Goal: Task Accomplishment & Management: Manage account settings

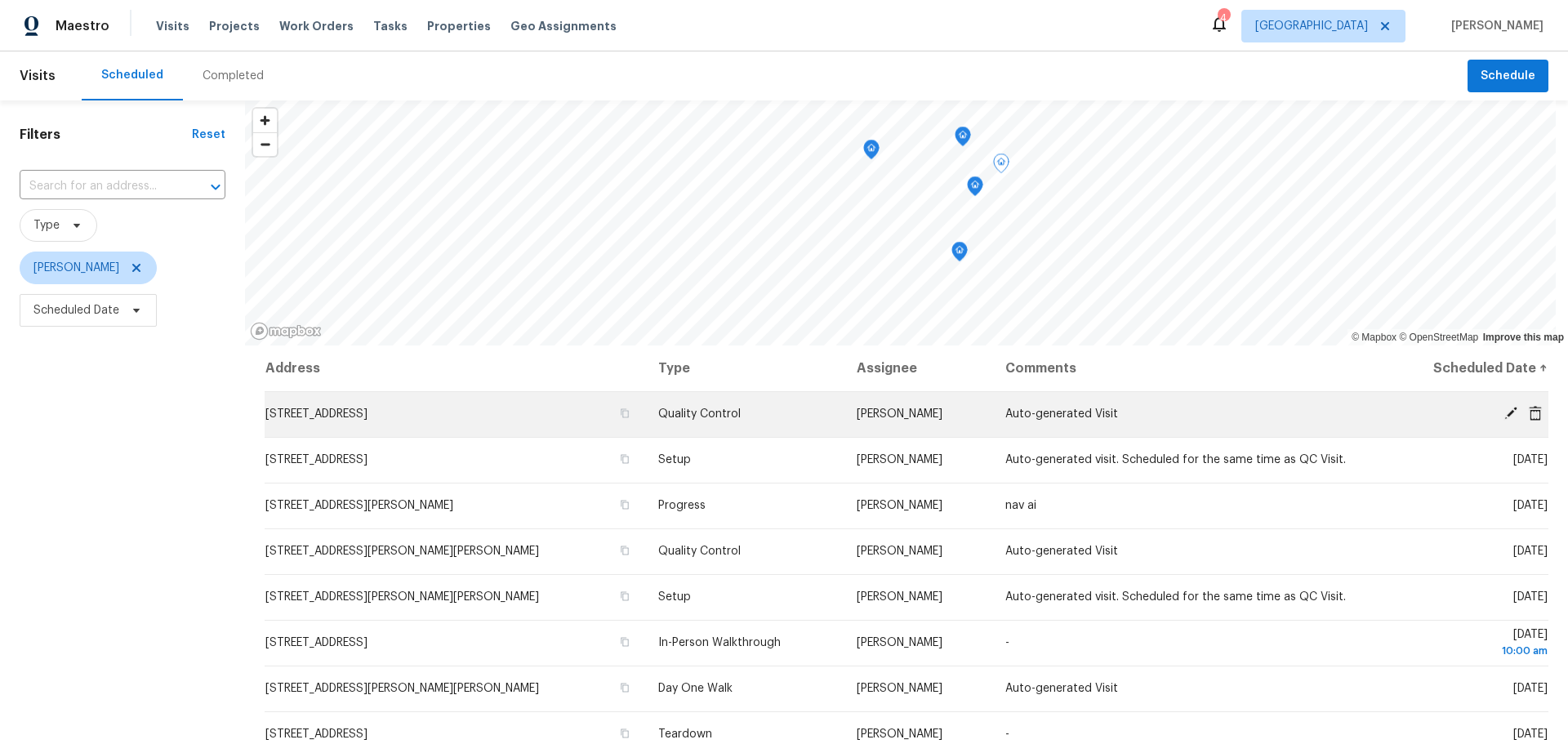
click at [1503, 410] on icon at bounding box center [1510, 412] width 14 height 14
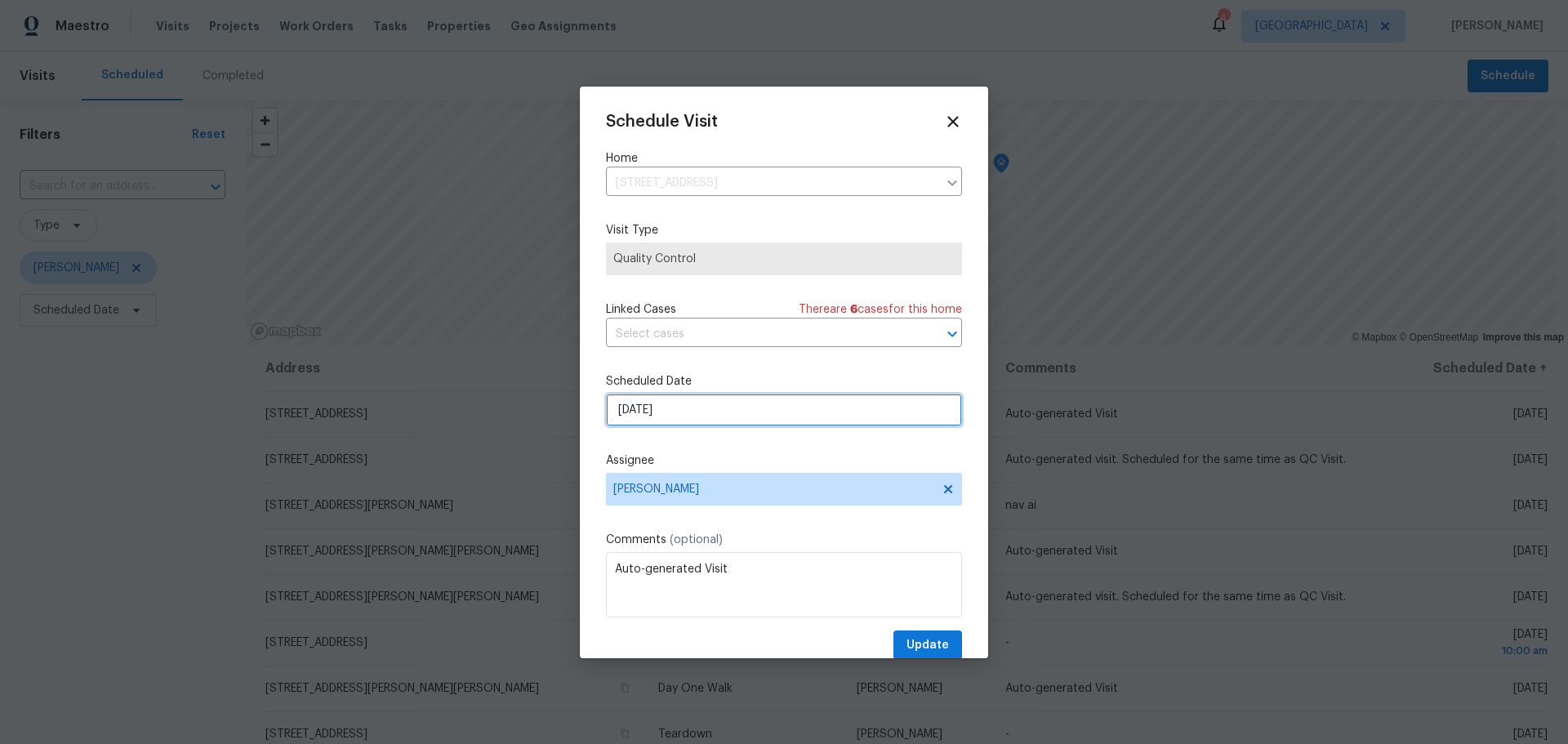
click at [825, 401] on input "9/24/2025" at bounding box center [783, 410] width 356 height 33
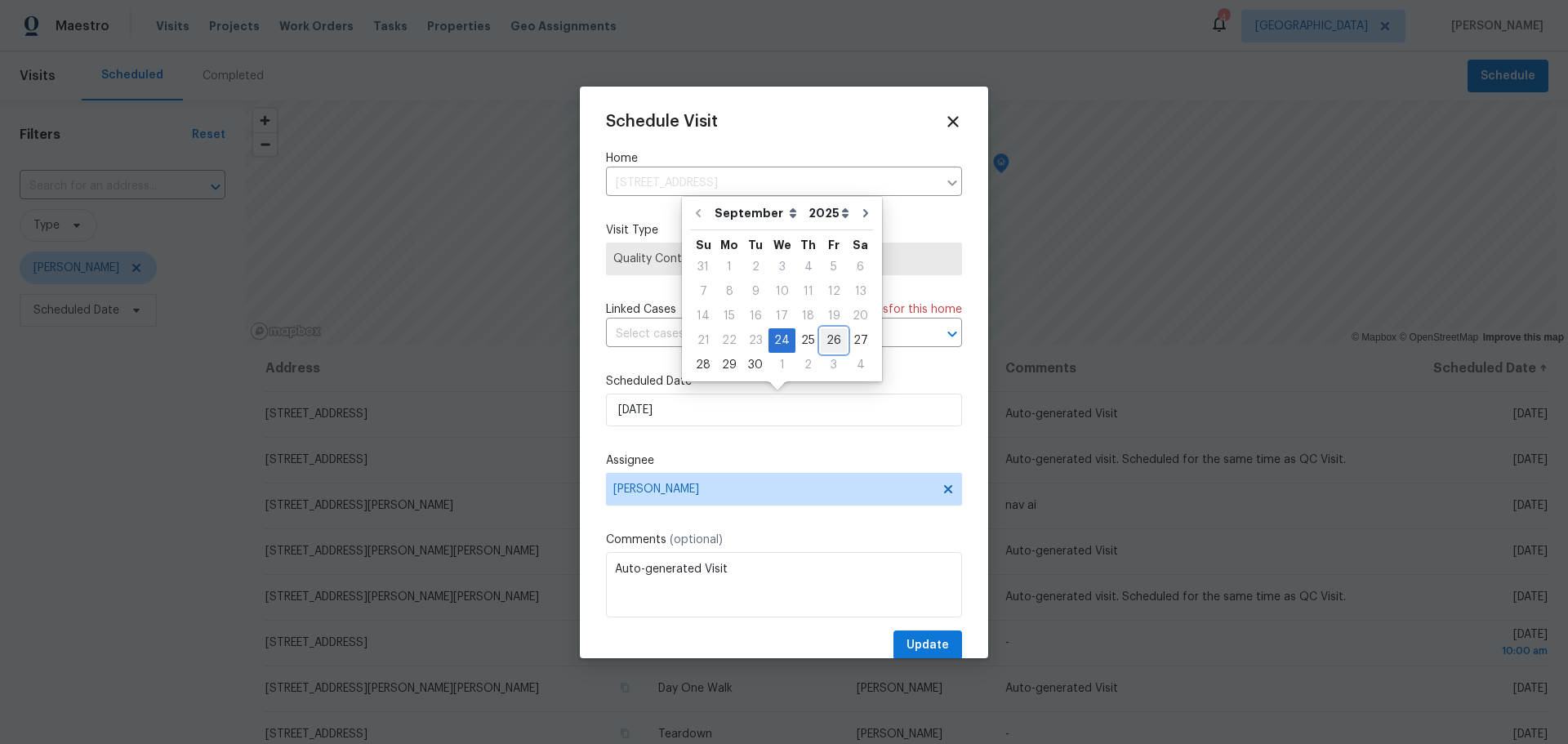
click at [825, 346] on div "26" at bounding box center [833, 340] width 26 height 23
type input "9/26/2025"
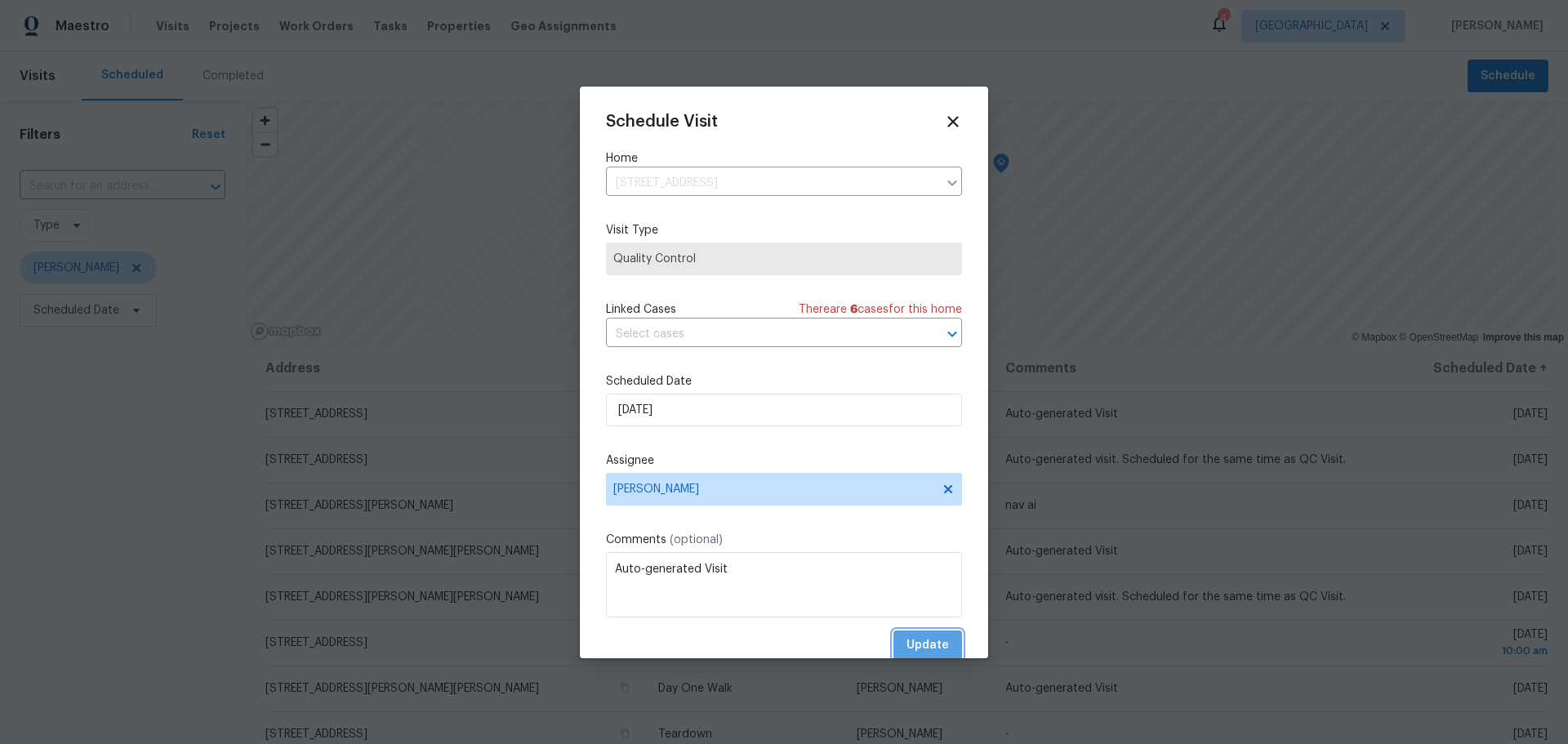
click at [906, 639] on span "Update" at bounding box center [928, 645] width 42 height 20
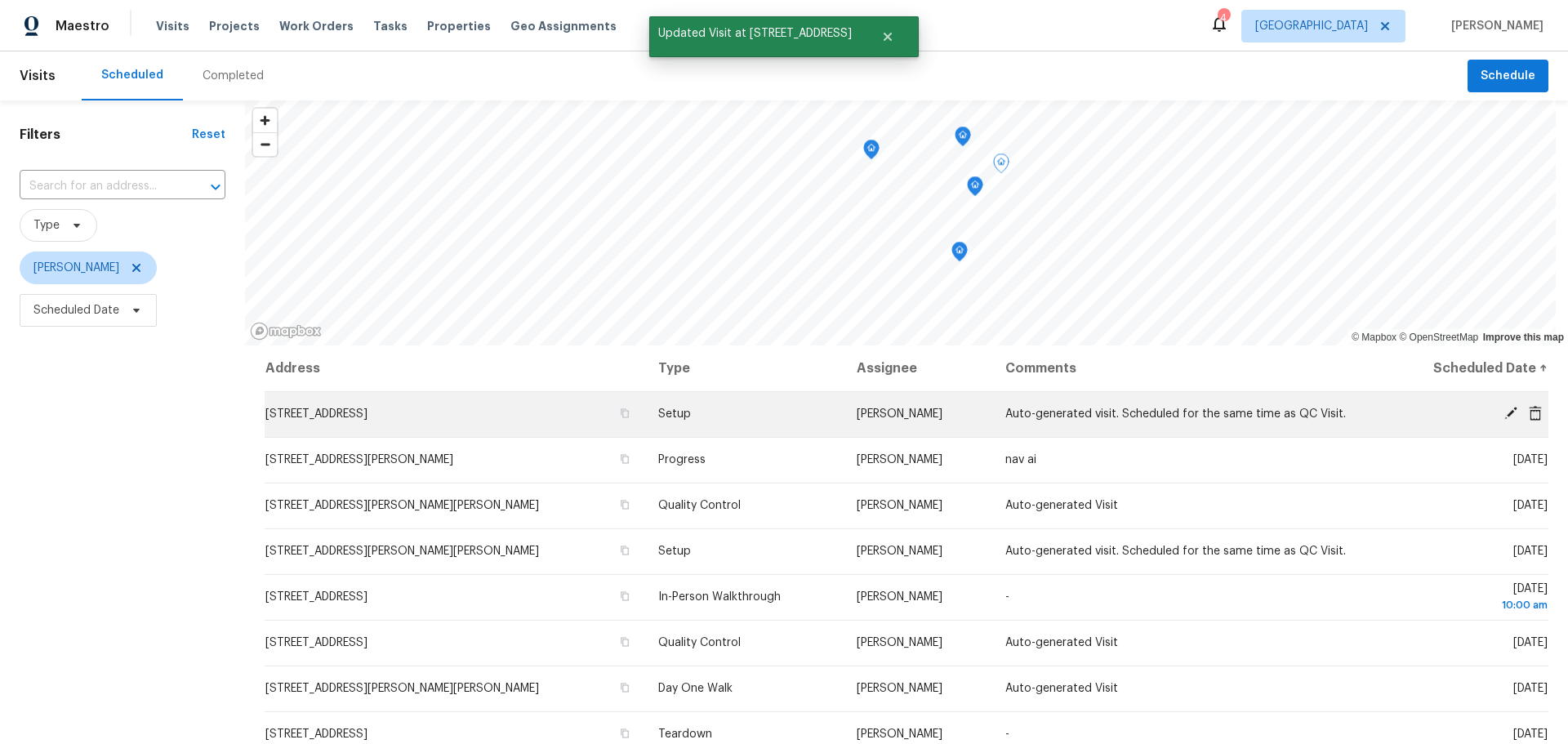
click at [1504, 412] on icon at bounding box center [1510, 412] width 13 height 13
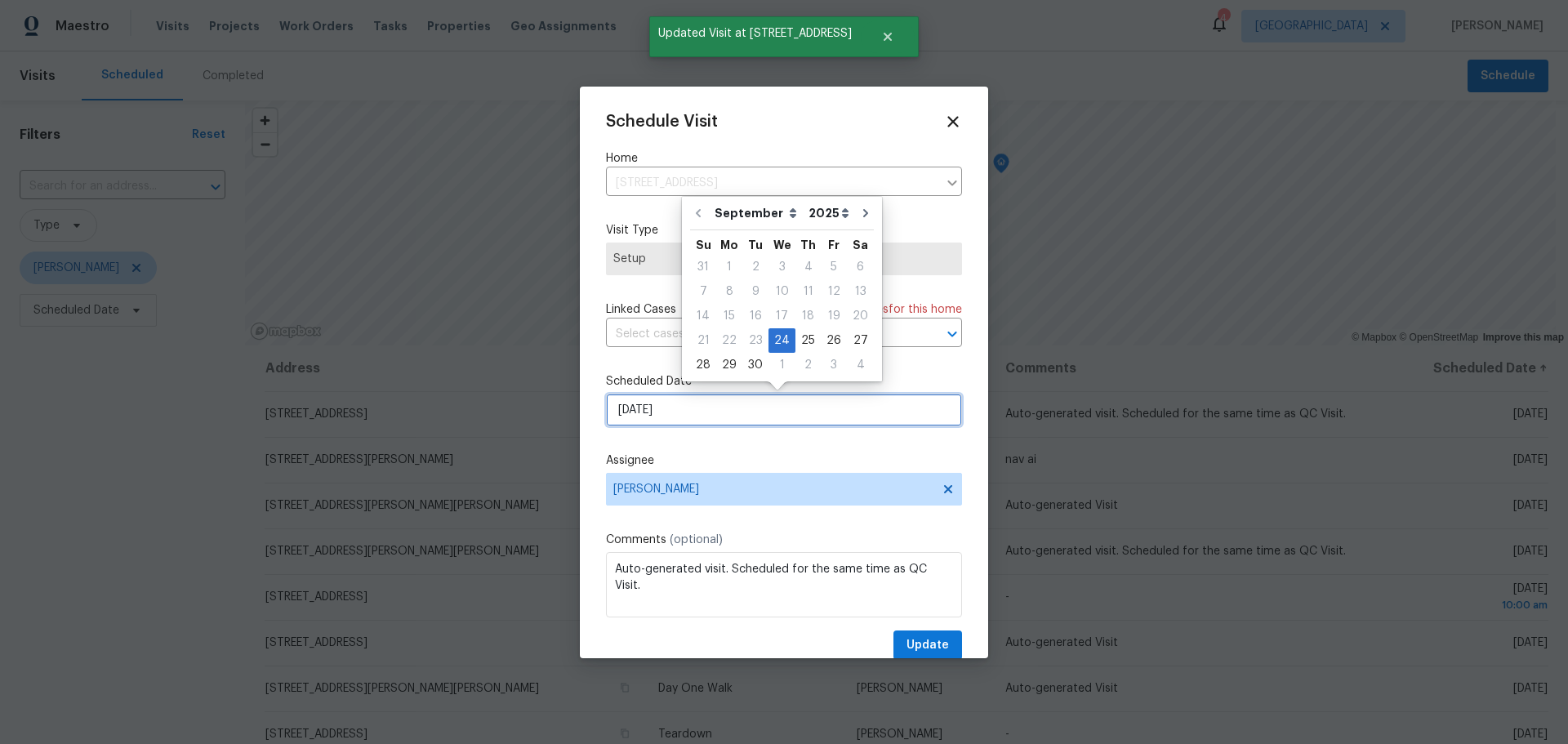
click at [823, 423] on input "9/24/2025" at bounding box center [783, 410] width 356 height 33
click at [821, 351] on div "26" at bounding box center [833, 340] width 26 height 23
type input "9/26/2025"
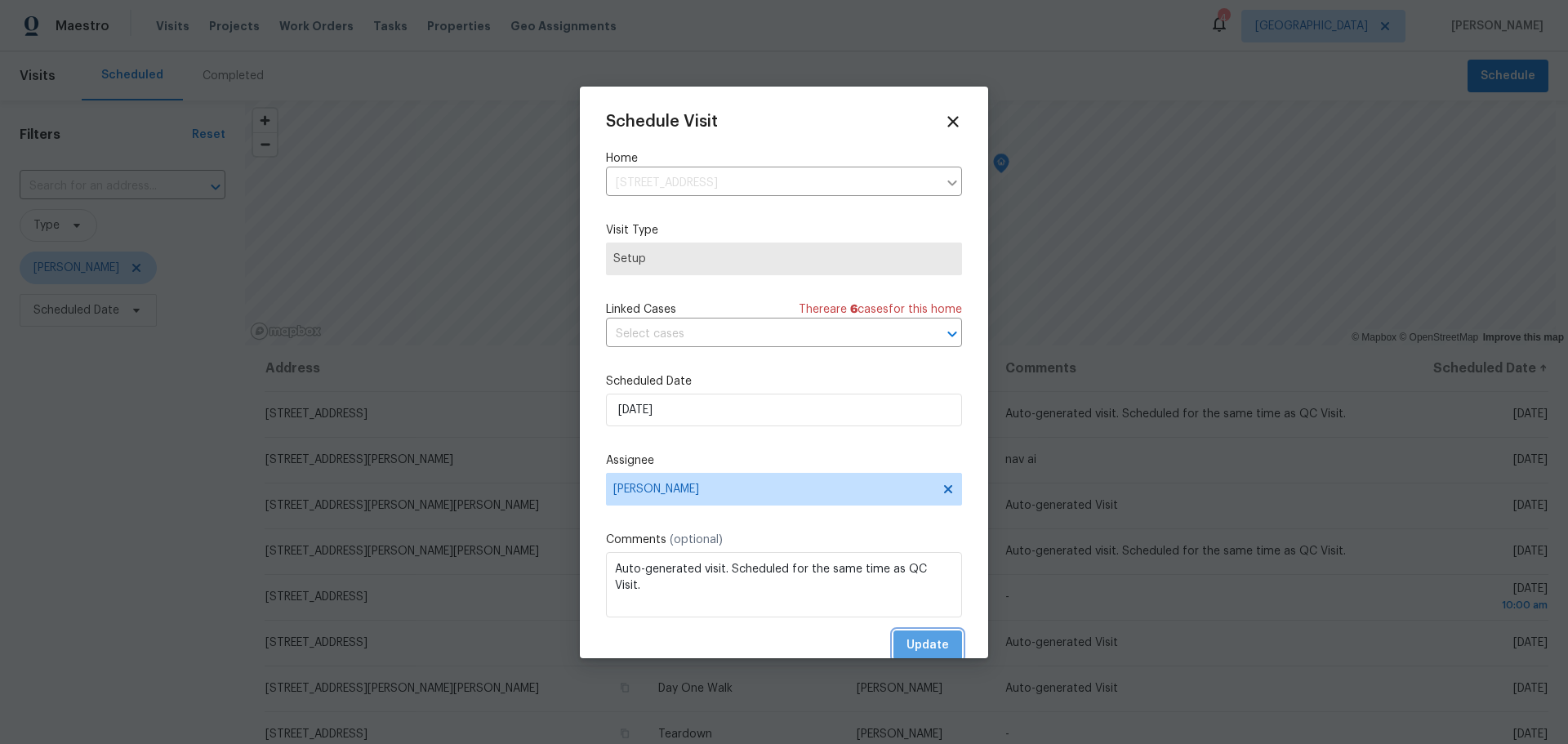
click at [906, 643] on span "Update" at bounding box center [928, 645] width 42 height 20
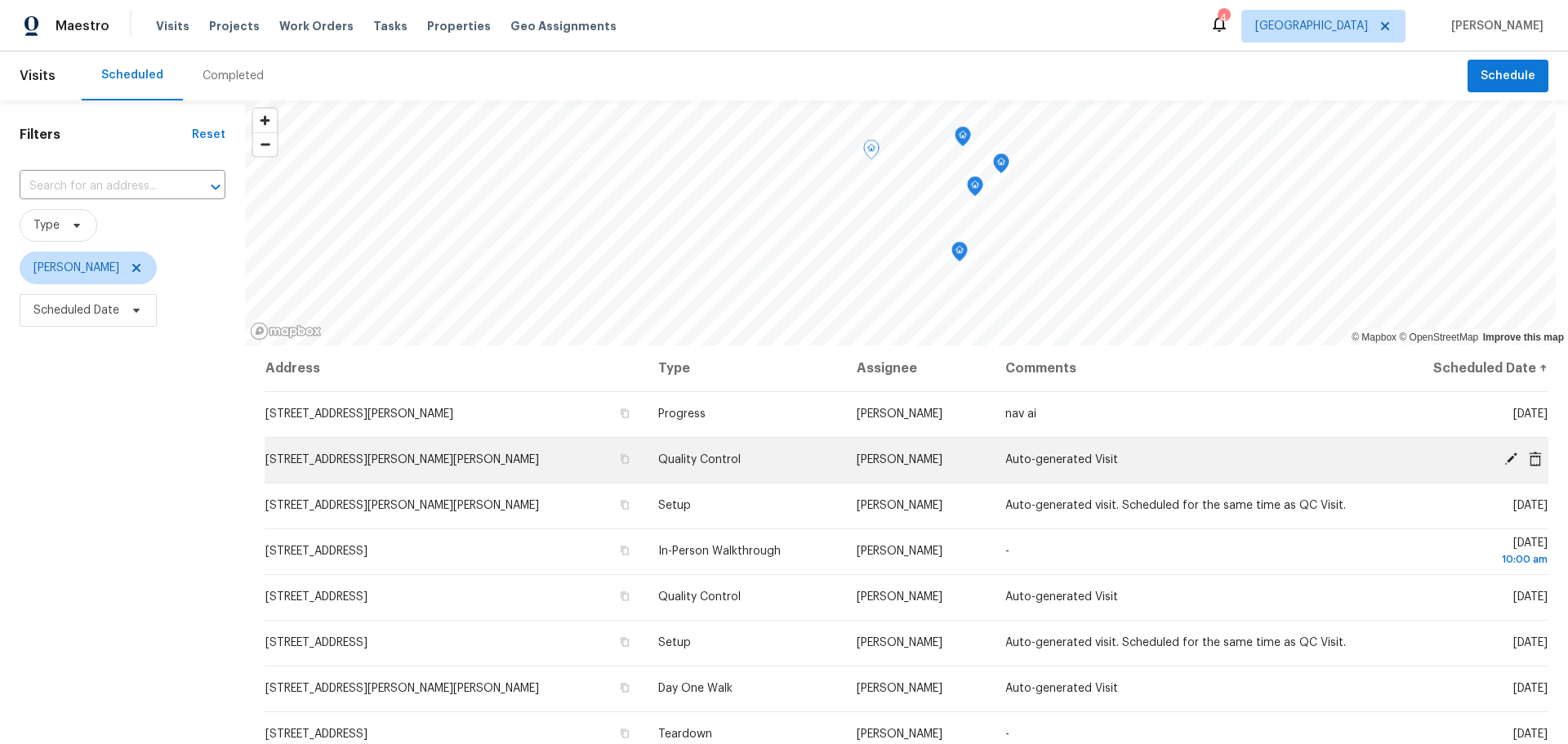
click at [1527, 459] on icon at bounding box center [1534, 459] width 14 height 14
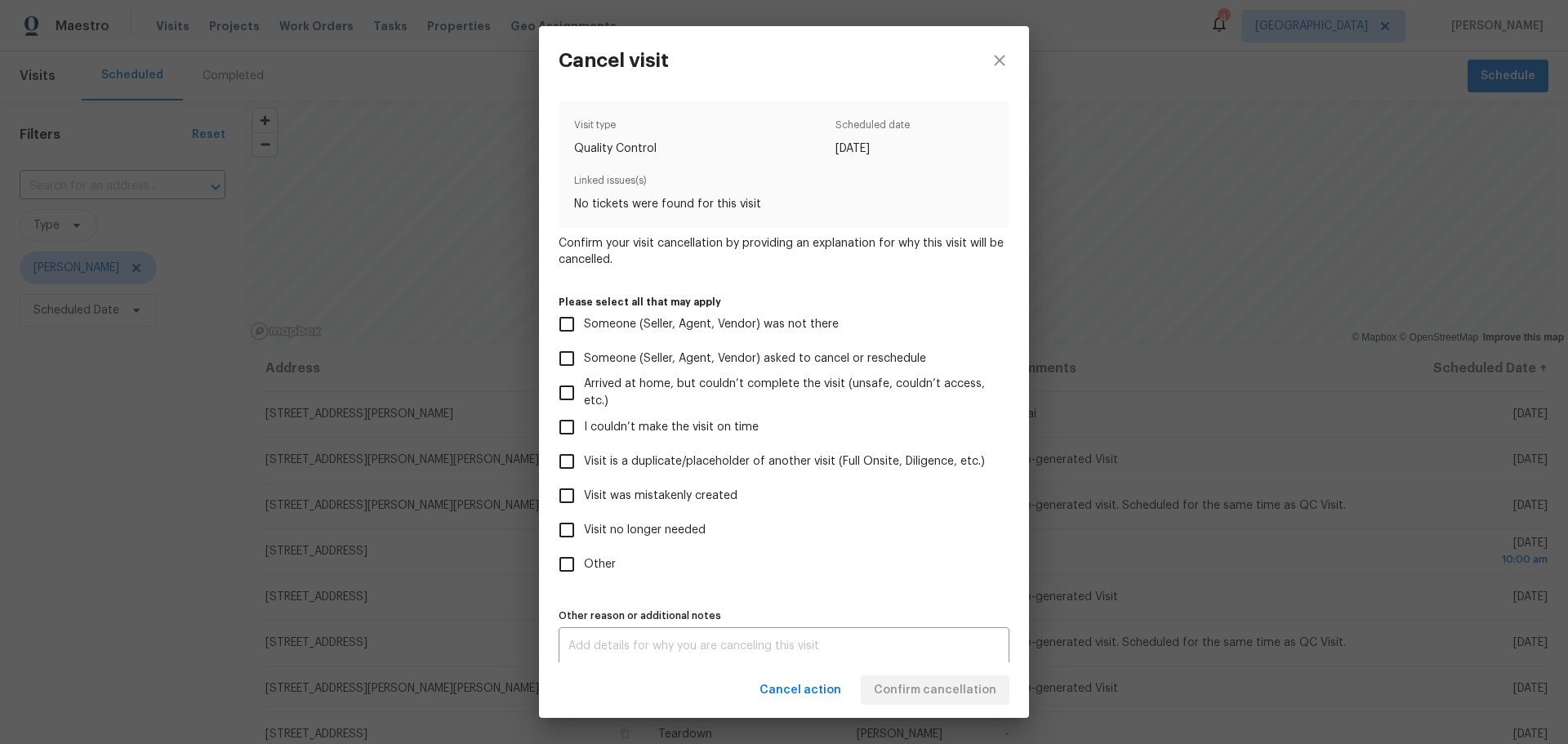
click at [724, 491] on span "Visit was mistakenly created" at bounding box center [661, 496] width 154 height 17
click at [584, 491] on input "Visit was mistakenly created" at bounding box center [566, 495] width 35 height 35
checkbox input "true"
click at [916, 703] on button "Confirm cancellation" at bounding box center [935, 690] width 149 height 30
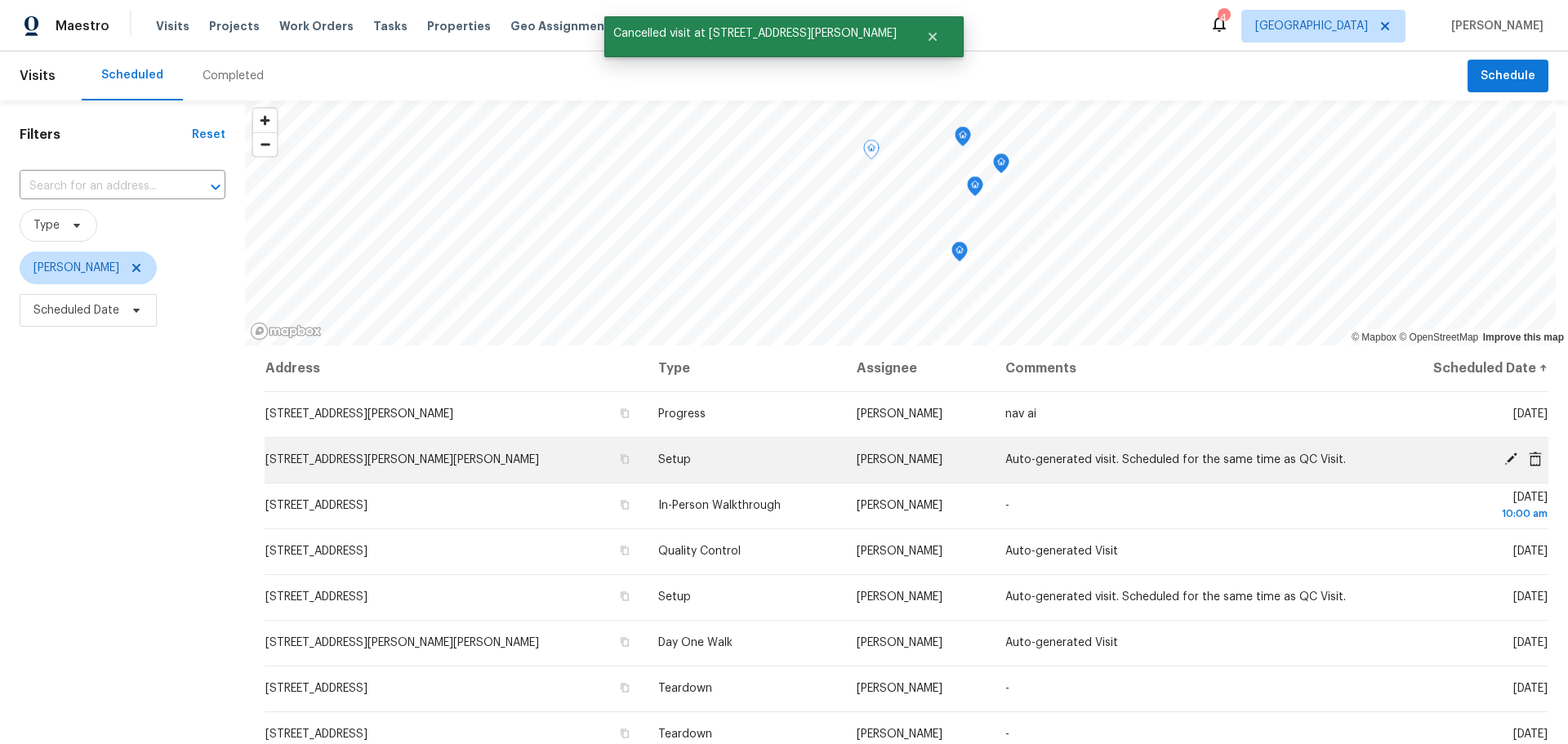
click at [1527, 460] on icon at bounding box center [1534, 459] width 14 height 14
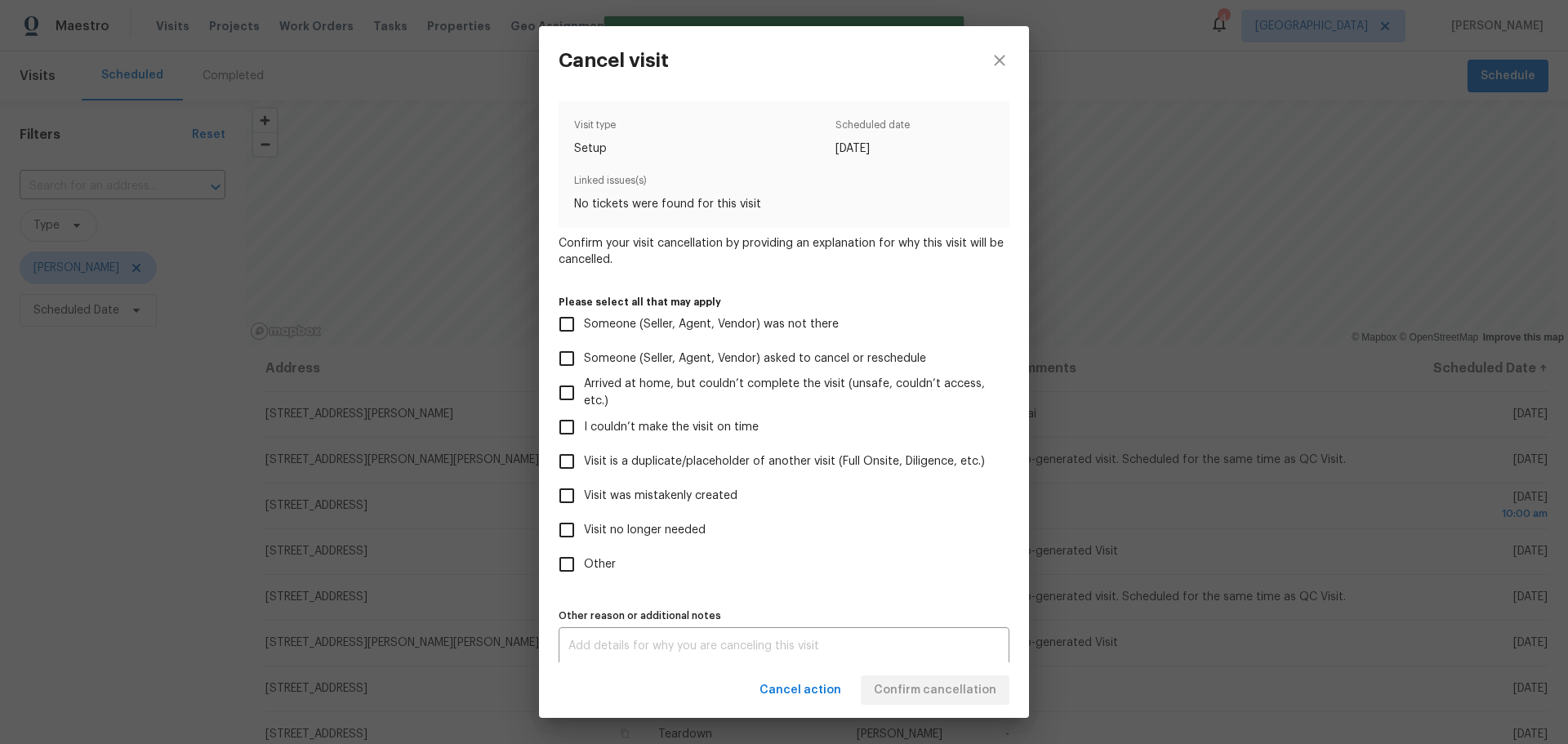
click at [689, 485] on label "Visit was mistakenly created" at bounding box center [772, 495] width 447 height 35
click at [584, 485] on input "Visit was mistakenly created" at bounding box center [566, 495] width 35 height 35
checkbox input "true"
click at [894, 698] on span "Confirm cancellation" at bounding box center [934, 690] width 122 height 20
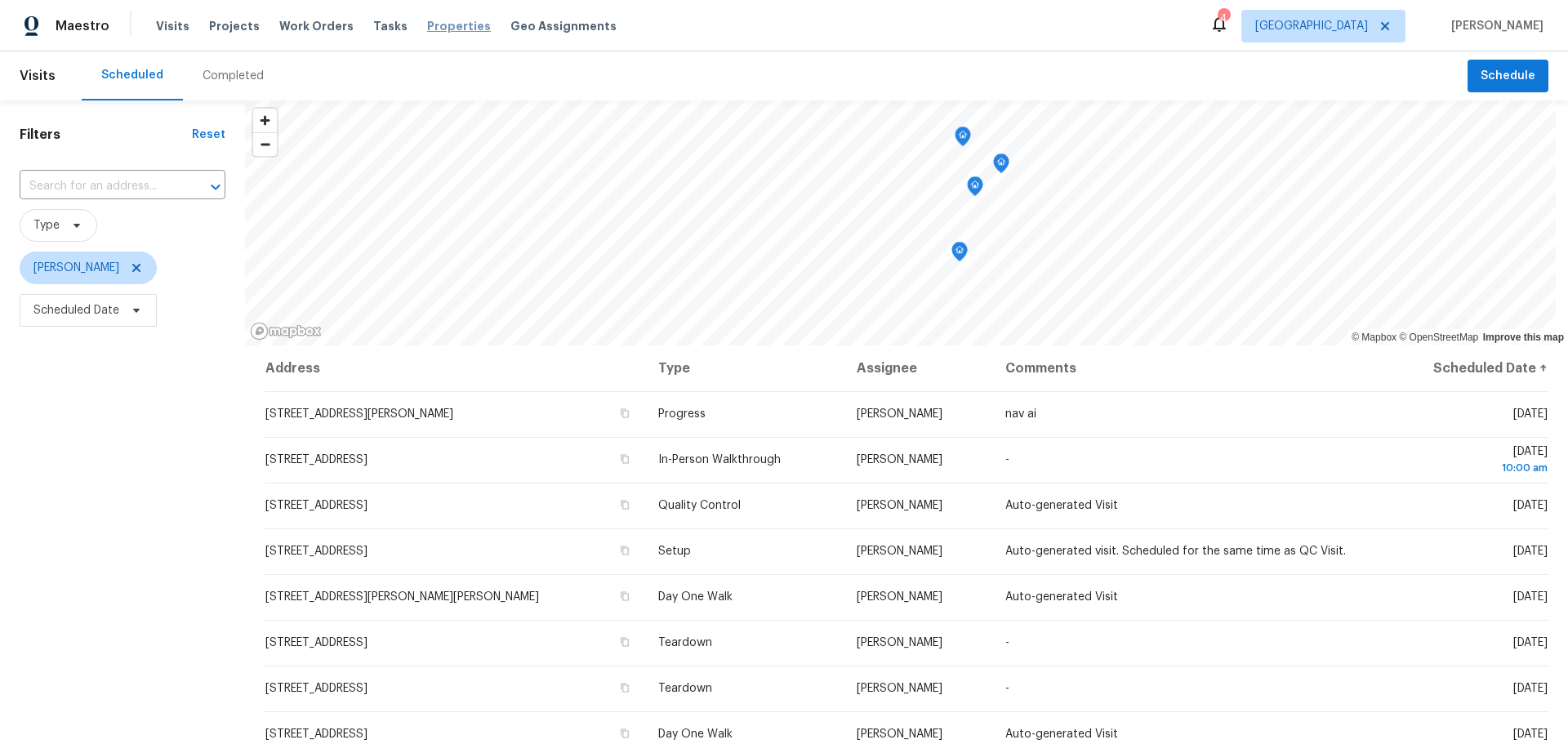
click at [428, 31] on span "Properties" at bounding box center [459, 25] width 63 height 16
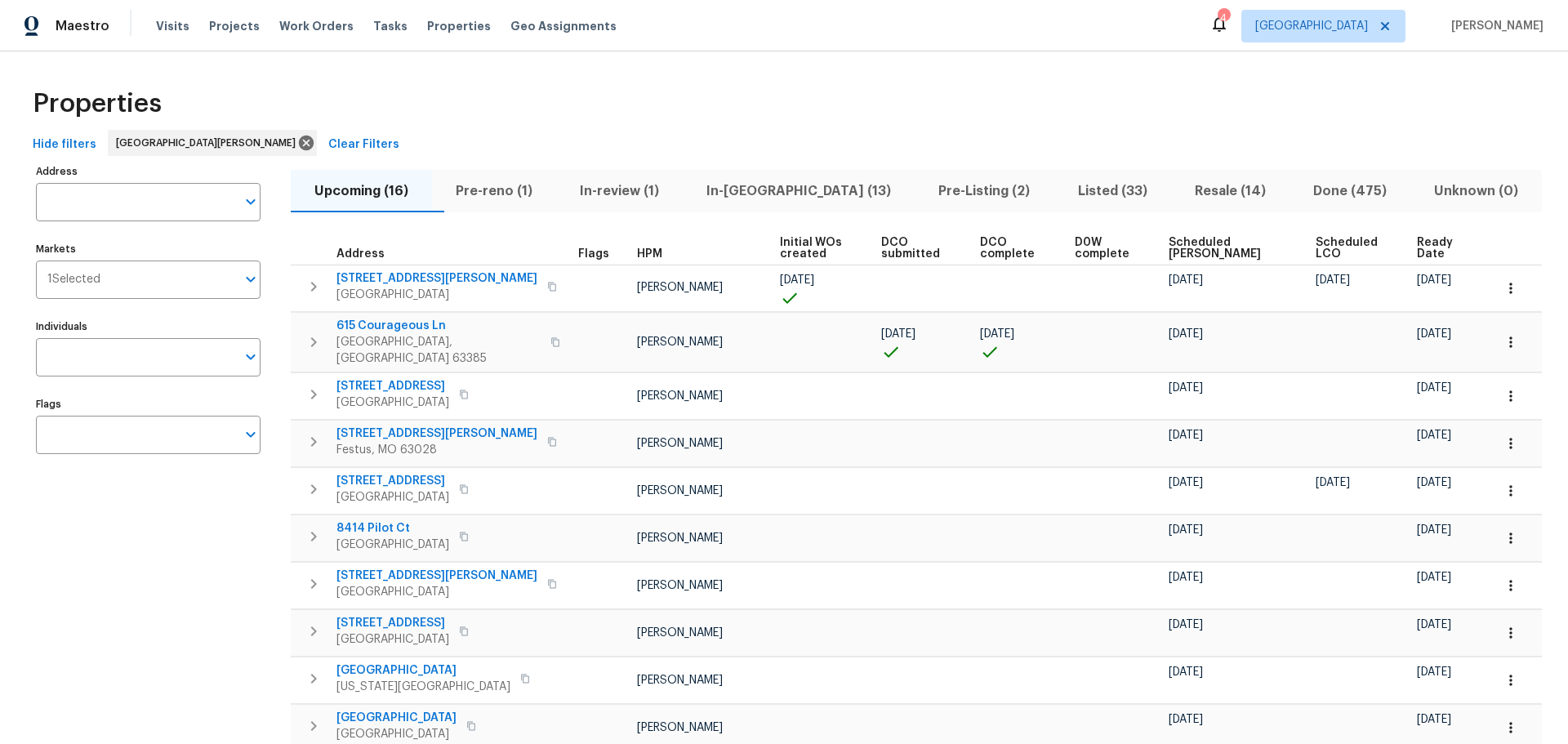
click at [781, 191] on span "In-reno (13)" at bounding box center [798, 191] width 212 height 23
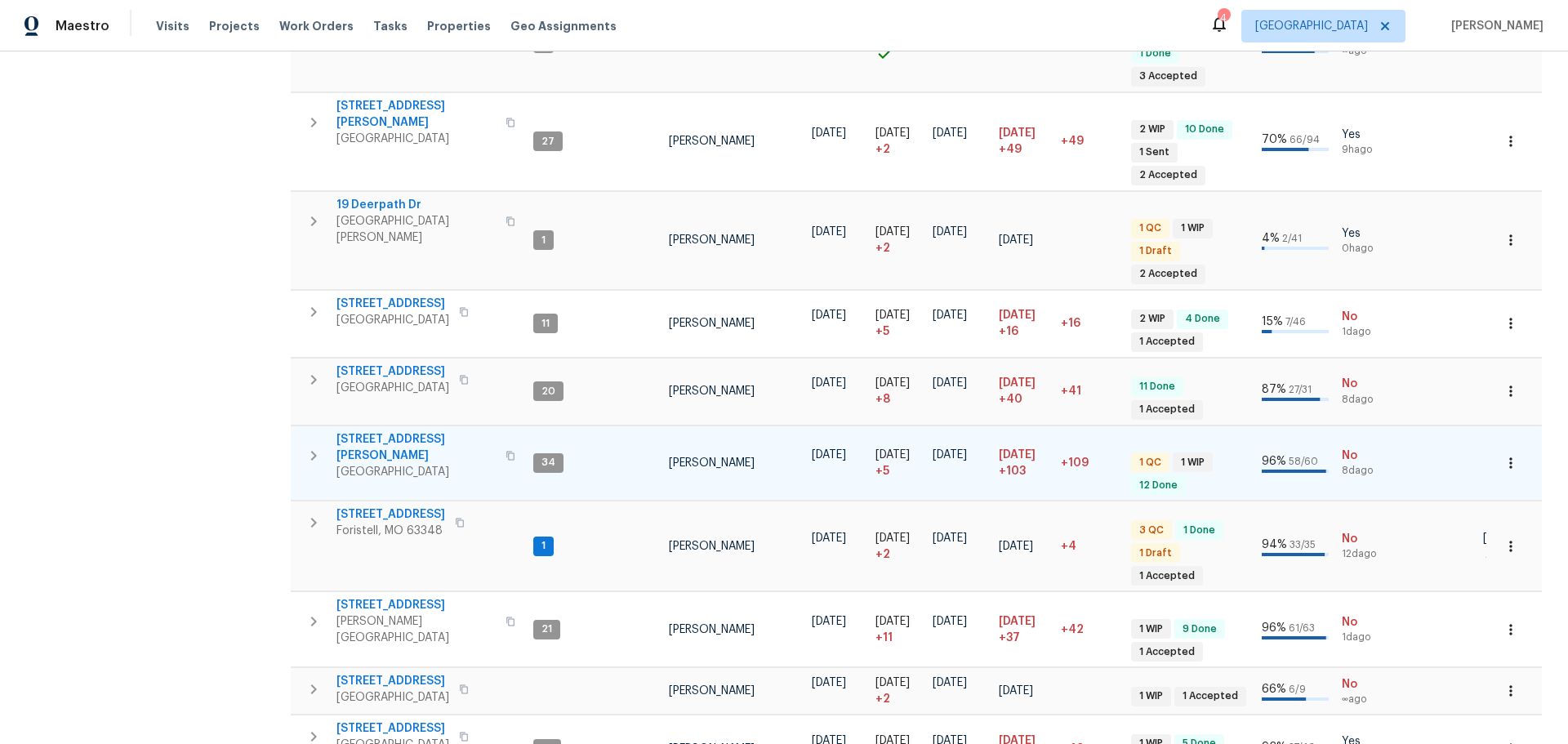
scroll to position [539, 0]
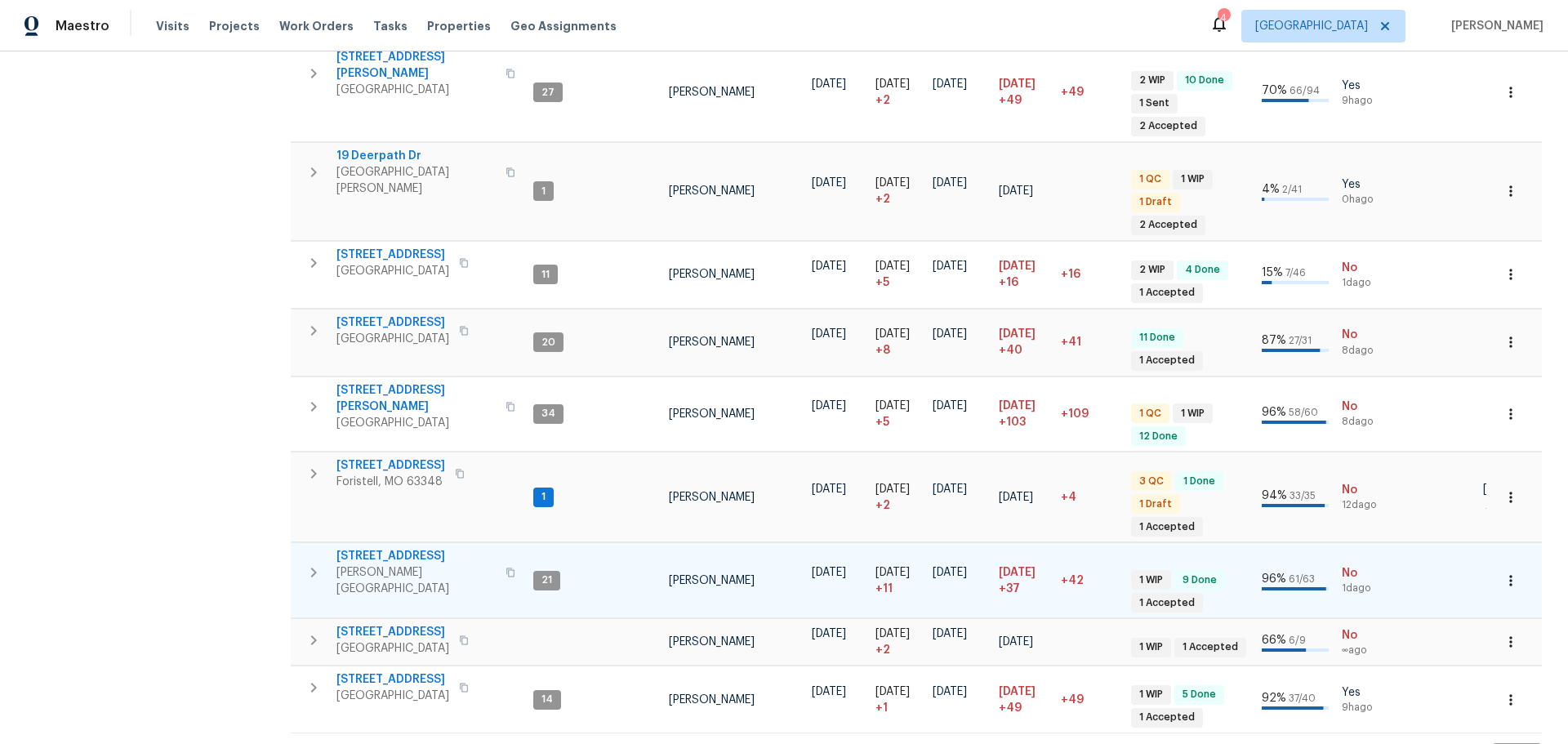
click at [357, 548] on span "611 S 3rd St" at bounding box center [416, 556] width 159 height 16
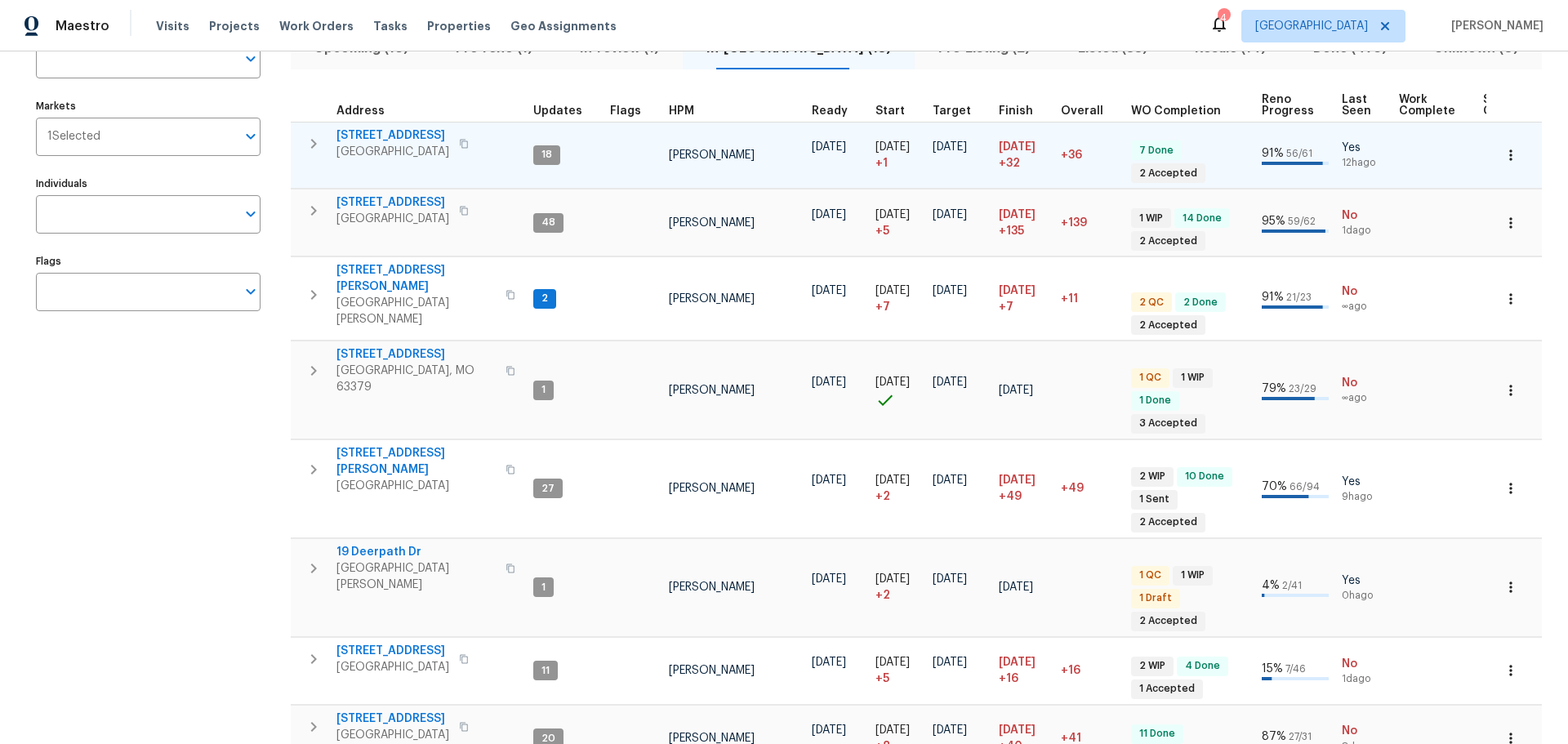
scroll to position [0, 0]
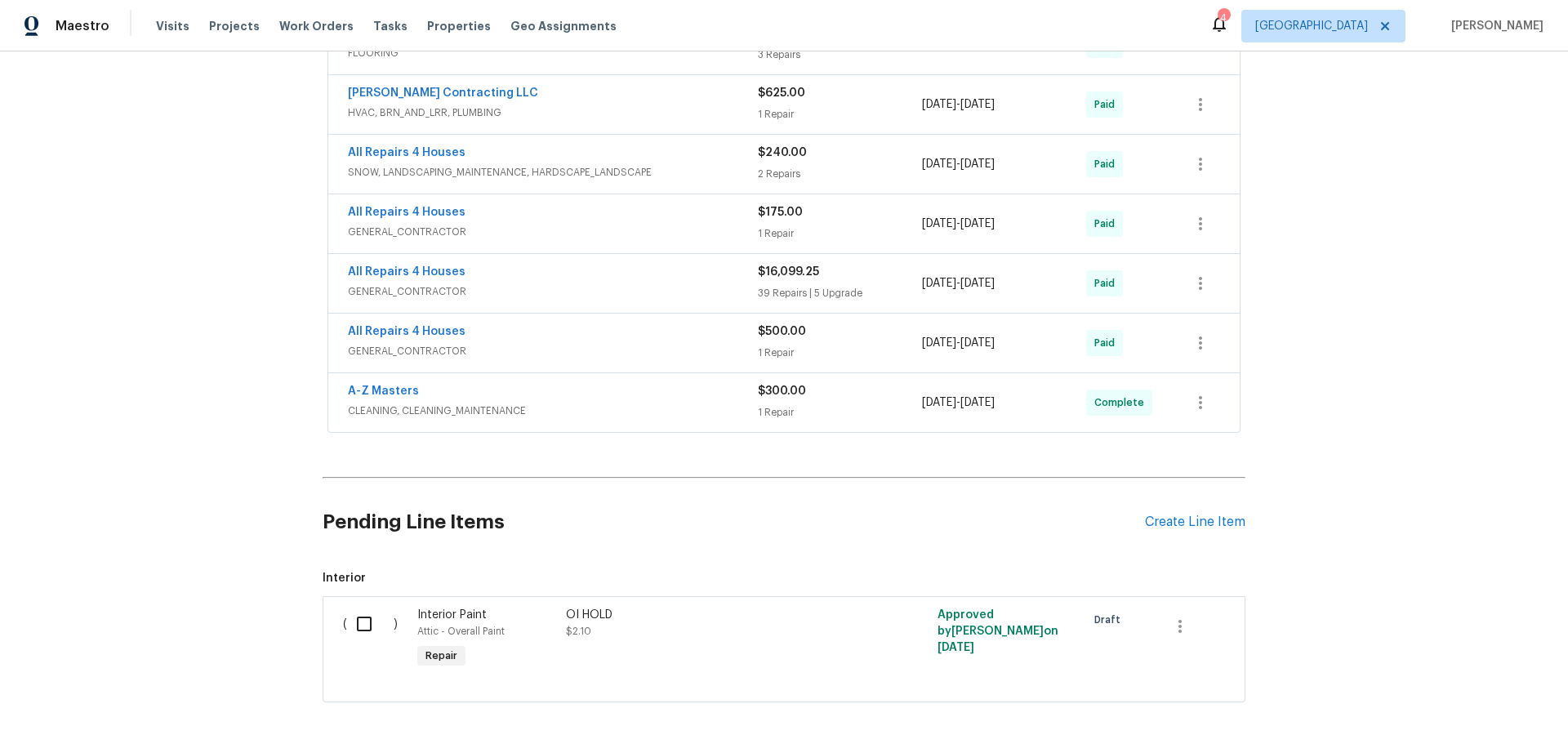
scroll to position [506, 0]
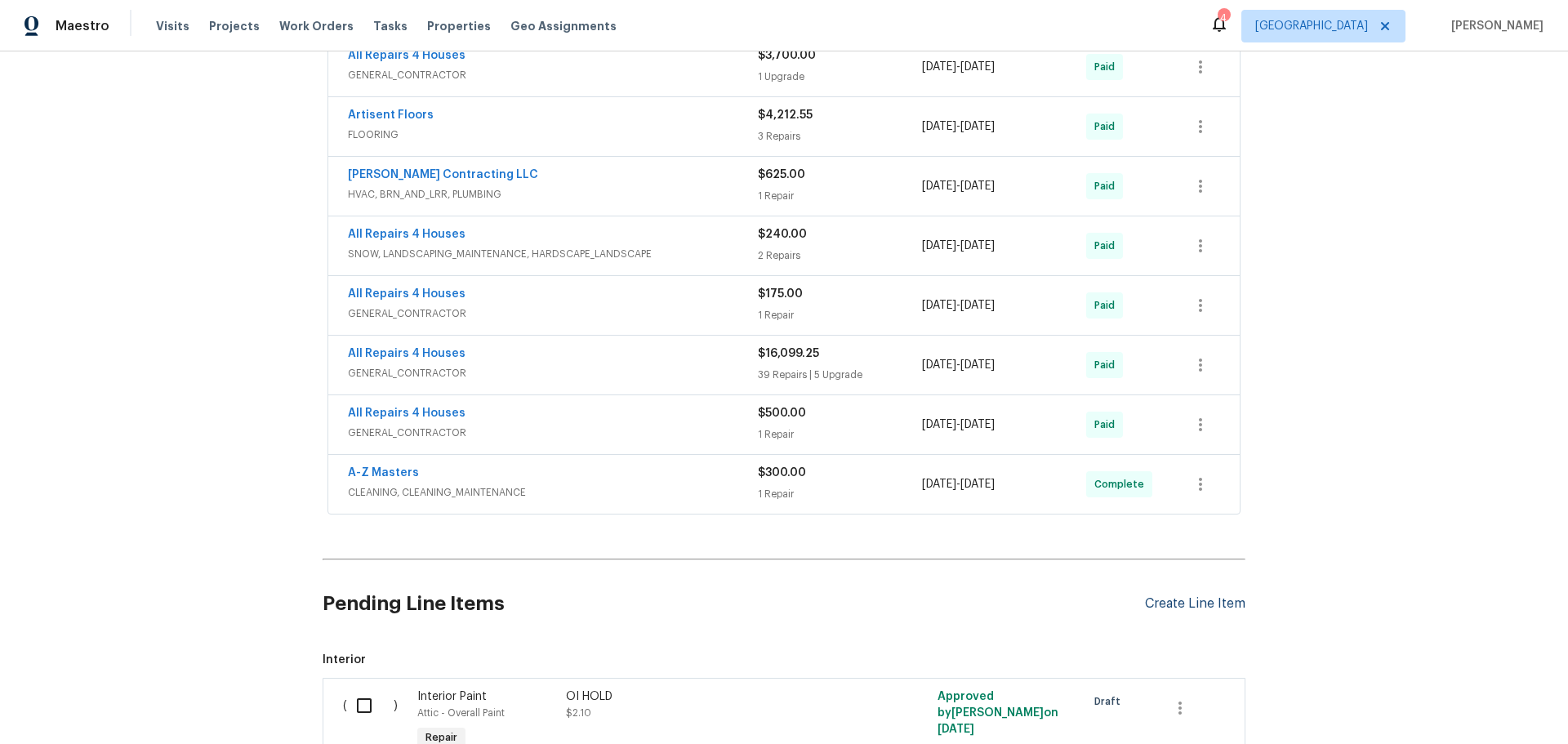
click at [1211, 603] on div "Create Line Item" at bounding box center [1195, 604] width 101 height 15
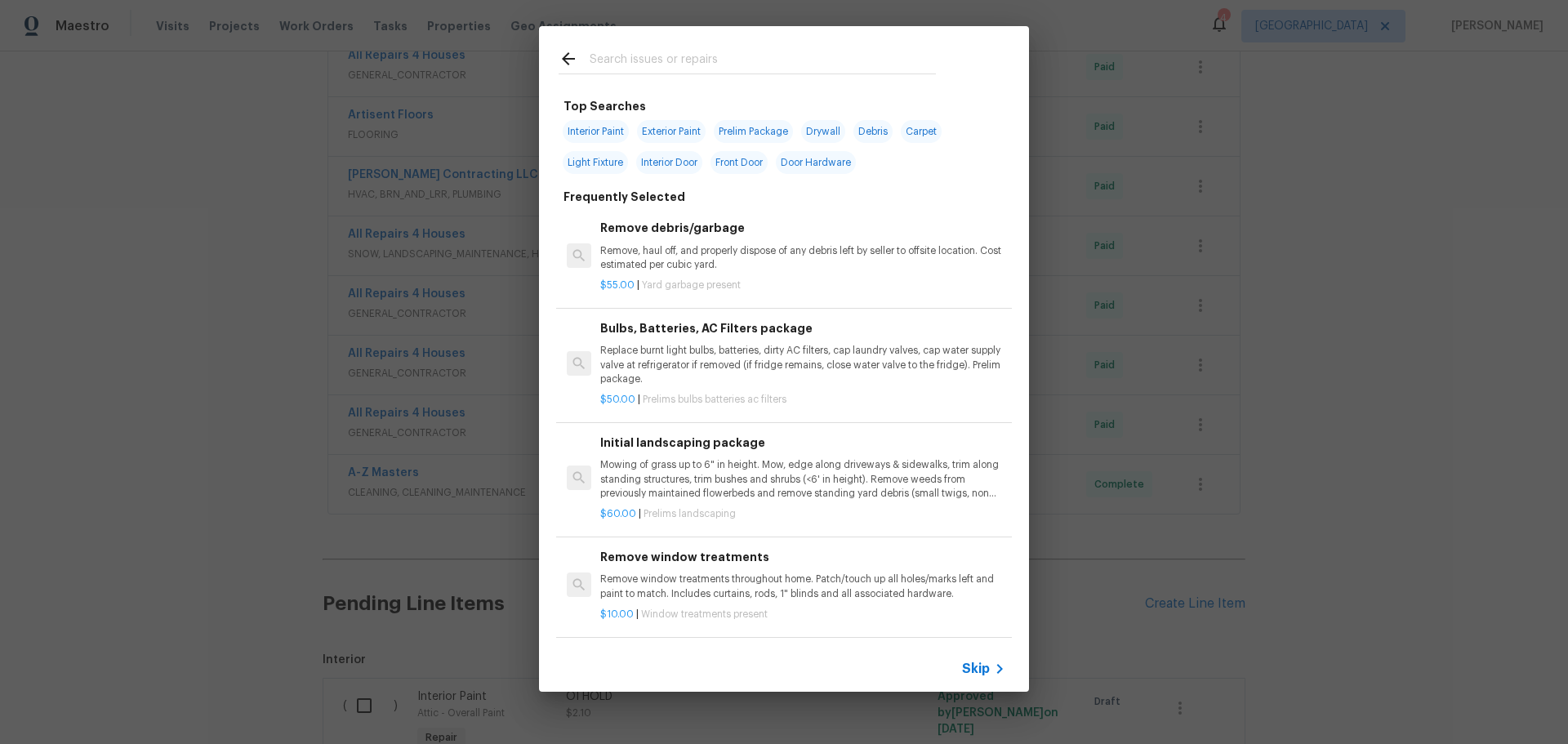
click at [692, 54] on input "text" at bounding box center [763, 61] width 346 height 24
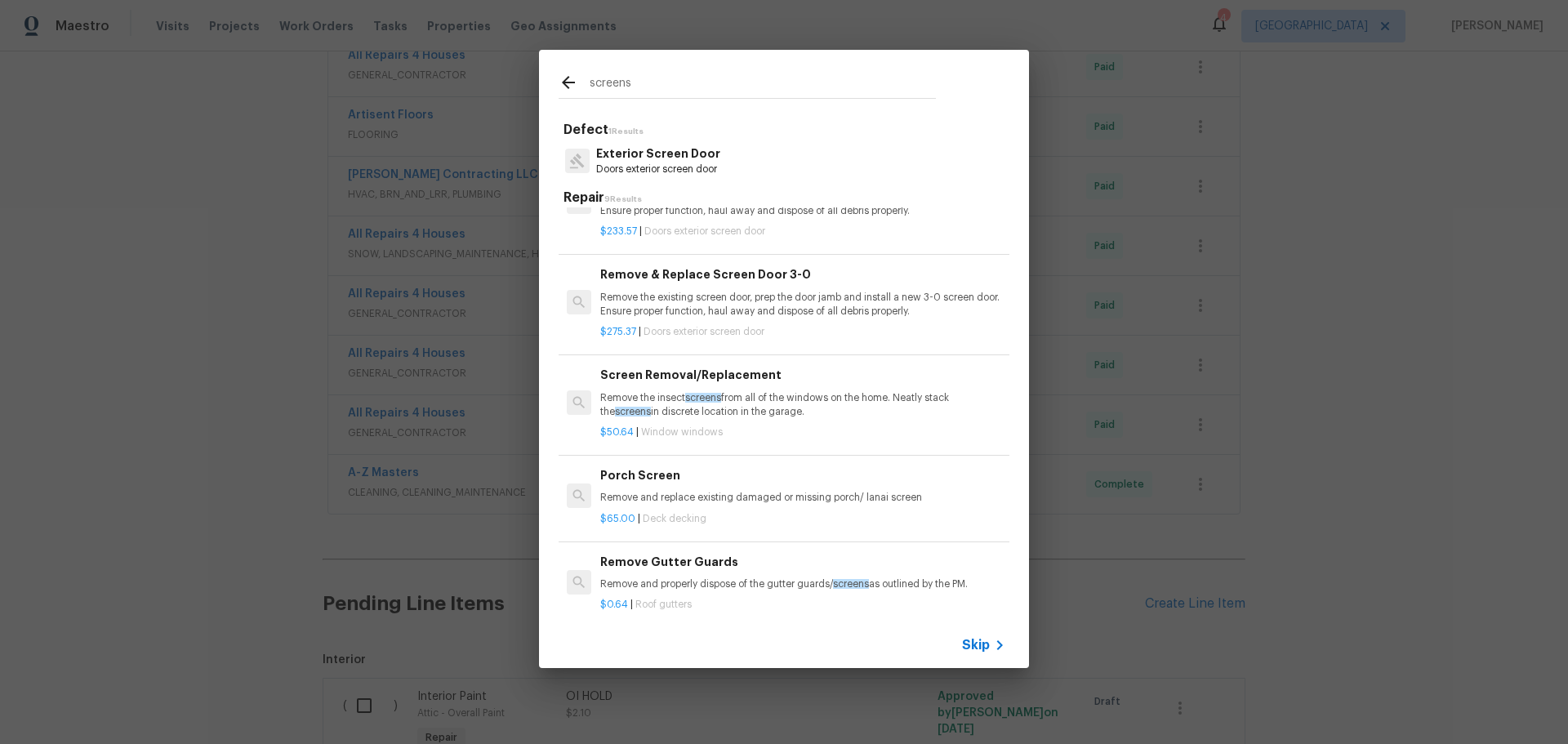
scroll to position [163, 0]
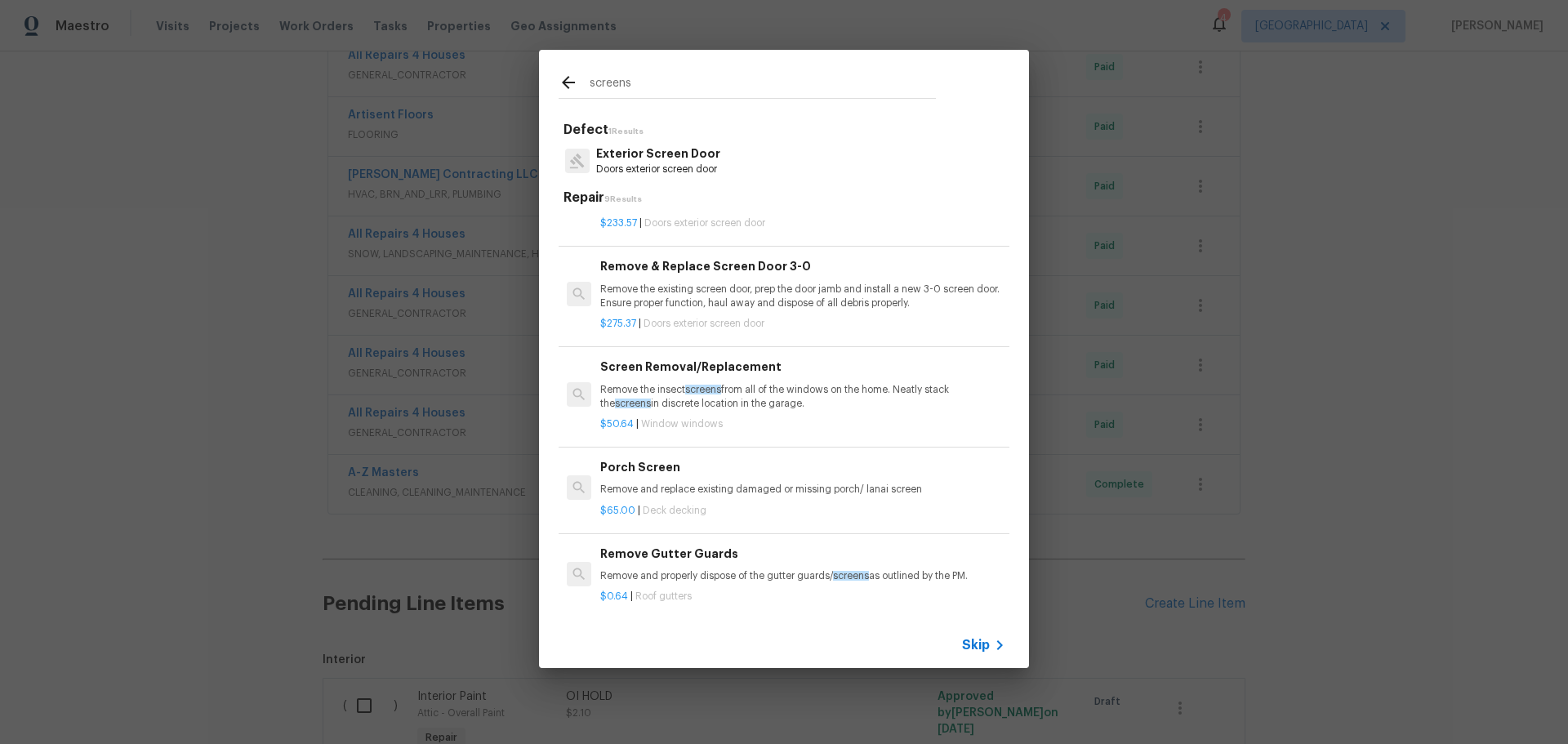
type input "screens"
click at [783, 403] on p "Remove the insect screens from all of the windows on the home. Neatly stack the…" at bounding box center [802, 396] width 405 height 28
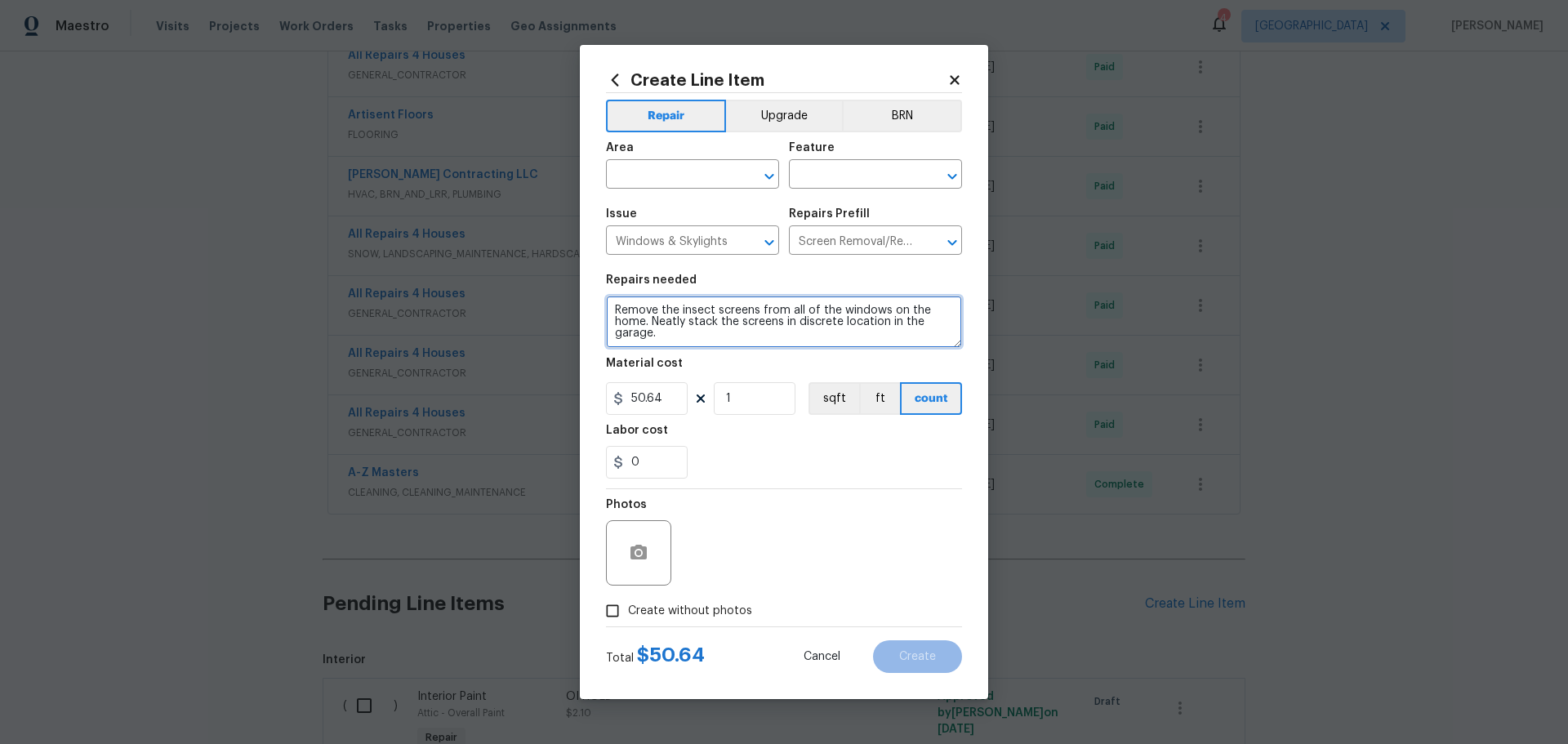
drag, startPoint x: 703, startPoint y: 339, endPoint x: 609, endPoint y: 308, distance: 99.0
click at [609, 308] on textarea "Remove the insect screens from all of the windows on the home. Neatly stack the…" at bounding box center [783, 322] width 356 height 52
type textarea "replace 4 screens repair 2"
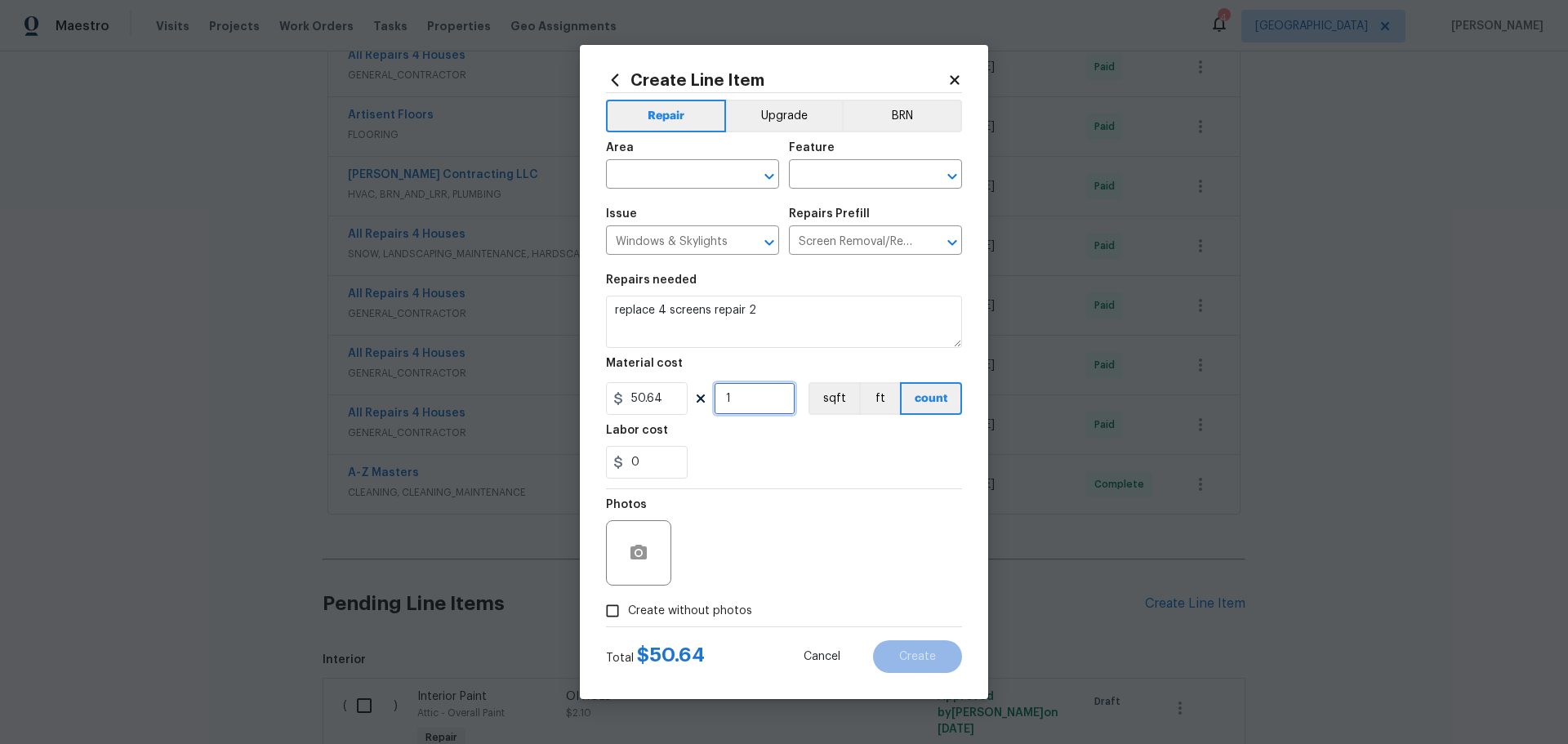
click at [731, 403] on input "1" at bounding box center [754, 398] width 82 height 33
type input "3"
click at [731, 450] on div "0" at bounding box center [783, 462] width 356 height 33
click at [649, 604] on span "Create without photos" at bounding box center [689, 611] width 124 height 17
click at [628, 604] on input "Create without photos" at bounding box center [612, 611] width 31 height 31
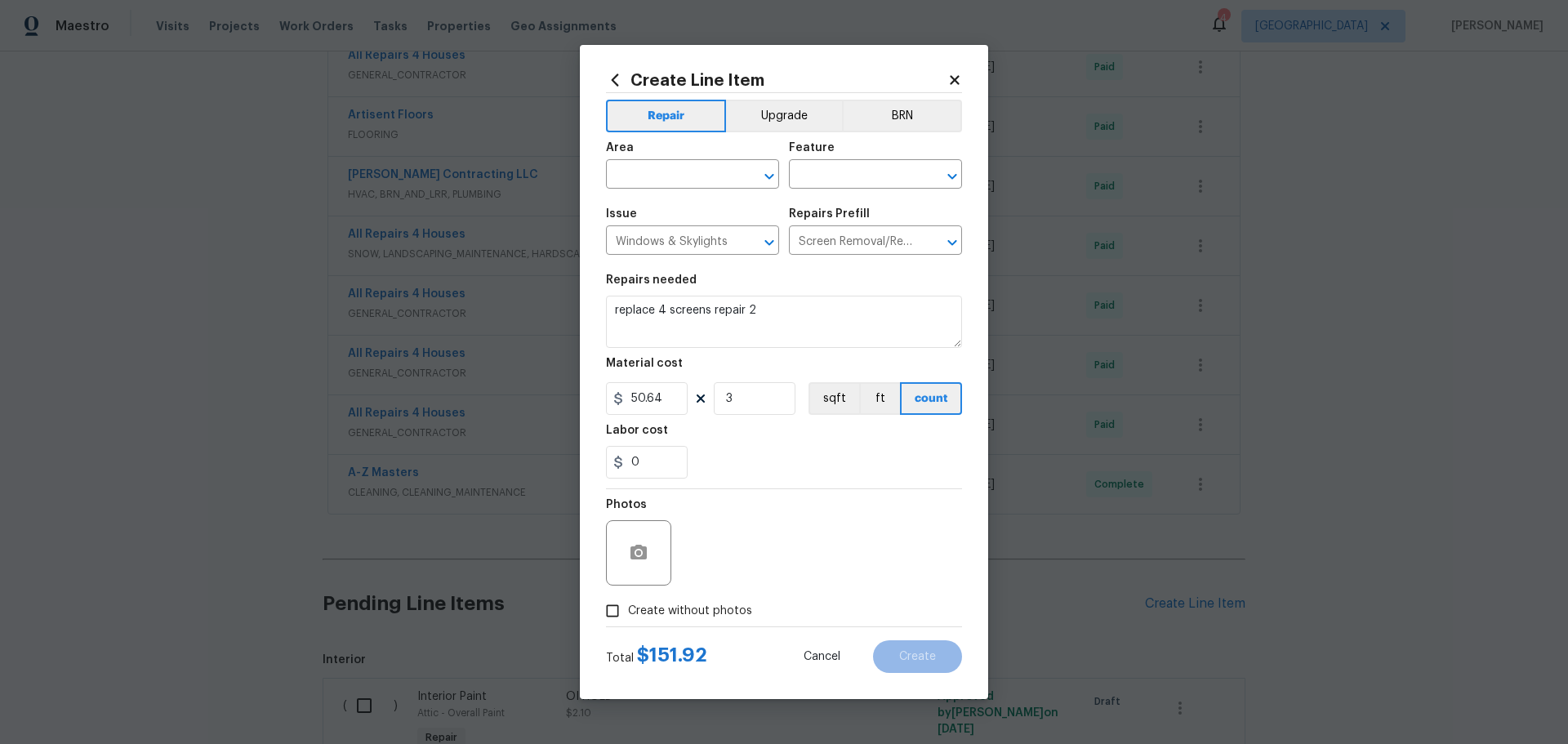
checkbox input "true"
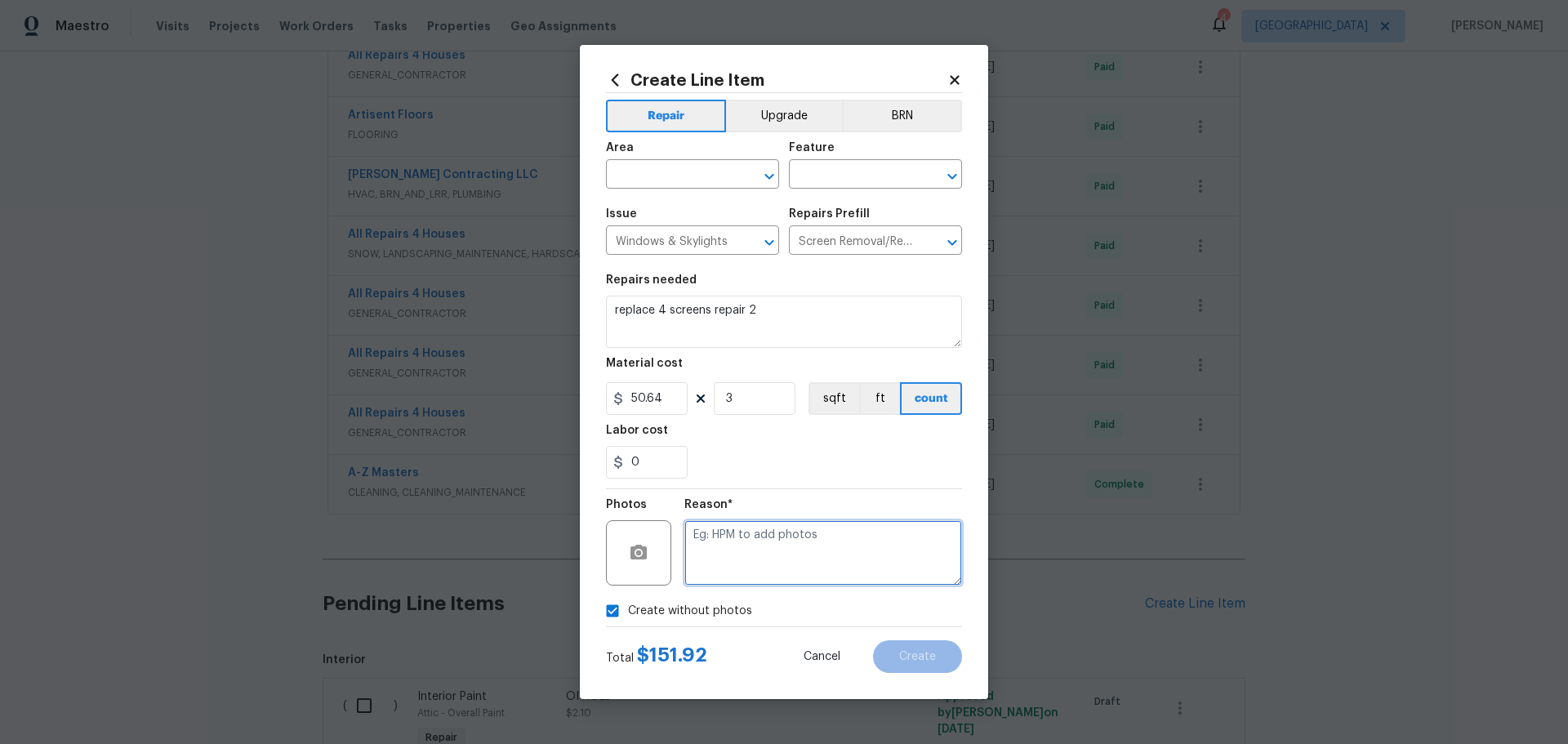
click at [702, 565] on textarea at bounding box center [823, 552] width 278 height 65
type textarea "1"
click at [776, 181] on icon "Open" at bounding box center [769, 176] width 19 height 19
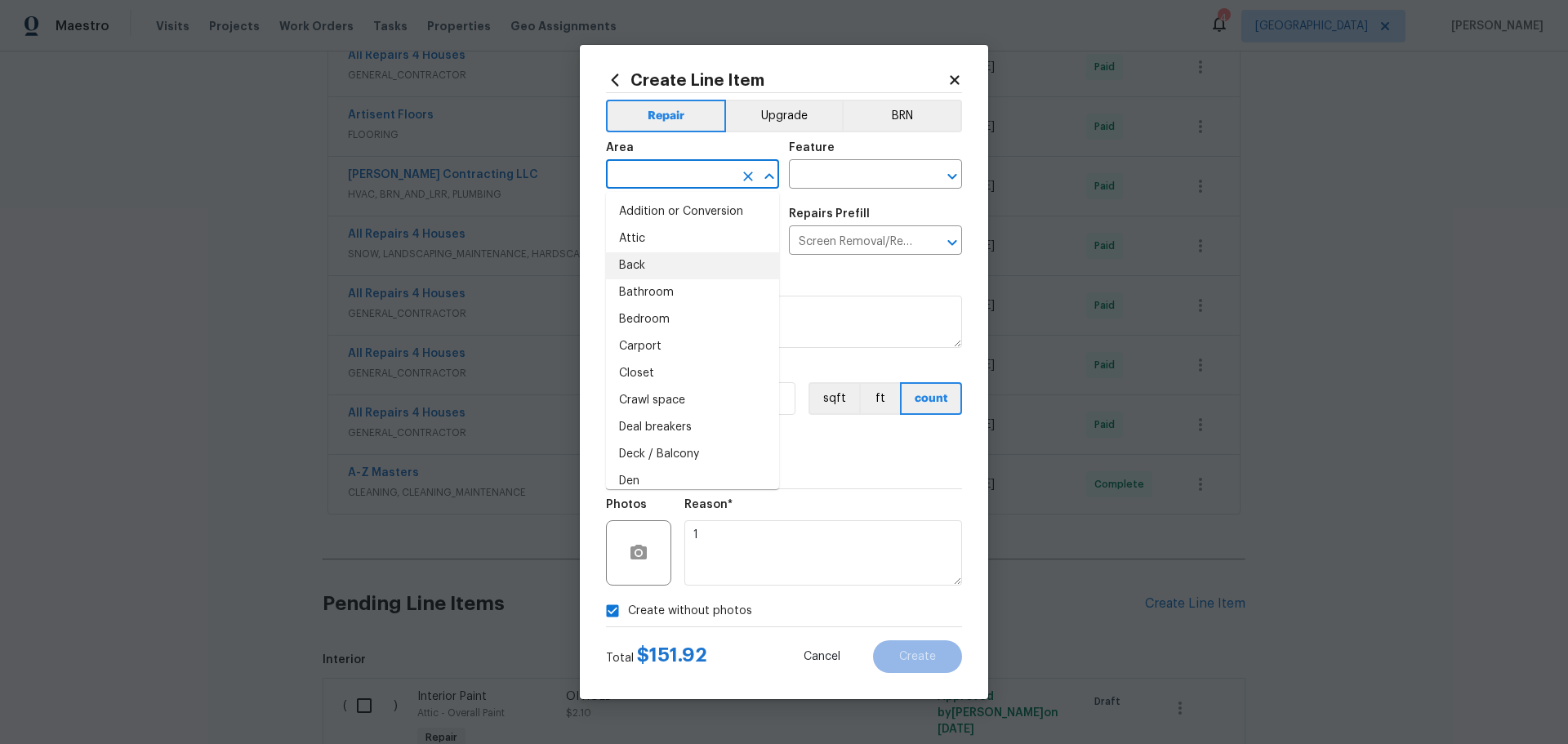
type input "w"
click at [705, 232] on li "Exterior Overall" at bounding box center [692, 239] width 173 height 27
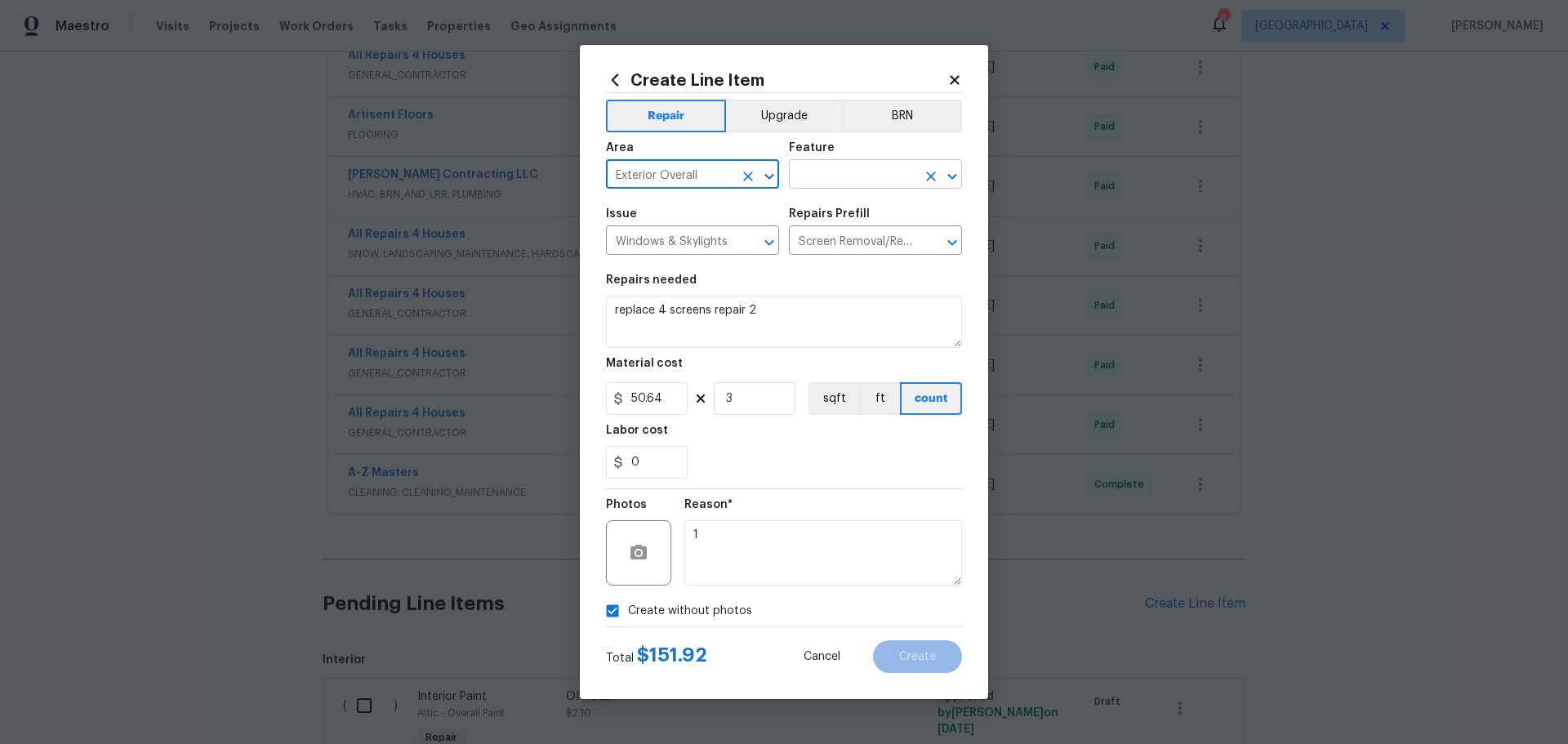
type input "Exterior Overall"
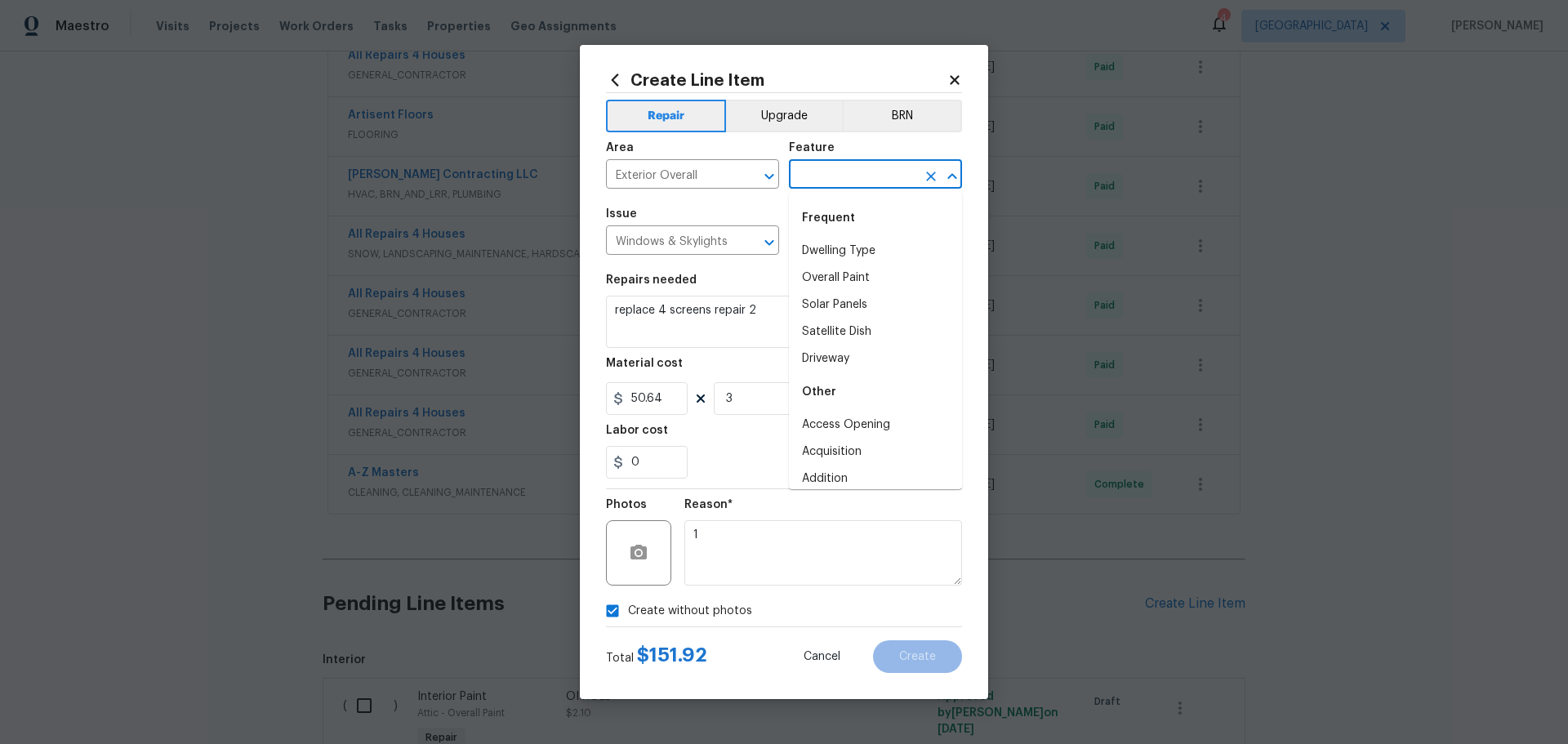
click at [825, 179] on input "text" at bounding box center [852, 176] width 128 height 25
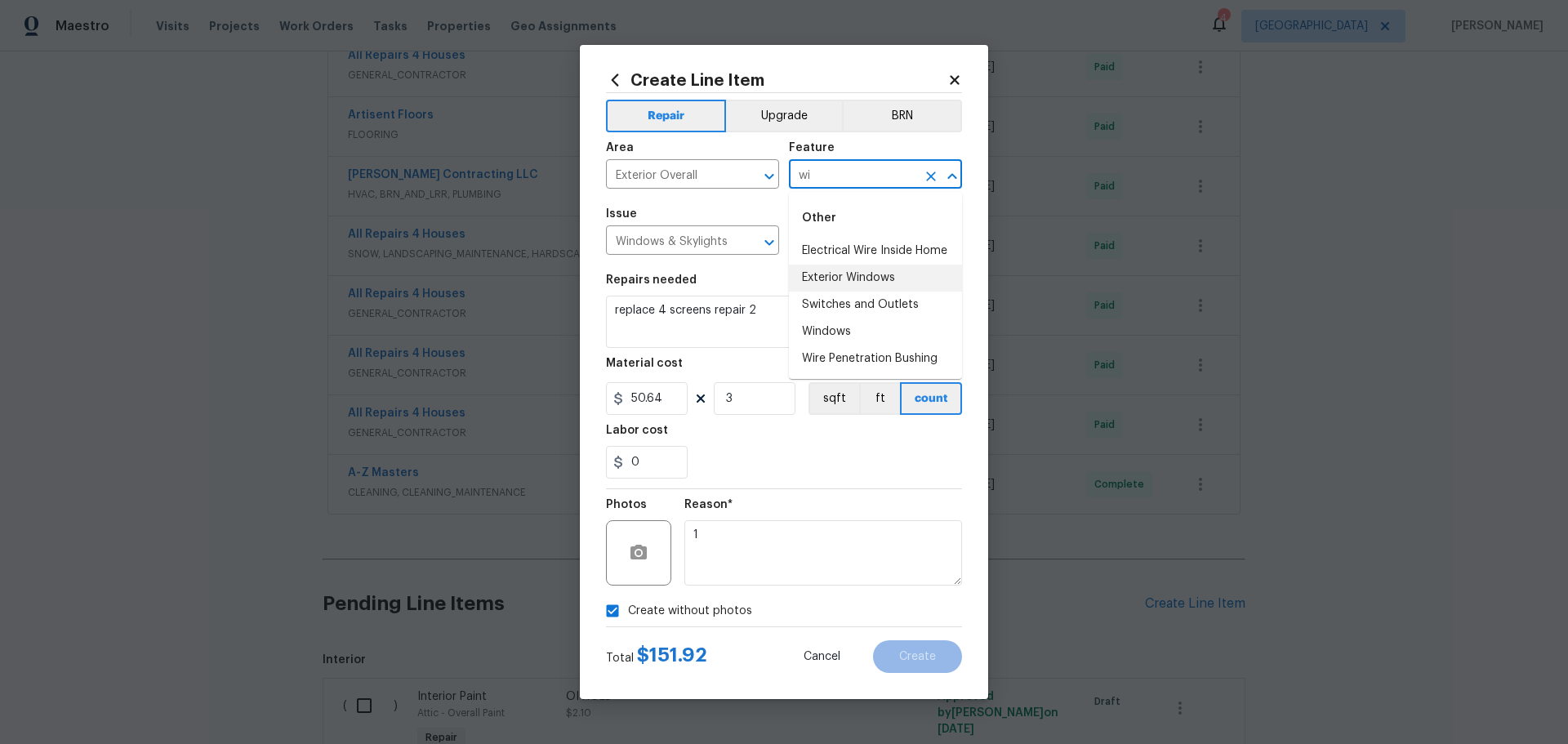
click at [842, 279] on li "Exterior Windows" at bounding box center [875, 278] width 173 height 27
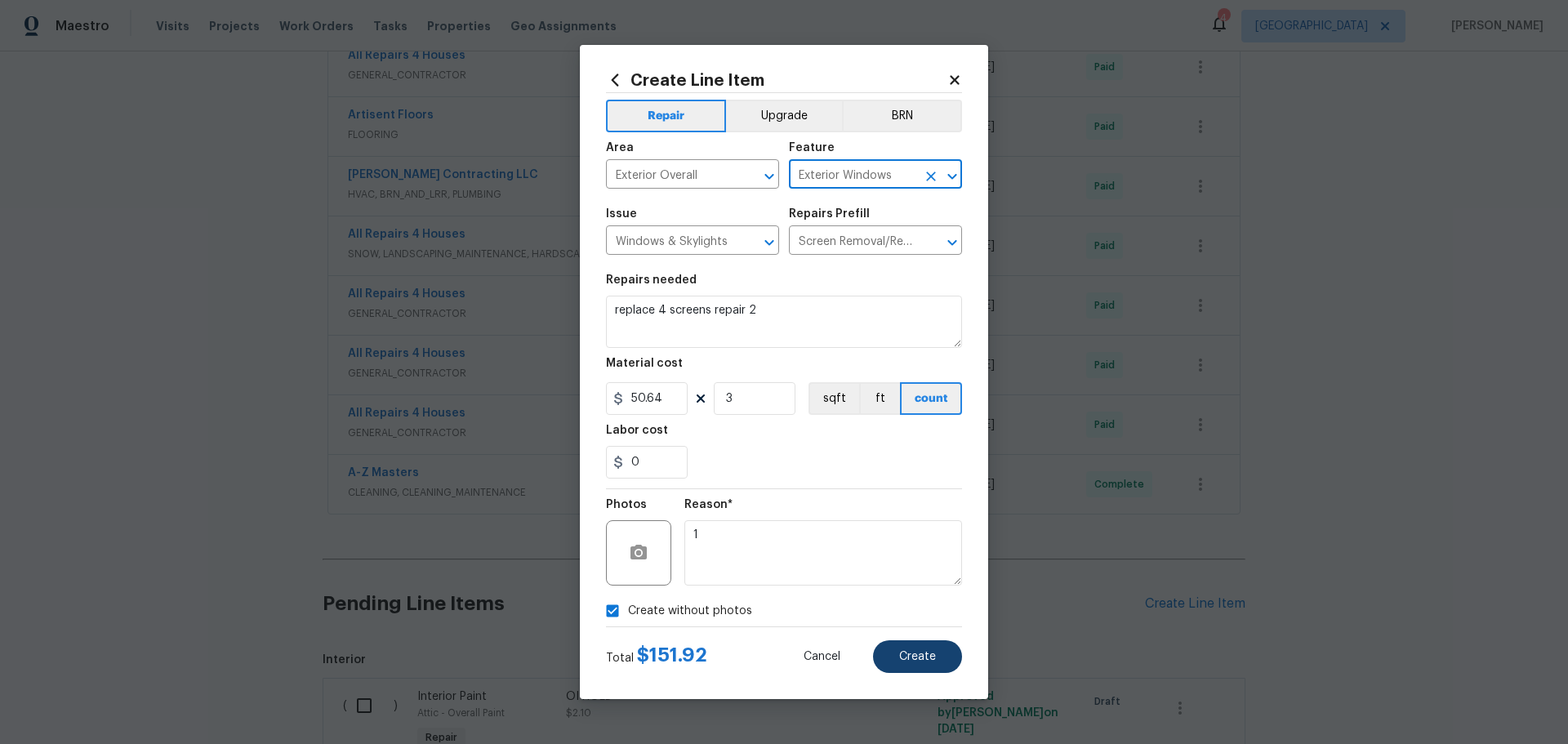
type input "Exterior Windows"
click at [912, 654] on span "Create" at bounding box center [917, 656] width 36 height 12
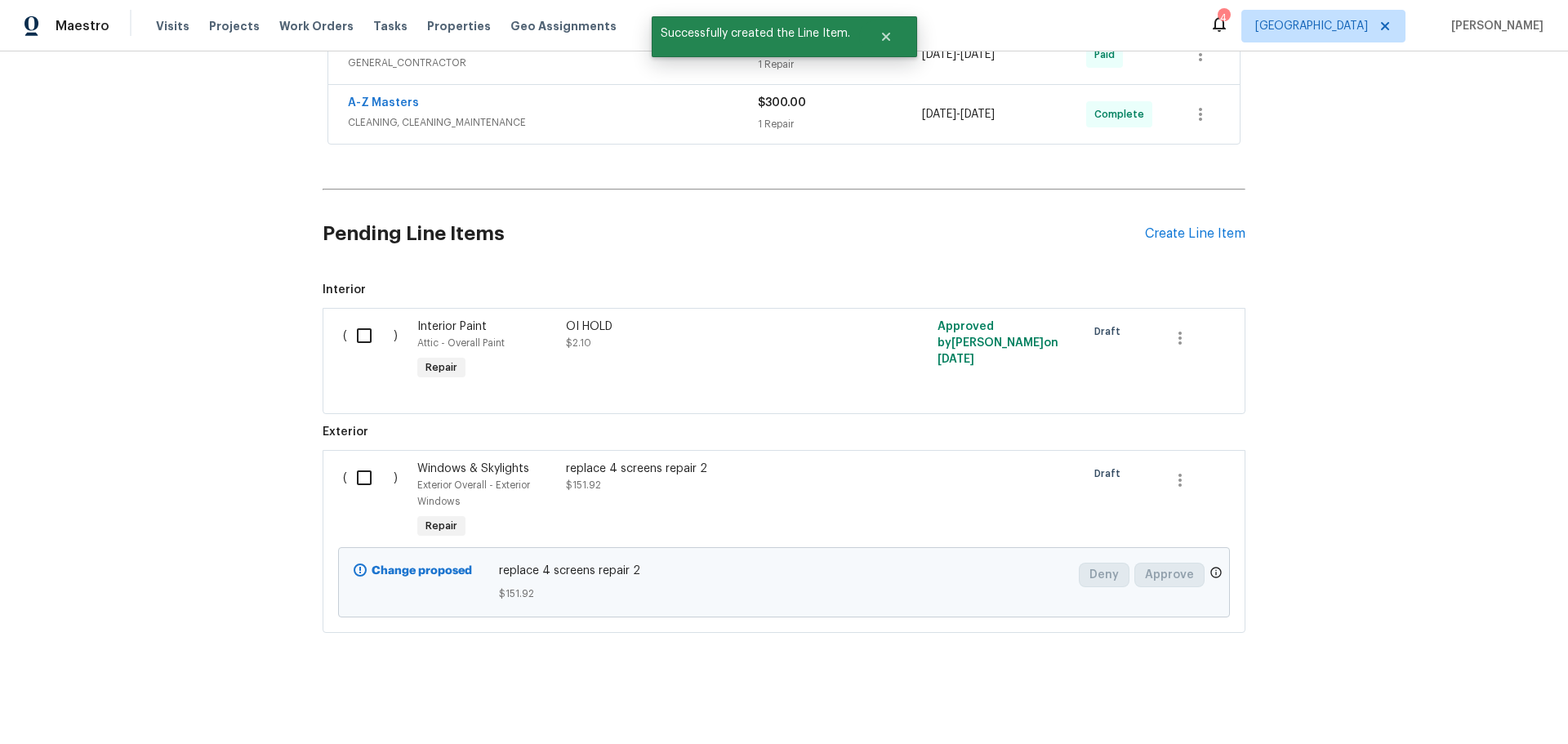
scroll to position [888, 0]
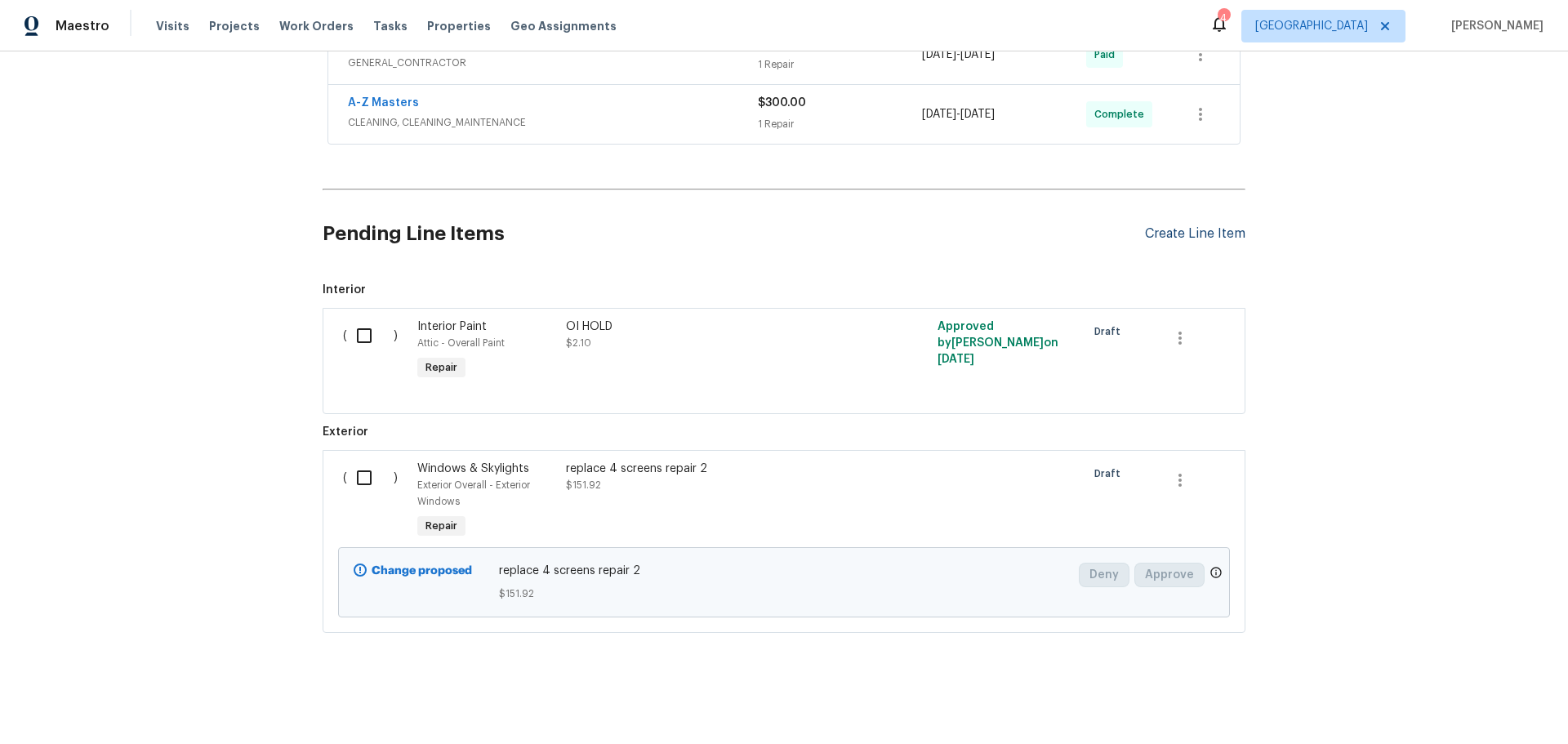
click at [1183, 226] on div "Create Line Item" at bounding box center [1195, 234] width 101 height 15
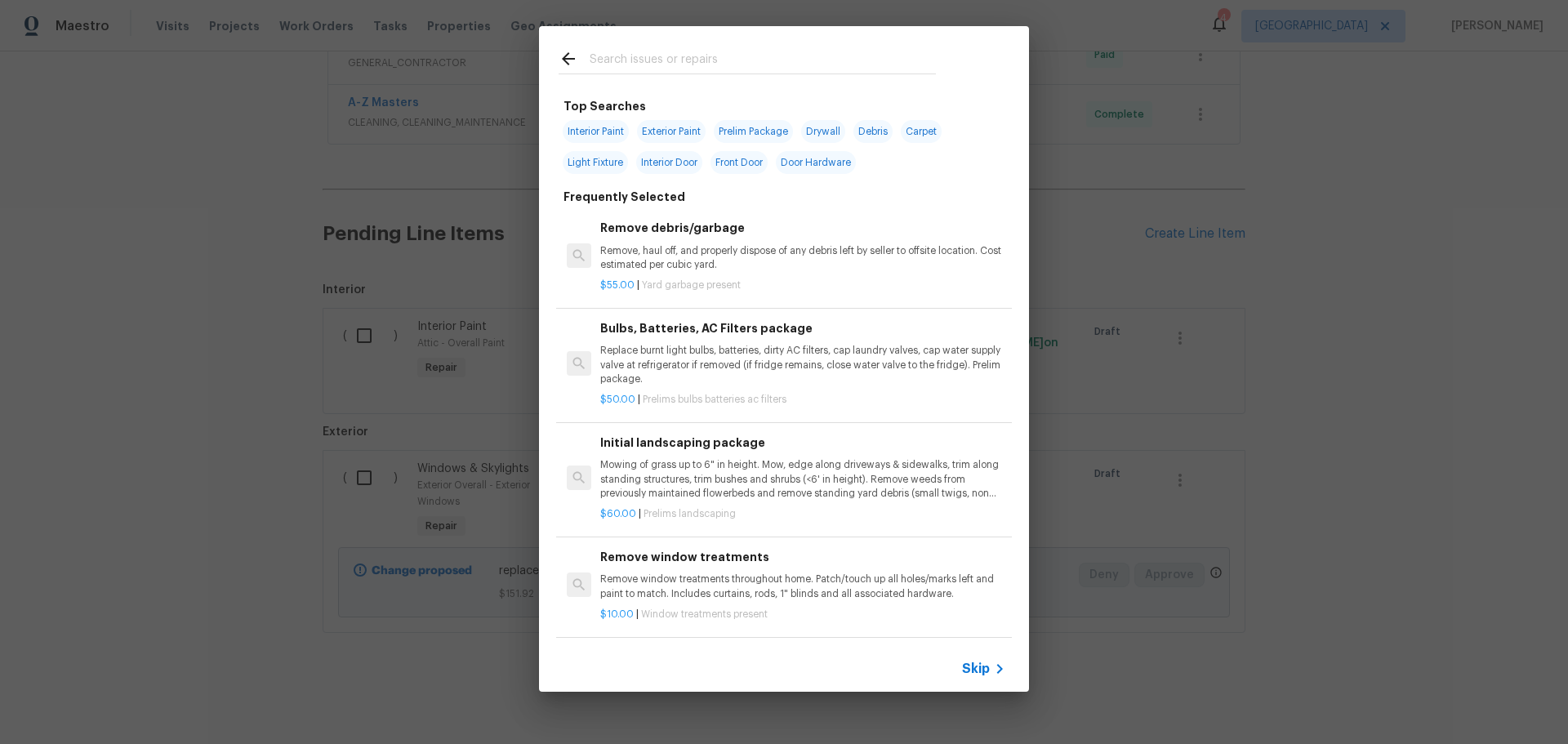
click at [686, 70] on input "text" at bounding box center [763, 61] width 346 height 24
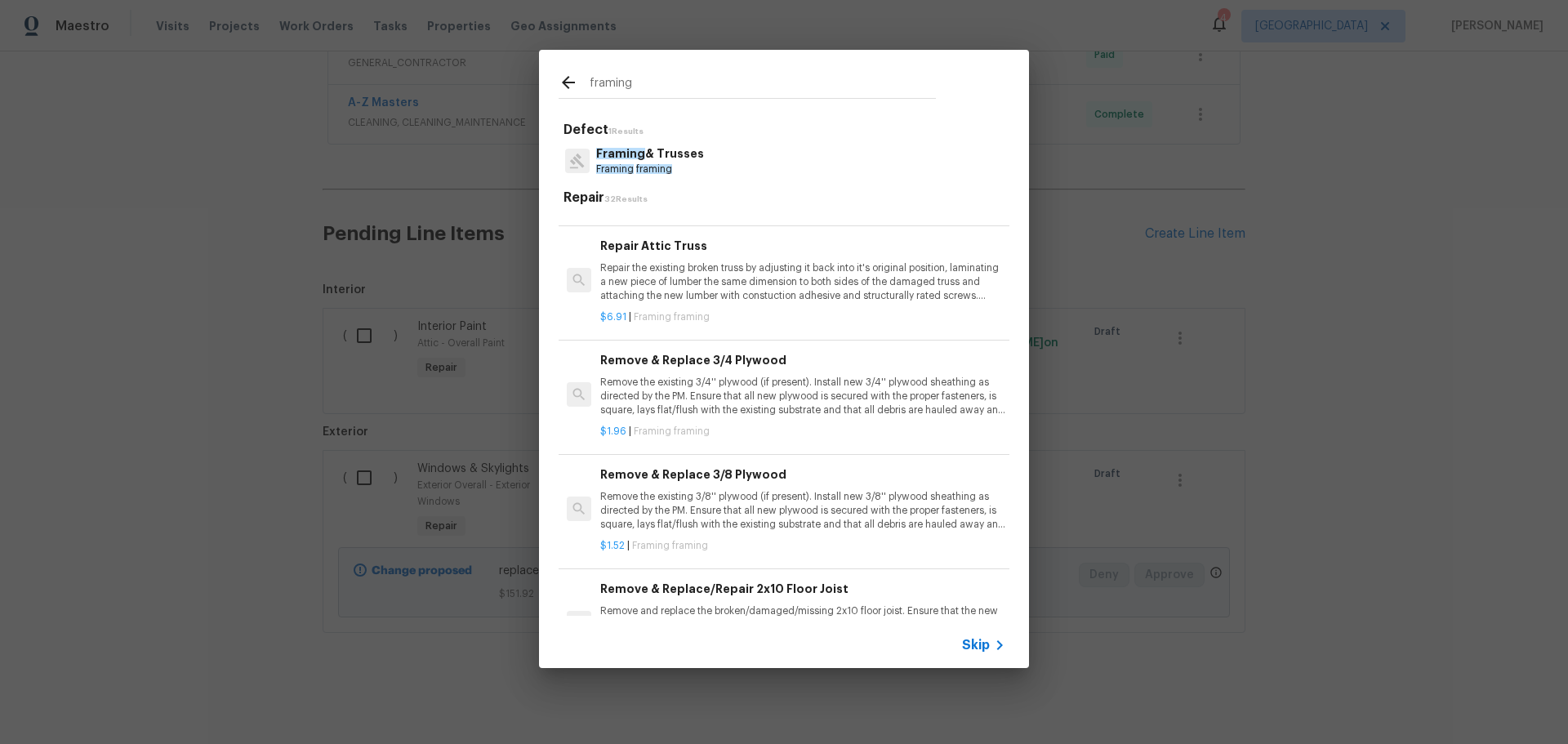
scroll to position [817, 0]
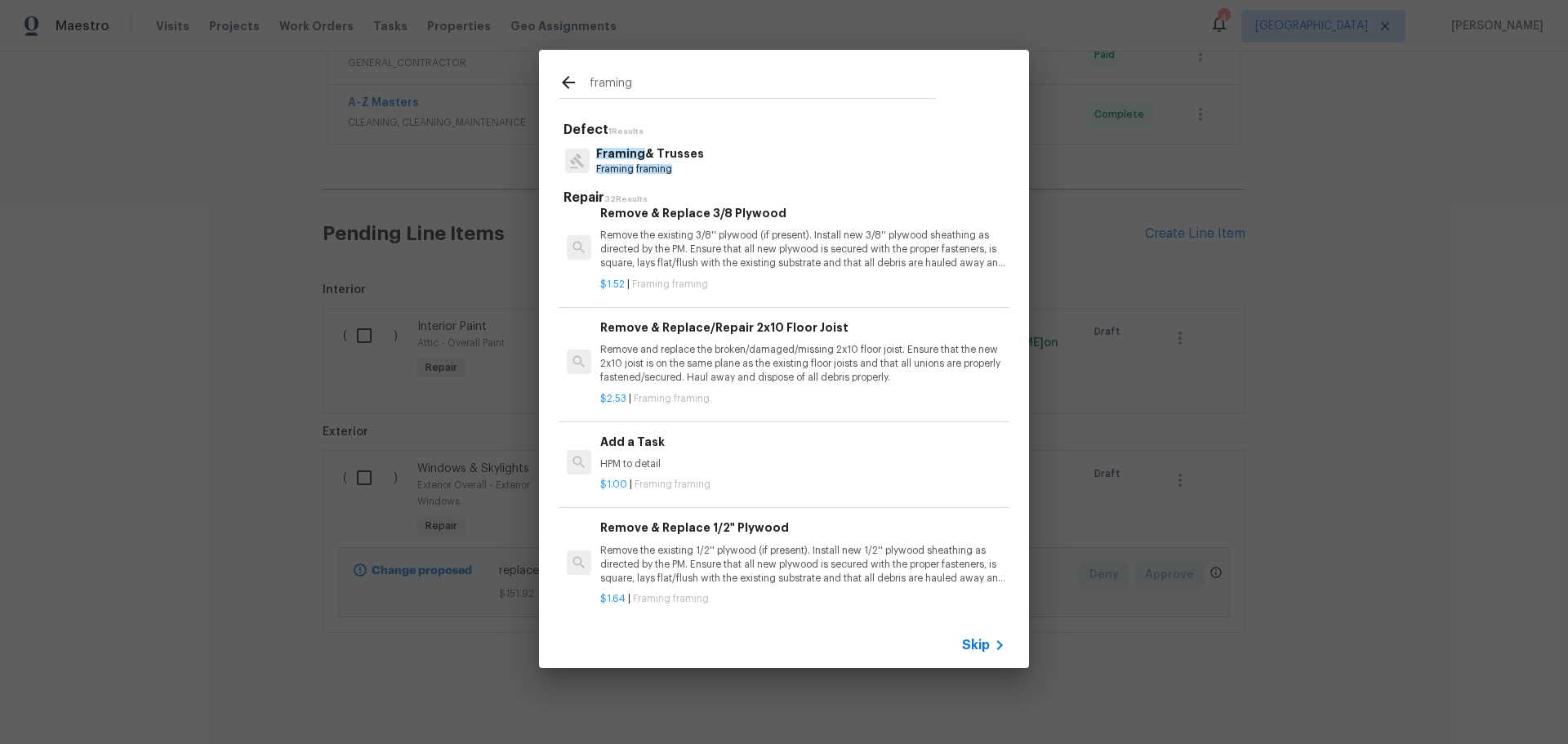
type input "framing"
click at [716, 469] on p "HPM to detail" at bounding box center [802, 464] width 405 height 14
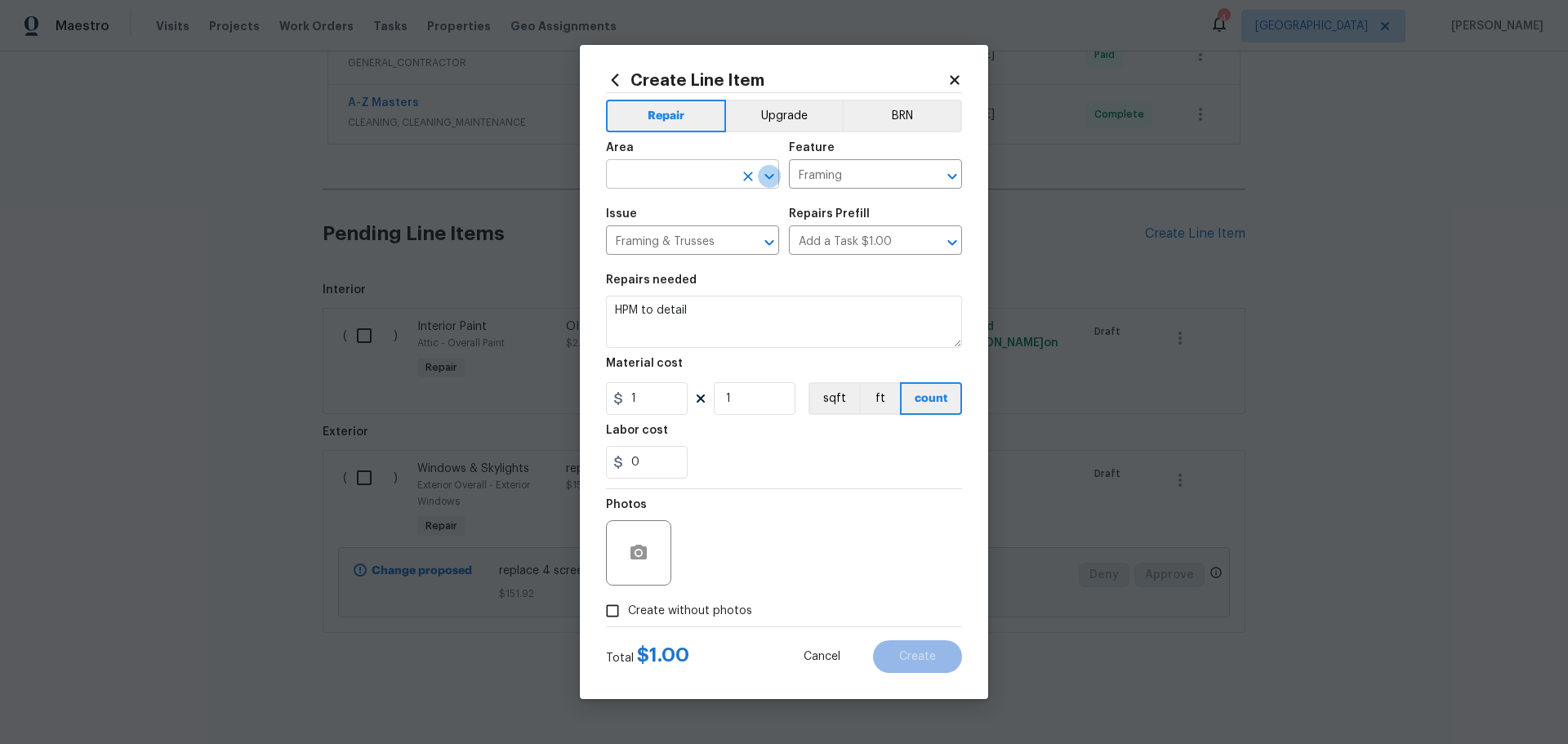
click at [758, 177] on button "Open" at bounding box center [769, 176] width 23 height 23
click at [751, 222] on li "Finished basement" at bounding box center [692, 212] width 173 height 27
type input "Finished basement"
drag, startPoint x: 732, startPoint y: 292, endPoint x: 624, endPoint y: 329, distance: 114.2
click at [600, 331] on div "Create Line Item Repair Upgrade BRN Area Finished basement ​ Feature Framing ​ …" at bounding box center [783, 372] width 408 height 654
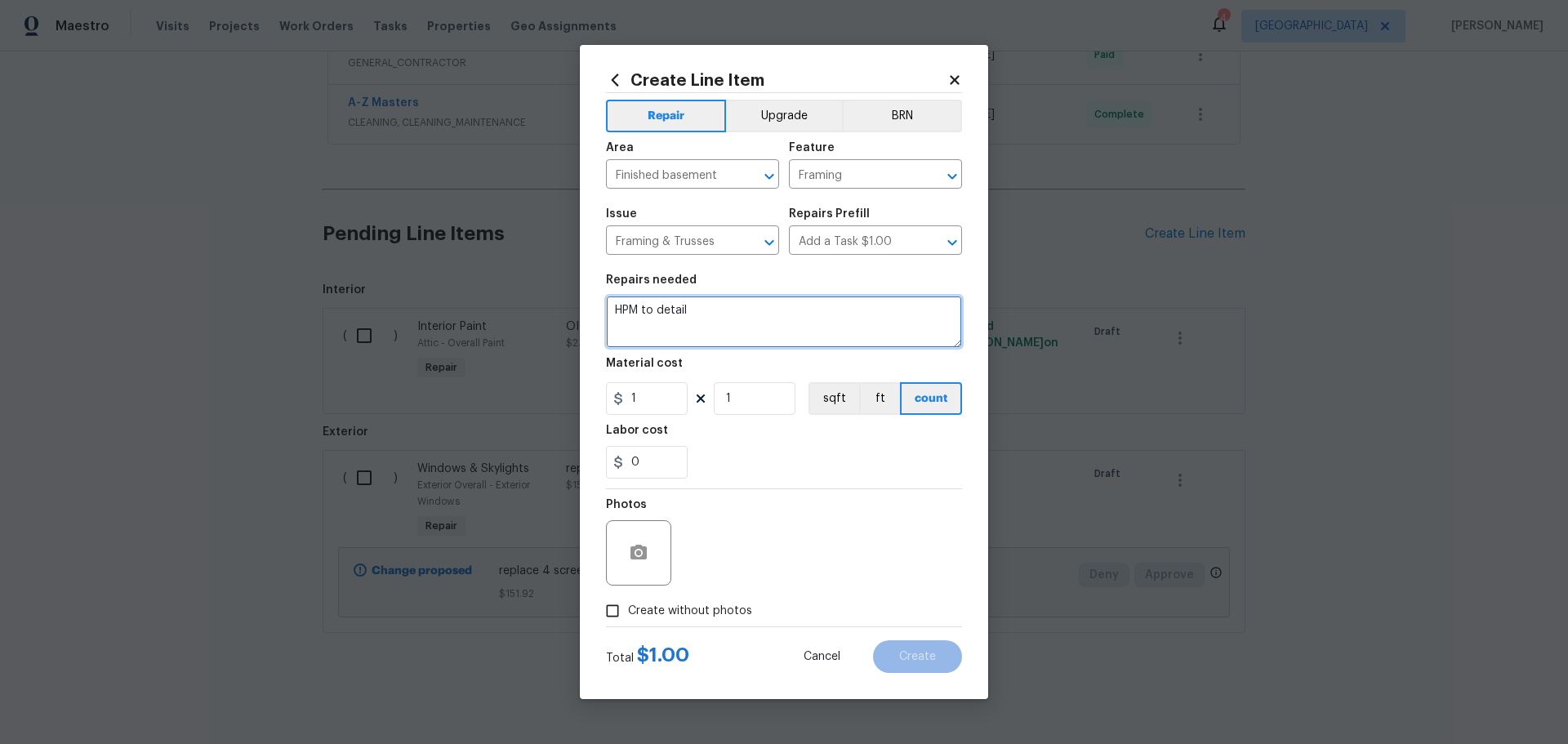
drag, startPoint x: 716, startPoint y: 314, endPoint x: 601, endPoint y: 324, distance: 115.4
click at [601, 324] on div "Create Line Item Repair Upgrade BRN Area Finished basement ​ Feature Framing ​ …" at bounding box center [783, 372] width 408 height 654
type textarea "frame out soffit over electrical panel"
click at [655, 395] on input "1" at bounding box center [646, 398] width 82 height 33
type input "100"
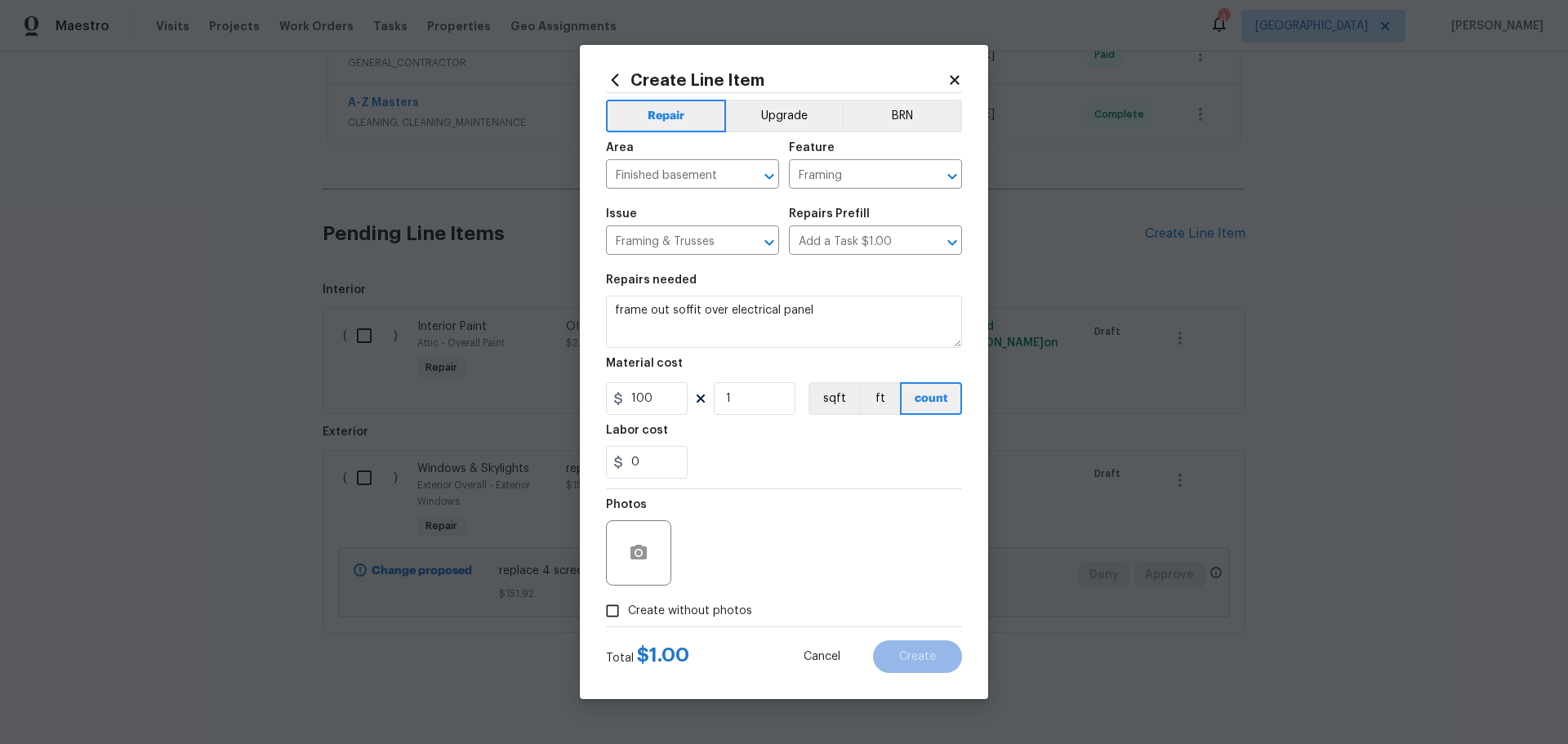
click at [715, 473] on div "0" at bounding box center [783, 462] width 356 height 33
click at [673, 611] on span "Create without photos" at bounding box center [689, 611] width 124 height 17
click at [628, 611] on input "Create without photos" at bounding box center [612, 611] width 31 height 31
checkbox input "true"
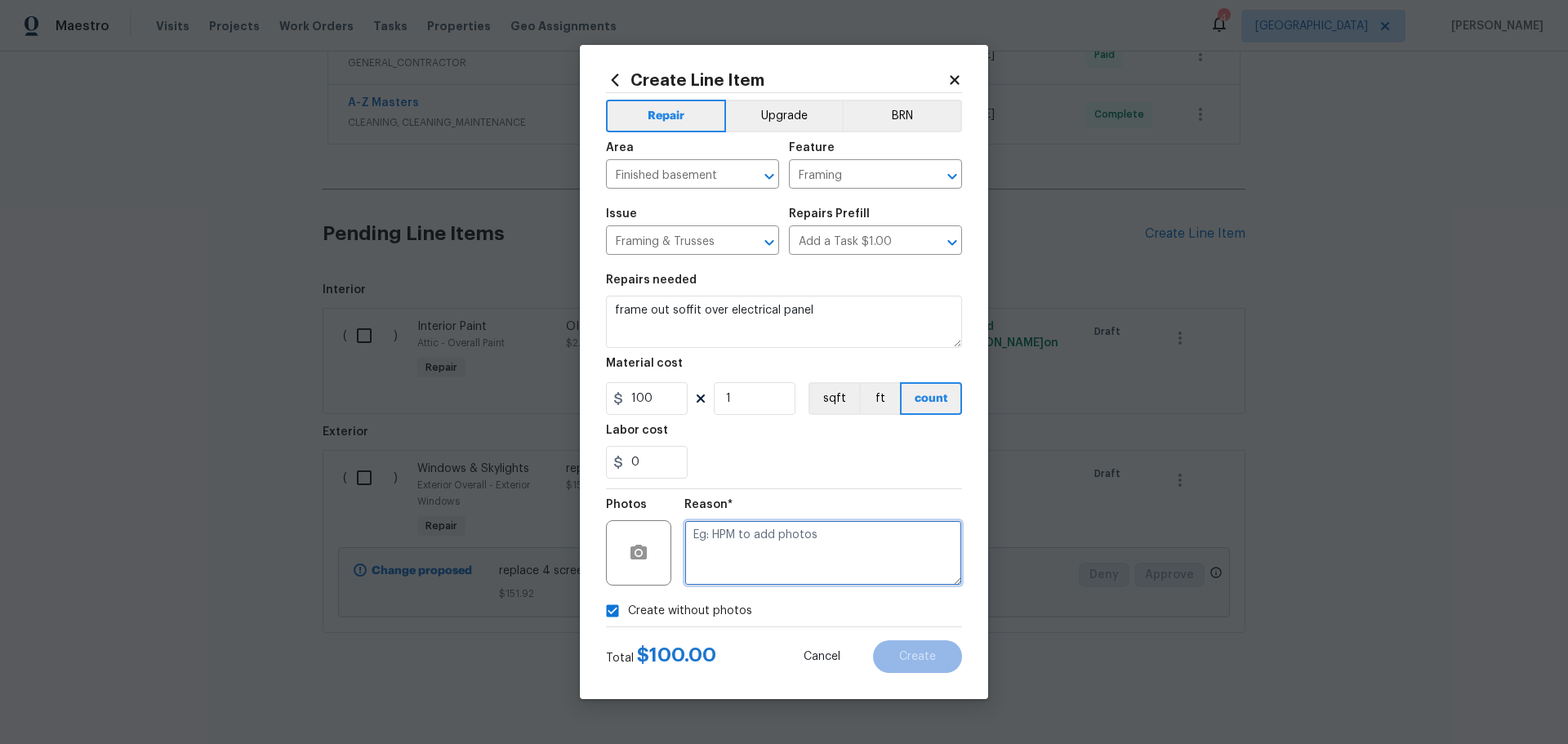
click at [754, 552] on textarea at bounding box center [823, 552] width 278 height 65
type textarea "1"
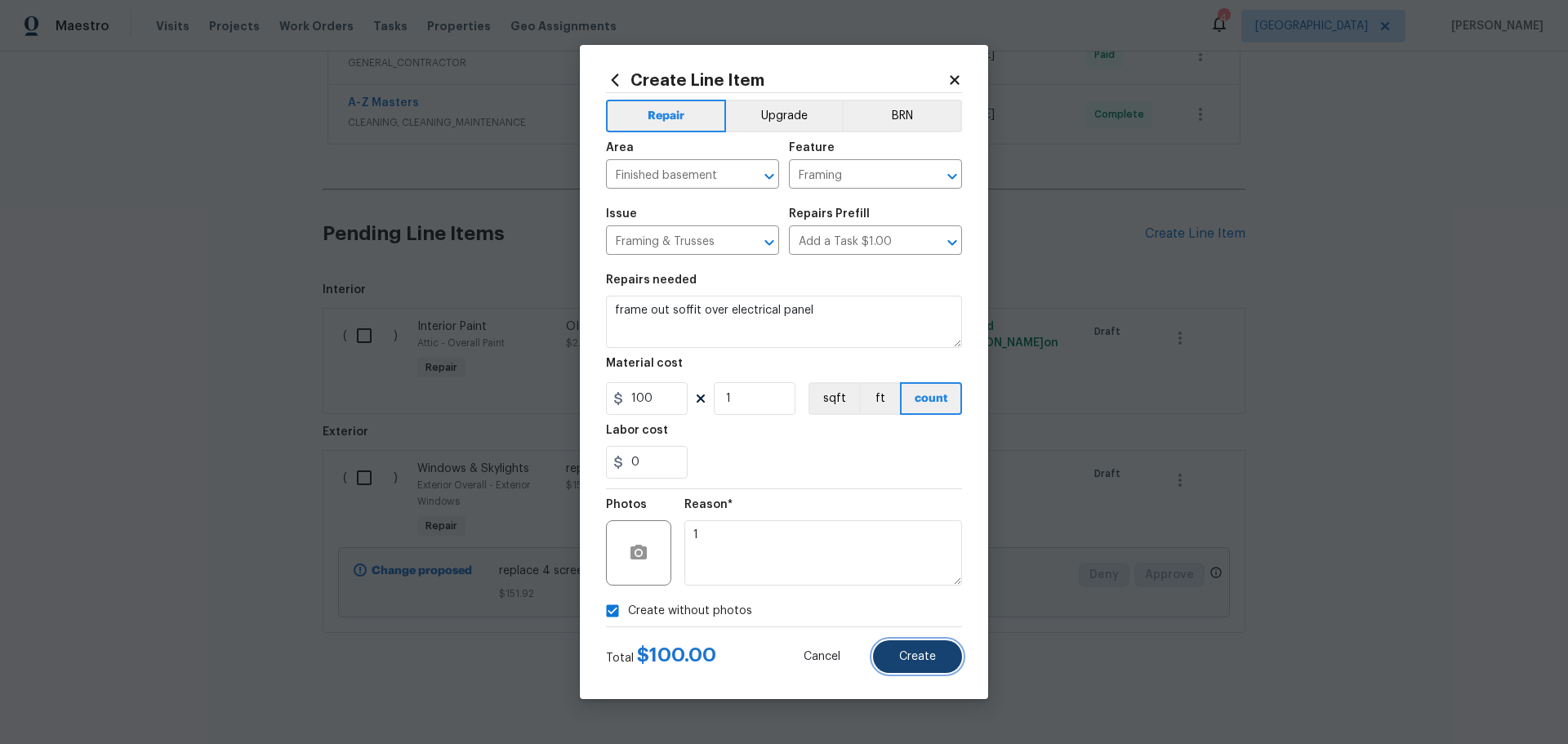
click at [919, 659] on span "Create" at bounding box center [917, 656] width 36 height 12
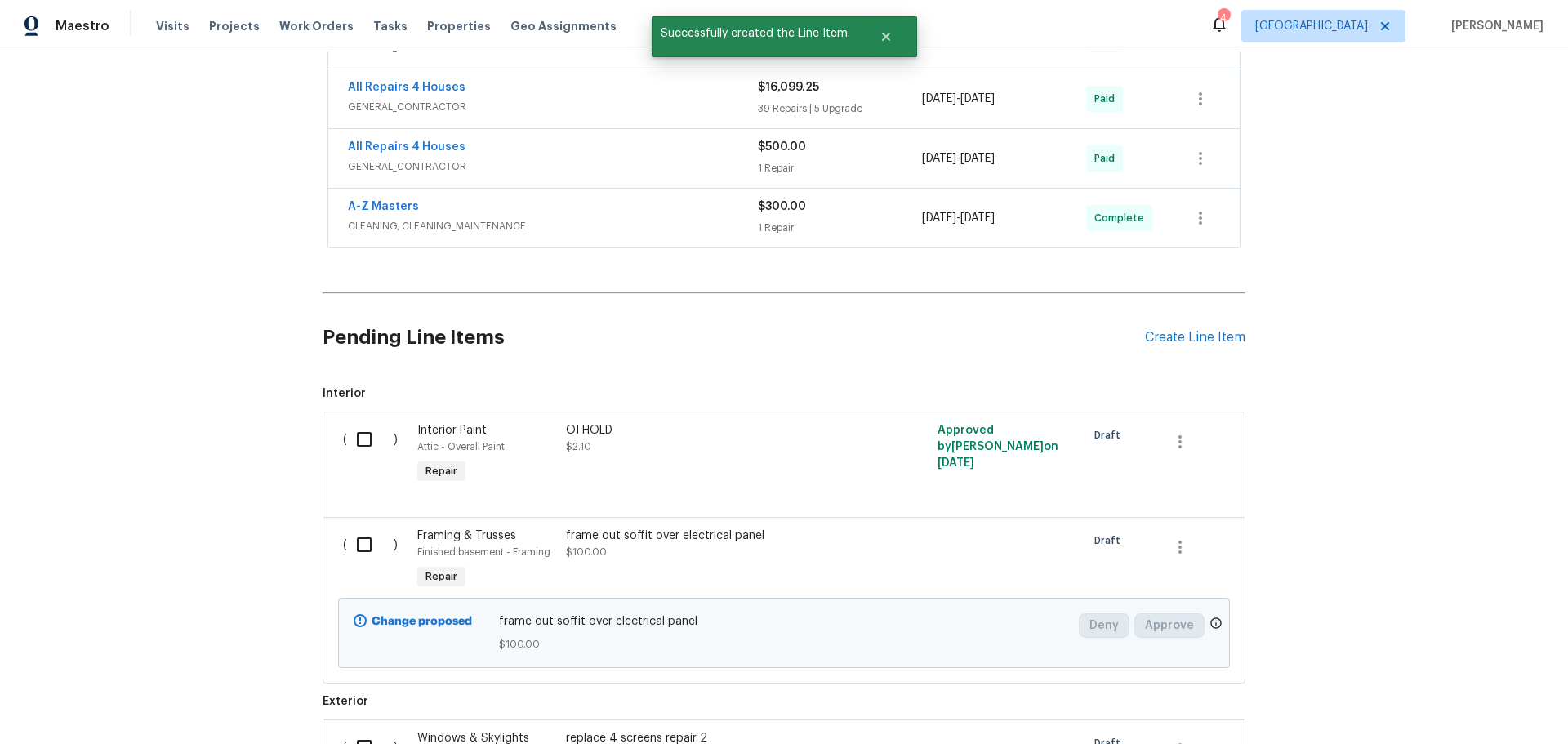
scroll to position [888, 0]
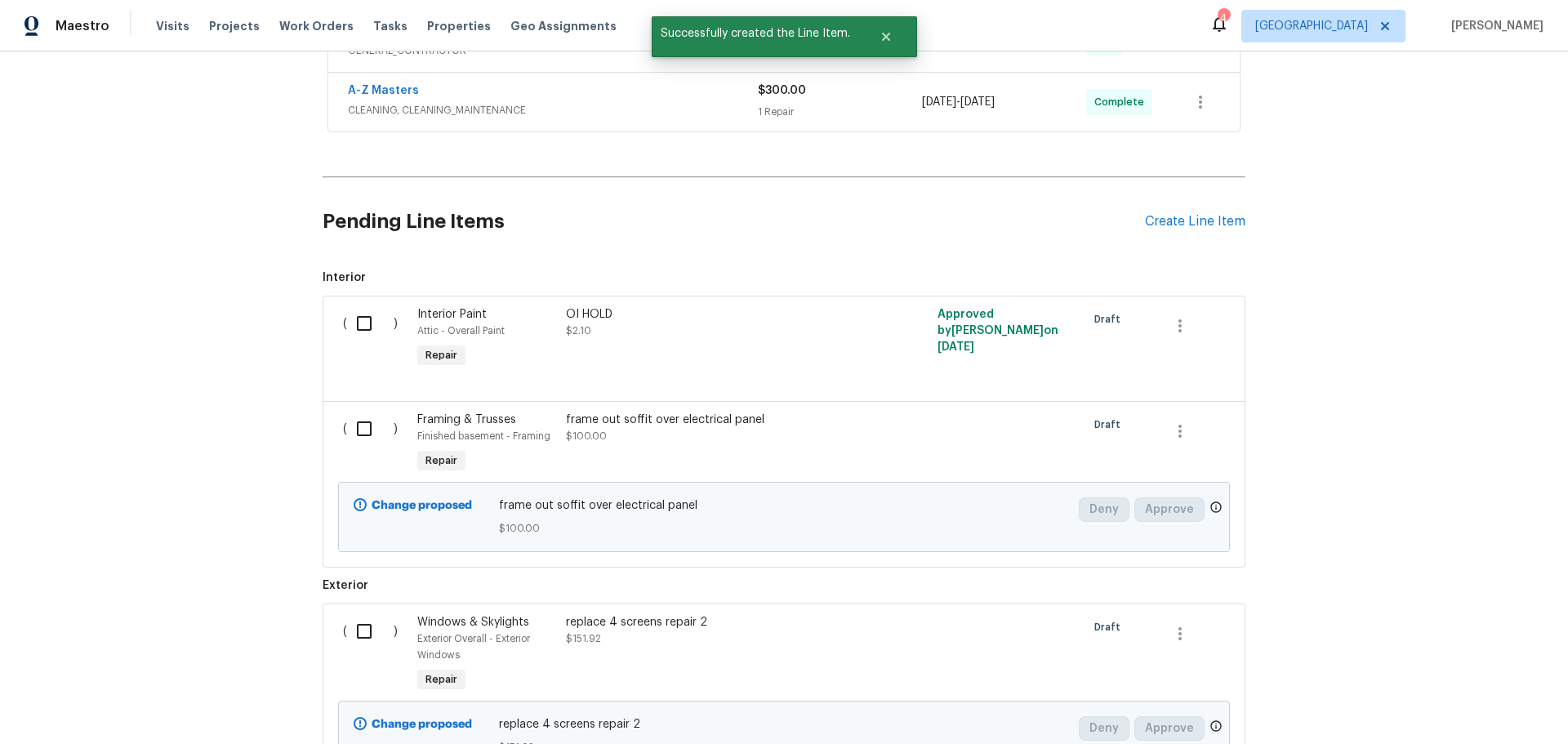
click at [366, 432] on input "checkbox" at bounding box center [370, 428] width 46 height 35
checkbox input "true"
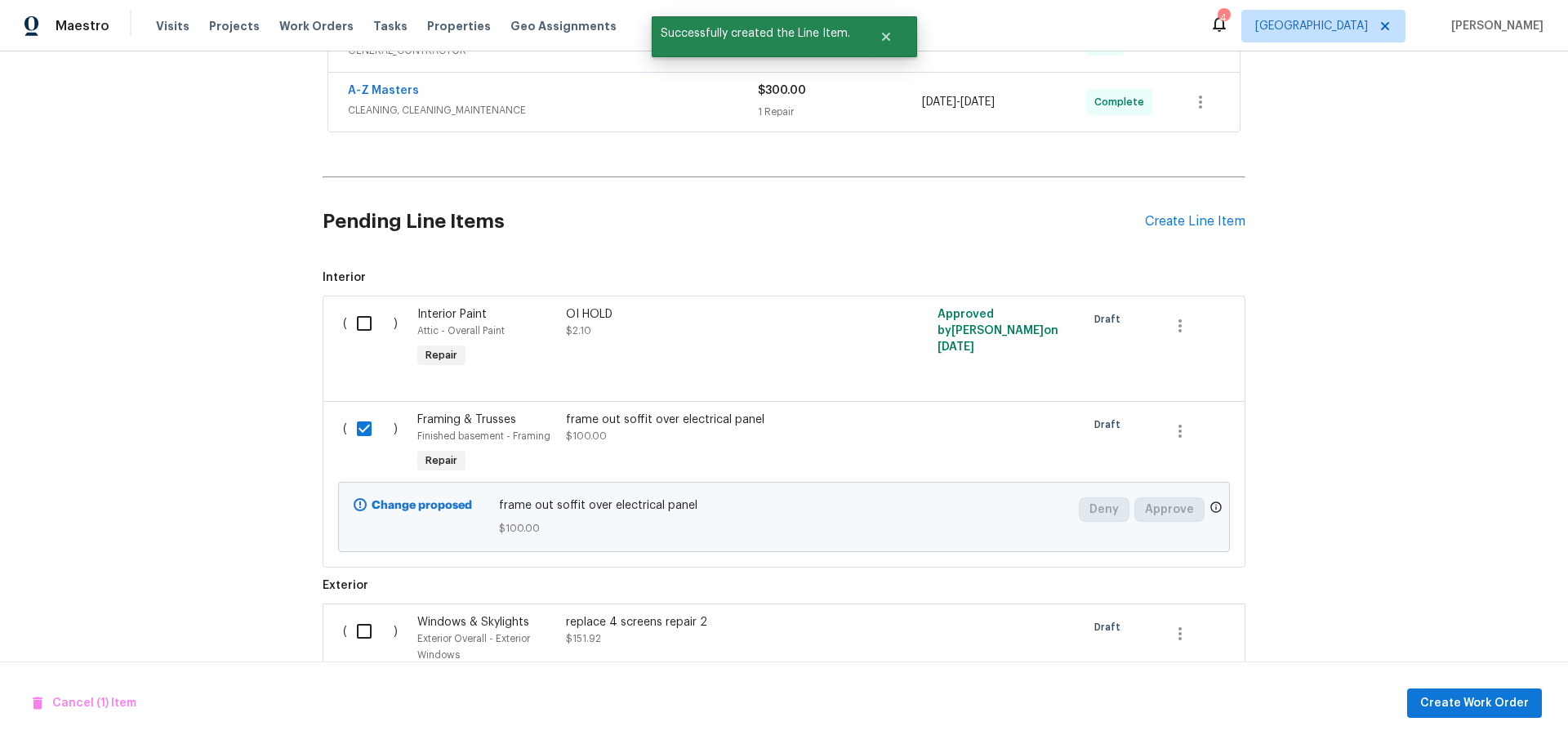
click at [363, 630] on input "checkbox" at bounding box center [370, 631] width 46 height 35
click at [1478, 709] on span "Create Work Order" at bounding box center [1474, 703] width 109 height 20
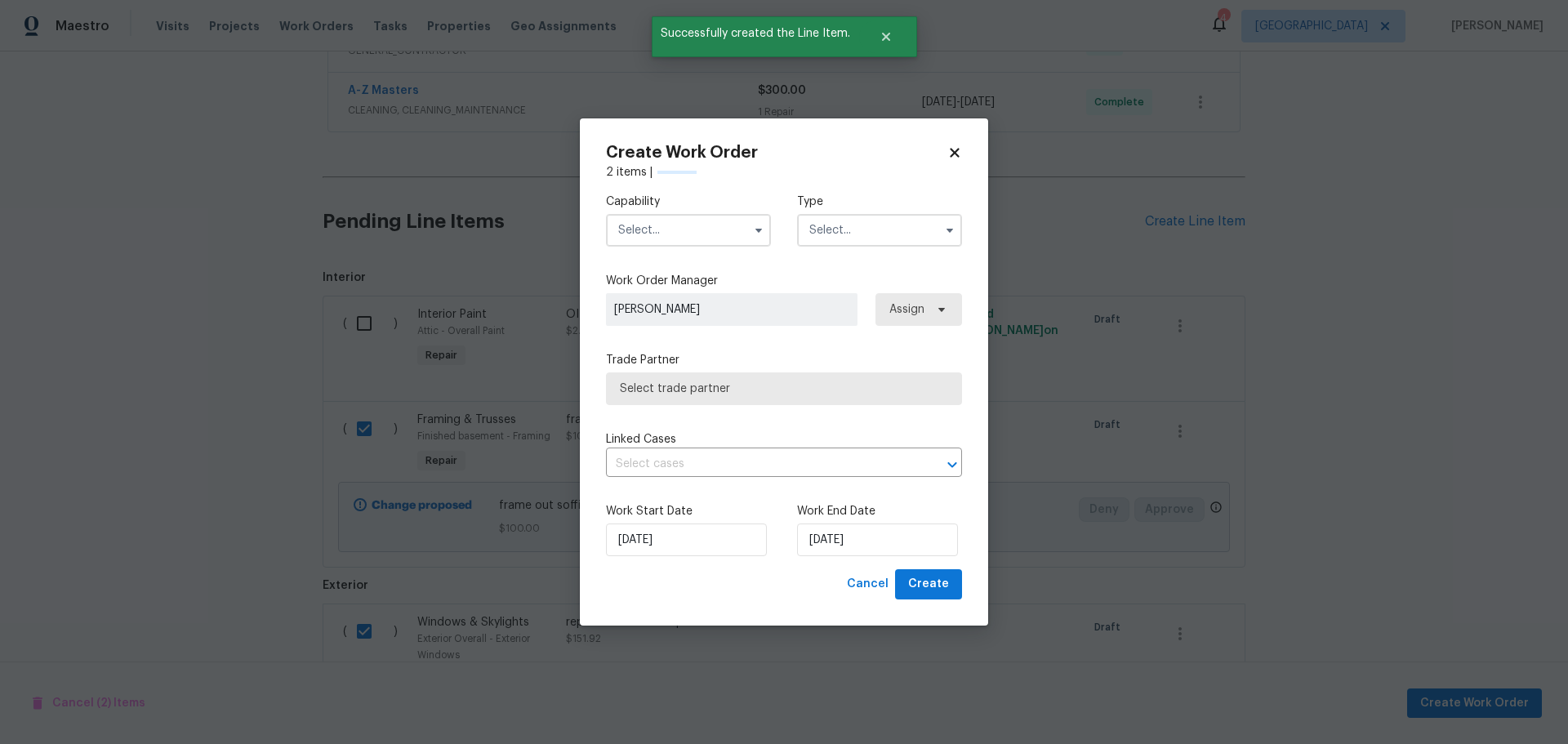
checkbox input "false"
click at [703, 228] on input "text" at bounding box center [688, 230] width 165 height 33
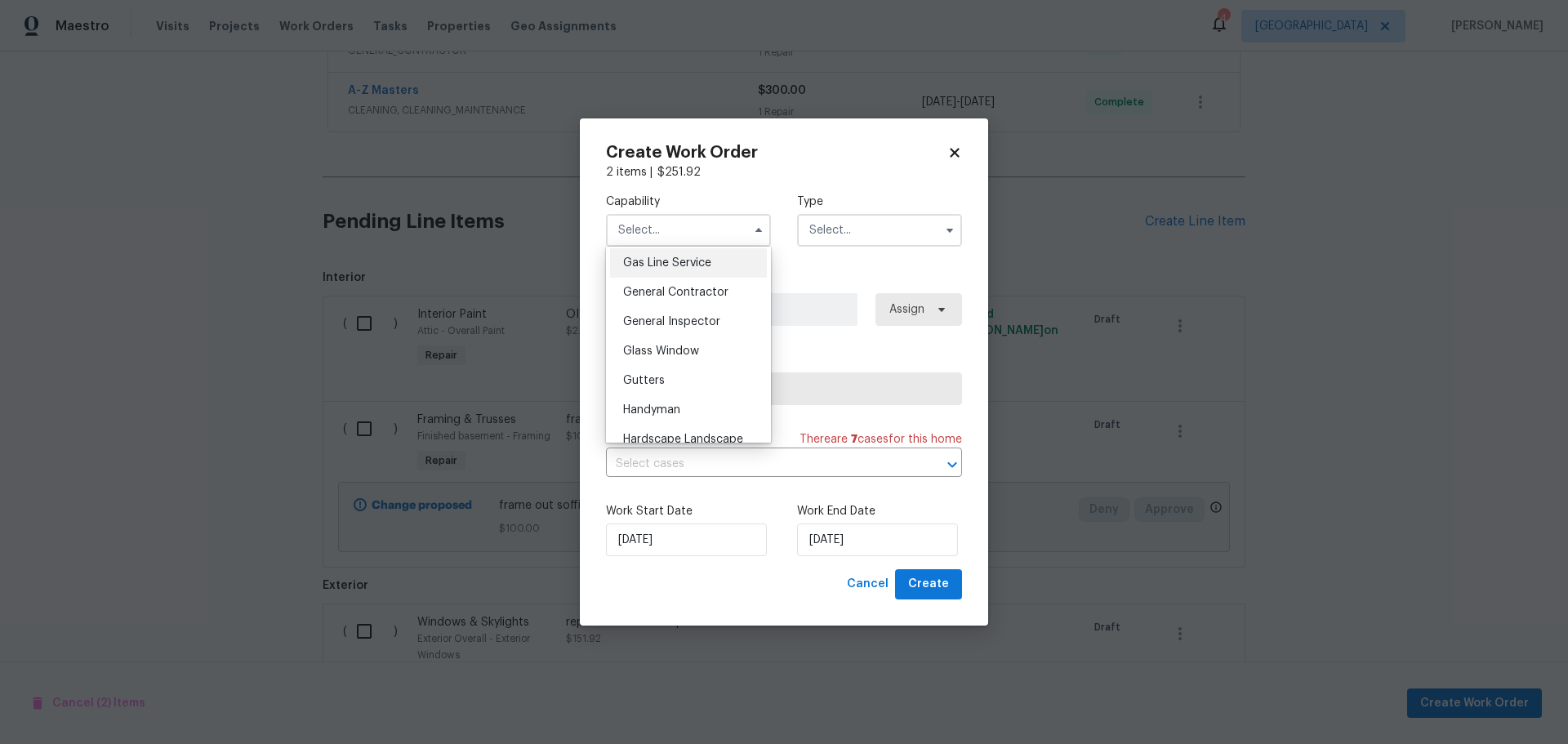
scroll to position [735, 0]
click at [702, 317] on span "General Contractor" at bounding box center [675, 311] width 106 height 12
type input "General Contractor"
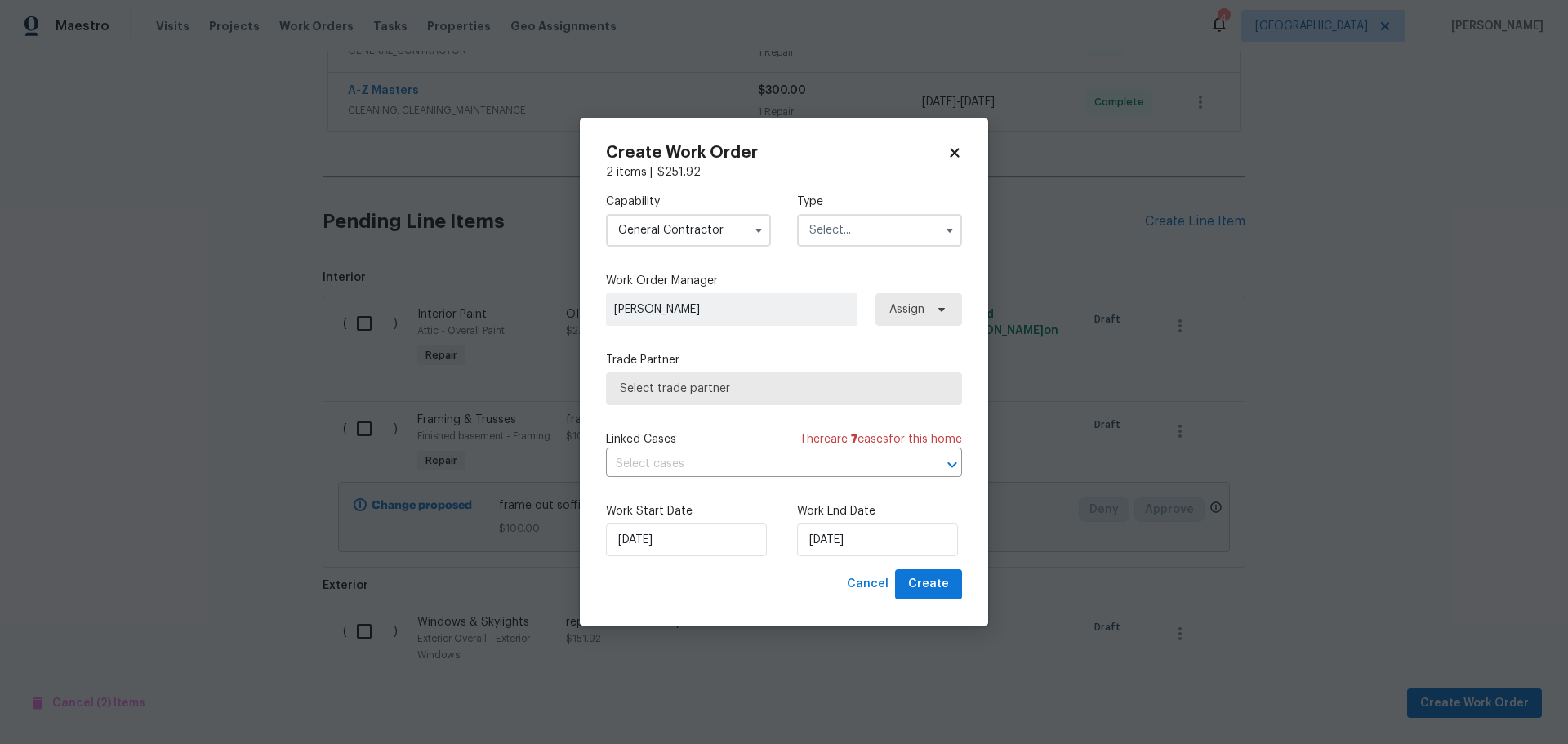
click at [852, 229] on input "text" at bounding box center [879, 230] width 165 height 33
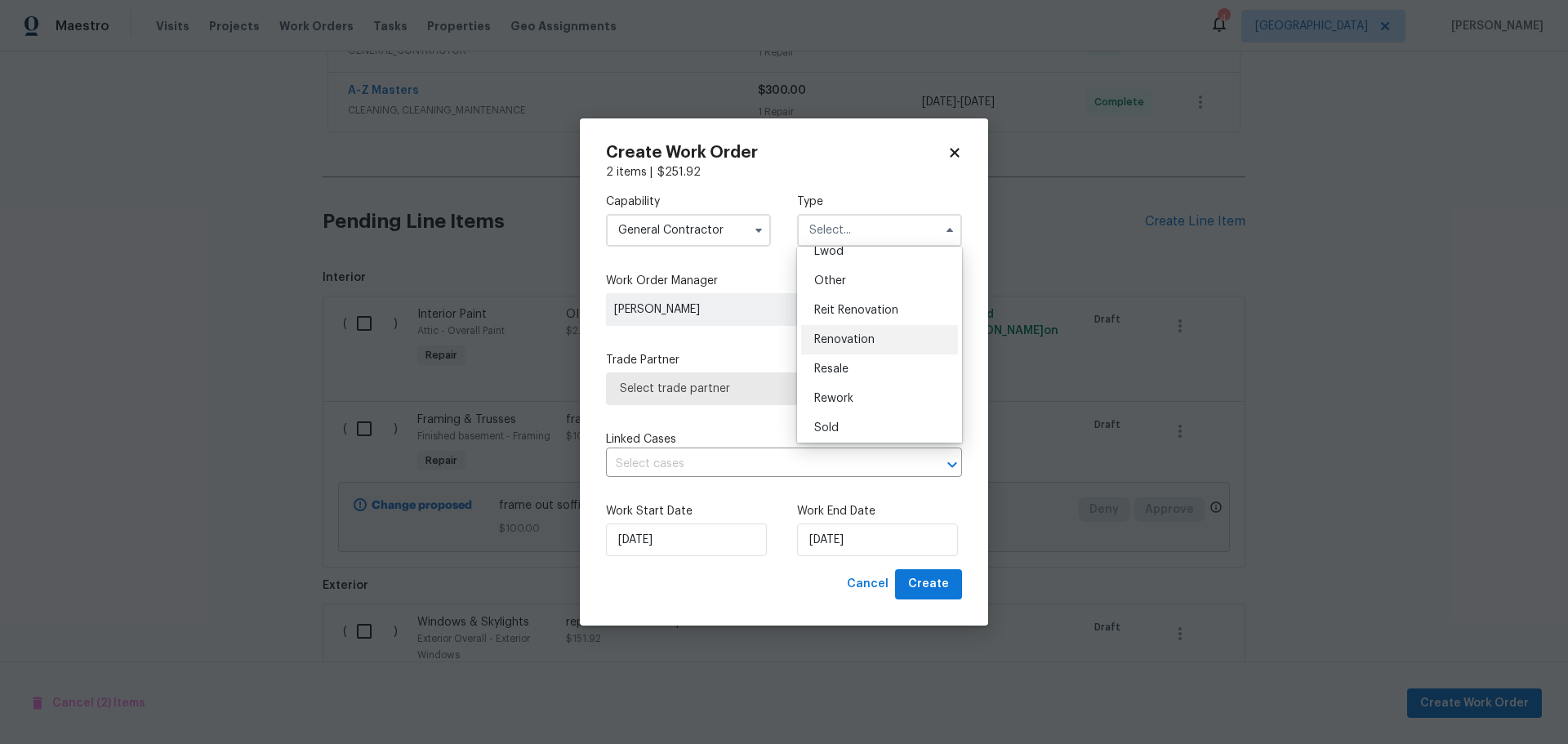
scroll to position [194, 0]
click at [851, 343] on div "Renovation" at bounding box center [879, 335] width 157 height 30
type input "Renovation"
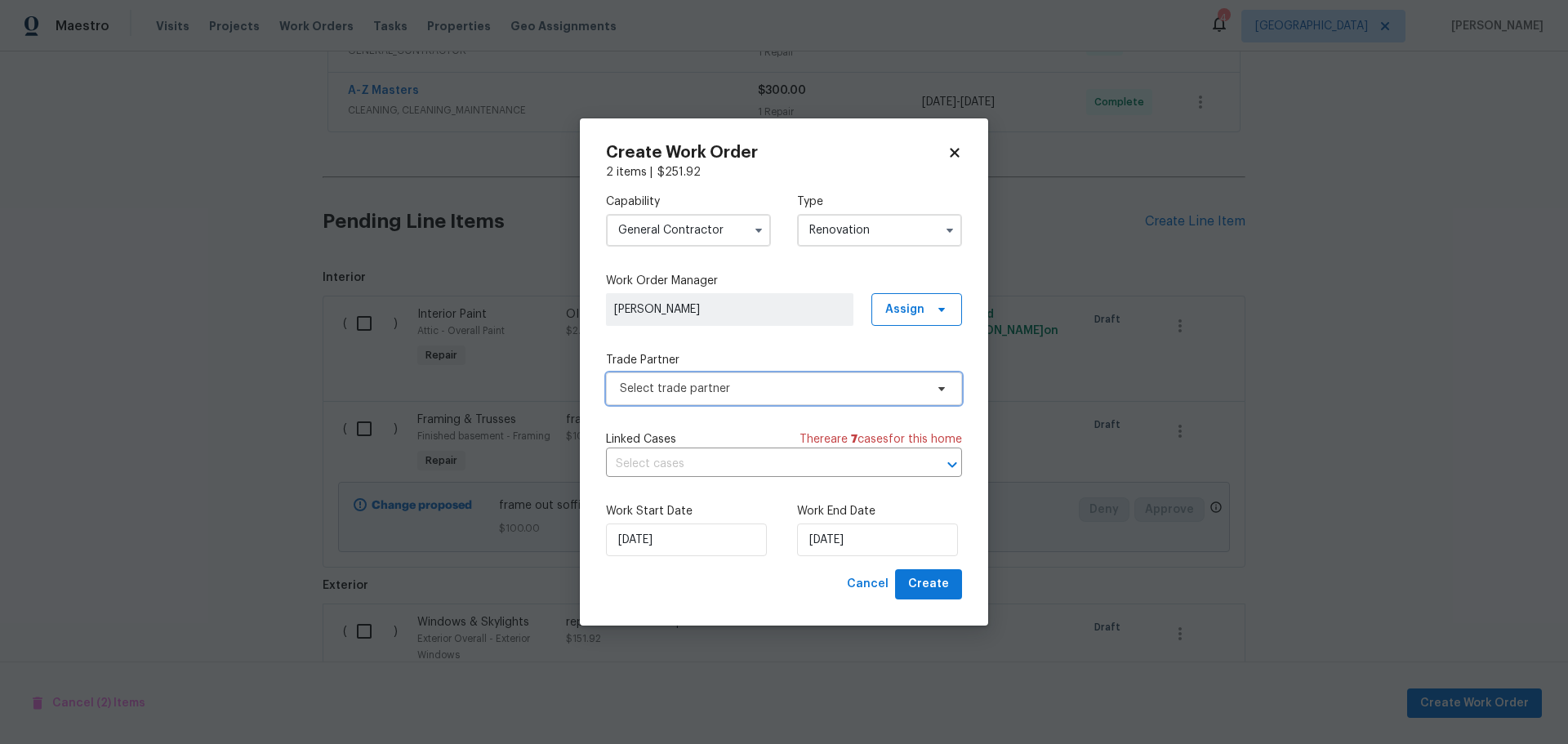
click at [817, 403] on span "Select trade partner" at bounding box center [783, 388] width 356 height 33
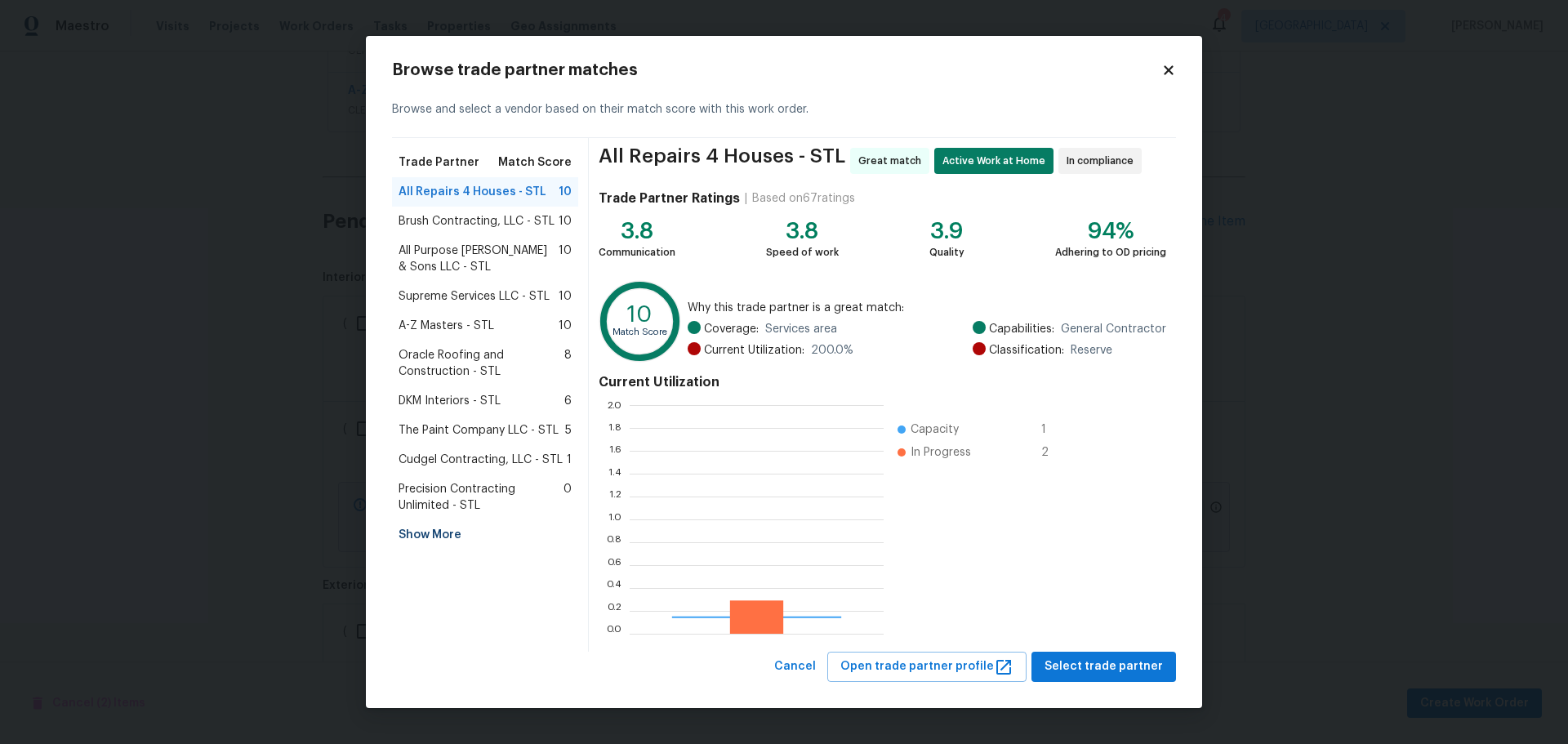
scroll to position [216, 242]
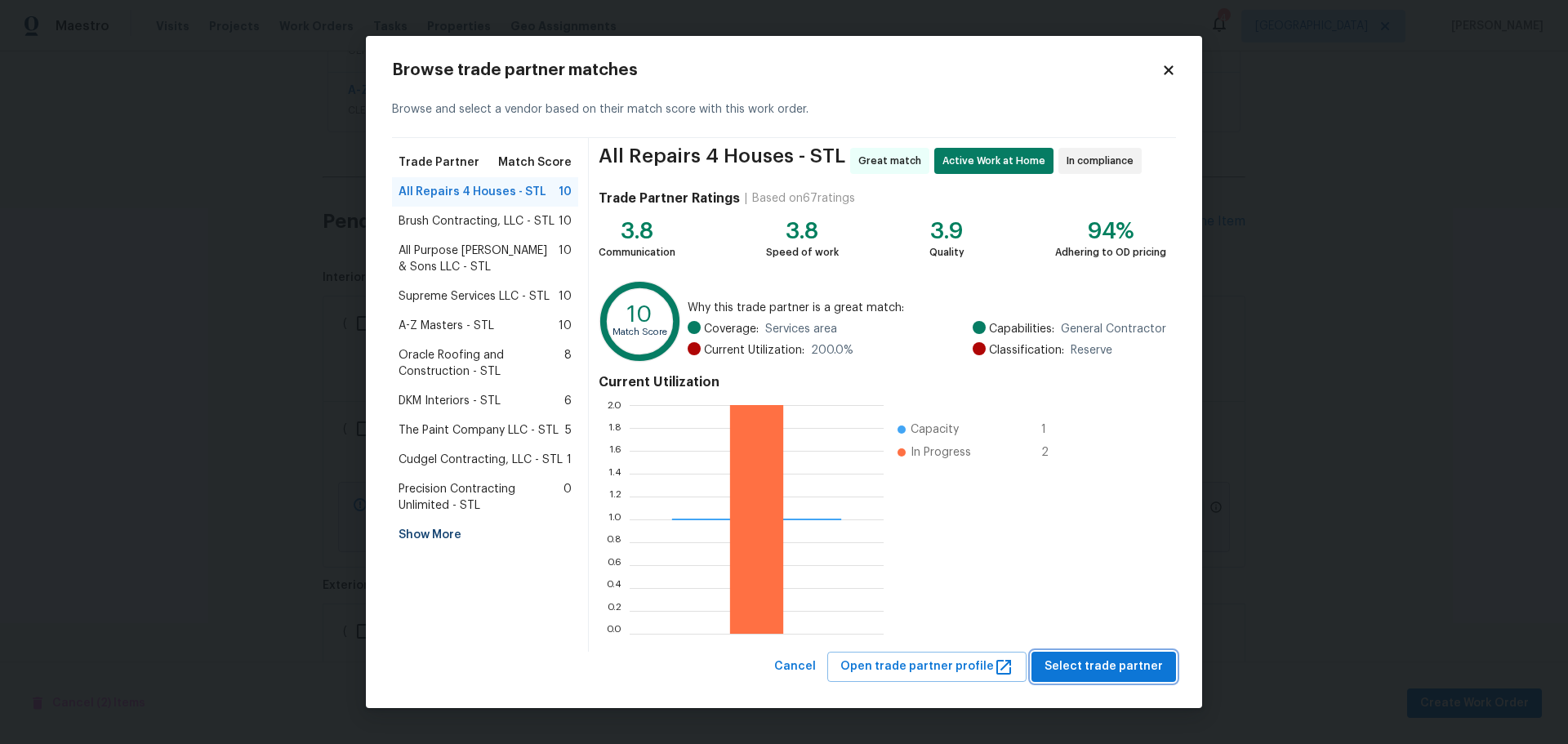
click at [1071, 663] on span "Select trade partner" at bounding box center [1103, 666] width 118 height 20
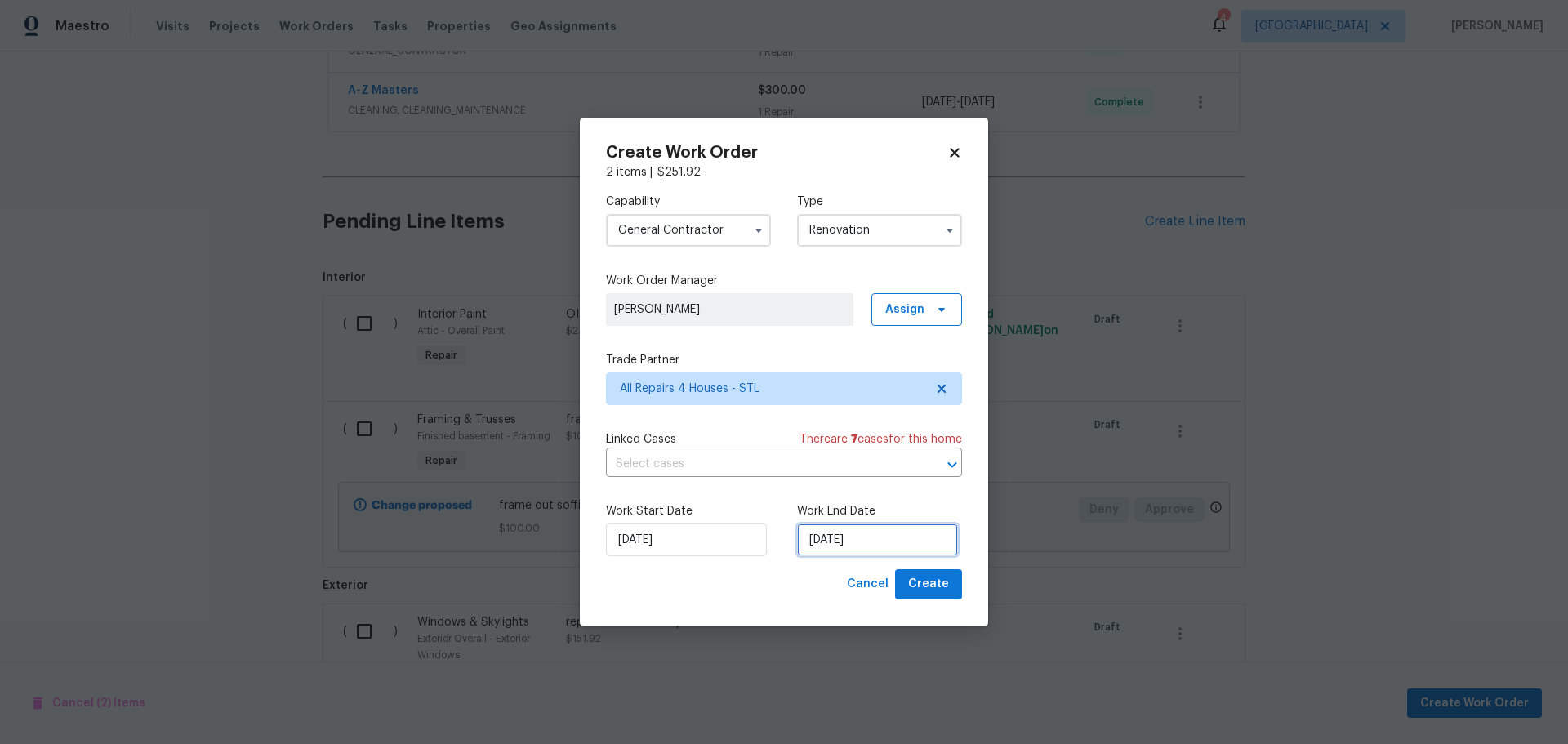
click at [831, 546] on input "9/24/2025" at bounding box center [877, 540] width 161 height 33
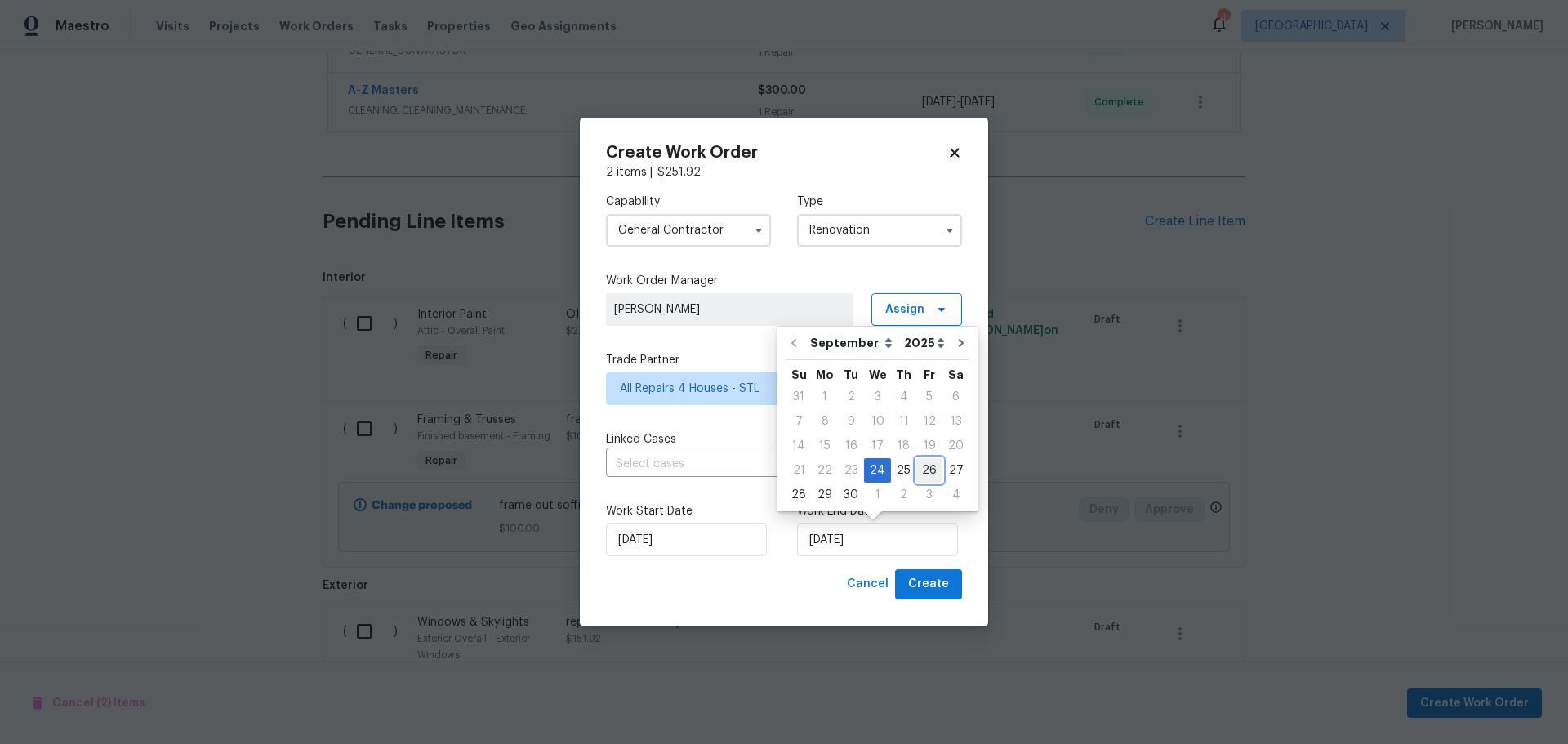
click at [918, 464] on div "26" at bounding box center [928, 470] width 26 height 23
type input "9/26/2025"
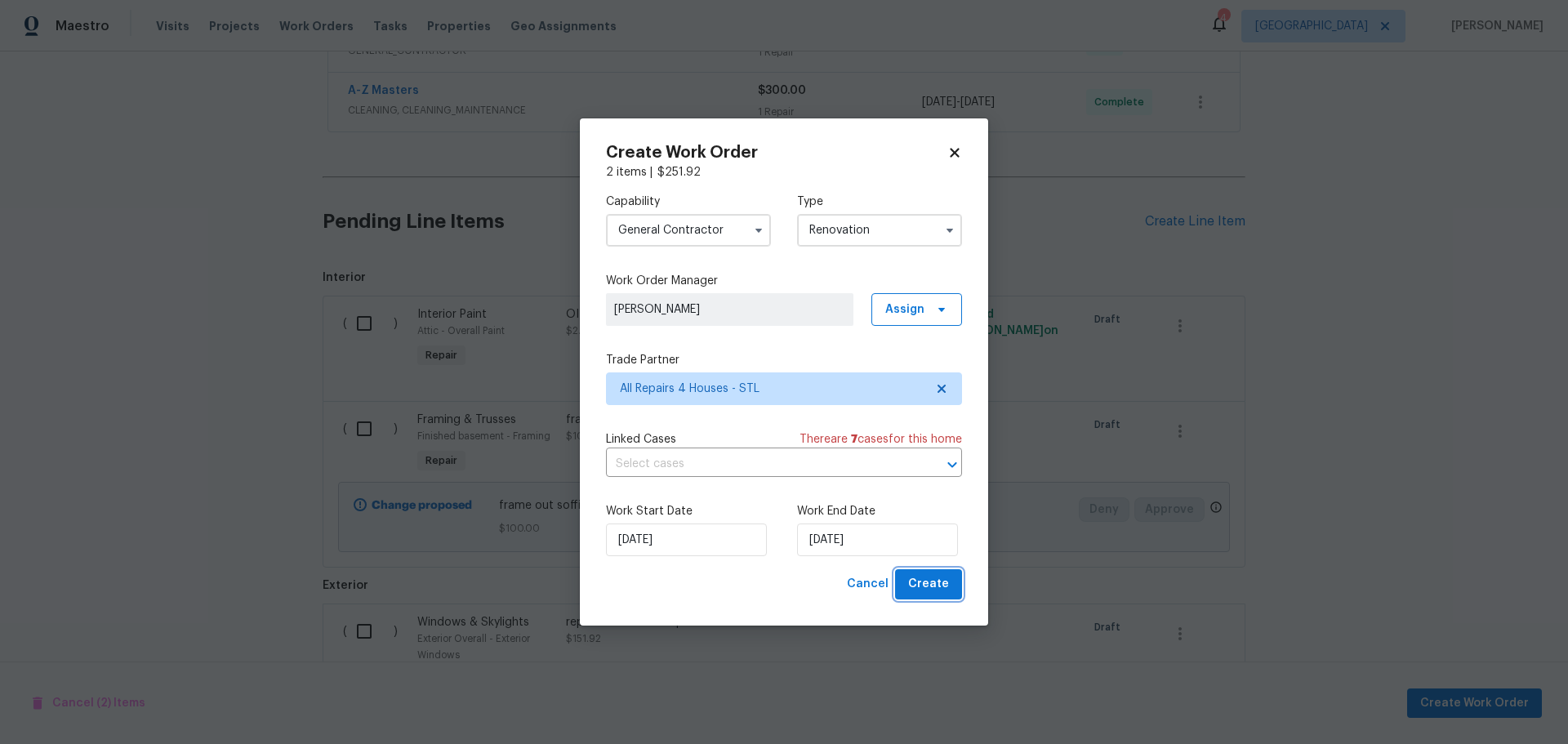
click at [916, 584] on span "Create" at bounding box center [928, 584] width 41 height 20
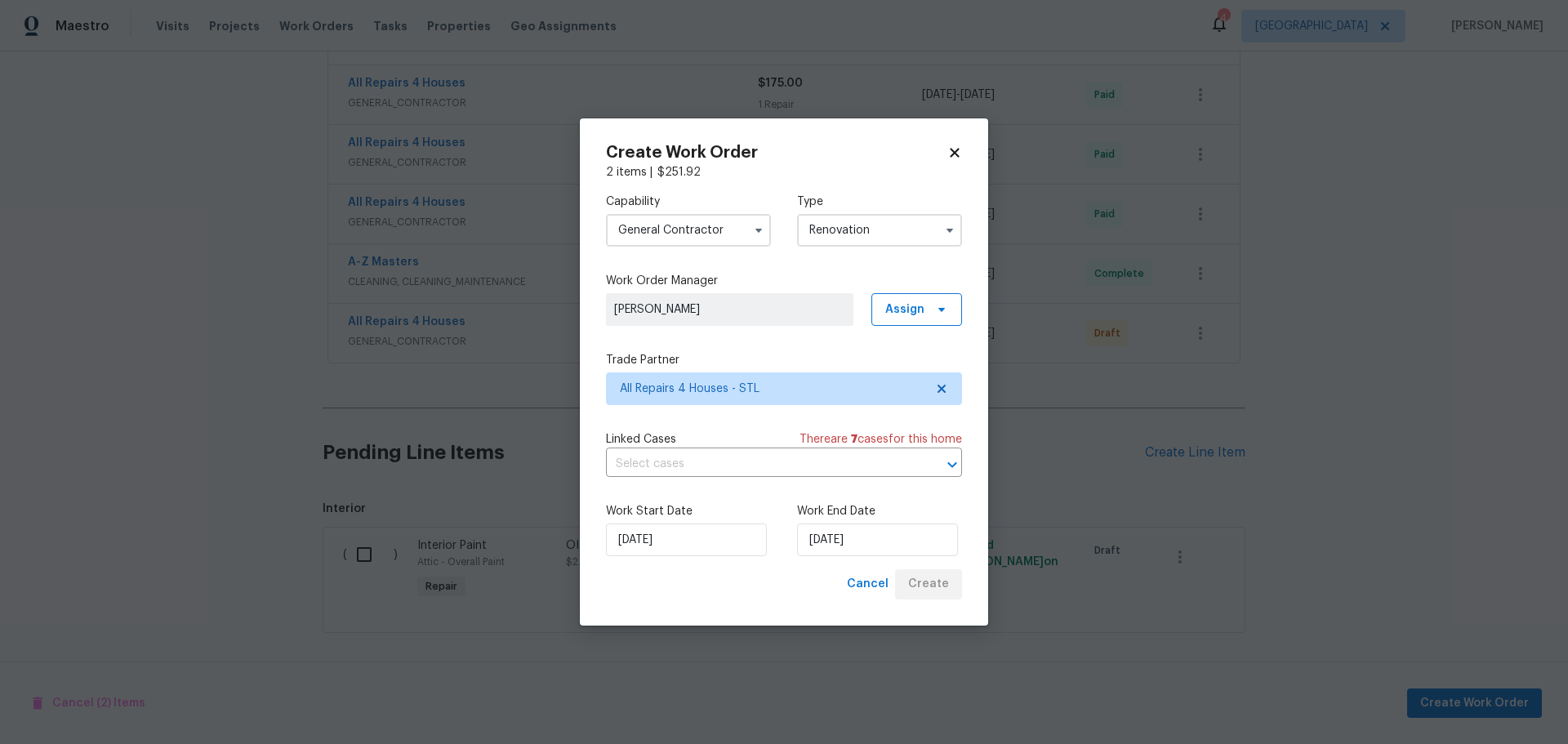
scroll to position [729, 0]
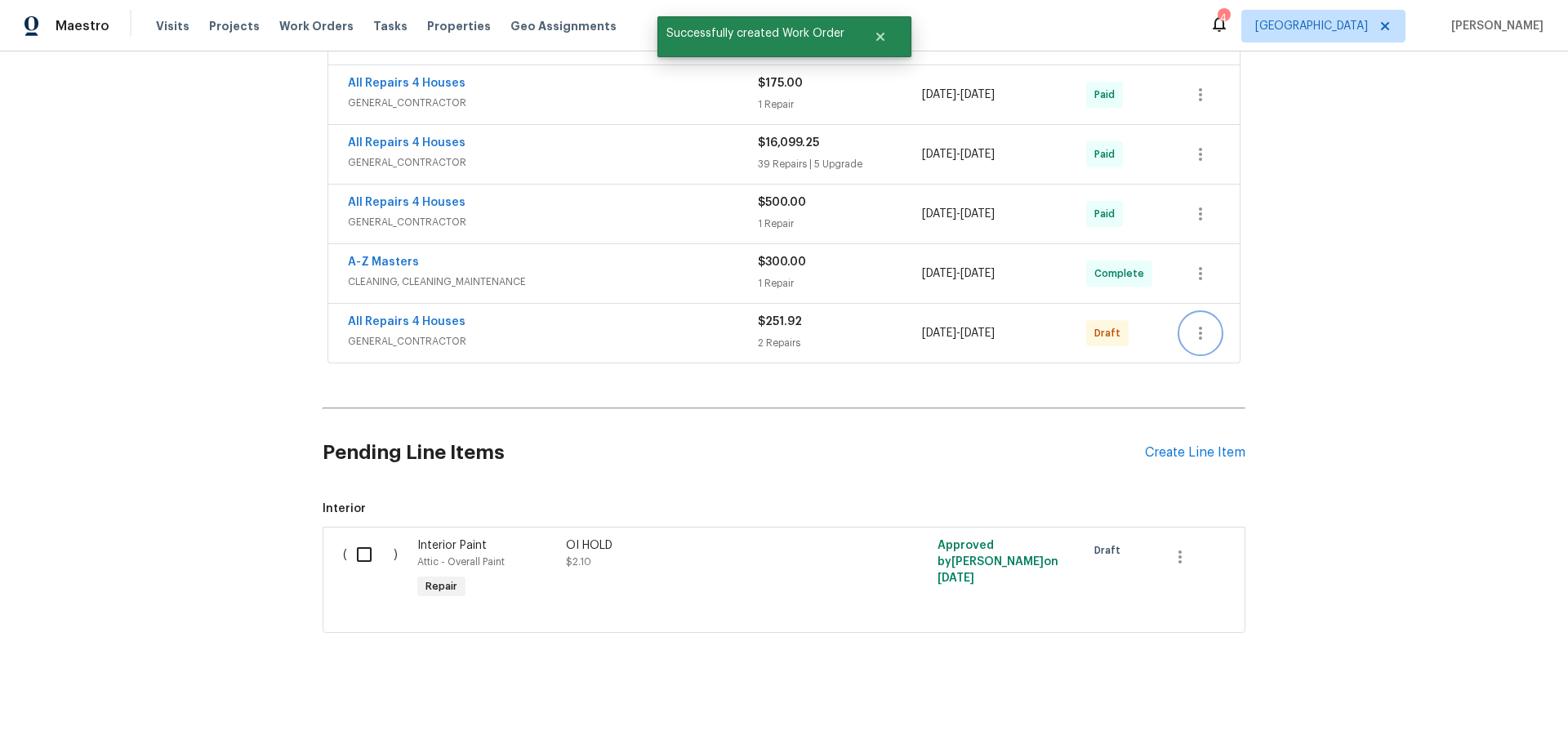
click at [1199, 327] on icon "button" at bounding box center [1200, 333] width 3 height 13
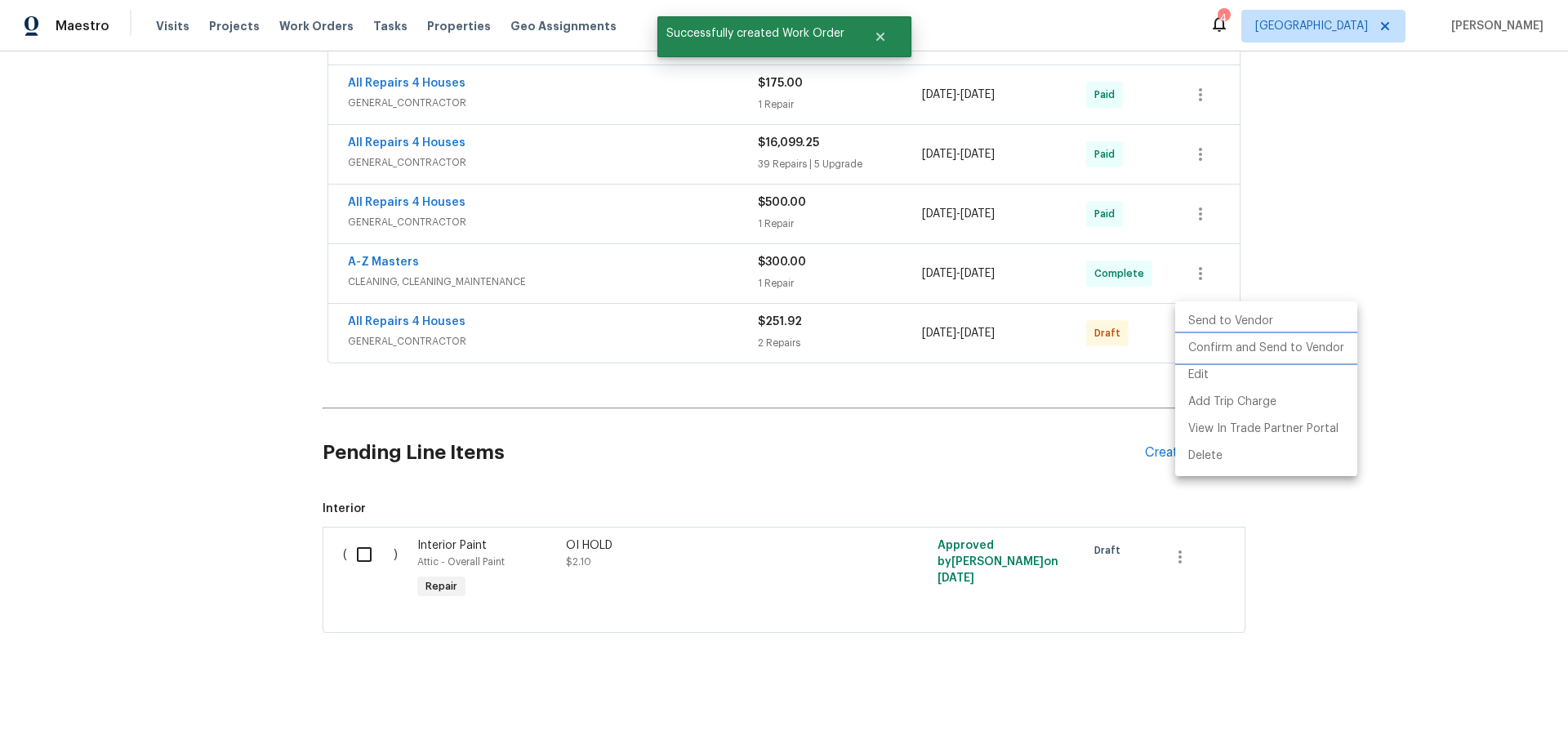
click at [1224, 350] on li "Confirm and Send to Vendor" at bounding box center [1266, 348] width 182 height 27
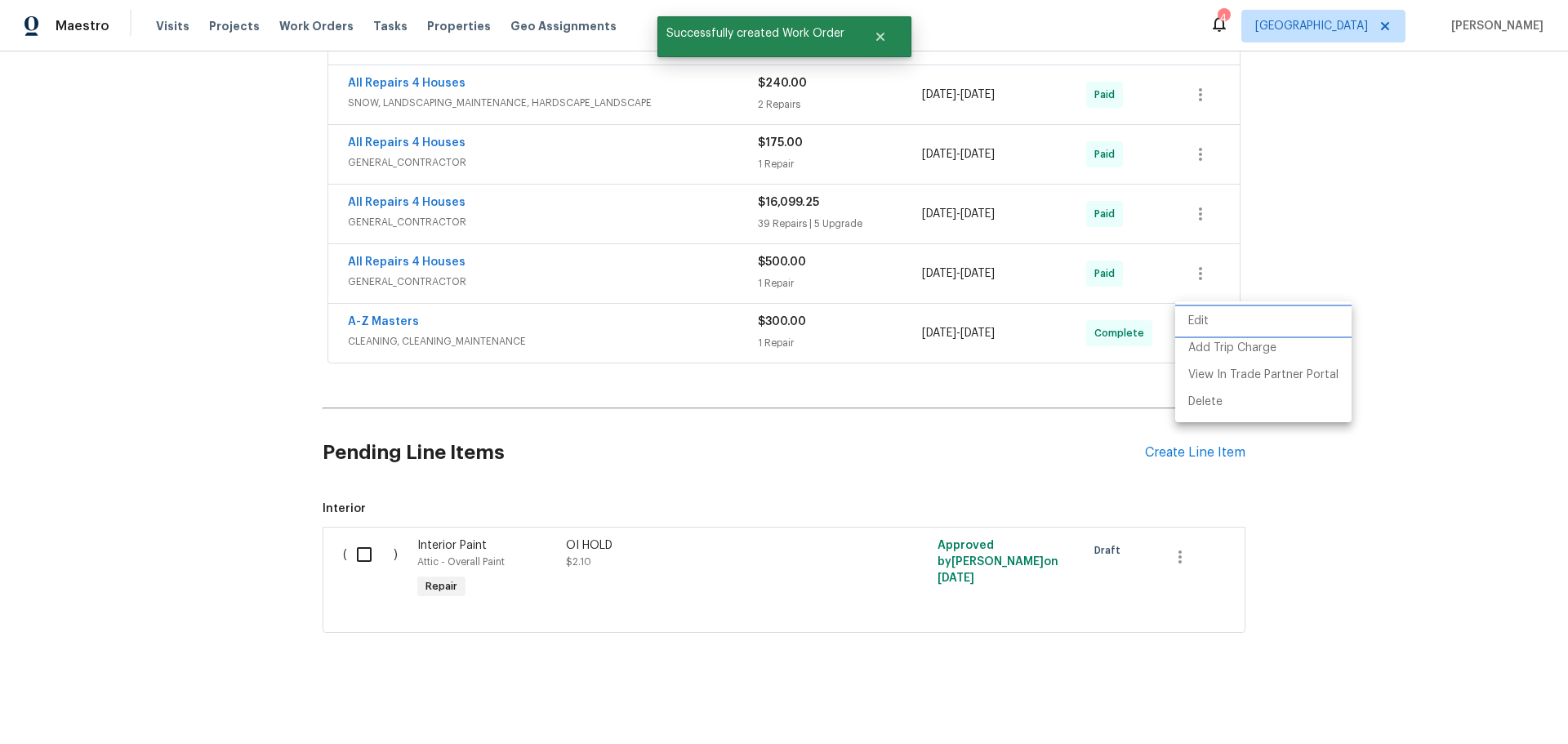
scroll to position [193, 0]
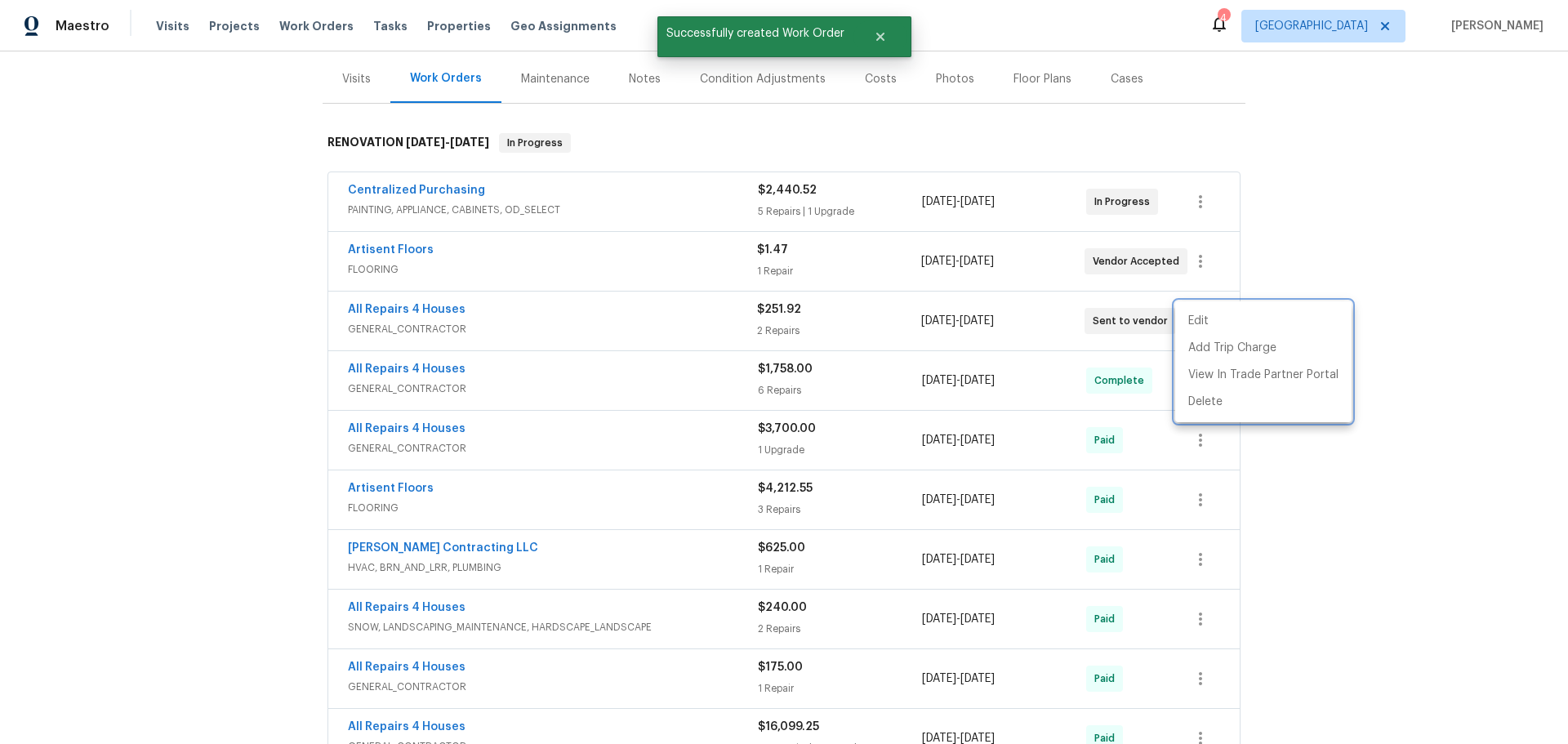
click at [1468, 166] on div at bounding box center [784, 372] width 1568 height 744
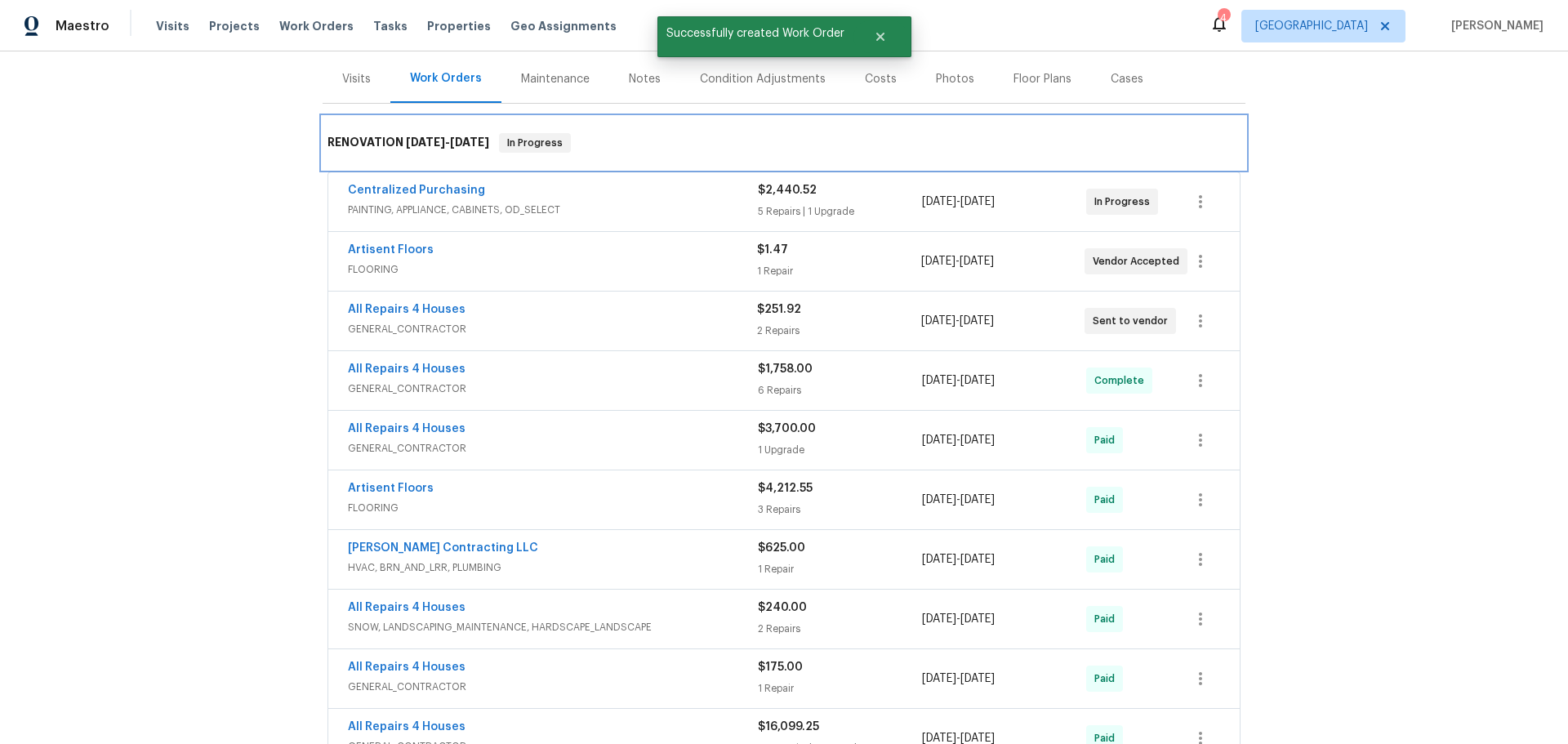
click at [969, 151] on div "RENOVATION 7/14/25 - 9/26/25 In Progress" at bounding box center [784, 143] width 913 height 19
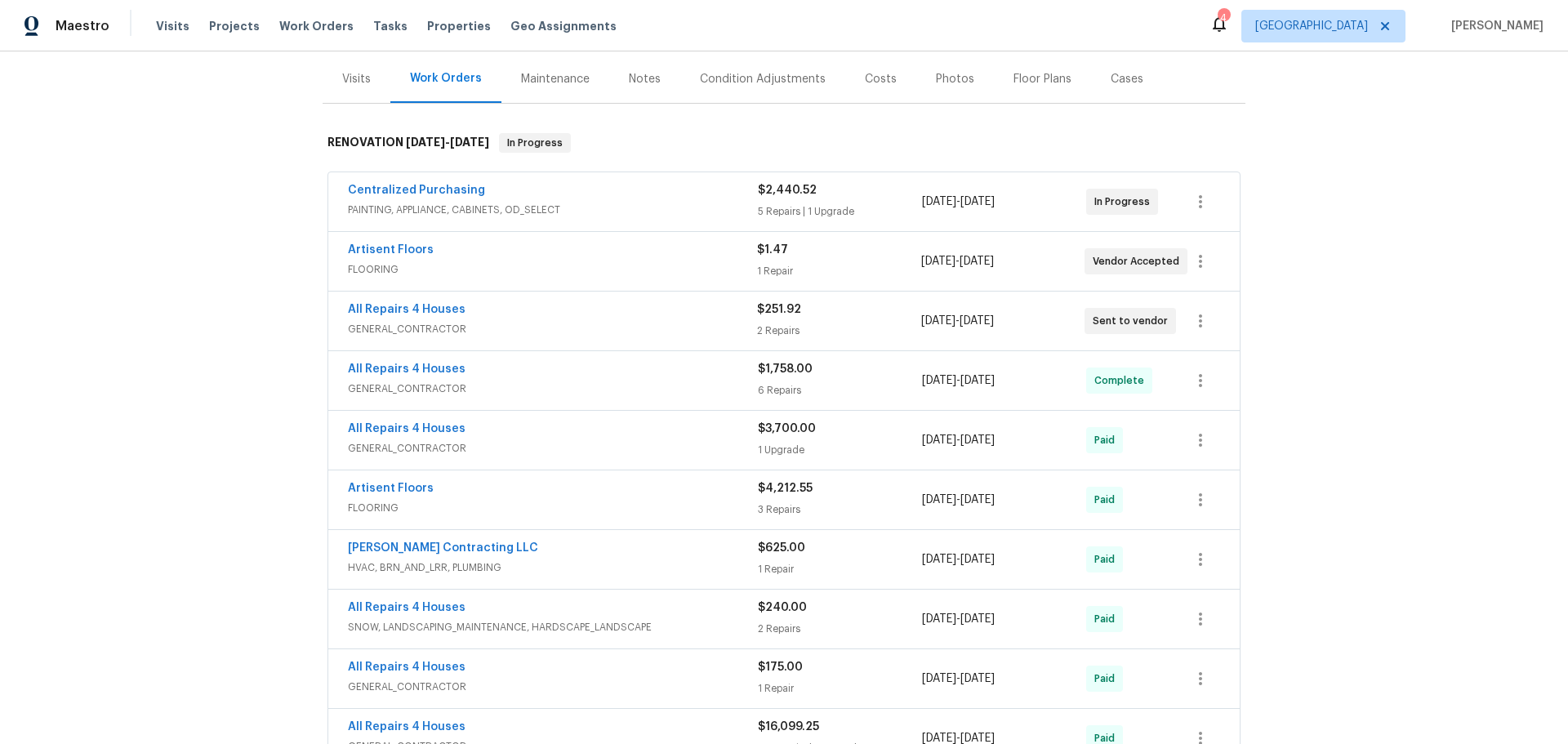
click at [582, 200] on div "Centralized Purchasing" at bounding box center [553, 192] width 410 height 19
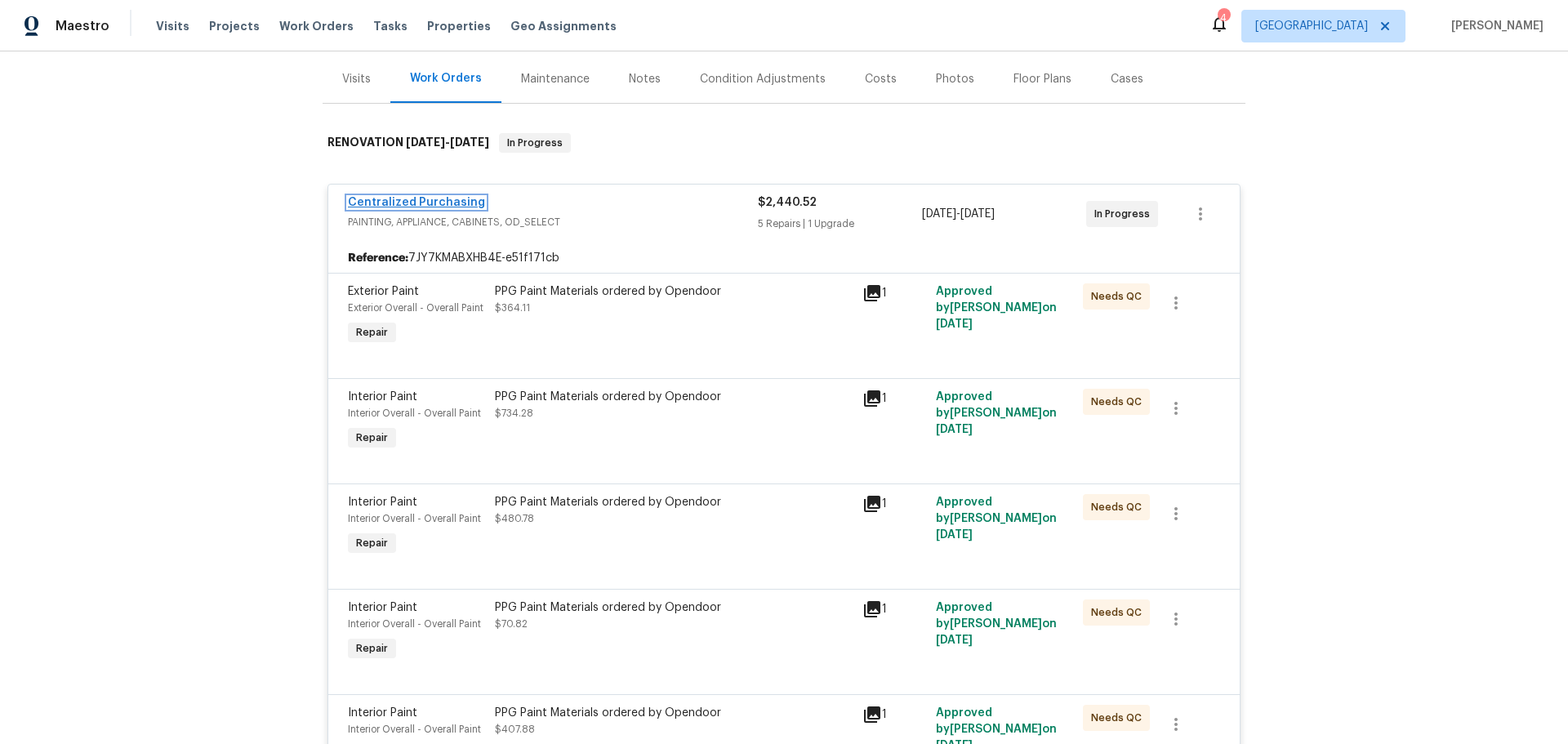
click at [444, 202] on link "Centralized Purchasing" at bounding box center [416, 203] width 137 height 12
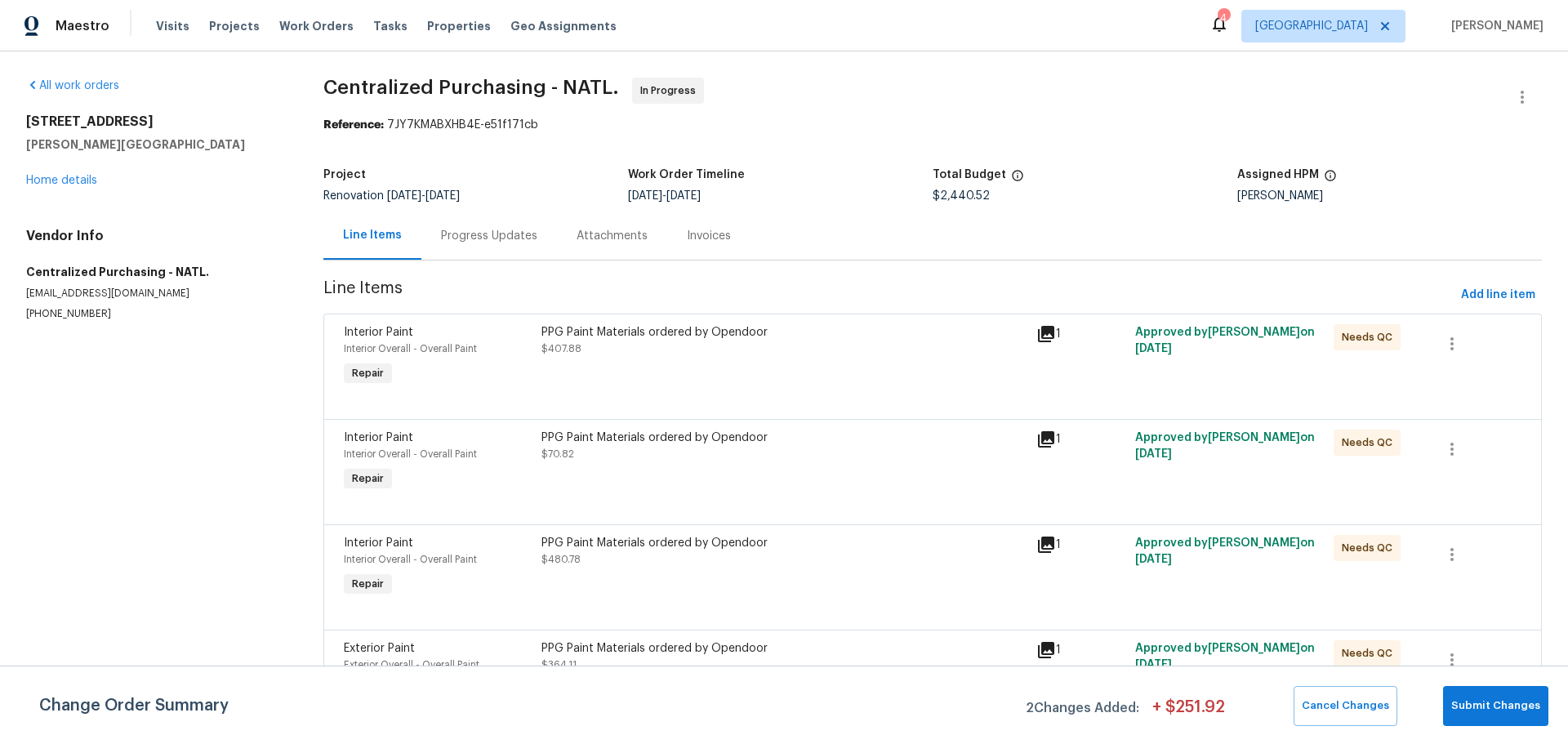
click at [838, 375] on div "PPG Paint Materials ordered by Opendoor $407.88" at bounding box center [784, 356] width 495 height 75
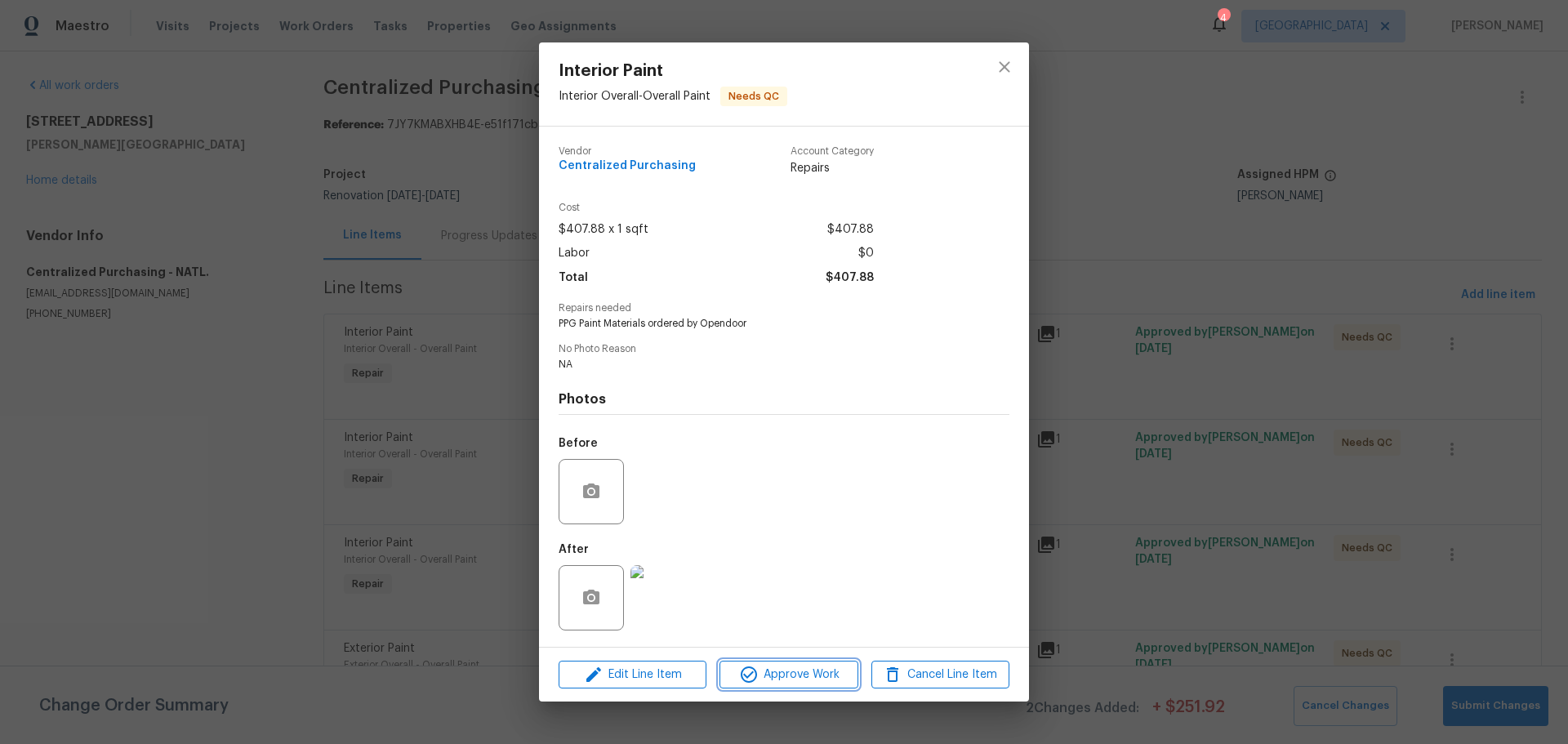
click at [806, 669] on span "Approve Work" at bounding box center [788, 675] width 128 height 20
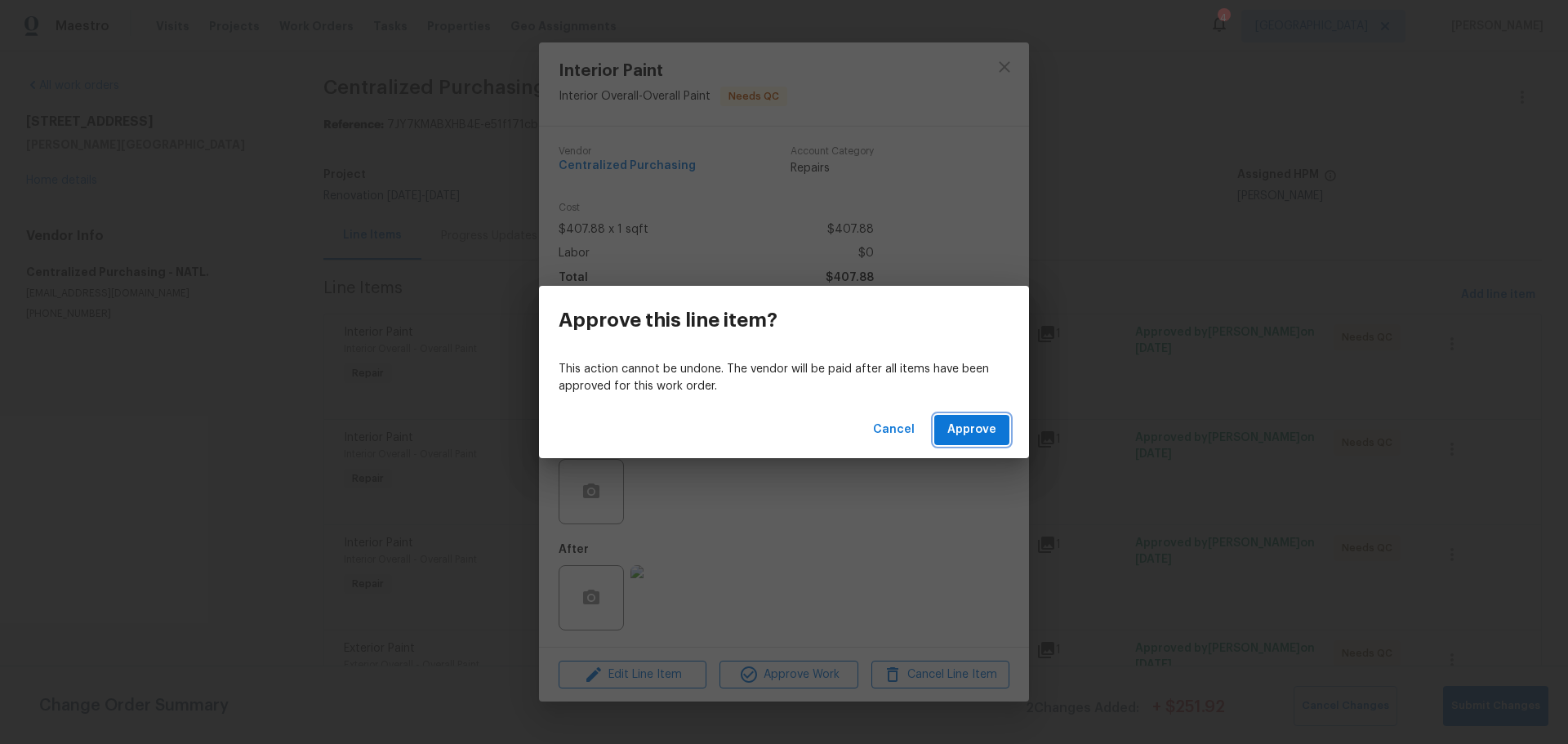
click at [982, 428] on span "Approve" at bounding box center [972, 430] width 49 height 20
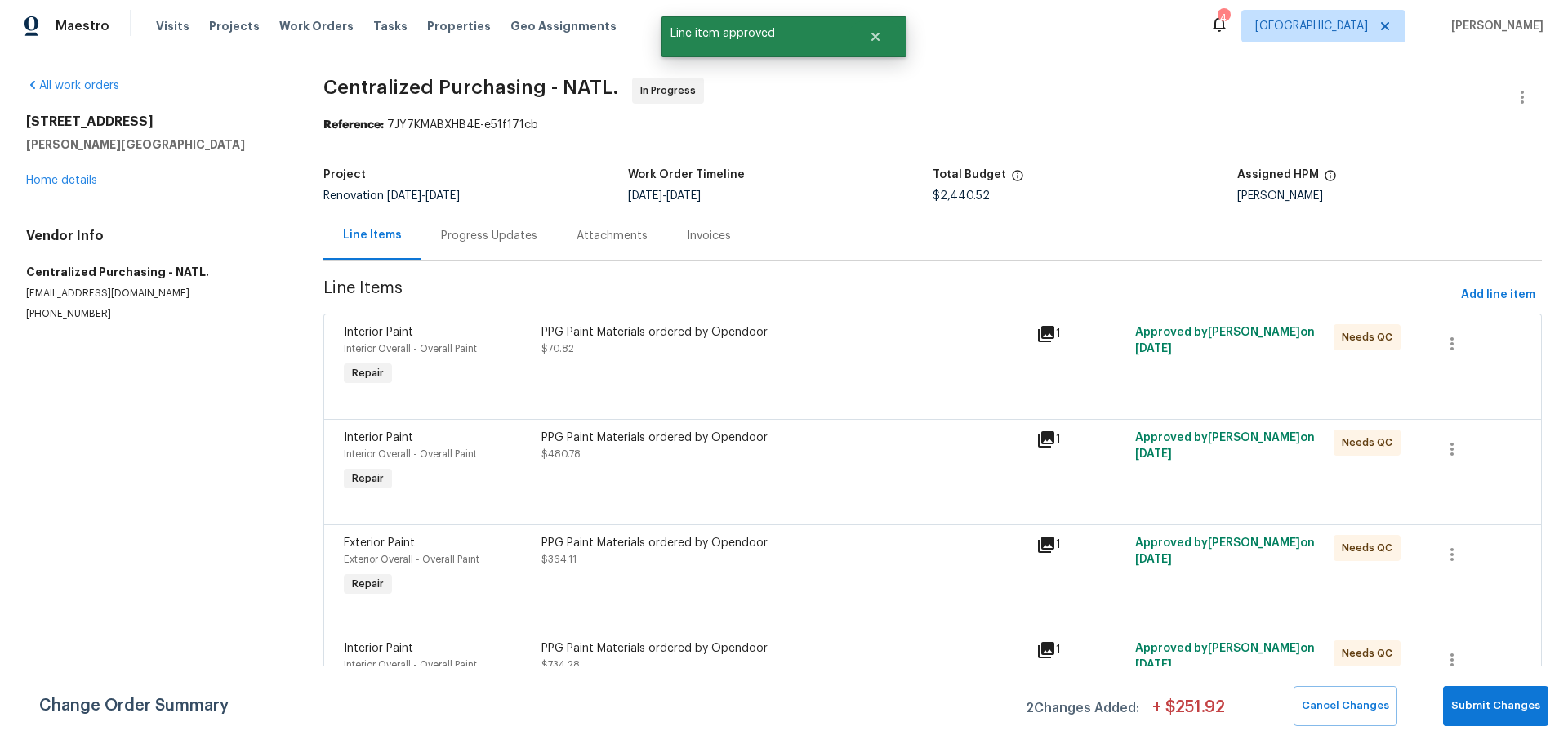
click at [843, 372] on div "PPG Paint Materials ordered by Opendoor $70.82" at bounding box center [784, 356] width 495 height 75
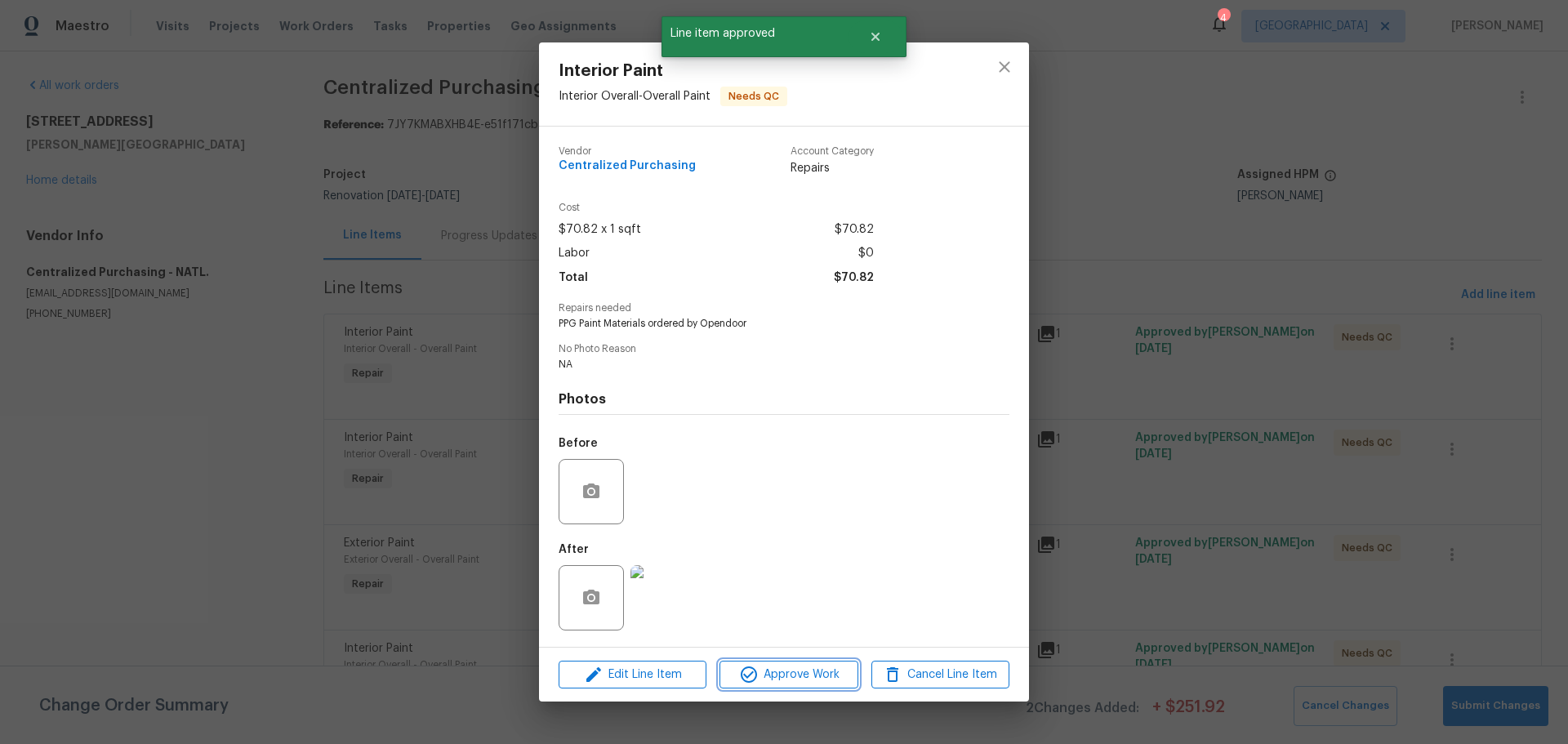
click at [793, 679] on span "Approve Work" at bounding box center [788, 675] width 128 height 20
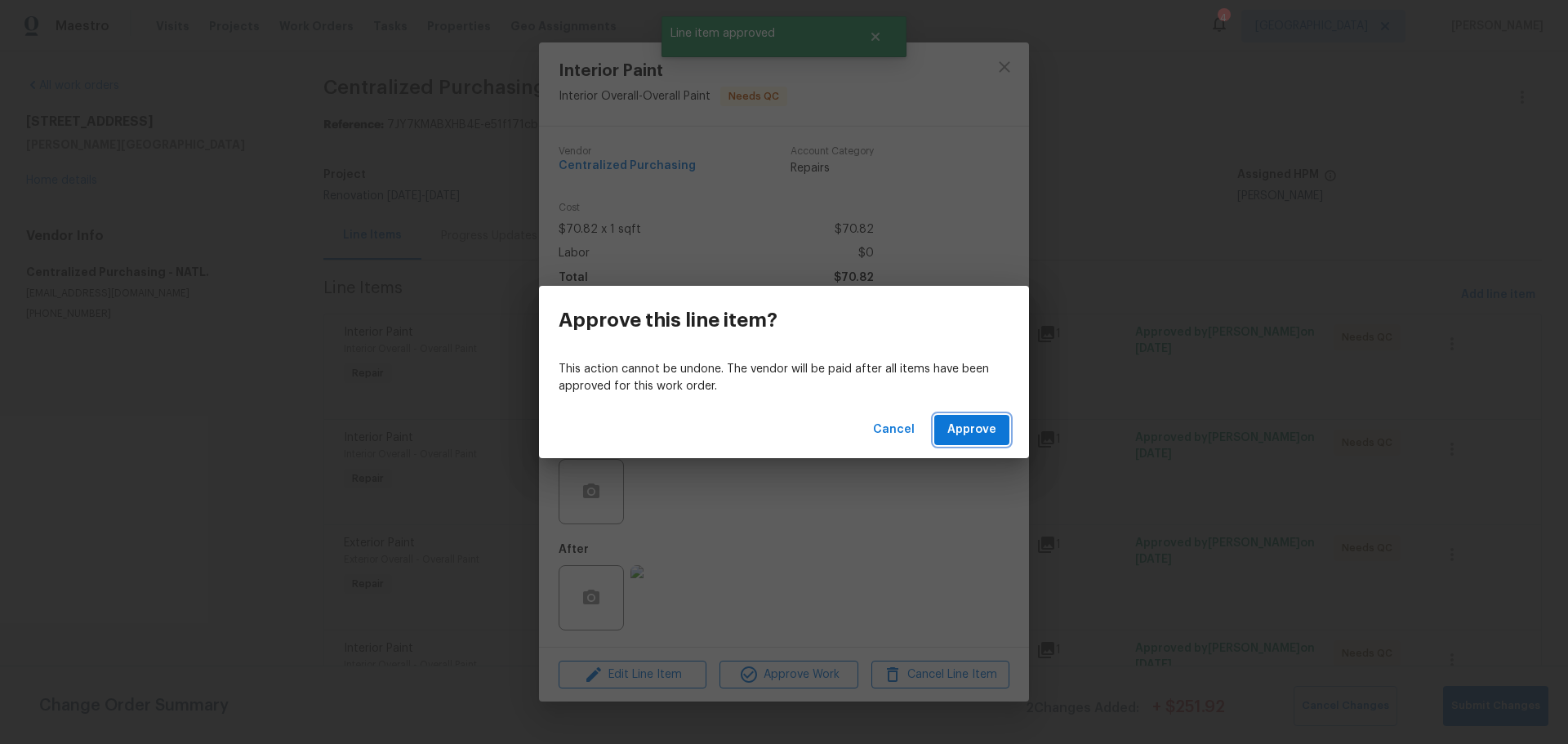
click at [966, 427] on span "Approve" at bounding box center [972, 430] width 49 height 20
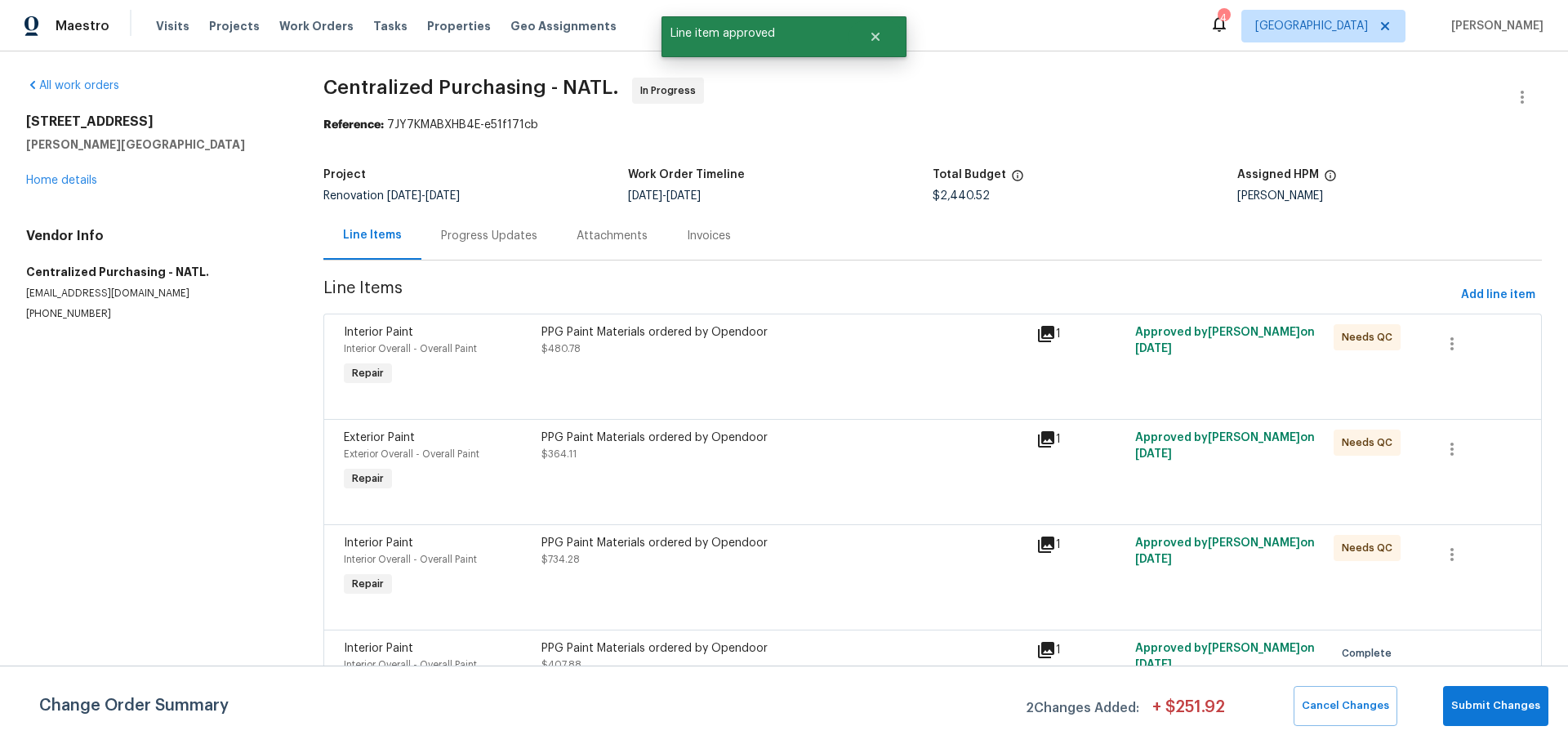
click at [819, 373] on div "PPG Paint Materials ordered by Opendoor $480.78" at bounding box center [784, 356] width 495 height 75
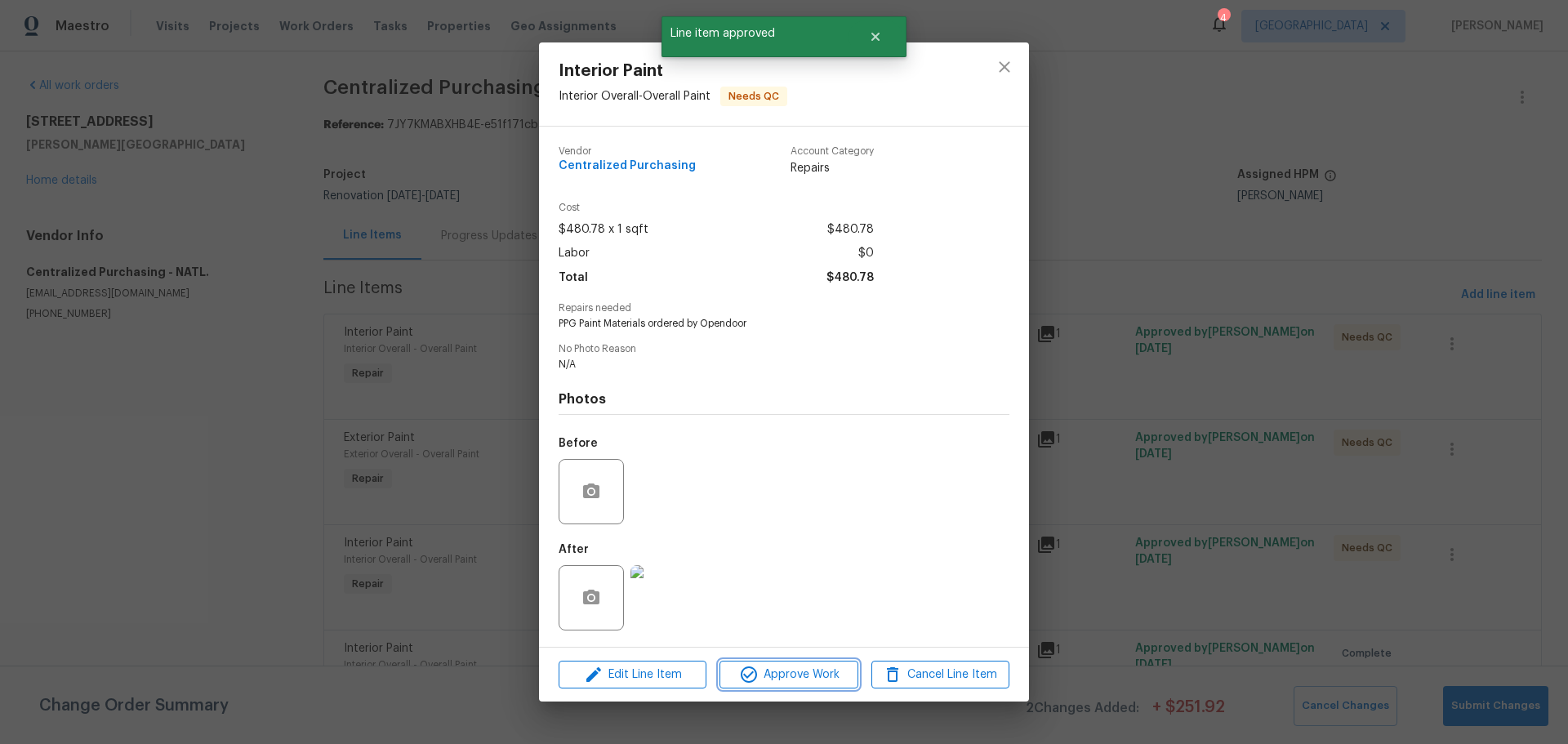
click at [812, 665] on span "Approve Work" at bounding box center [788, 675] width 128 height 20
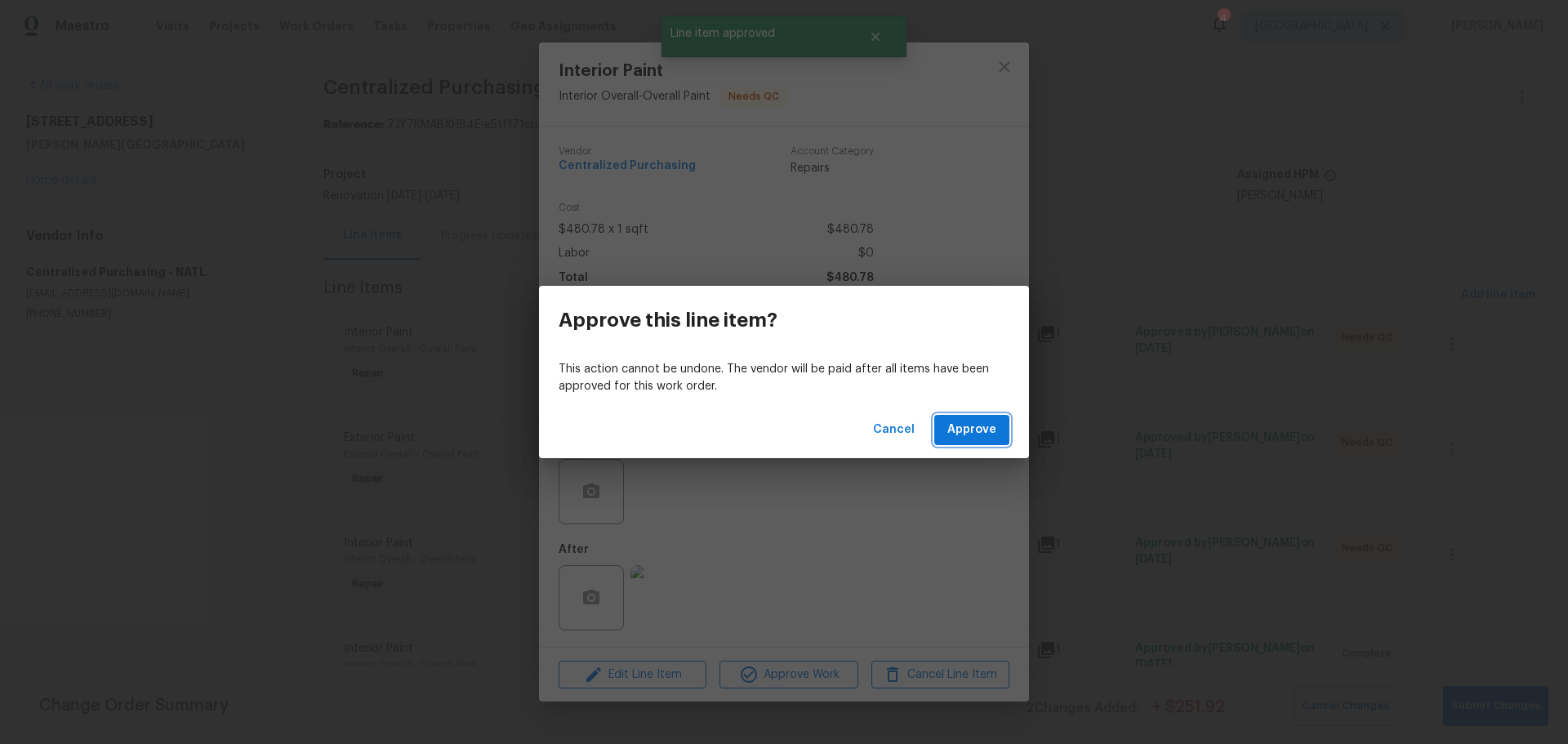
click at [964, 432] on span "Approve" at bounding box center [972, 430] width 49 height 20
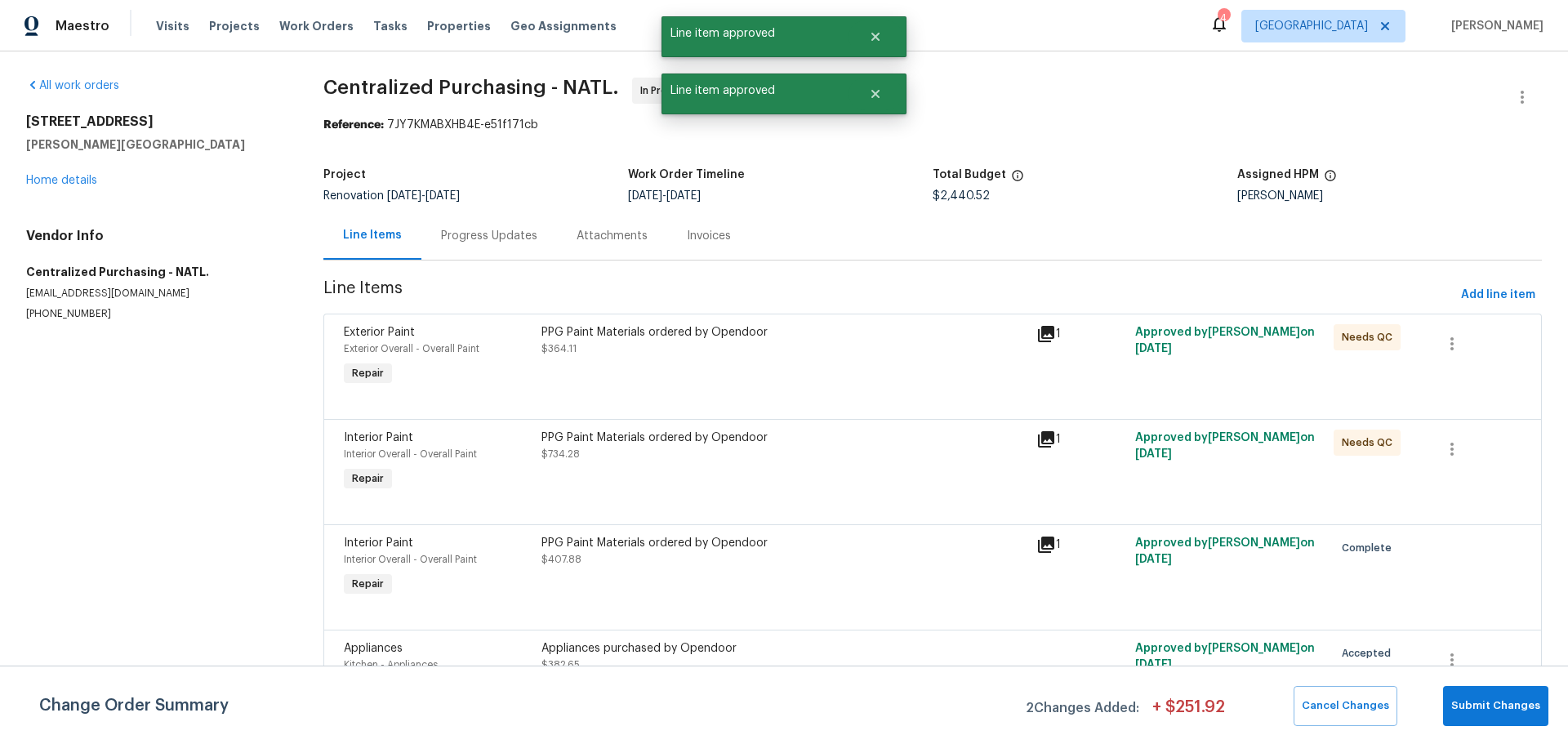
click at [853, 357] on div "PPG Paint Materials ordered by Opendoor $364.11" at bounding box center [784, 356] width 495 height 75
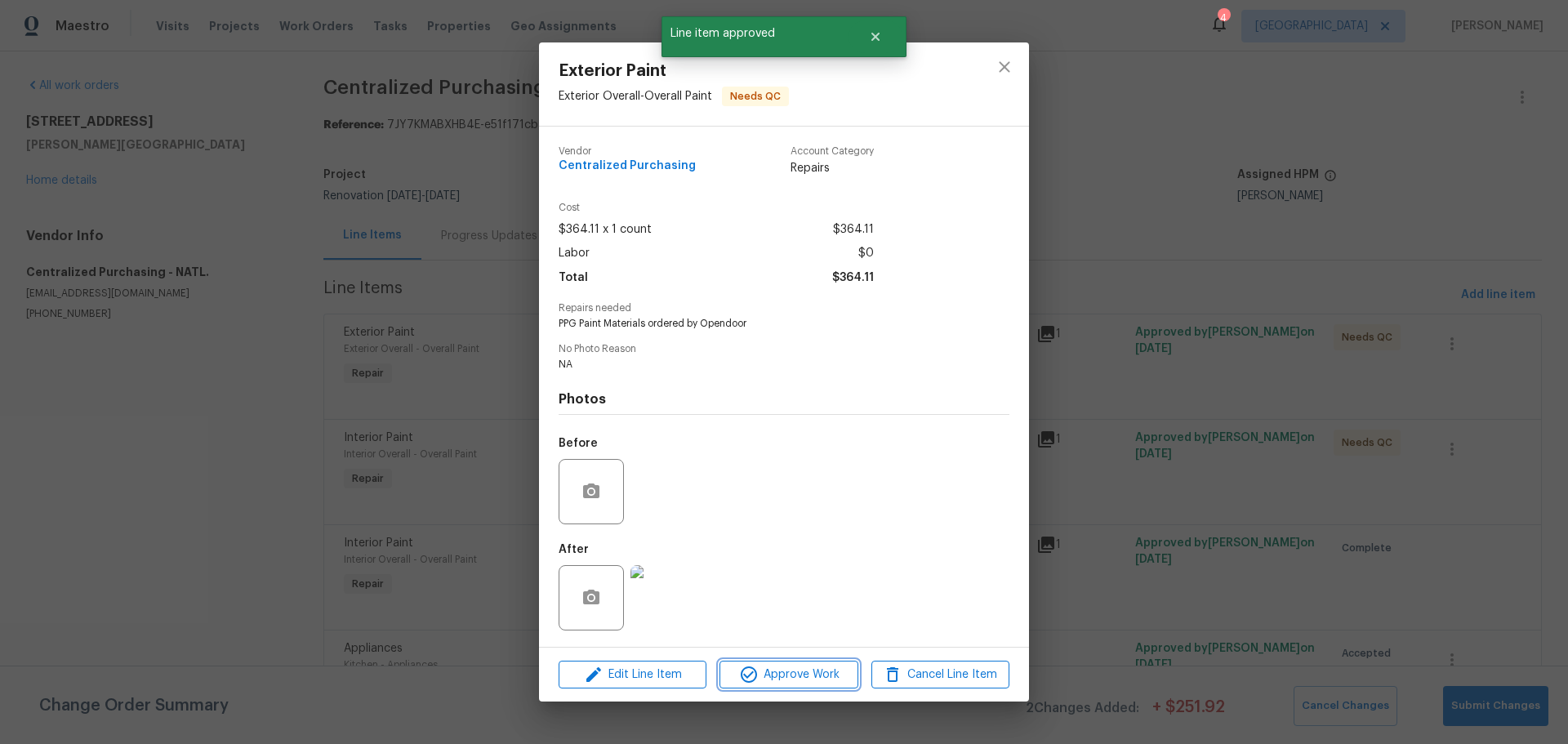
click at [813, 672] on span "Approve Work" at bounding box center [788, 675] width 128 height 20
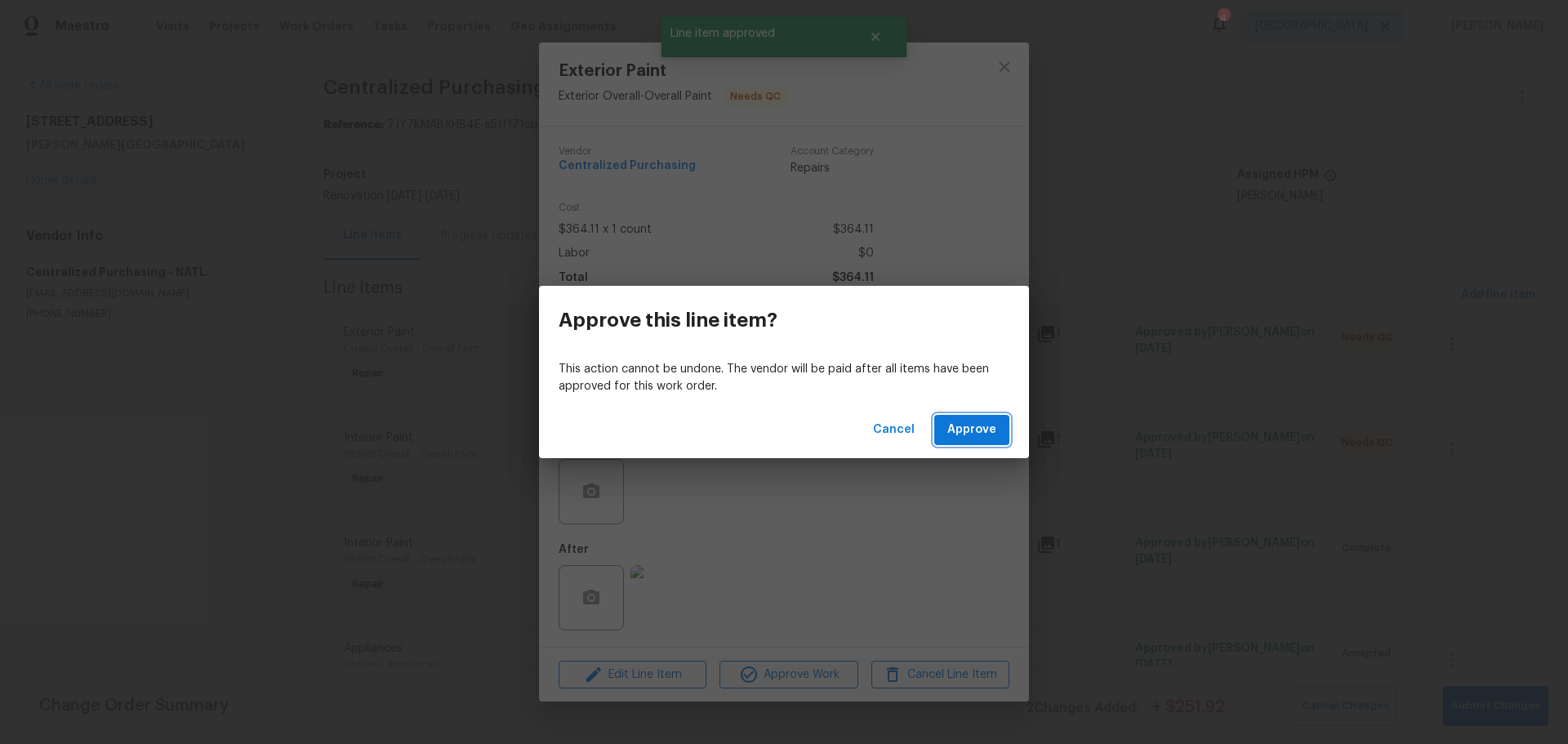
click at [971, 442] on button "Approve" at bounding box center [972, 430] width 75 height 30
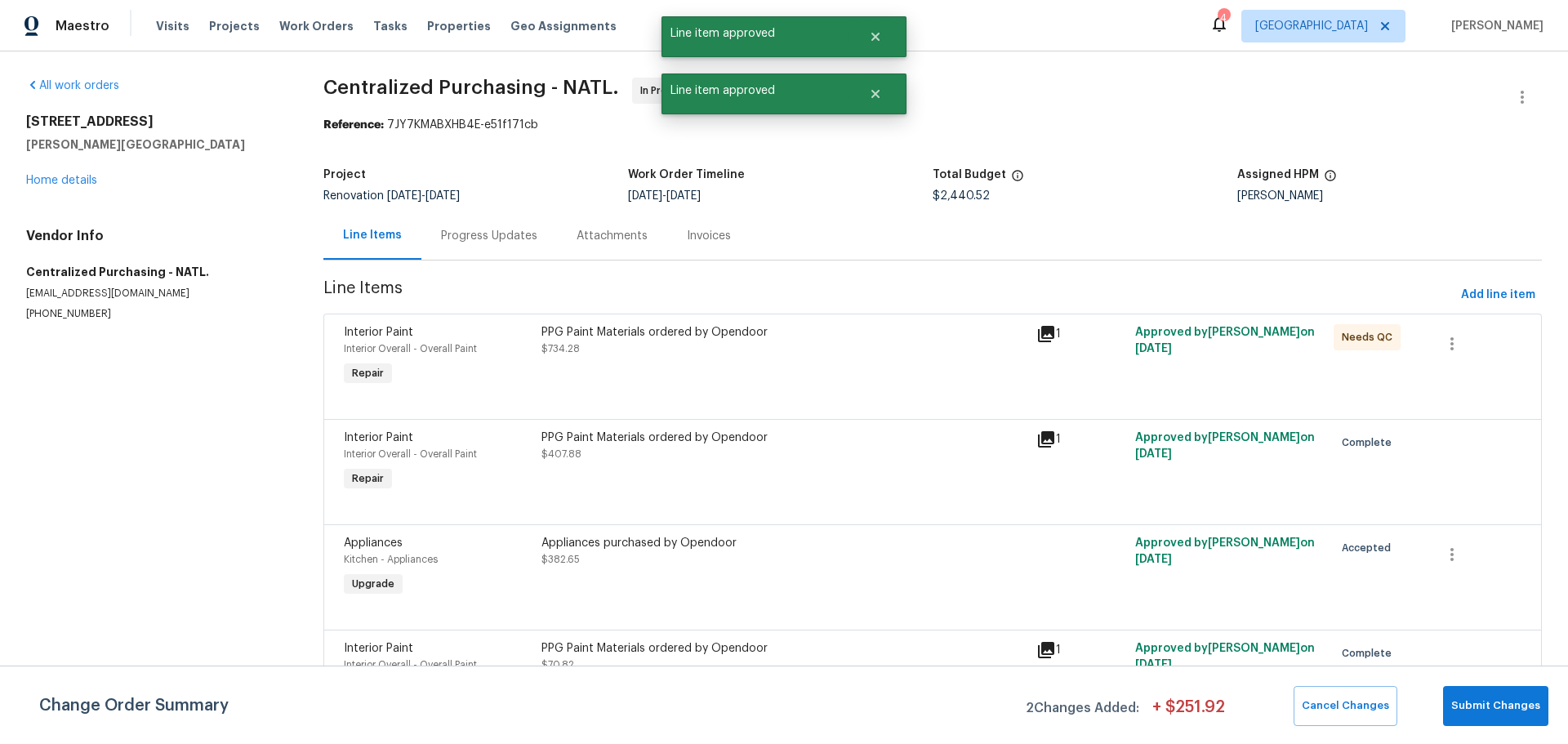
click at [821, 372] on div "PPG Paint Materials ordered by Opendoor $734.28" at bounding box center [784, 356] width 495 height 75
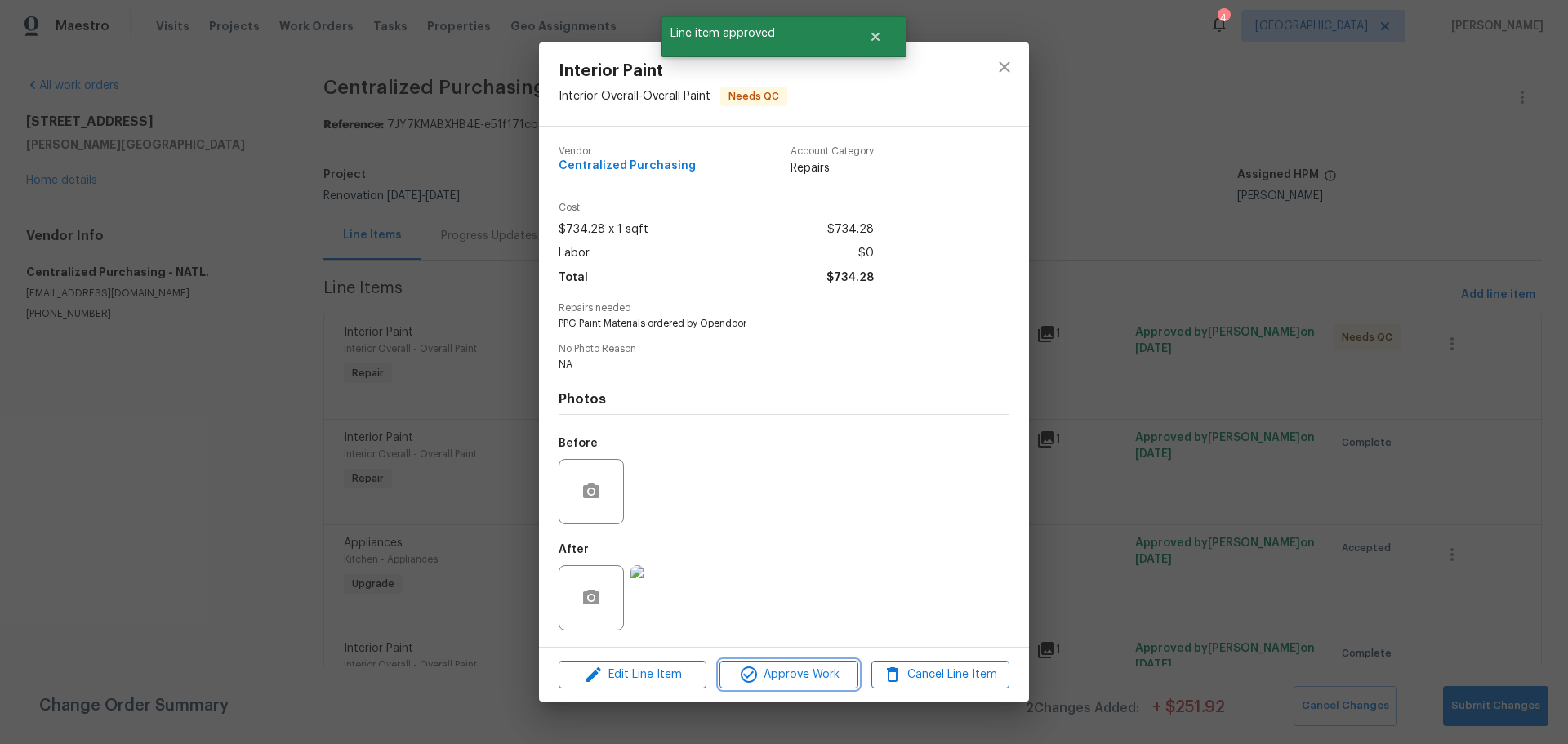
click at [826, 674] on span "Approve Work" at bounding box center [788, 675] width 128 height 20
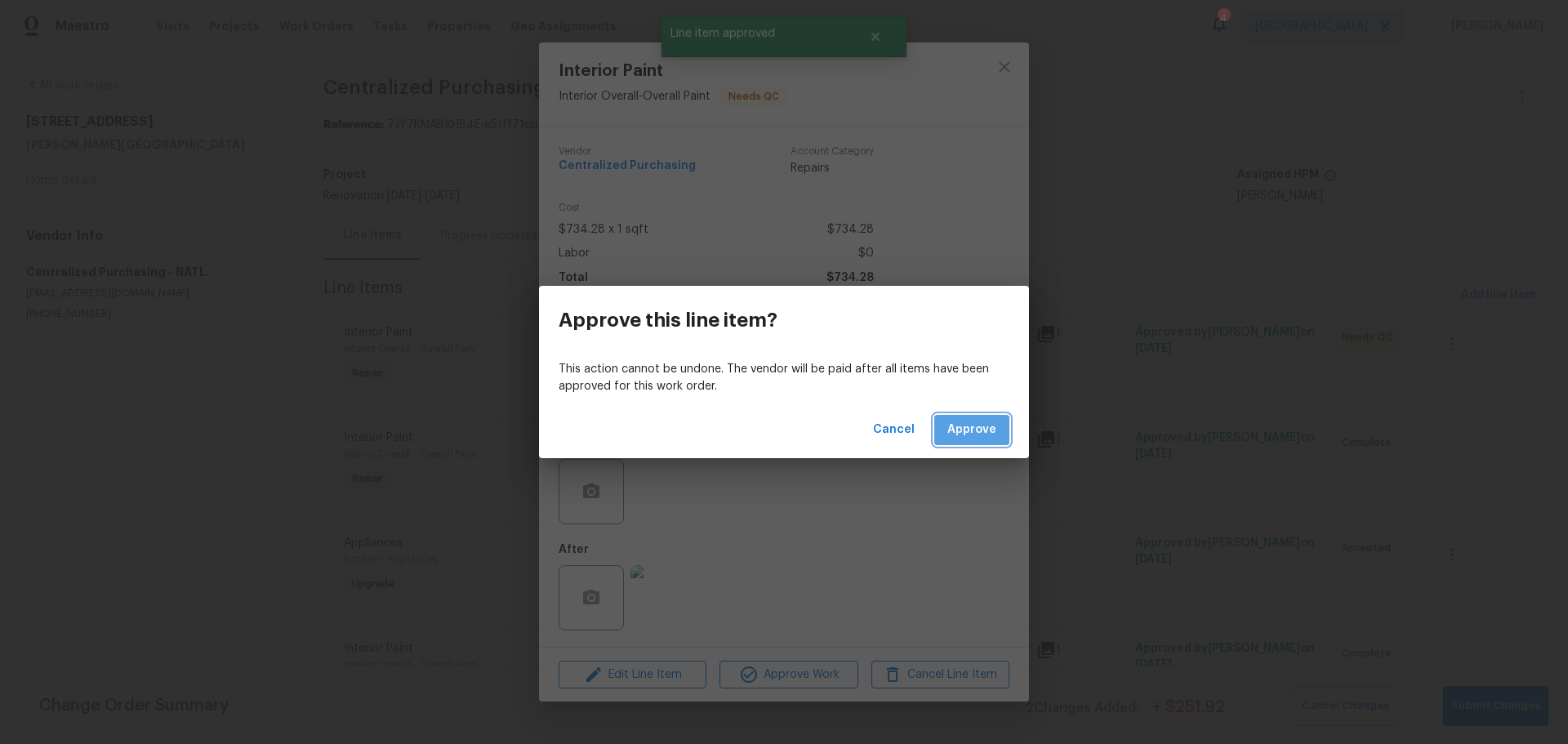
click at [950, 438] on span "Approve" at bounding box center [972, 430] width 49 height 20
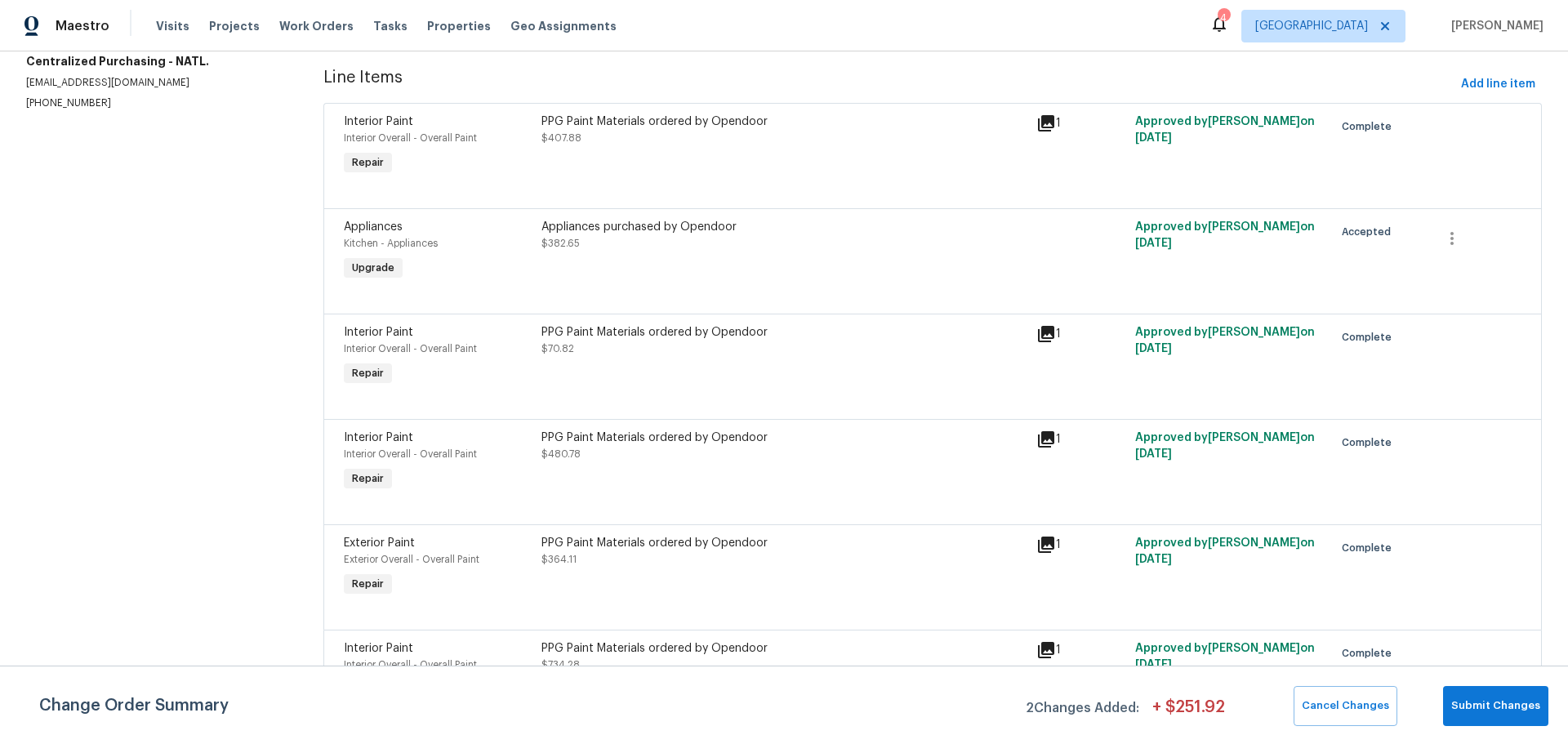
scroll to position [260, 0]
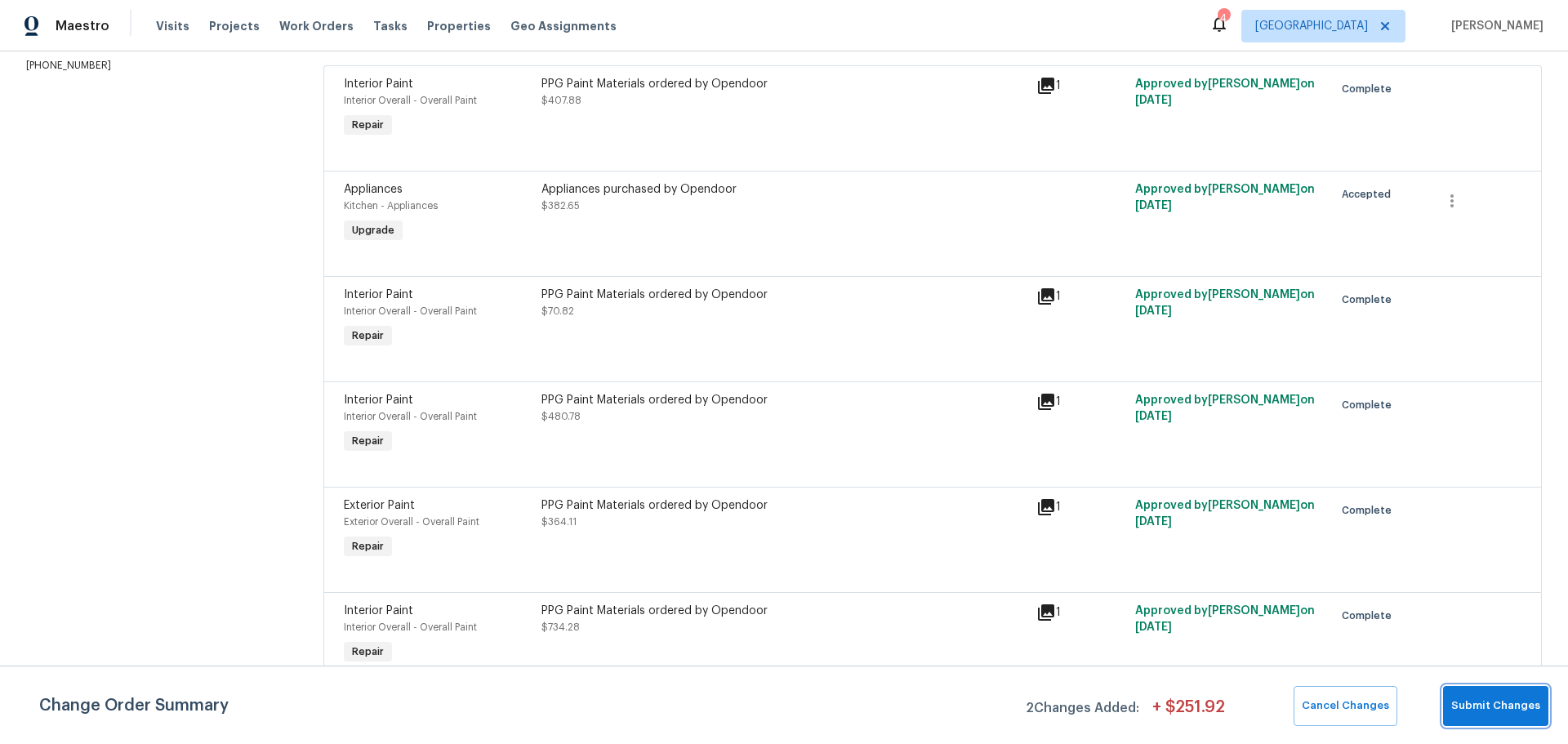
click at [1457, 693] on button "Submit Changes" at bounding box center [1495, 705] width 106 height 40
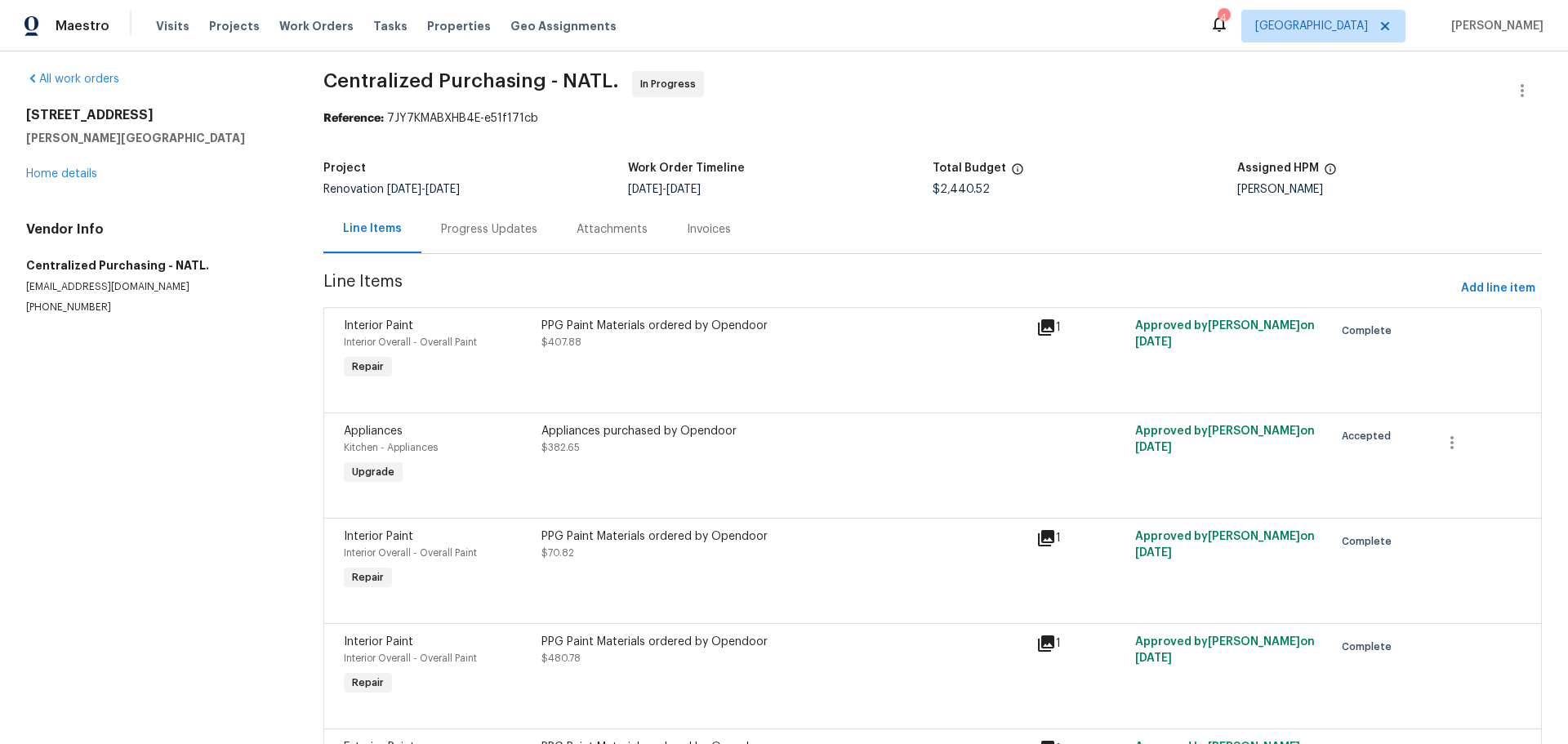
scroll to position [0, 0]
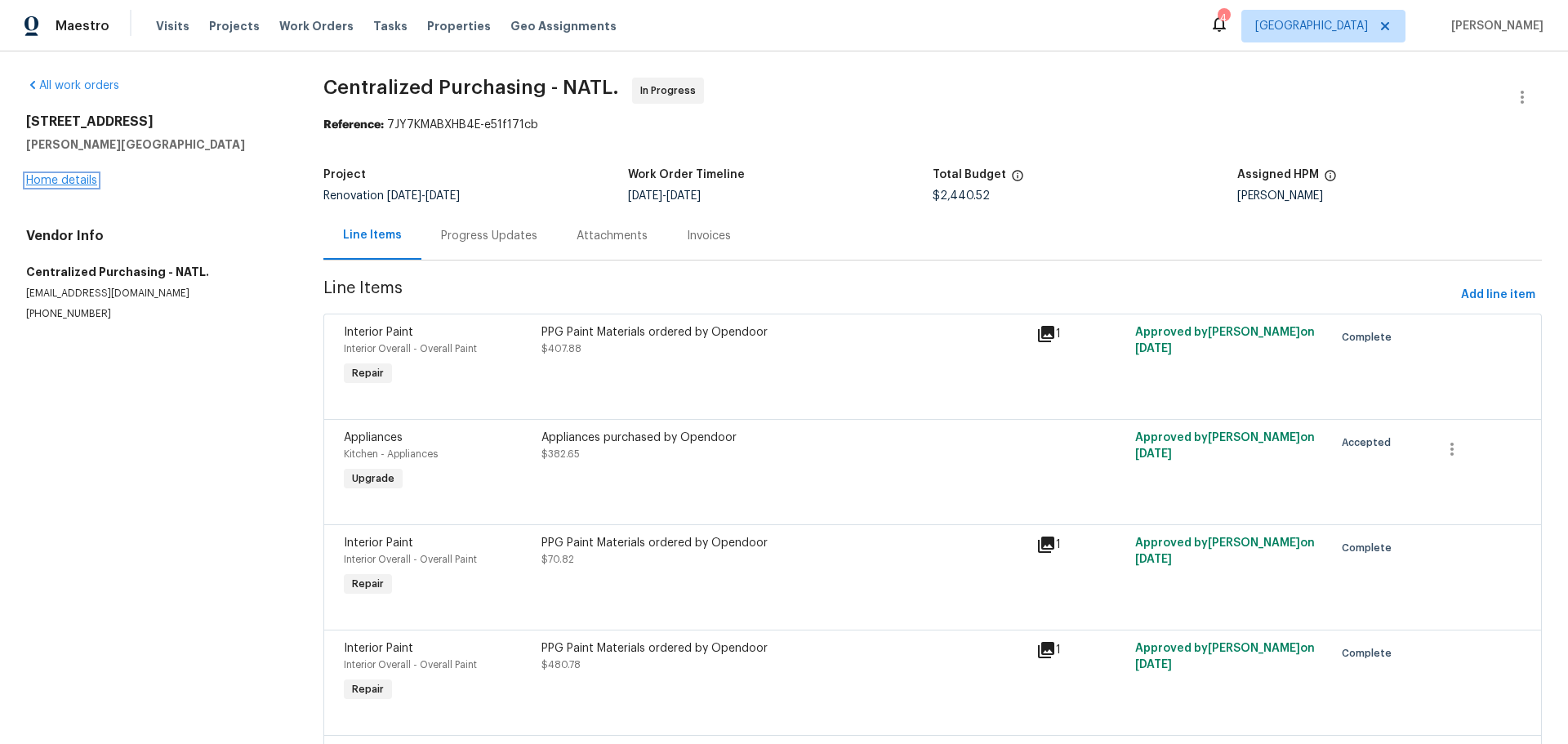
click at [68, 182] on link "Home details" at bounding box center [62, 181] width 71 height 12
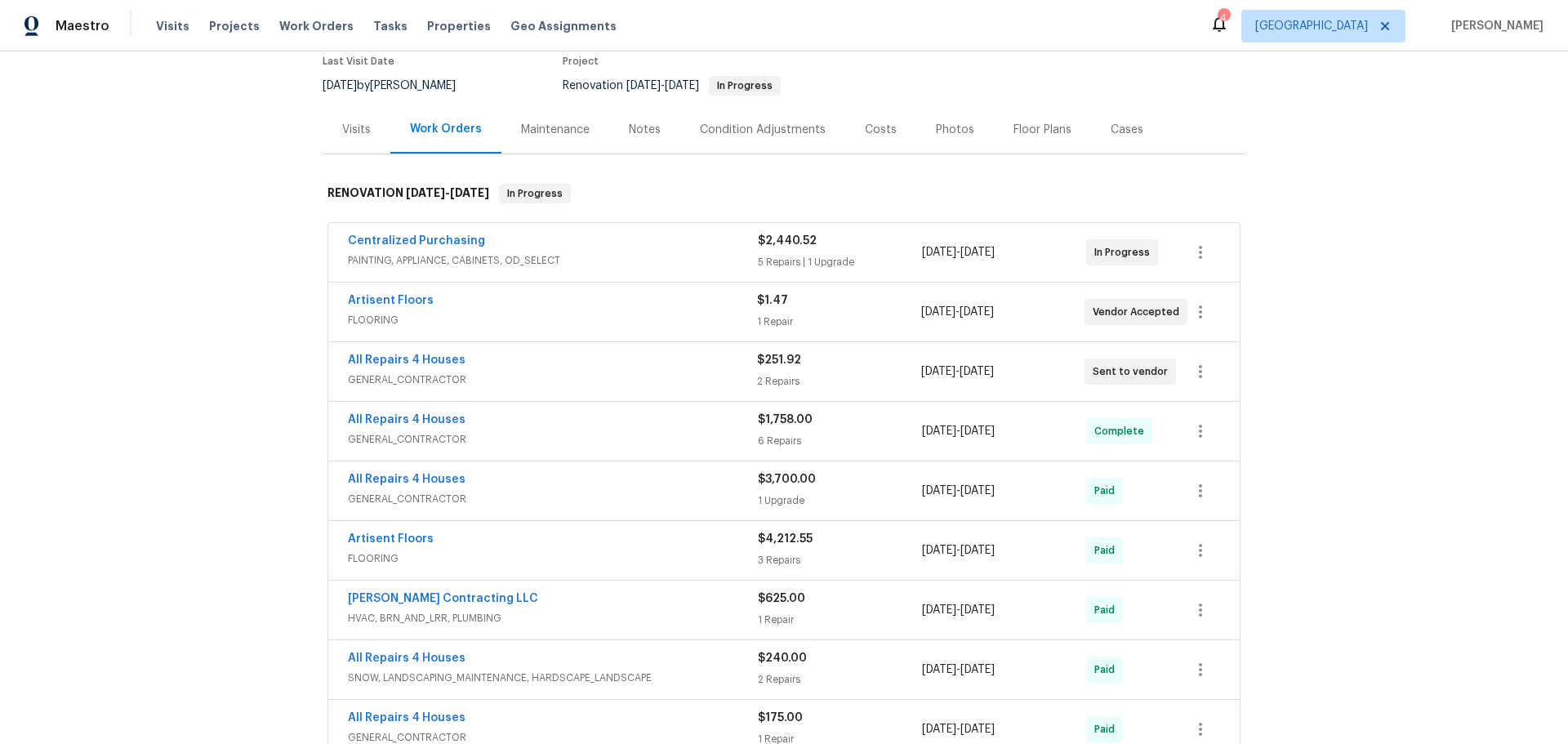
scroll to position [163, 0]
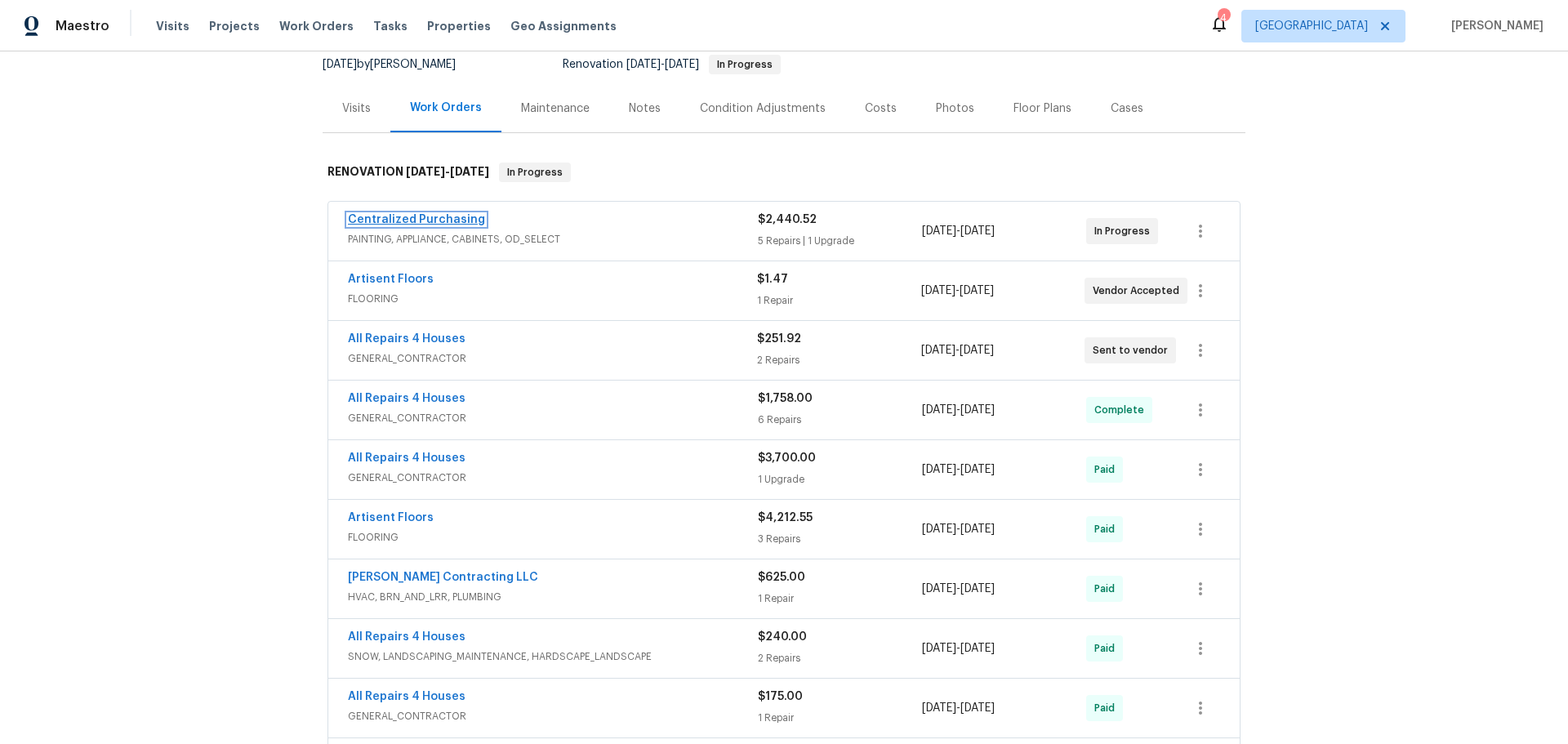
click at [433, 224] on link "Centralized Purchasing" at bounding box center [416, 220] width 137 height 12
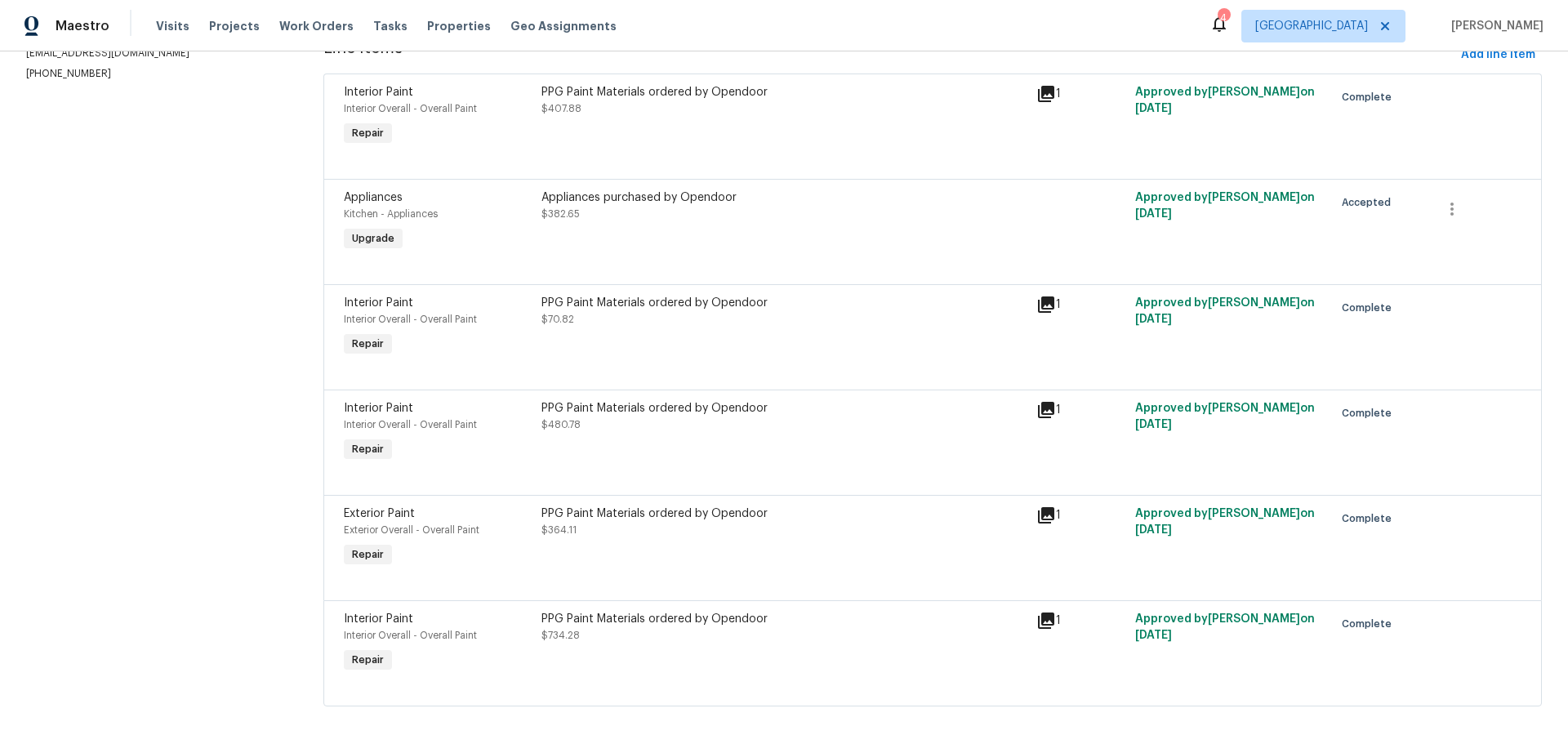
scroll to position [260, 0]
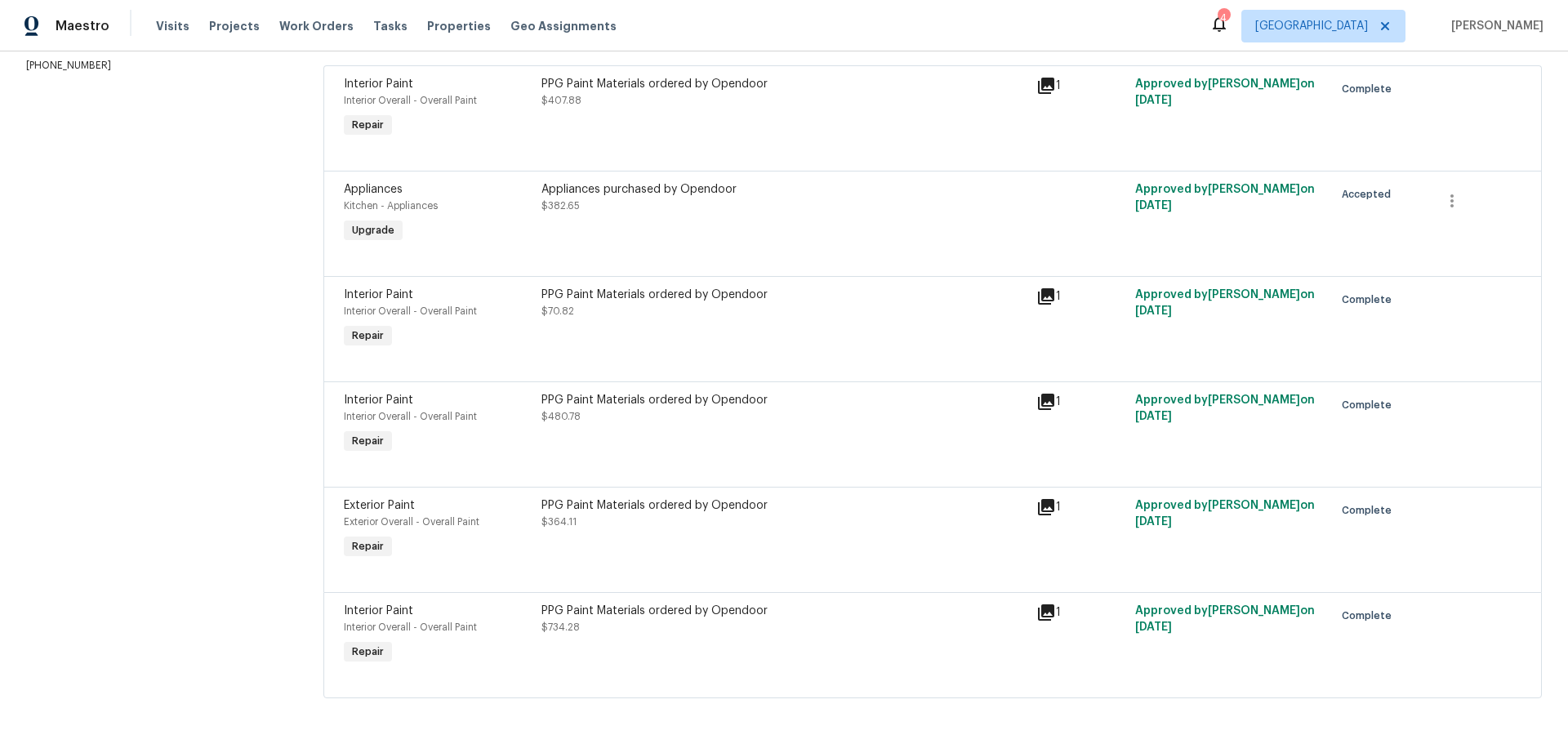
click at [803, 207] on div "Appliances purchased by Opendoor $382.65" at bounding box center [784, 214] width 495 height 75
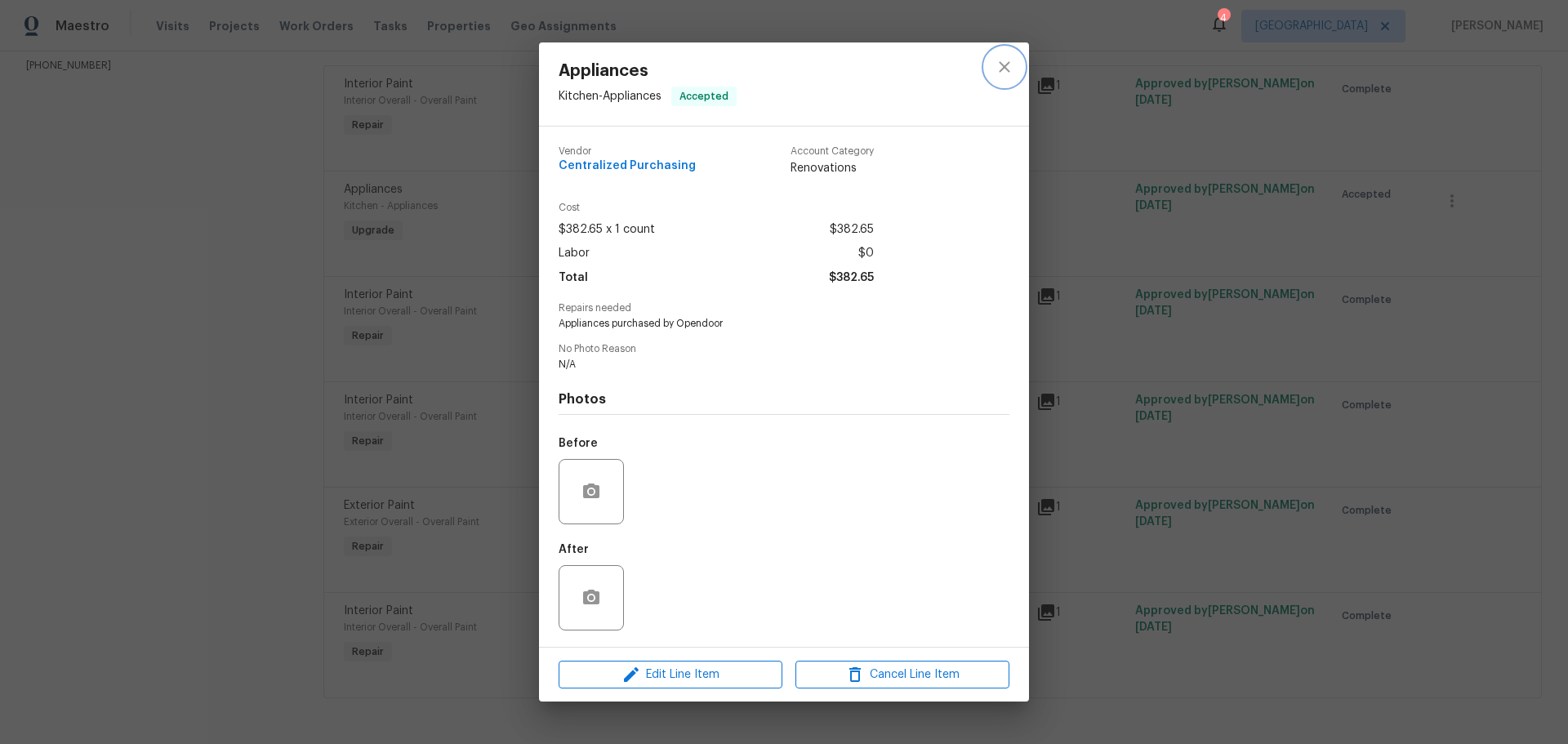
click at [1013, 68] on icon "close" at bounding box center [1004, 67] width 19 height 19
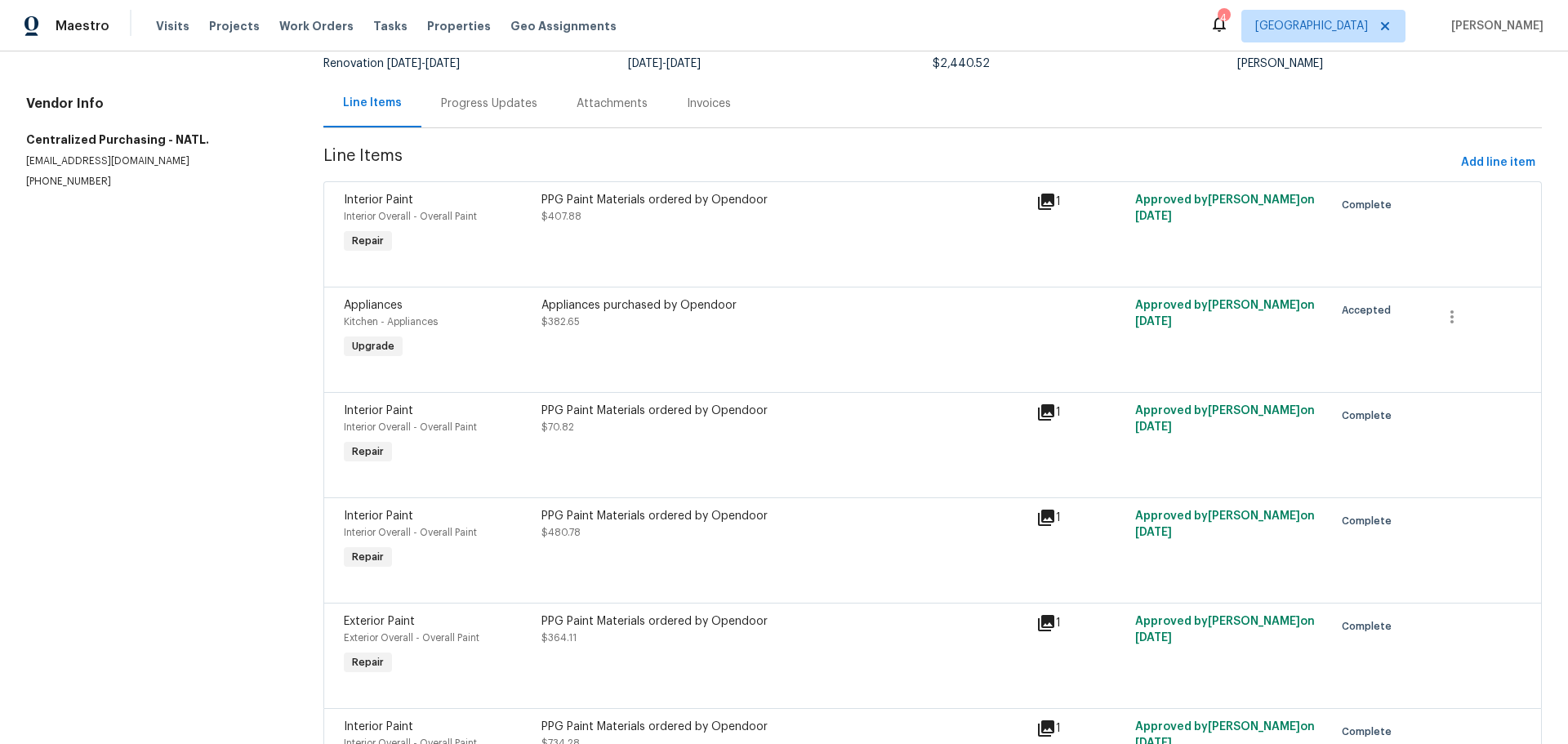
scroll to position [0, 0]
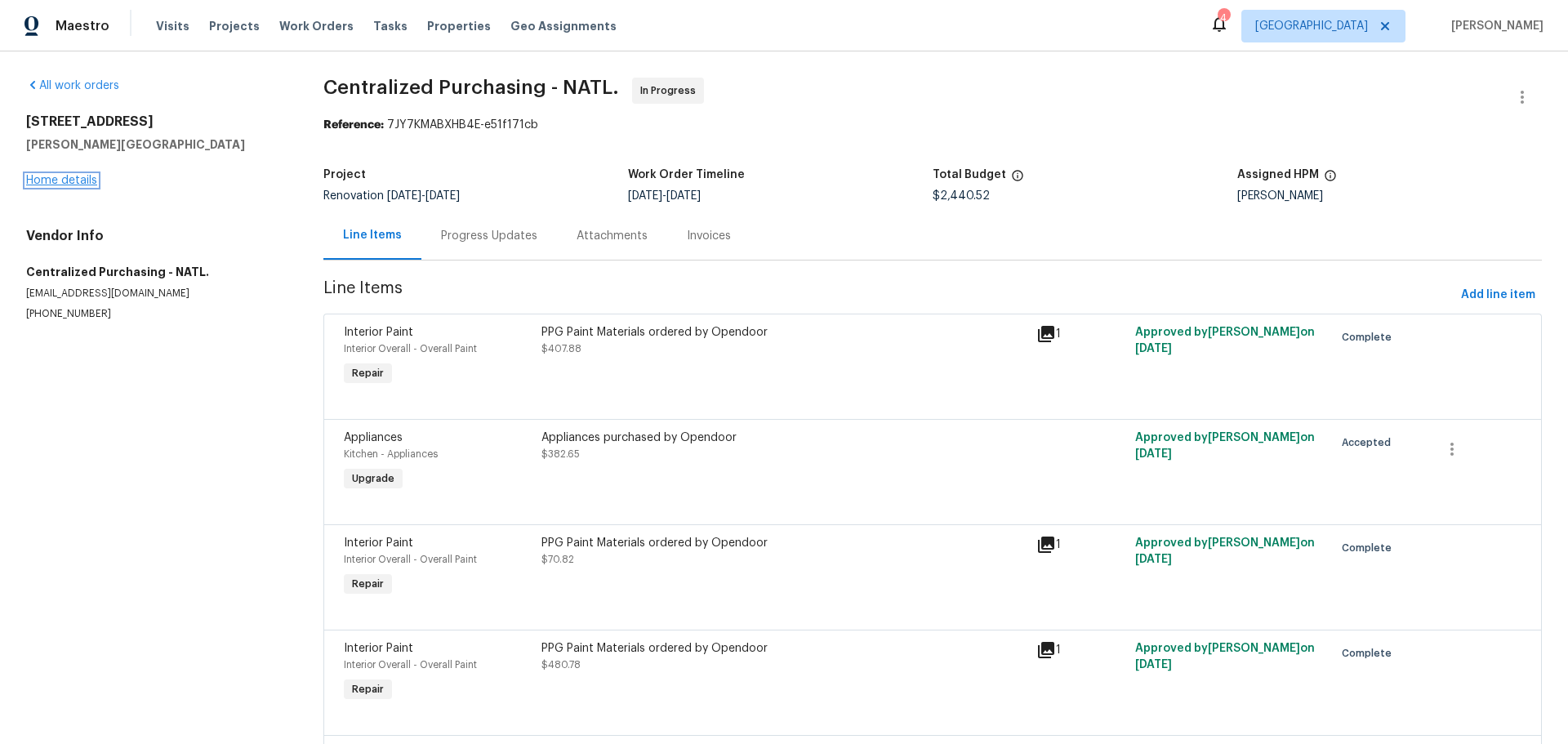
click at [38, 179] on link "Home details" at bounding box center [62, 181] width 71 height 12
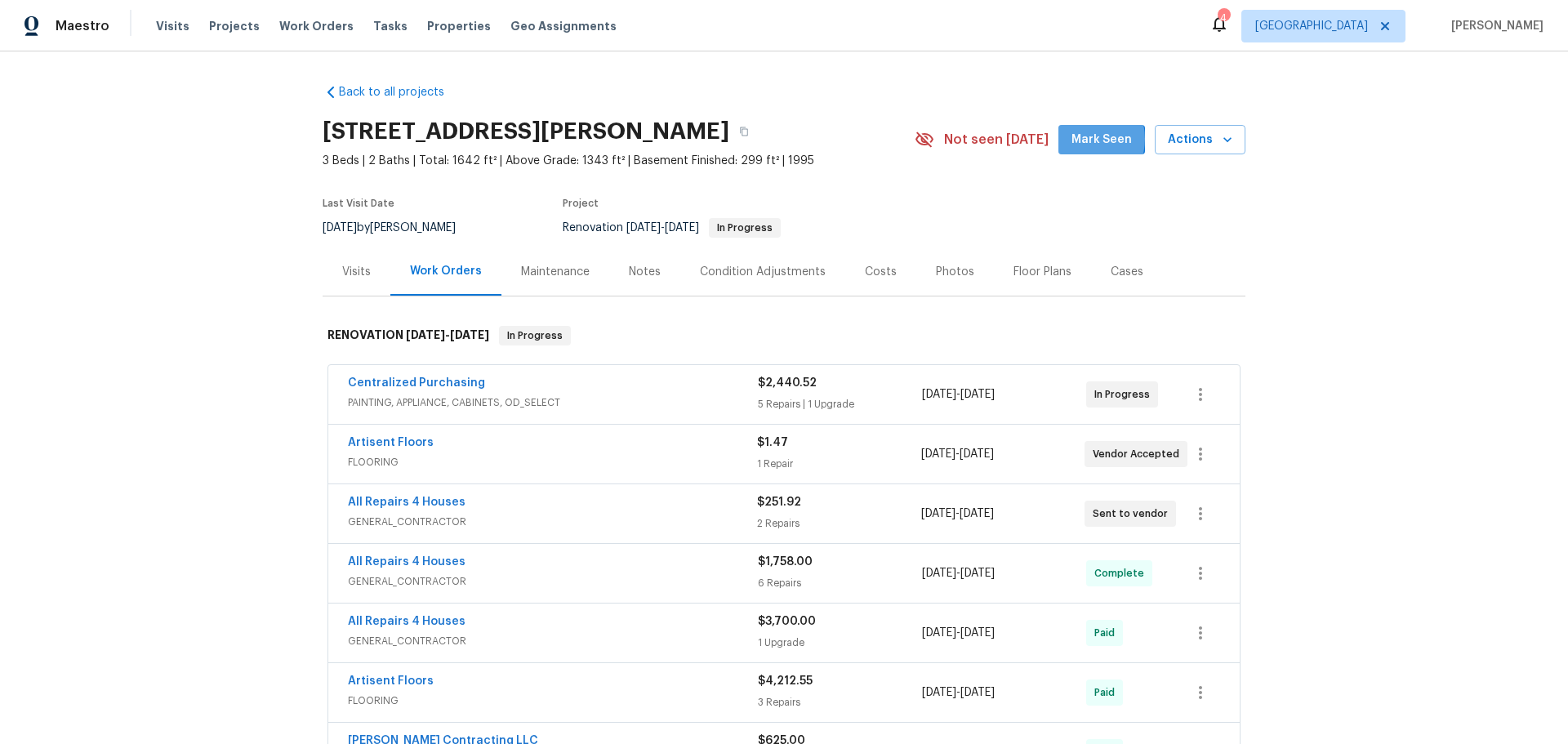
click at [1081, 138] on span "Mark Seen" at bounding box center [1102, 140] width 61 height 20
click at [443, 30] on span "Properties" at bounding box center [459, 25] width 63 height 16
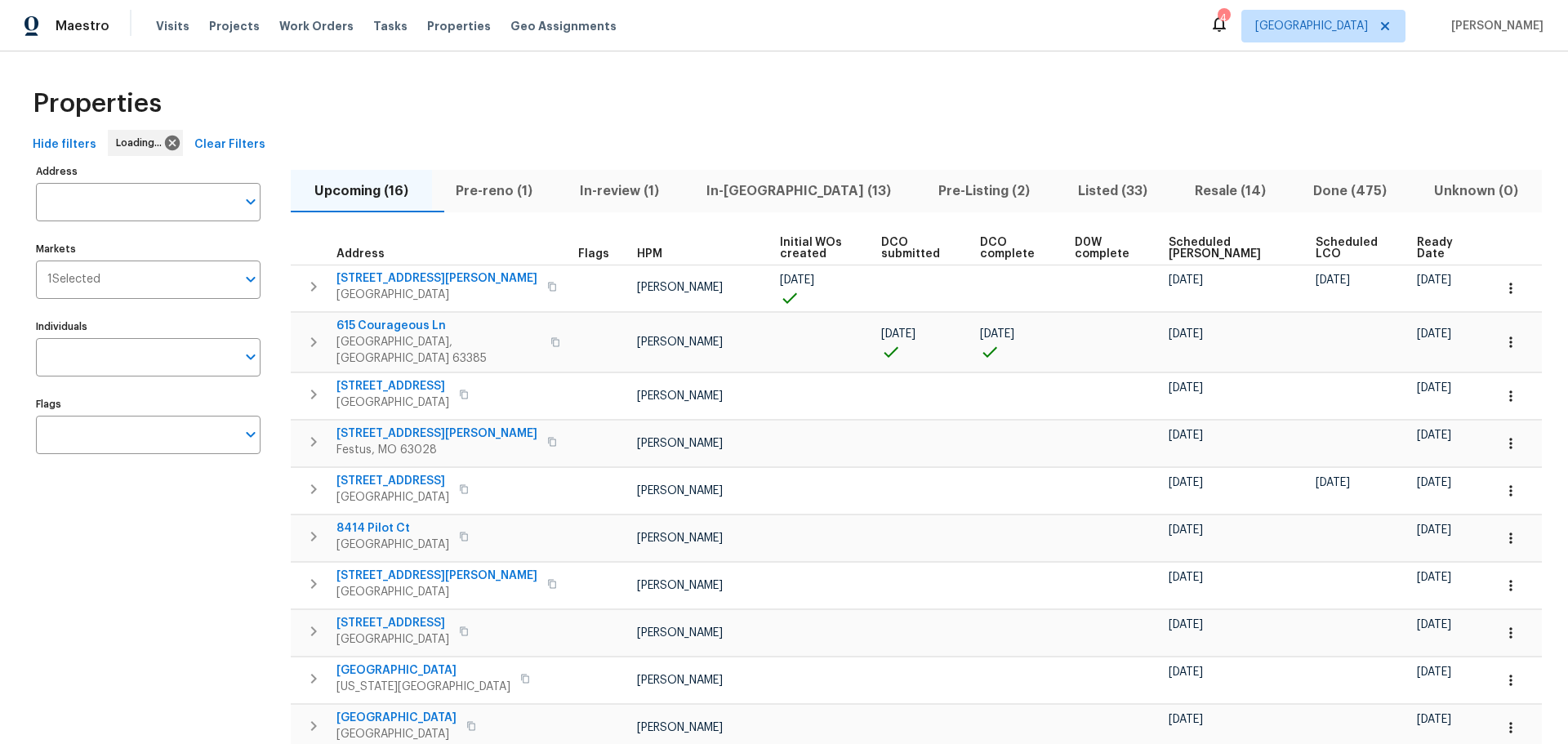
click at [792, 182] on span "In-reno (13)" at bounding box center [798, 191] width 212 height 23
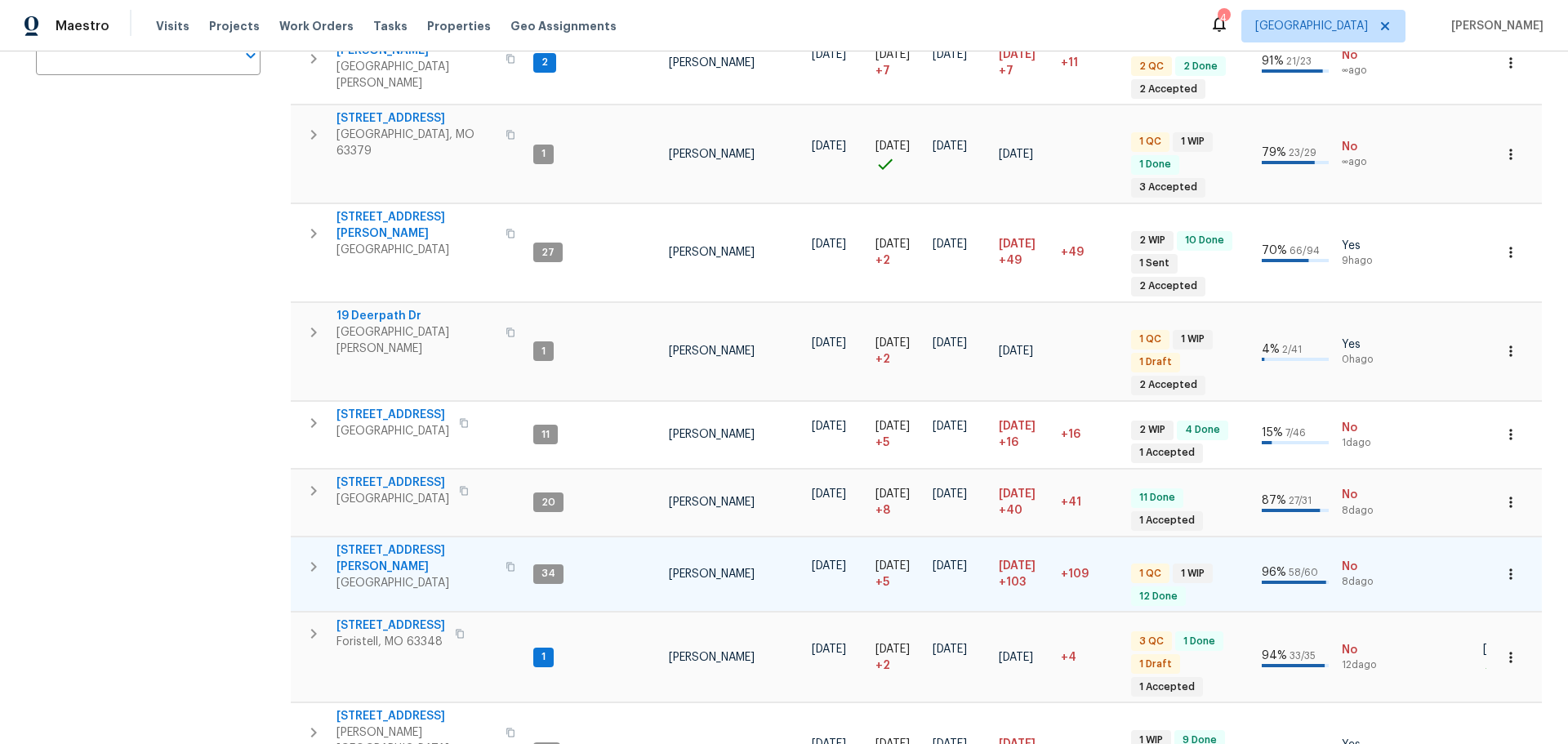
scroll to position [408, 0]
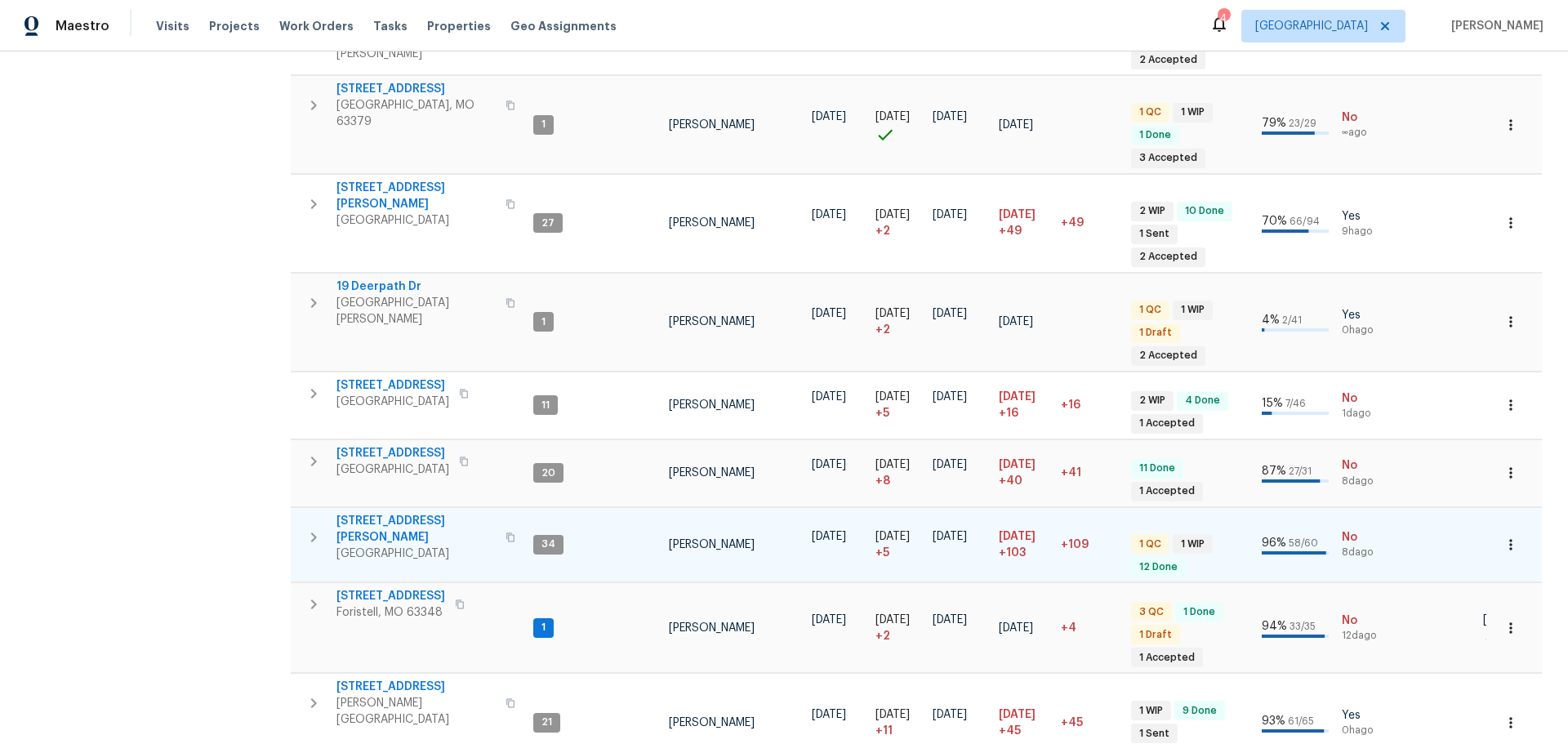
click at [393, 513] on span "[STREET_ADDRESS][PERSON_NAME]" at bounding box center [416, 529] width 159 height 33
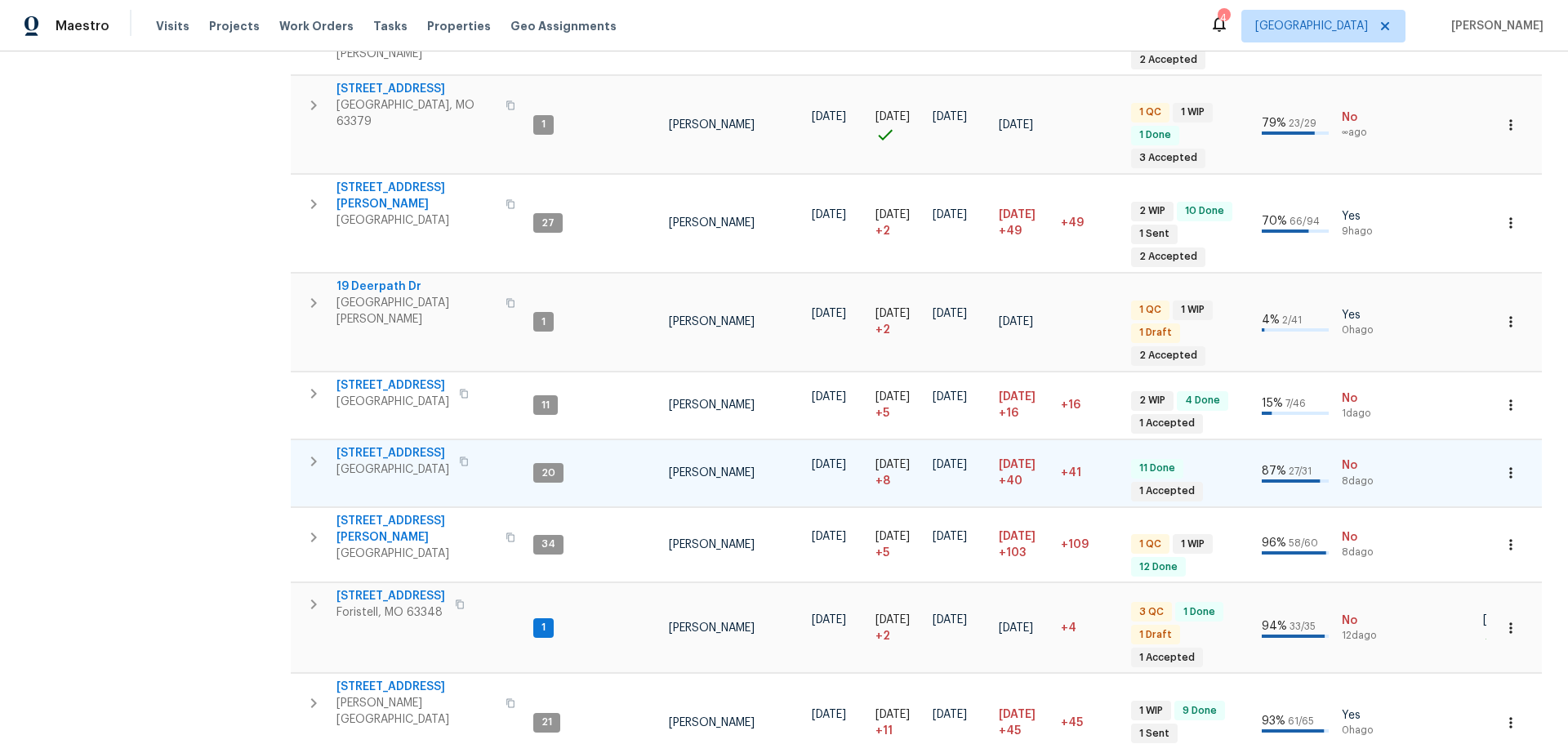
click at [310, 452] on icon "button" at bounding box center [313, 461] width 19 height 19
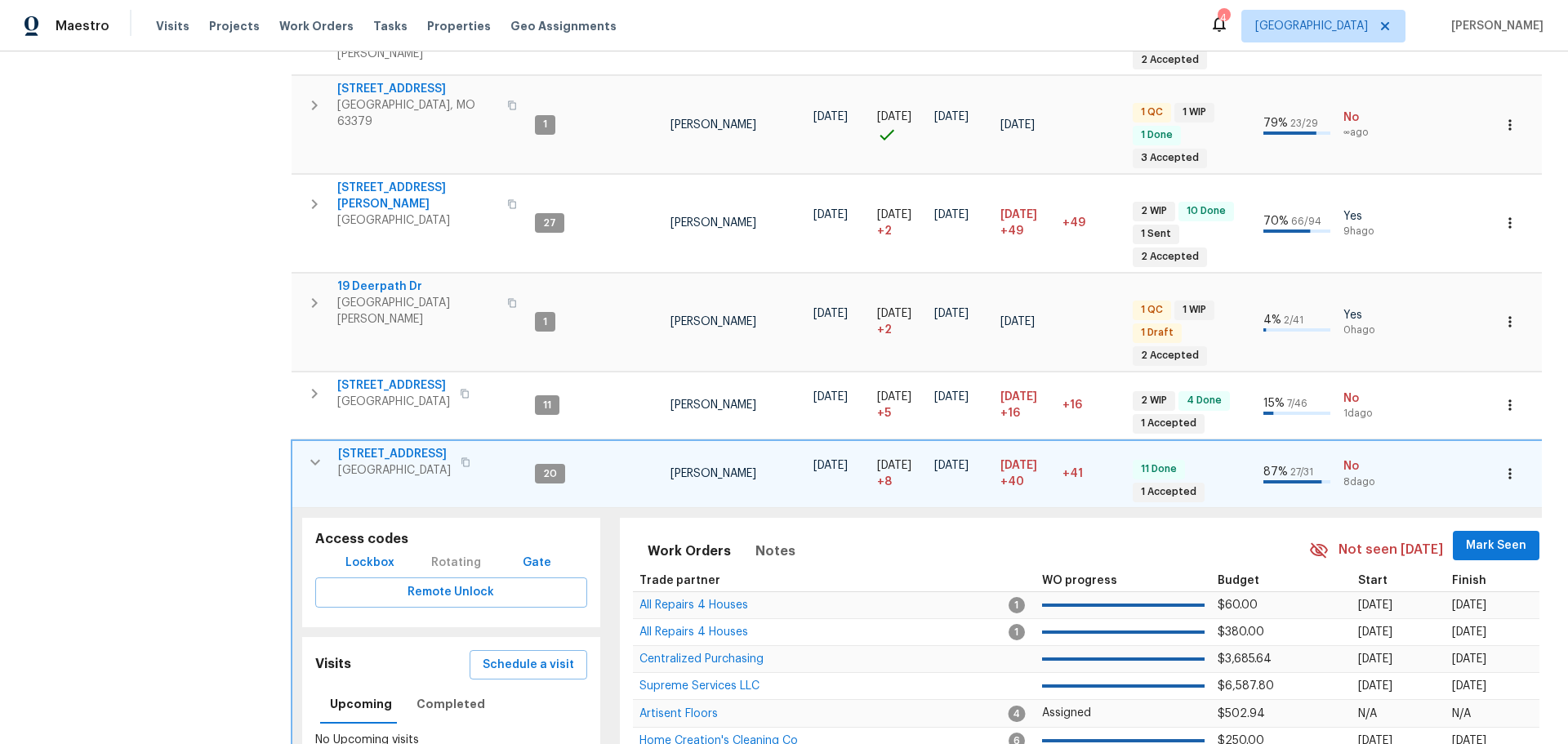
click at [1502, 465] on icon "button" at bounding box center [1510, 473] width 16 height 16
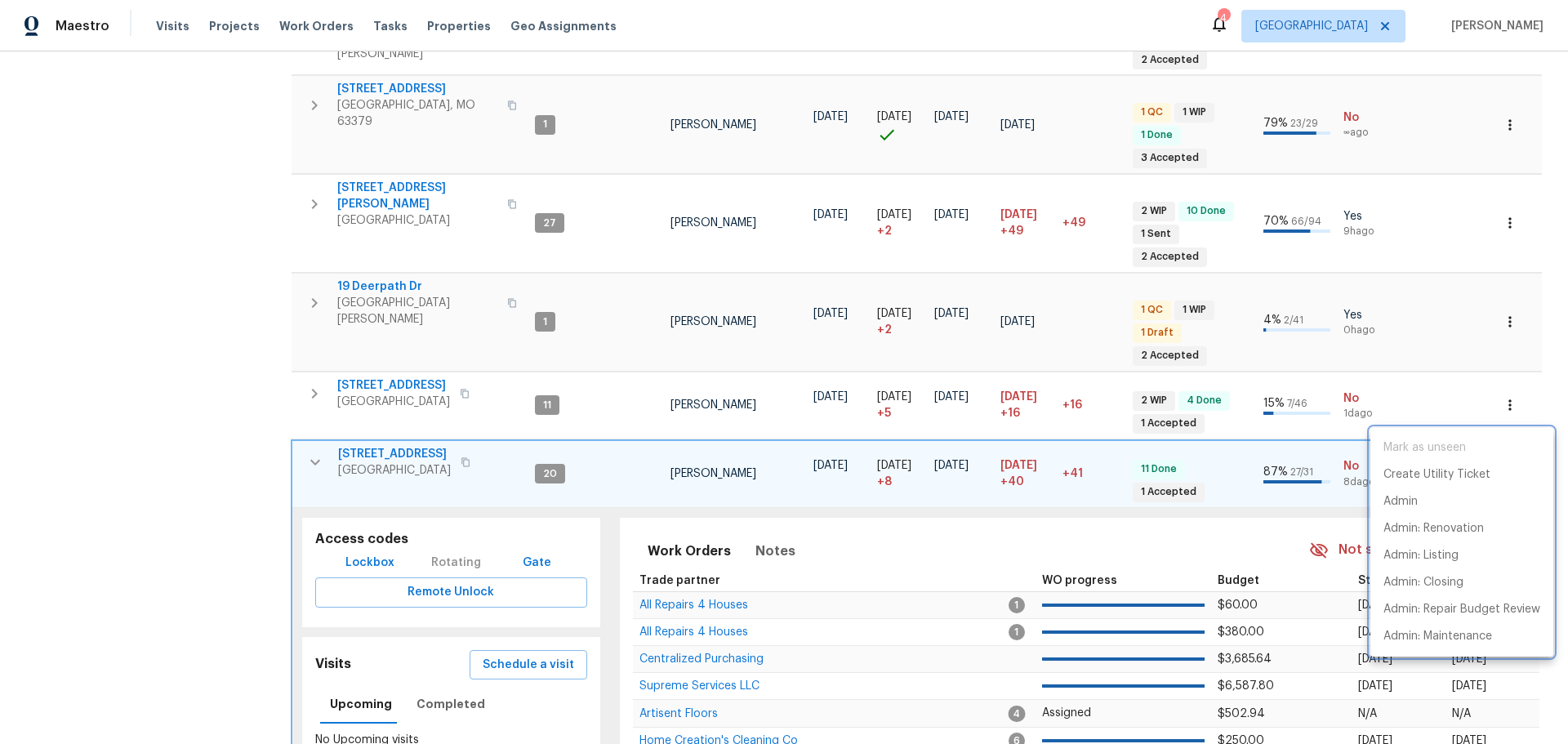
click at [469, 388] on div at bounding box center [784, 372] width 1568 height 744
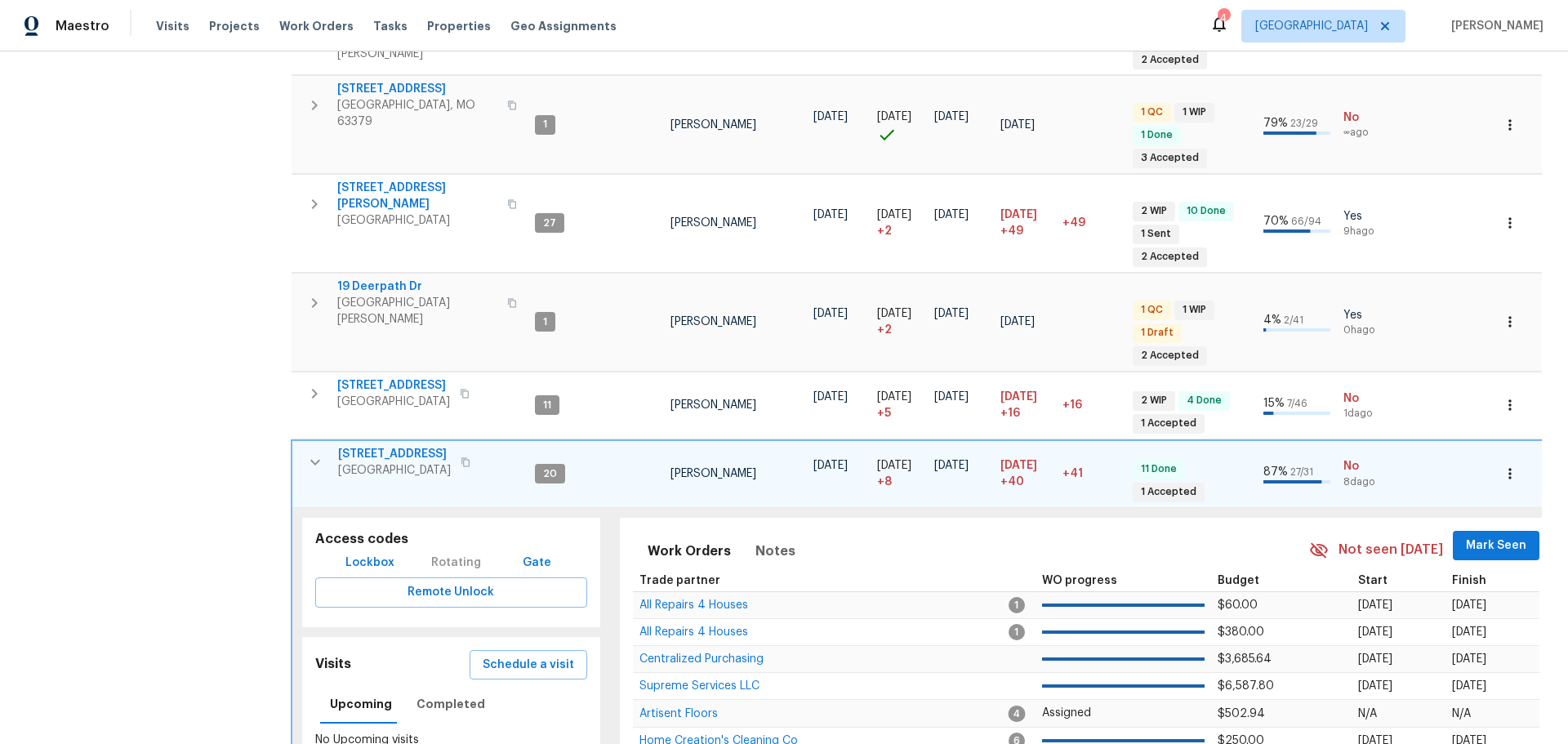
click at [451, 446] on span "3049 Summerfield Manor Dr" at bounding box center [394, 453] width 112 height 16
click at [314, 459] on icon "button" at bounding box center [315, 461] width 10 height 6
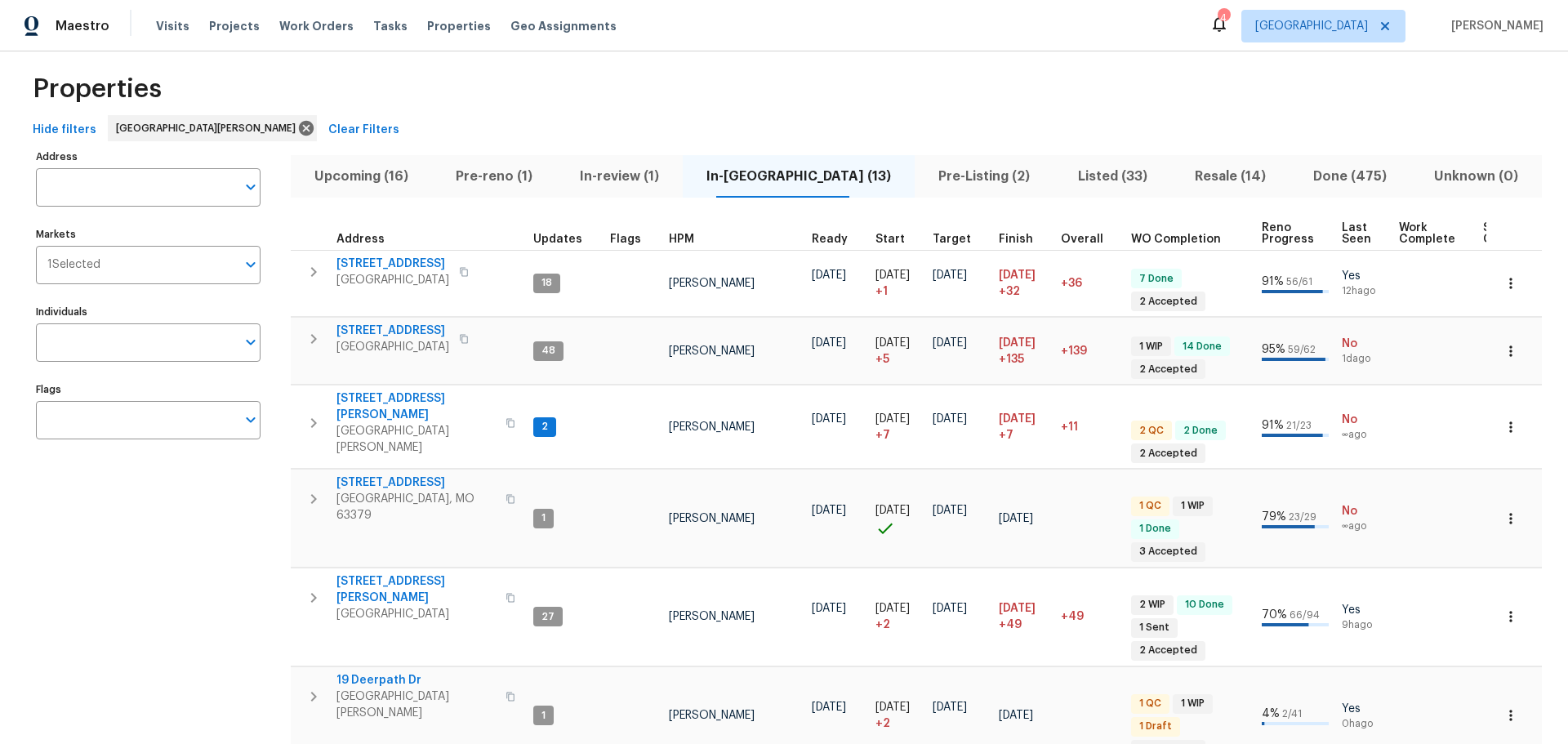
scroll to position [0, 0]
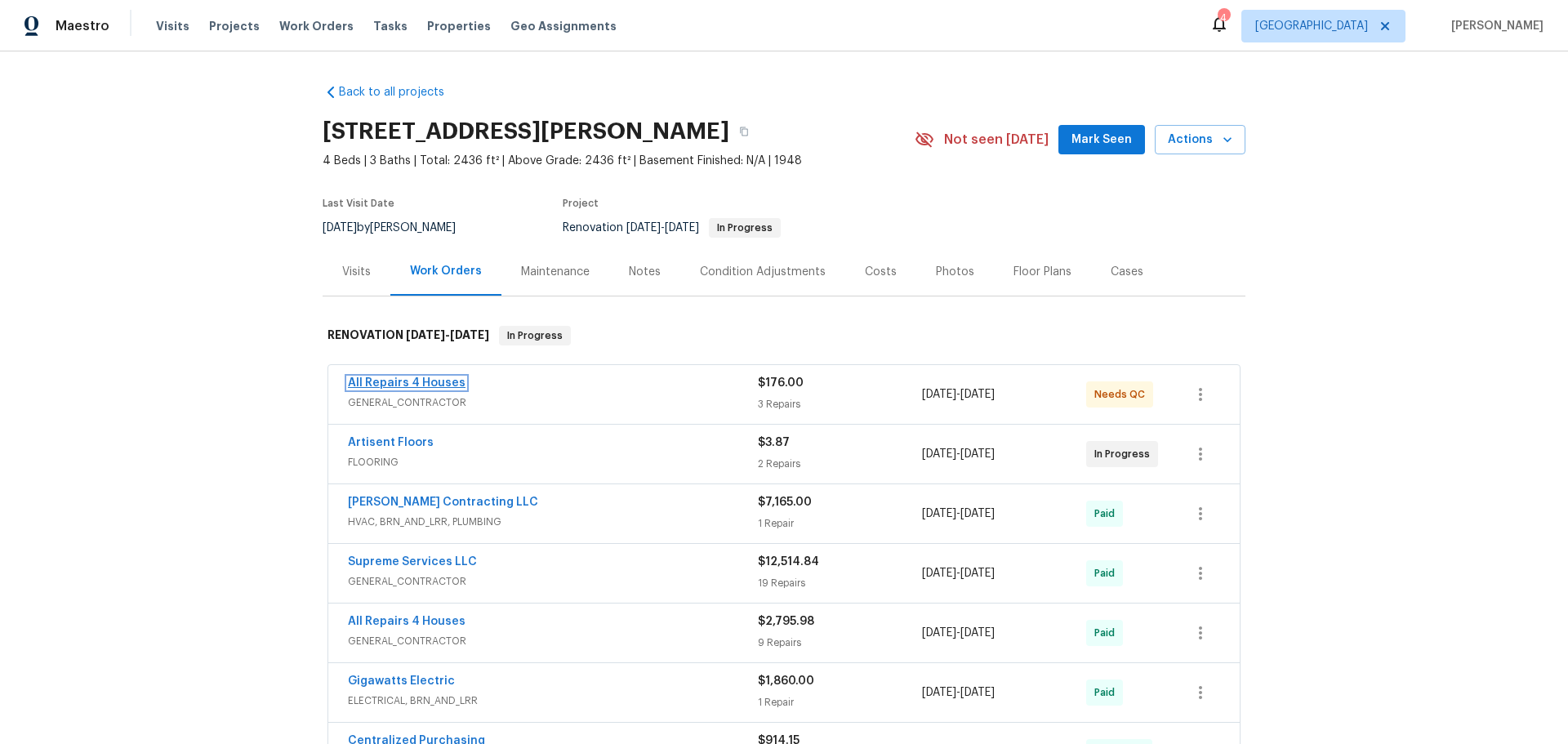
click at [434, 378] on link "All Repairs 4 Houses" at bounding box center [406, 383] width 117 height 12
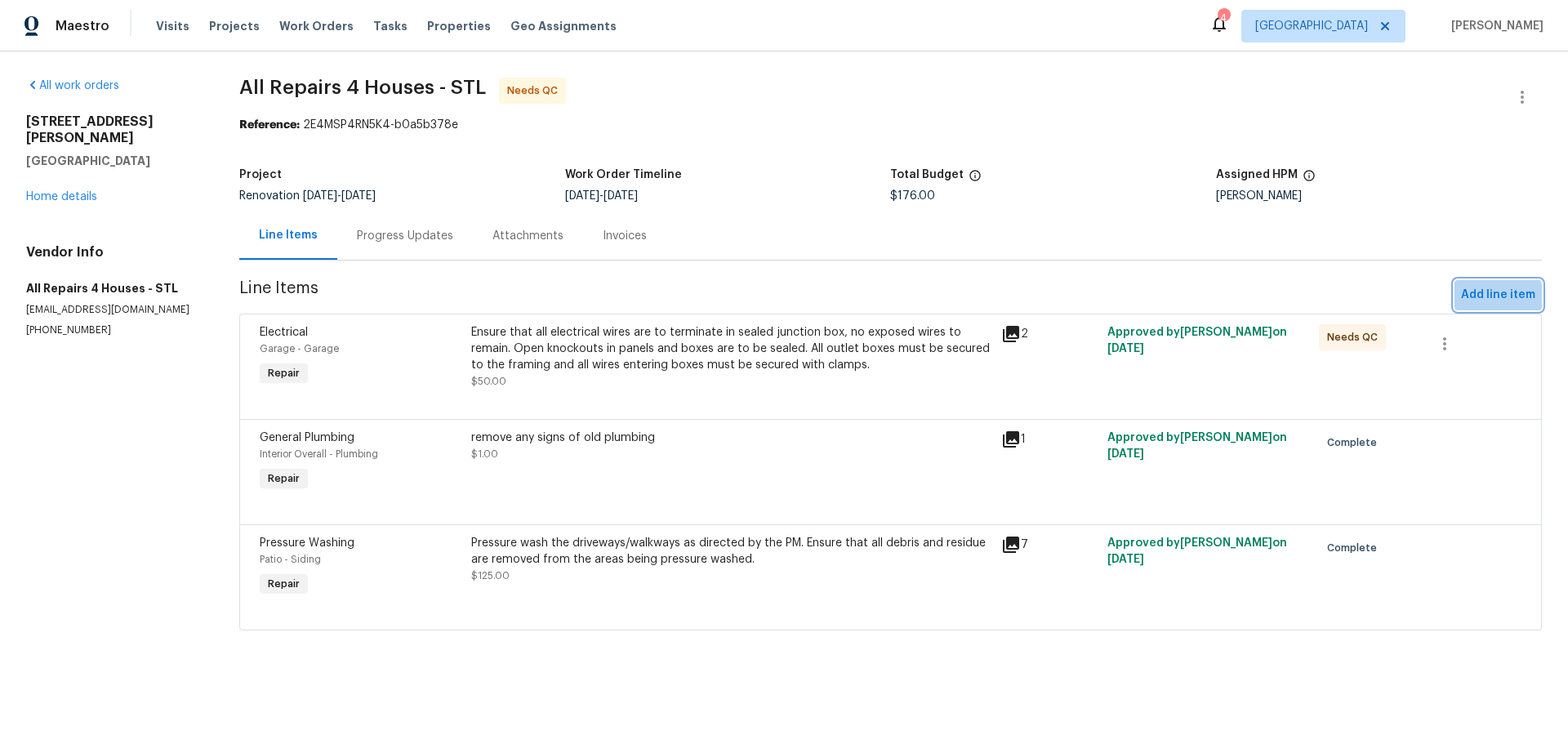
click at [1468, 299] on span "Add line item" at bounding box center [1498, 295] width 74 height 20
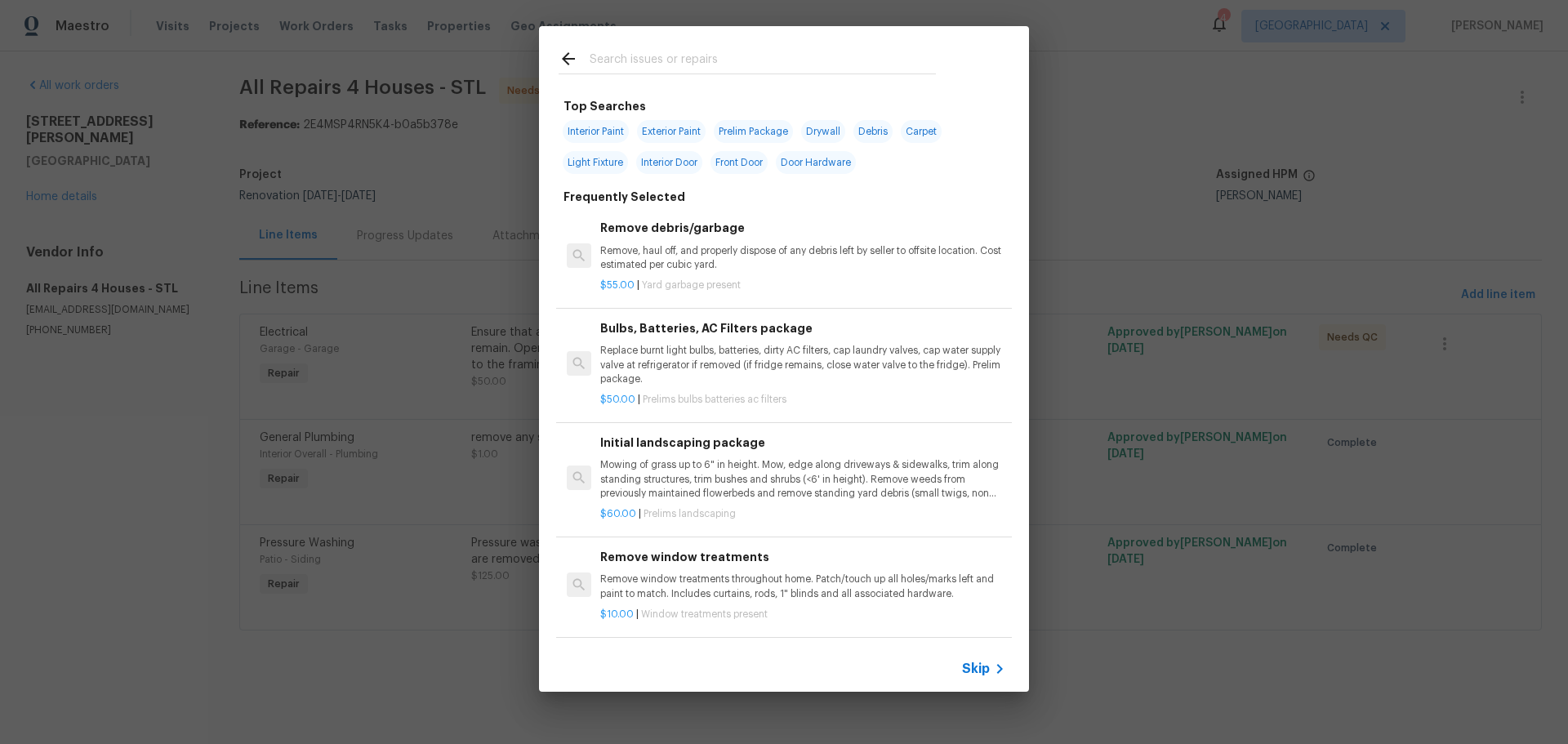
click at [641, 63] on input "text" at bounding box center [763, 61] width 346 height 24
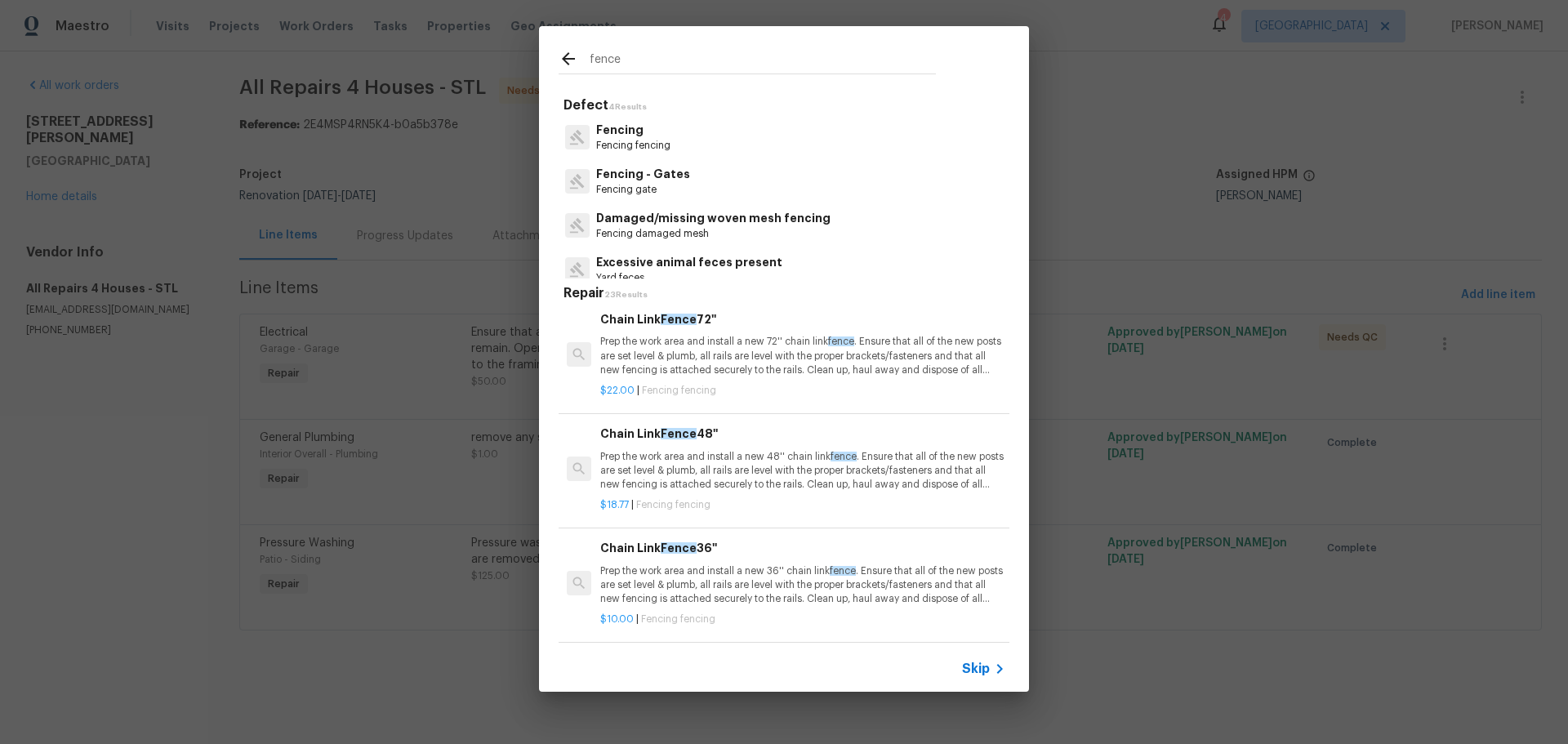
scroll to position [82, 0]
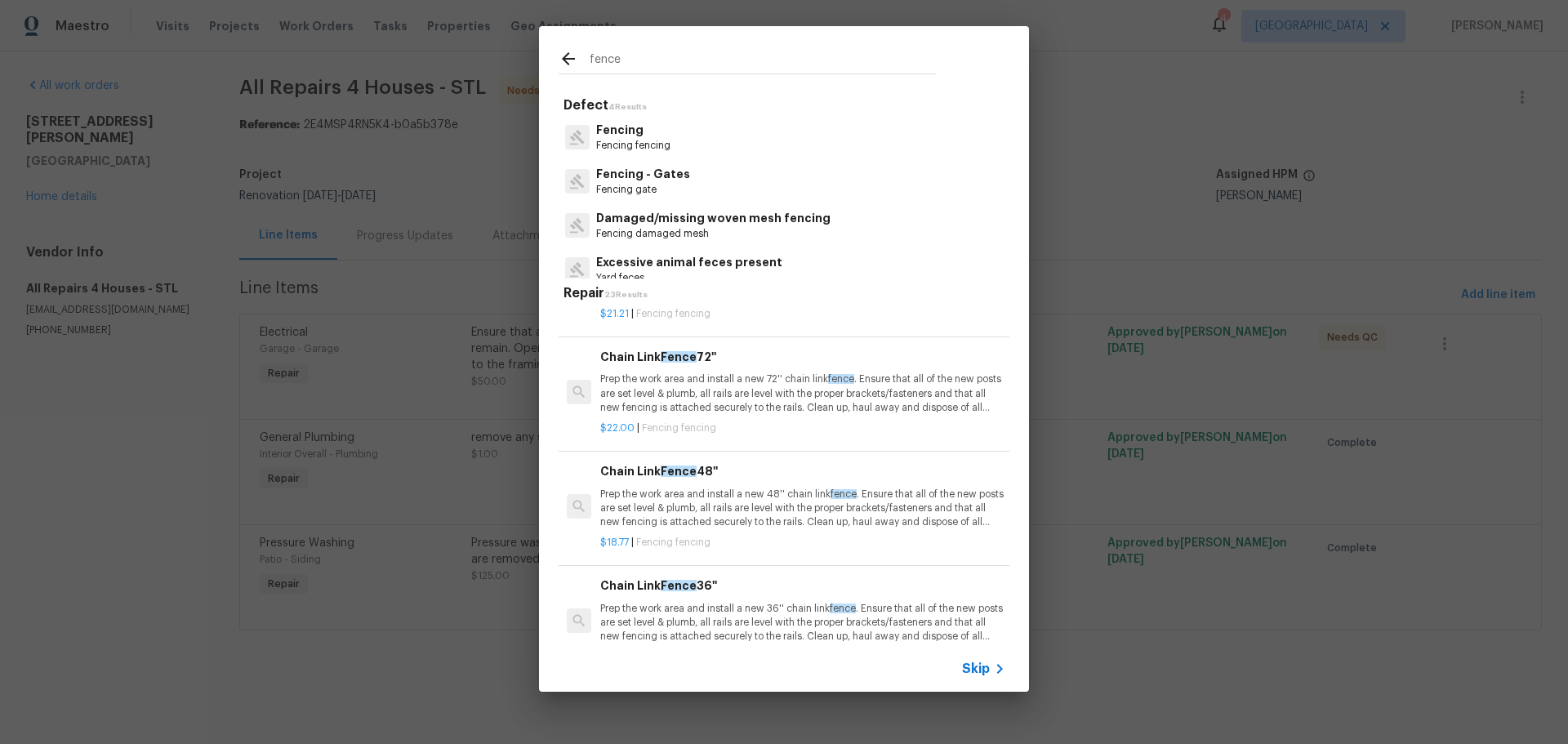
type input "fence"
click at [731, 498] on p "Prep the work area and install a new 48'' chain link fence . Ensure that all of…" at bounding box center [802, 508] width 405 height 41
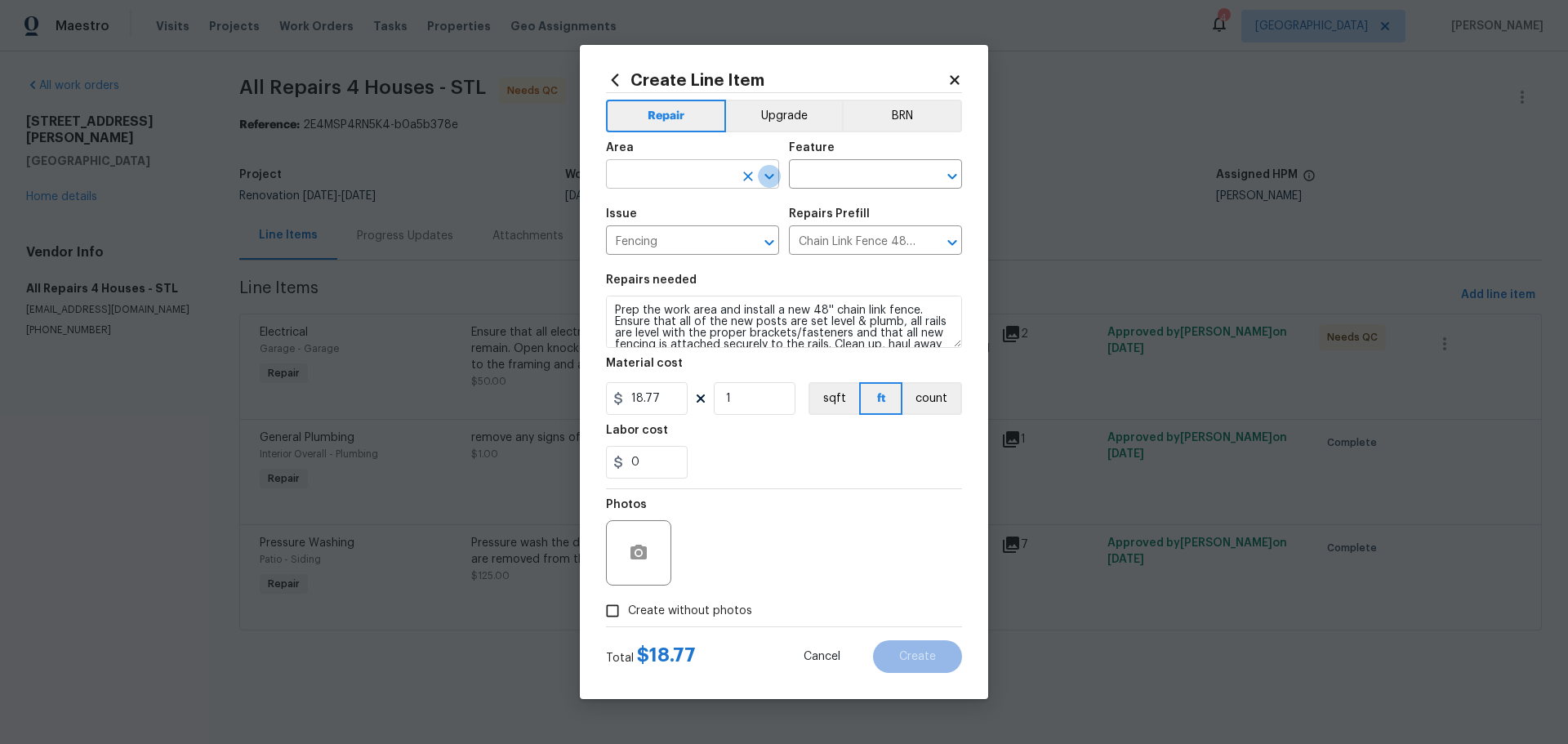
click at [769, 182] on icon "Open" at bounding box center [769, 176] width 19 height 19
click at [723, 235] on li "Exterior Overall" at bounding box center [692, 239] width 173 height 27
type input "Exterior Overall"
click at [806, 183] on input "text" at bounding box center [852, 176] width 128 height 25
click at [847, 247] on li "Fence" at bounding box center [875, 251] width 173 height 27
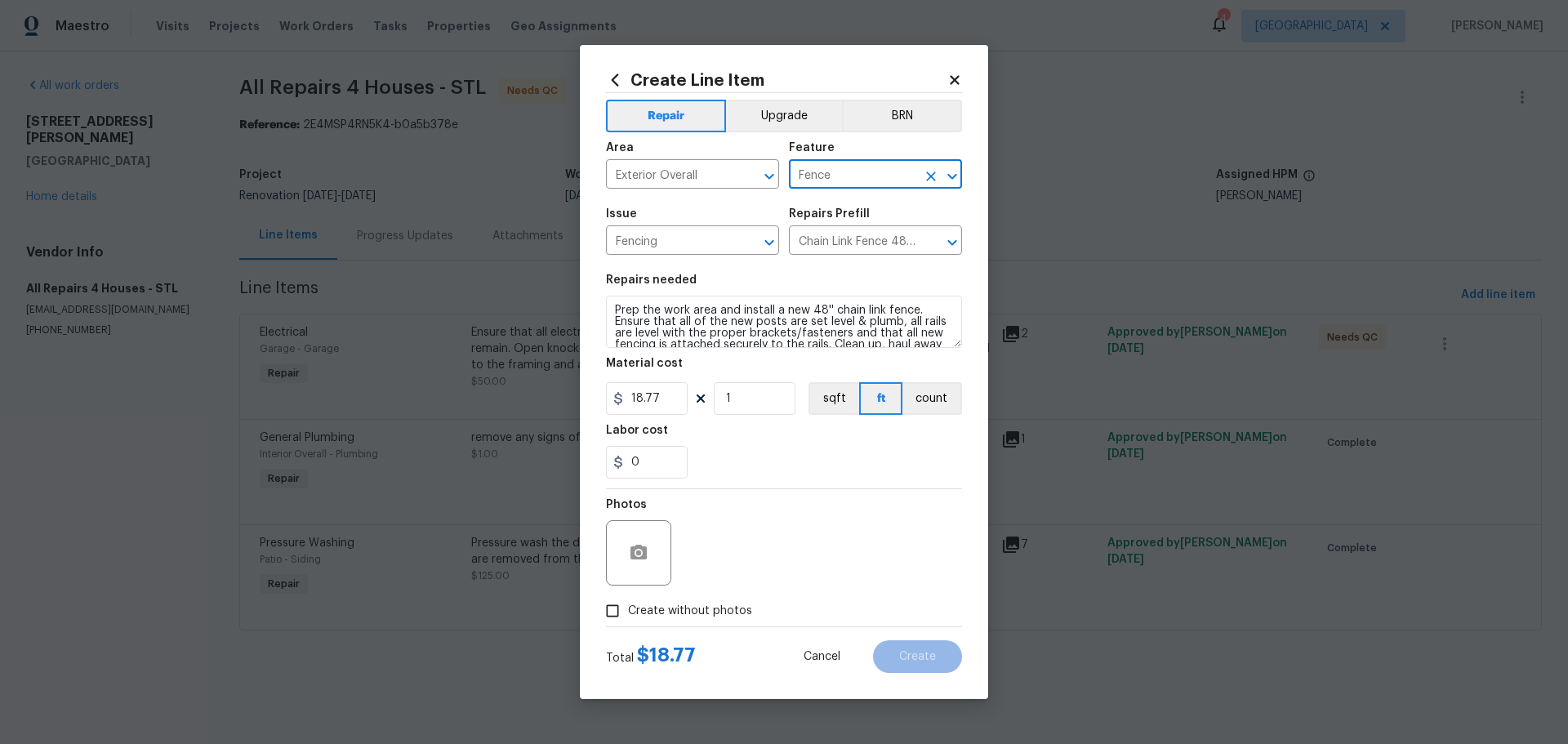
type input "Fence"
click at [745, 403] on input "1" at bounding box center [754, 398] width 82 height 33
type input "4"
click at [788, 429] on div "Labor cost" at bounding box center [783, 435] width 356 height 21
click at [721, 617] on span "Create without photos" at bounding box center [689, 611] width 124 height 17
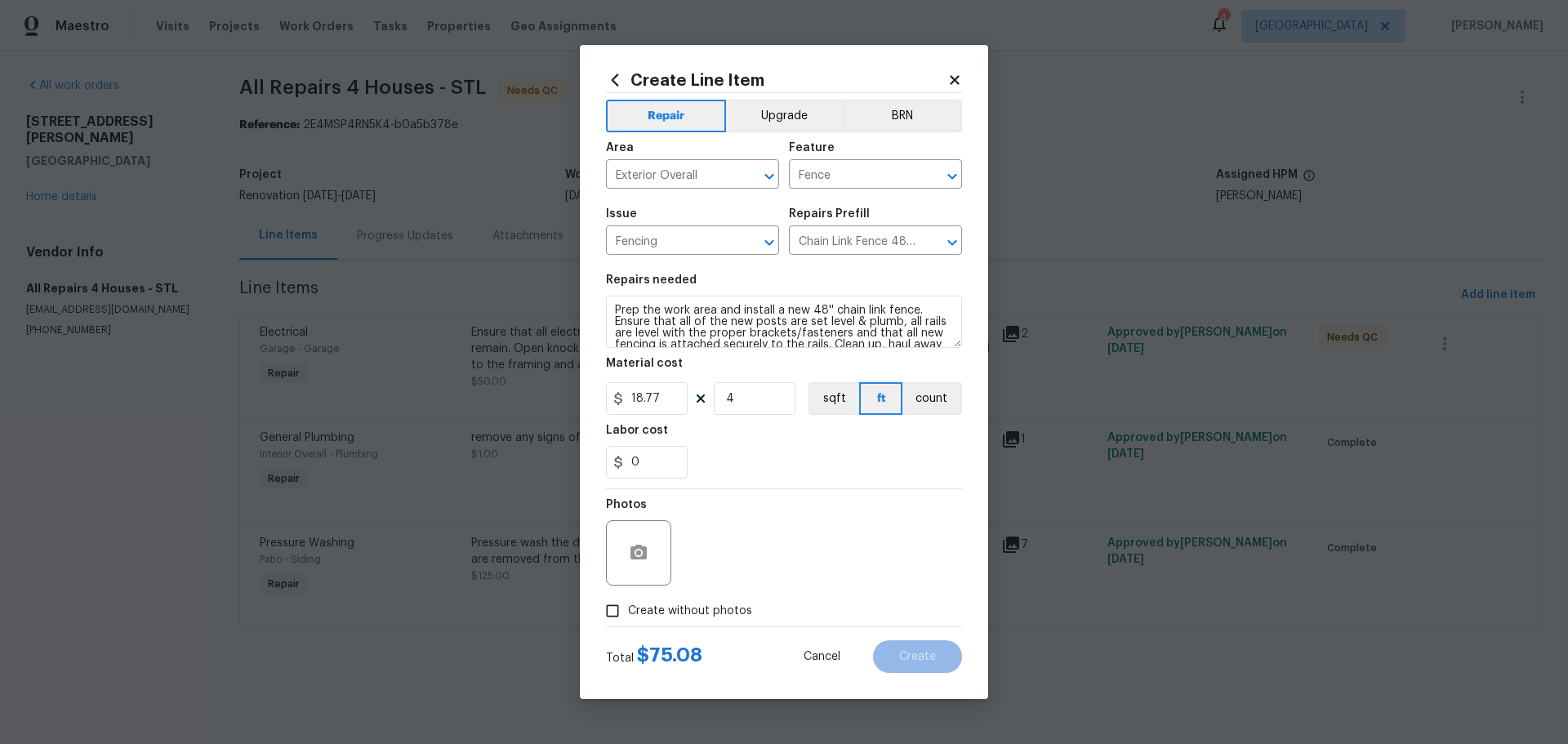
click at [628, 617] on input "Create without photos" at bounding box center [612, 611] width 31 height 31
checkbox input "true"
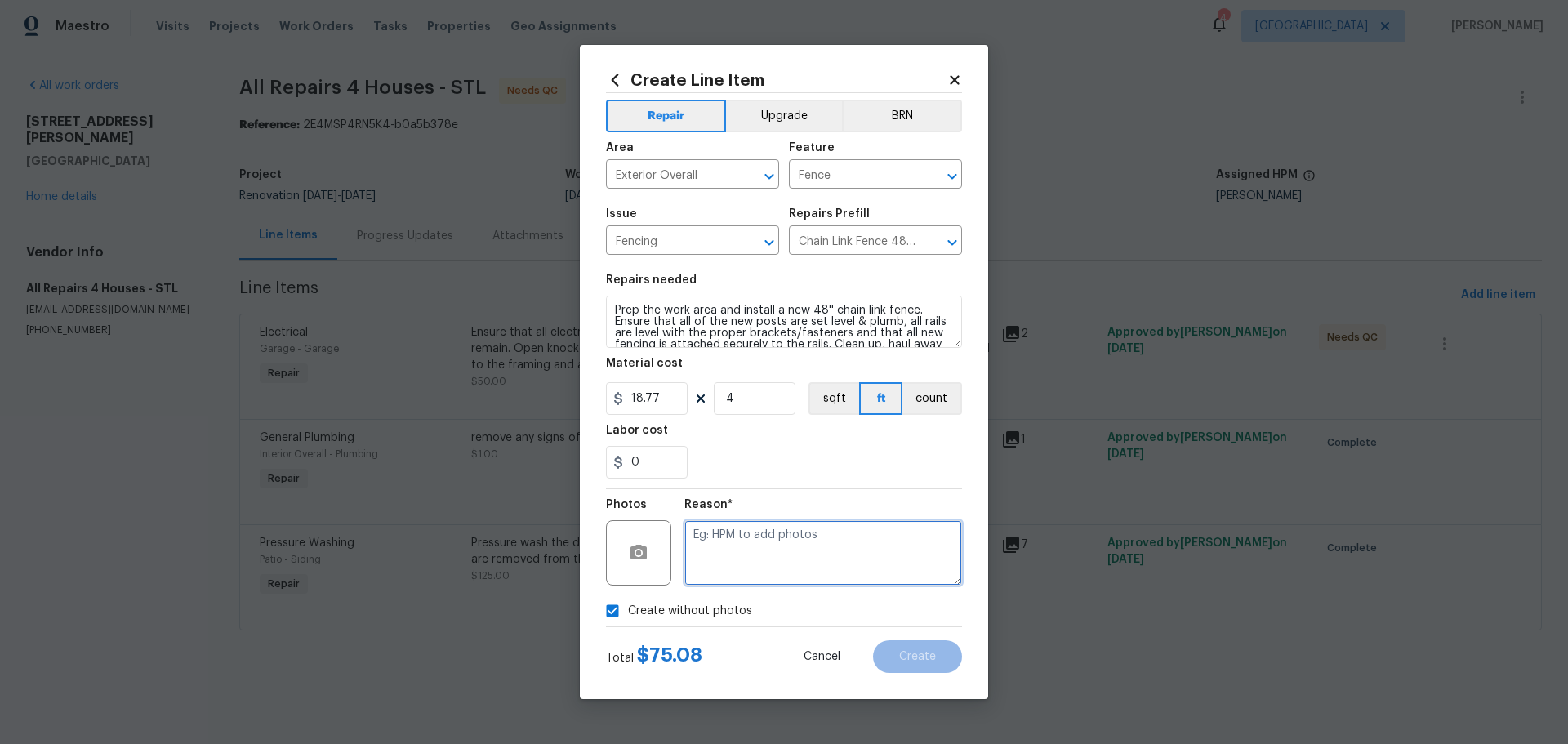
click at [836, 550] on textarea at bounding box center [823, 552] width 278 height 65
type textarea "1"
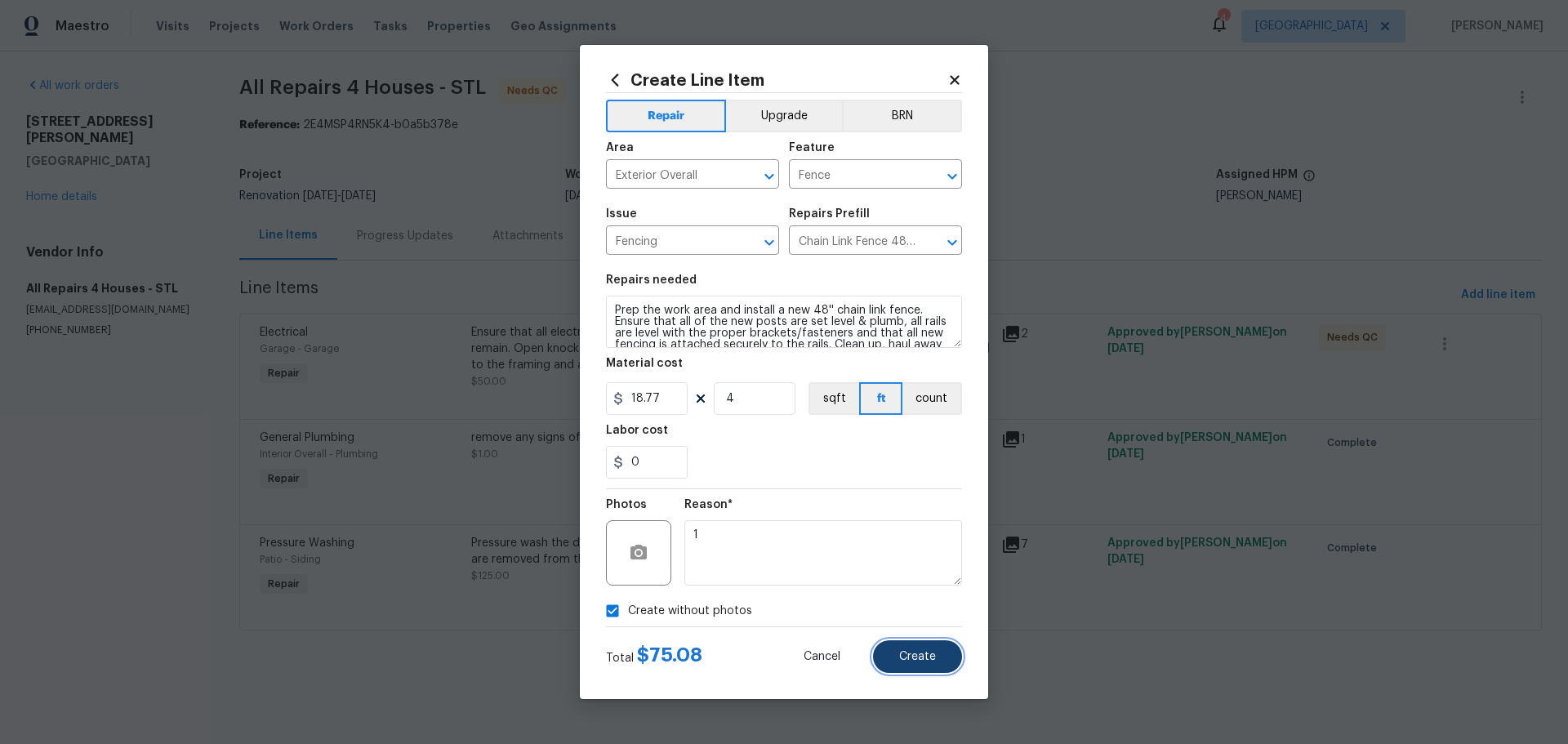
click at [891, 663] on button "Create" at bounding box center [917, 656] width 89 height 33
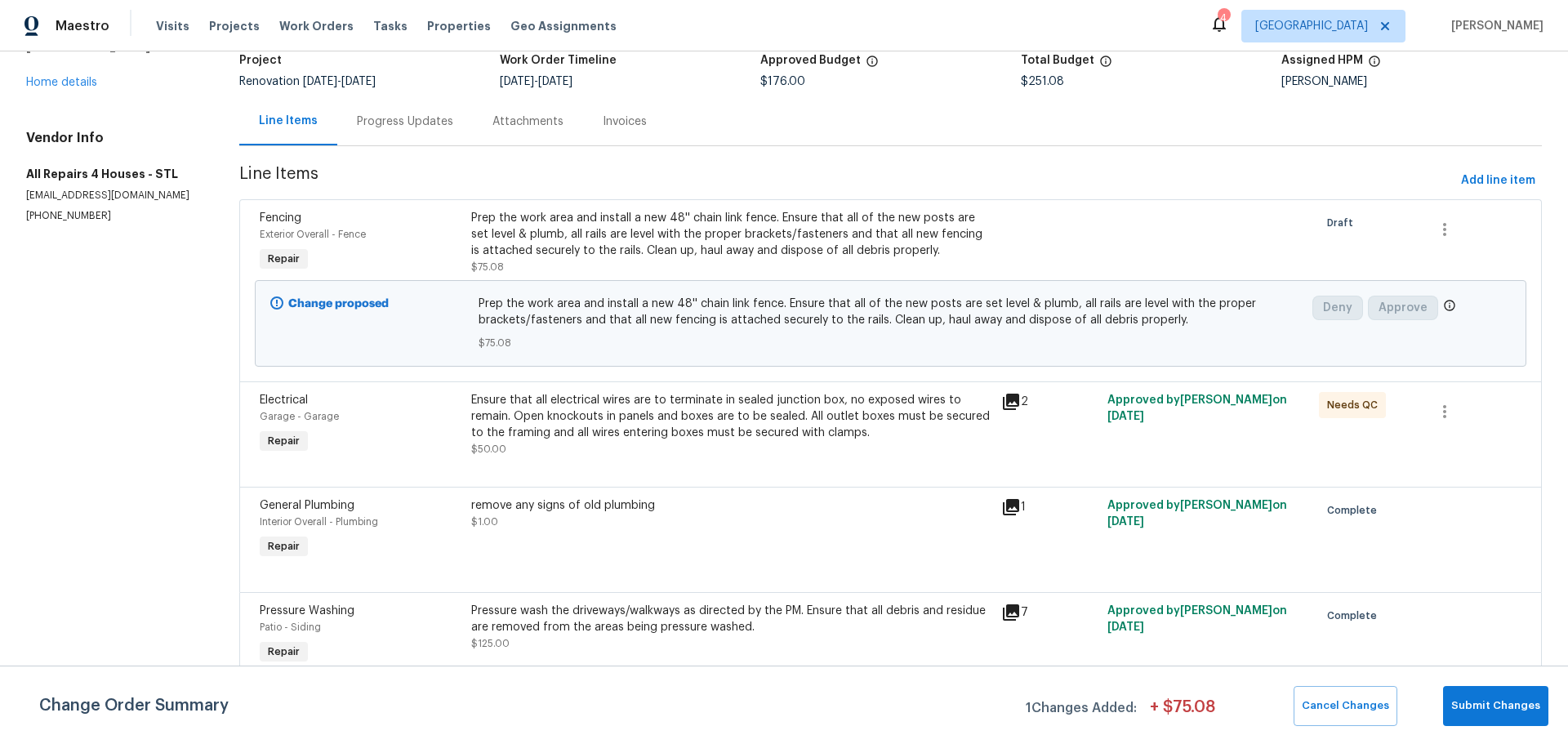
scroll to position [127, 0]
click at [1478, 171] on span "Add line item" at bounding box center [1498, 181] width 74 height 20
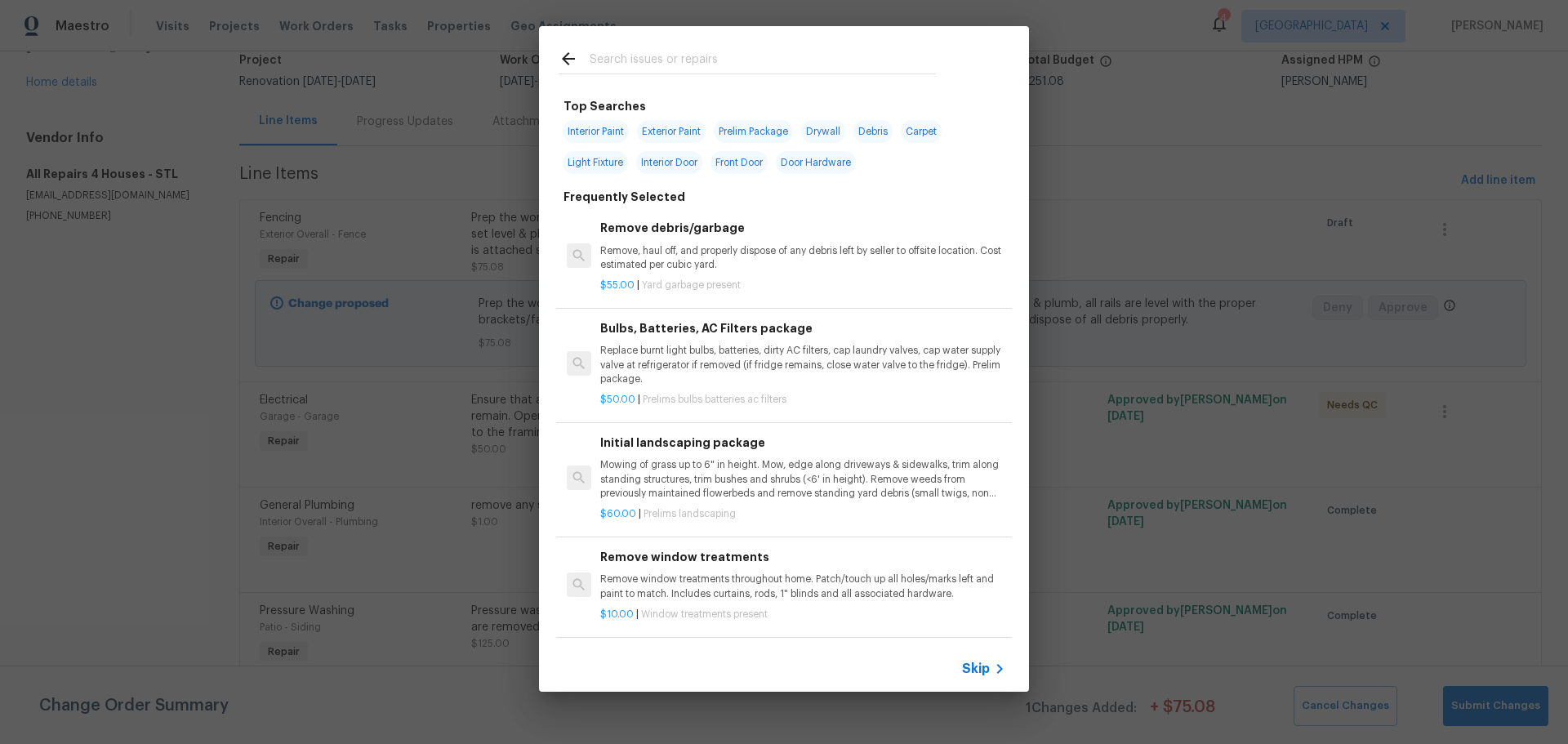
click at [656, 64] on input "text" at bounding box center [763, 61] width 346 height 24
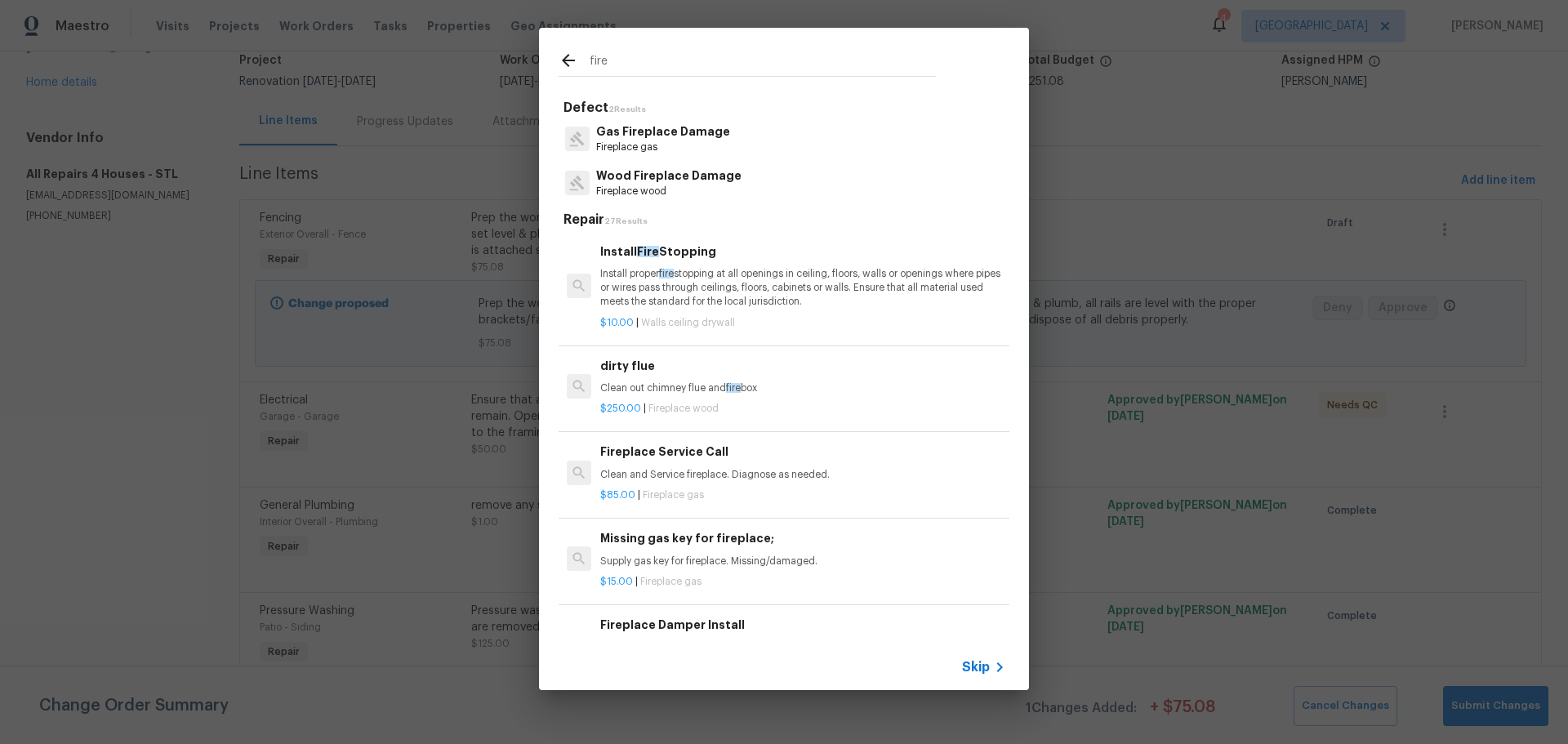
type input "fire"
click at [727, 299] on p "Install proper fire stopping at all openings in ceiling, floors, walls or openi…" at bounding box center [802, 287] width 405 height 41
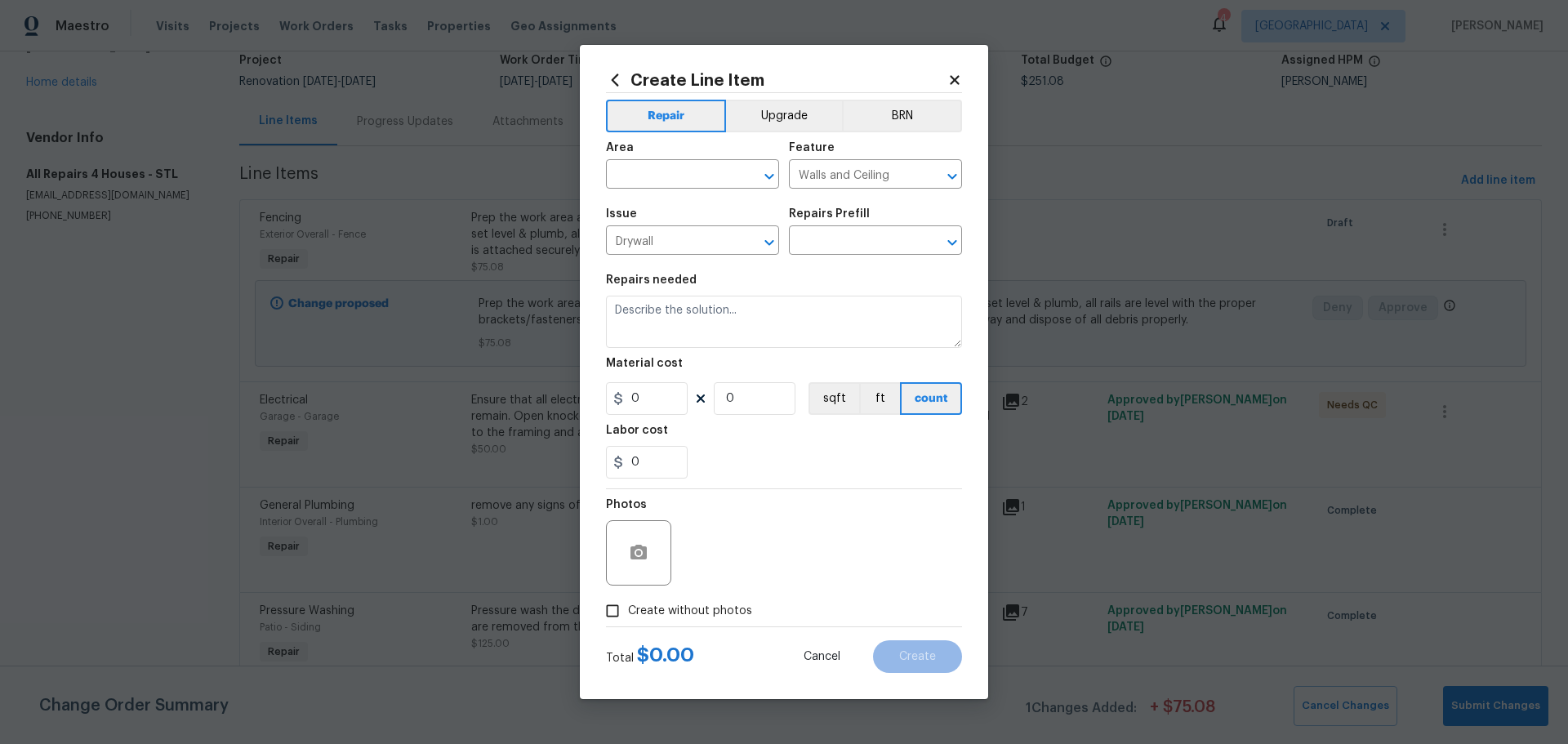
type textarea "Install proper fire stopping at all openings in ceiling, floors, walls or openi…"
type input "1"
type input "Install Fire Stopping $10.00"
type input "10"
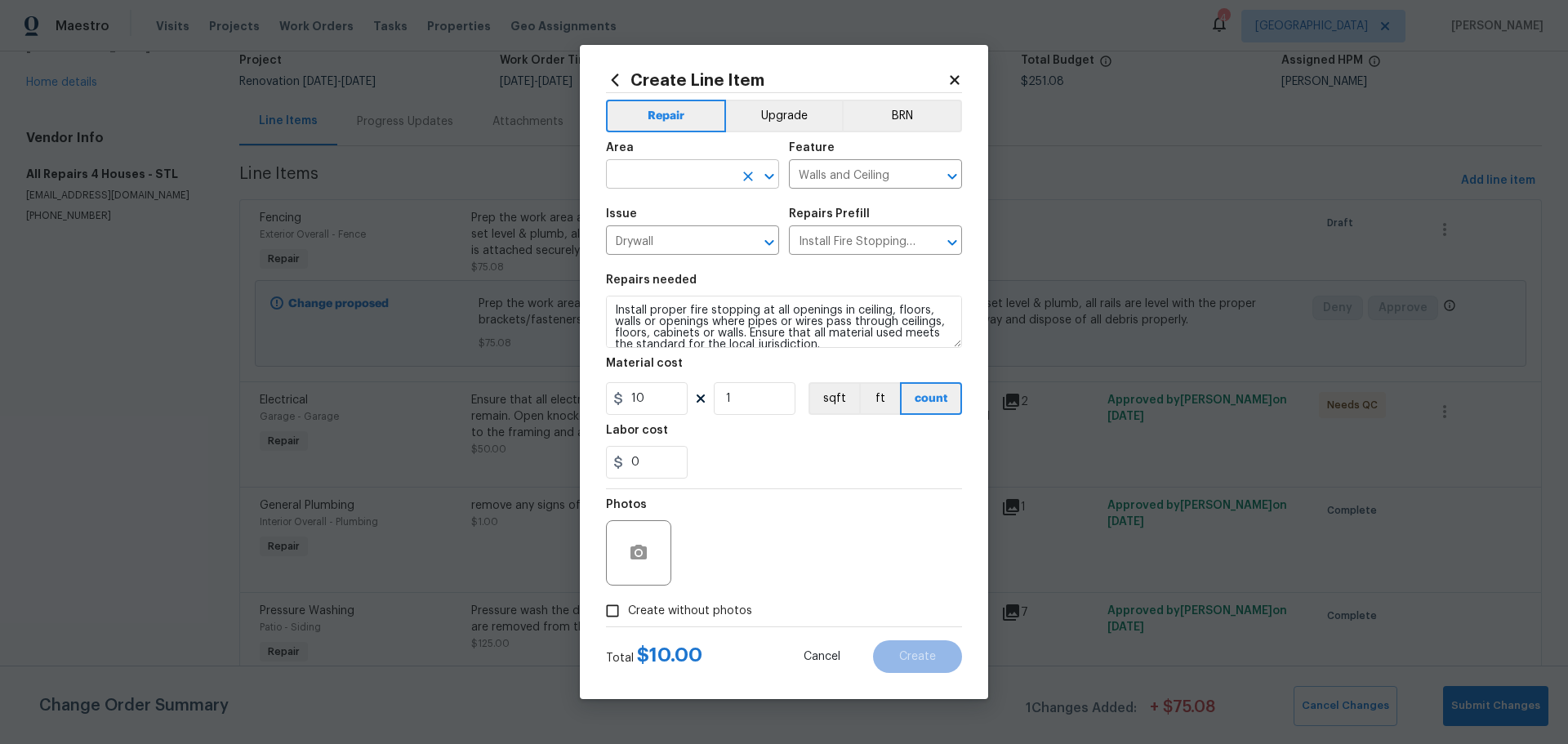
click at [775, 175] on icon "Open" at bounding box center [769, 176] width 19 height 19
click at [702, 266] on li "Unfinished basement" at bounding box center [692, 266] width 173 height 27
type input "Unfinished basement"
click at [743, 416] on section "Repairs needed Install proper fire stopping at all openings in ceiling, floors,…" at bounding box center [783, 376] width 356 height 224
click at [745, 395] on input "1" at bounding box center [754, 398] width 82 height 33
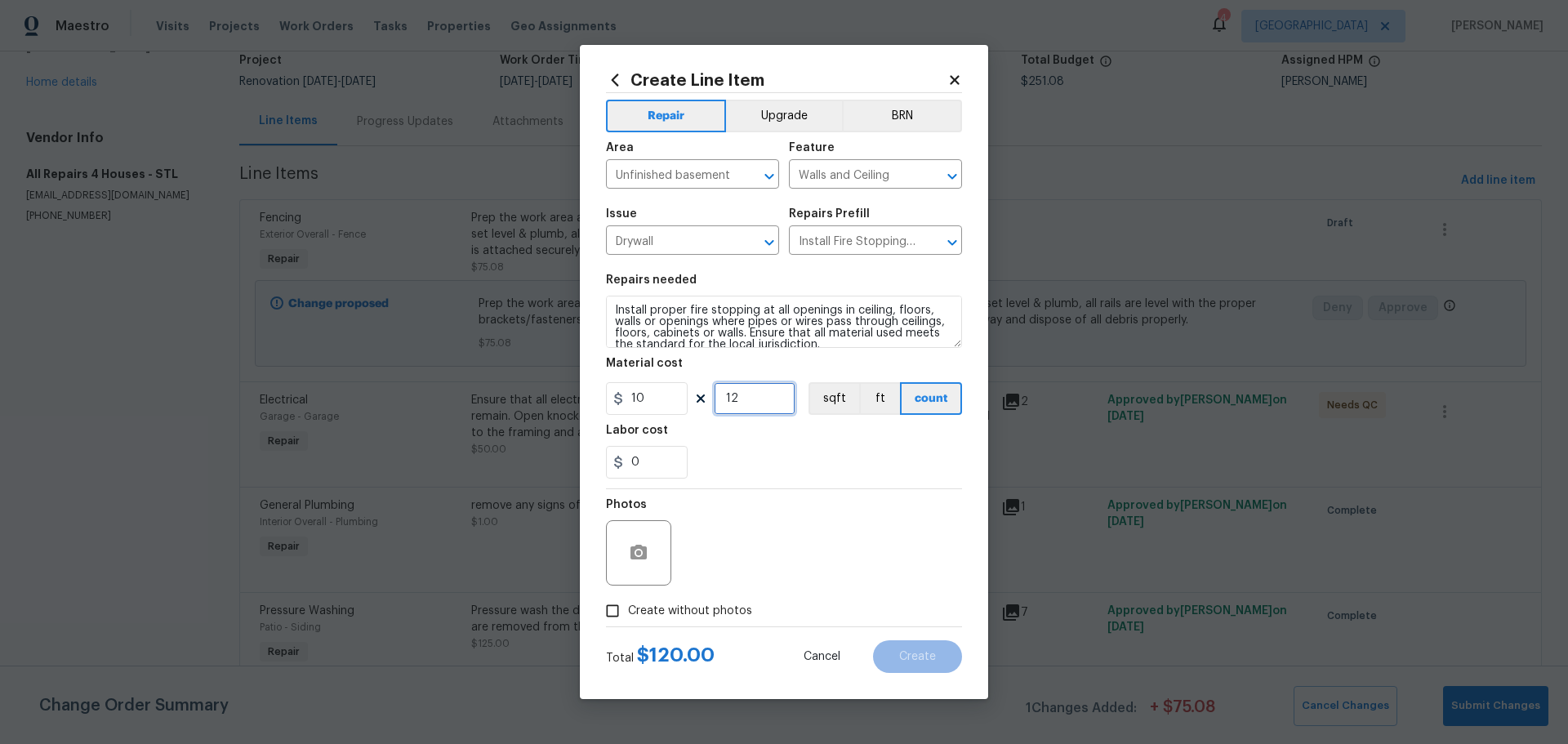
type input "12"
click at [738, 458] on div "0" at bounding box center [783, 462] width 356 height 33
click at [683, 629] on div "Total $ 120.00 Cancel Create" at bounding box center [783, 649] width 356 height 46
click at [691, 599] on label "Create without photos" at bounding box center [675, 611] width 155 height 31
click at [628, 599] on input "Create without photos" at bounding box center [612, 611] width 31 height 31
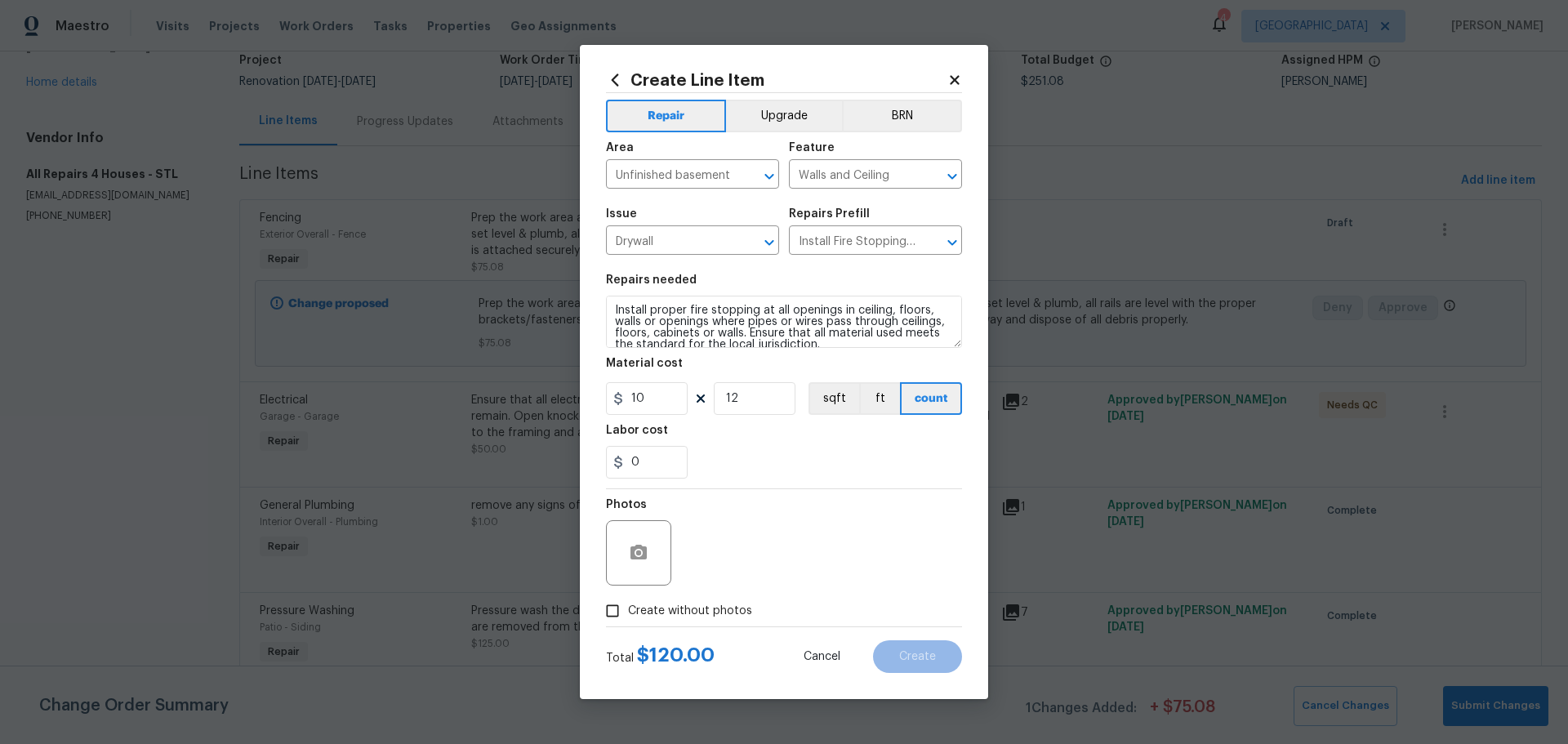
checkbox input "true"
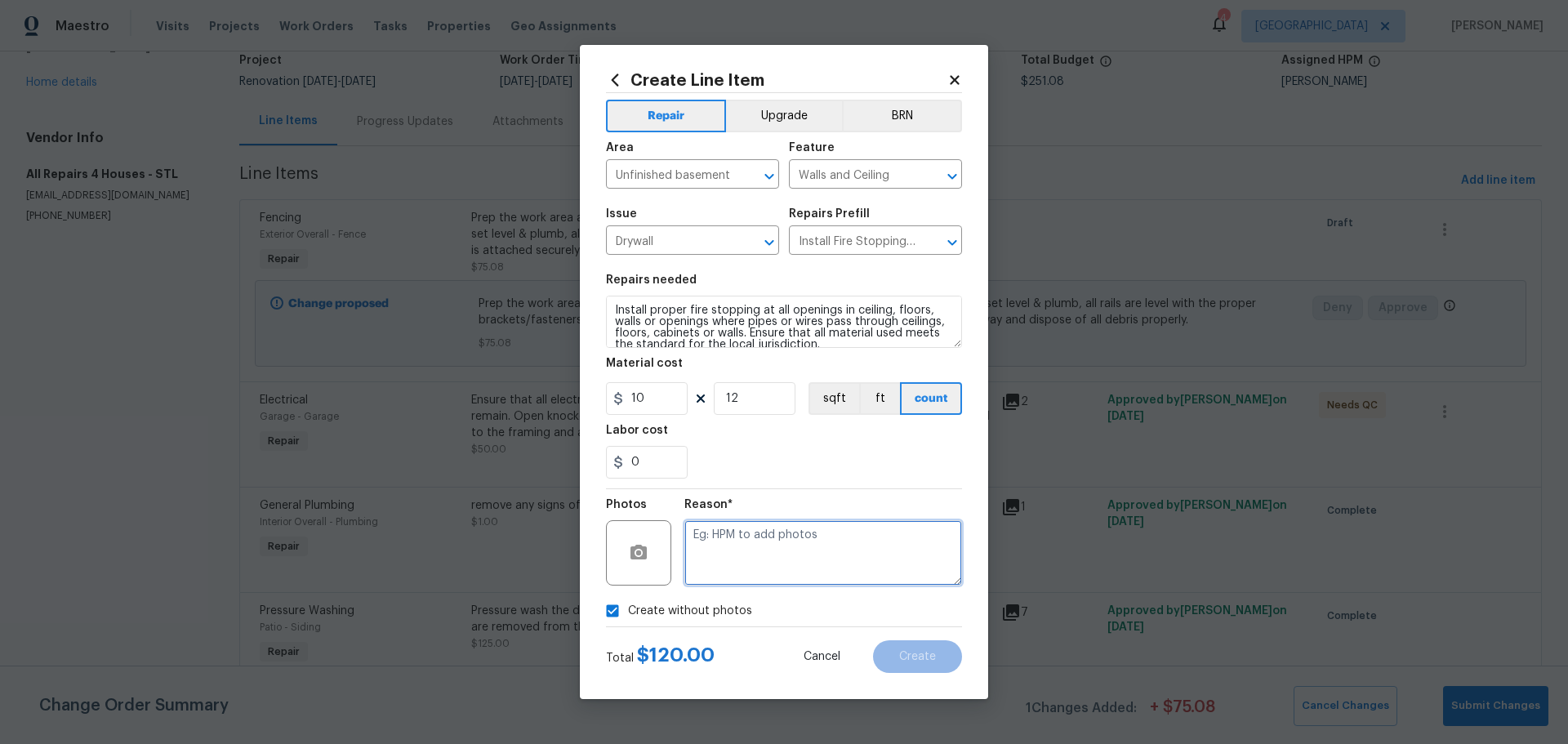
click at [704, 565] on textarea at bounding box center [823, 552] width 278 height 65
type textarea "1"
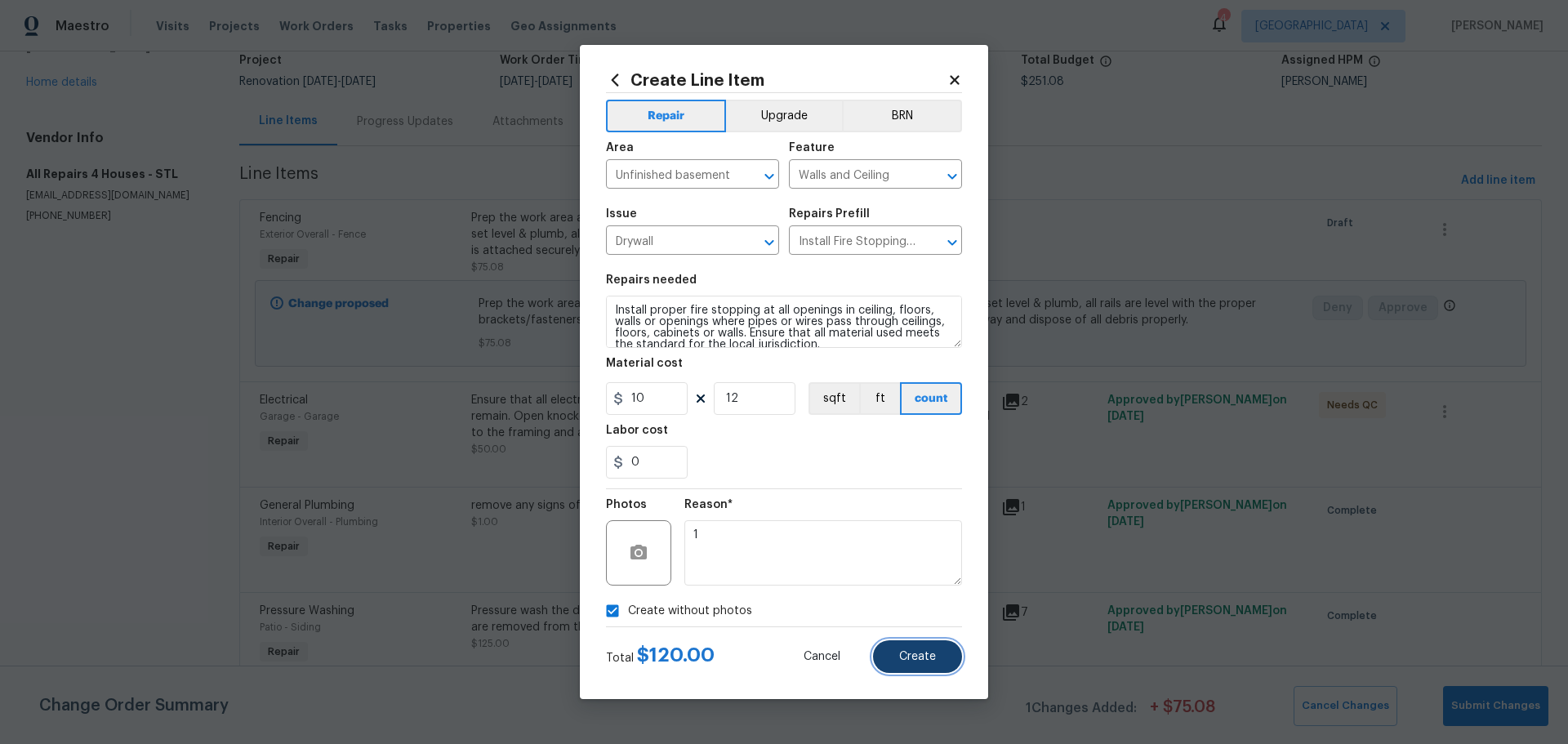
click at [952, 656] on button "Create" at bounding box center [917, 656] width 89 height 33
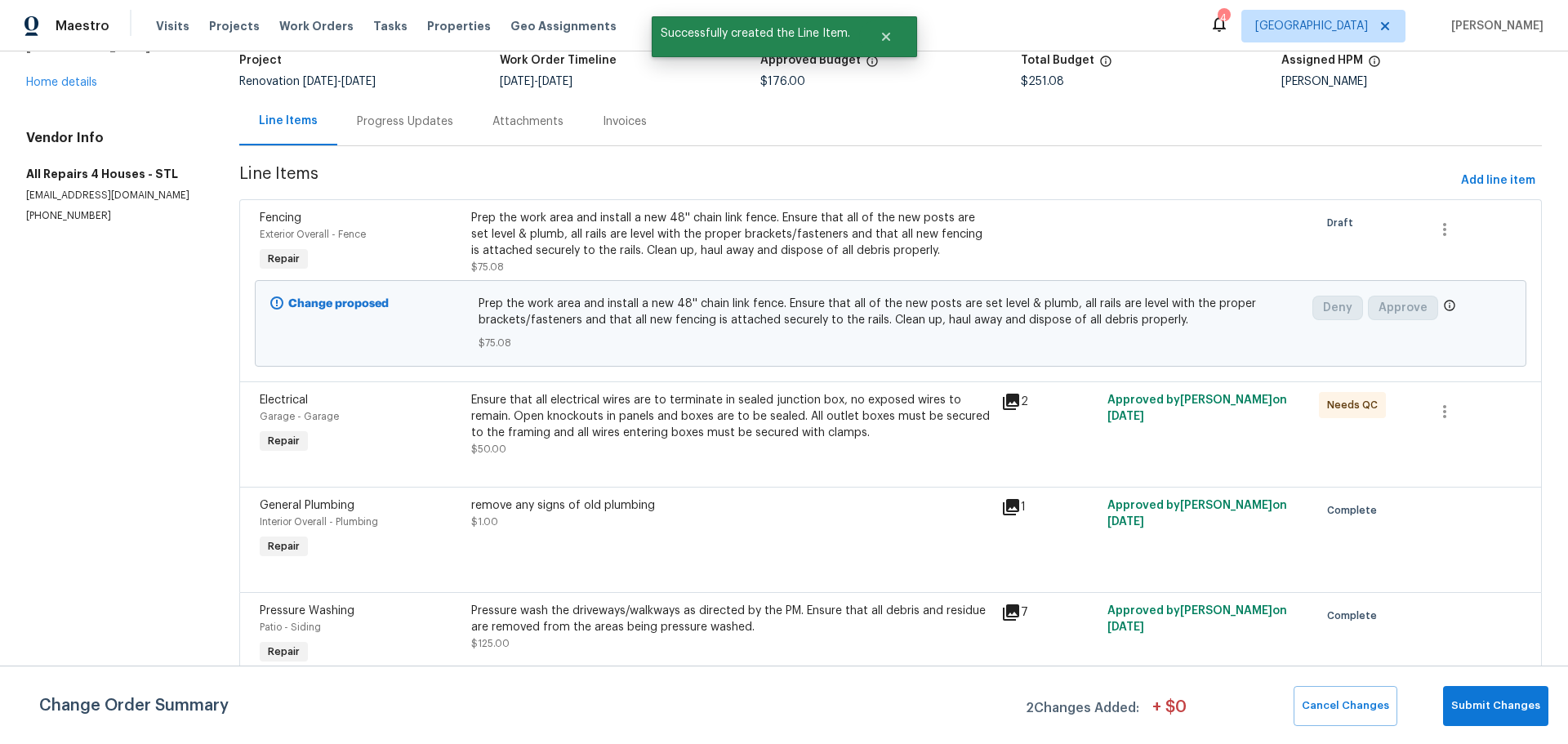
scroll to position [0, 0]
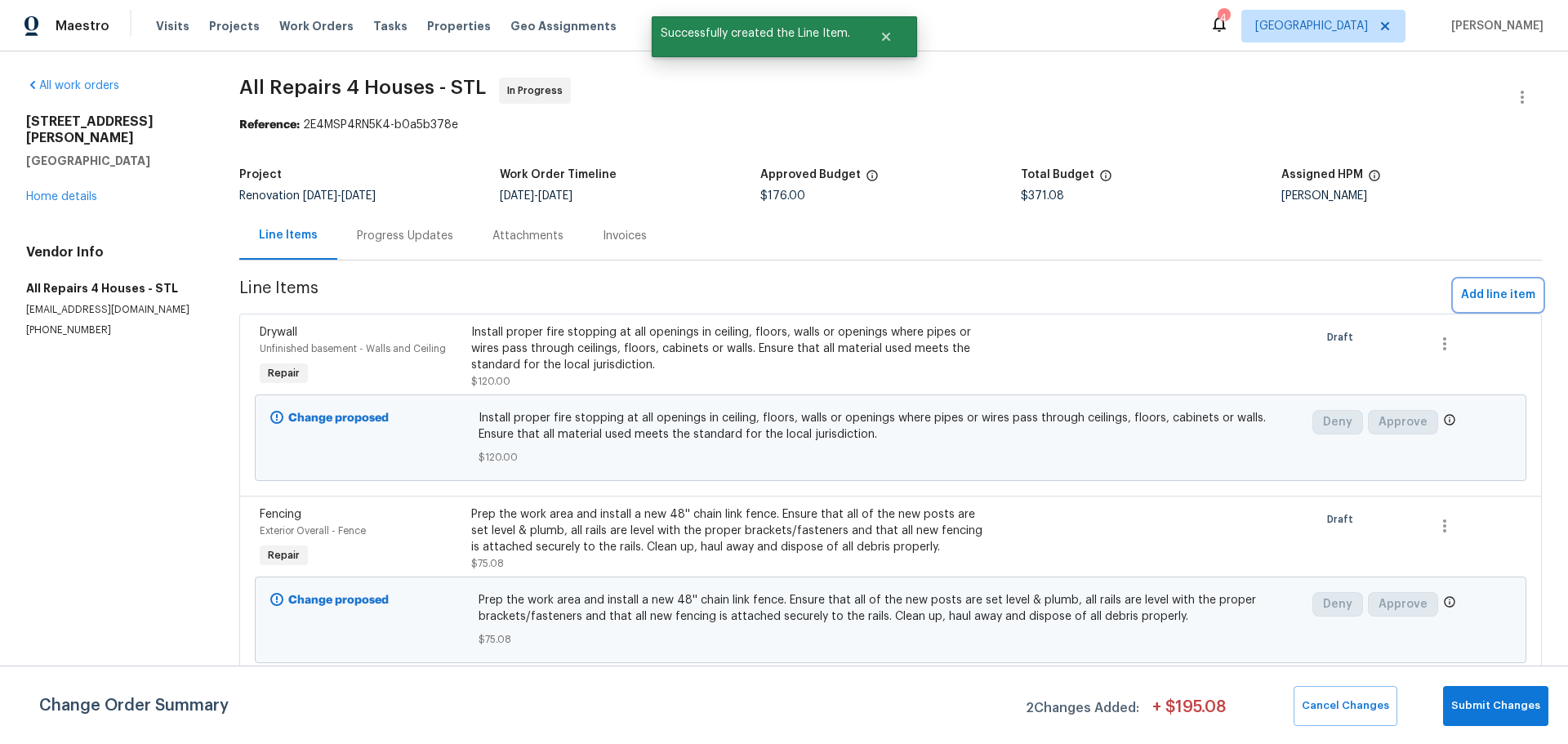
click at [1495, 304] on span "Add line item" at bounding box center [1498, 295] width 74 height 20
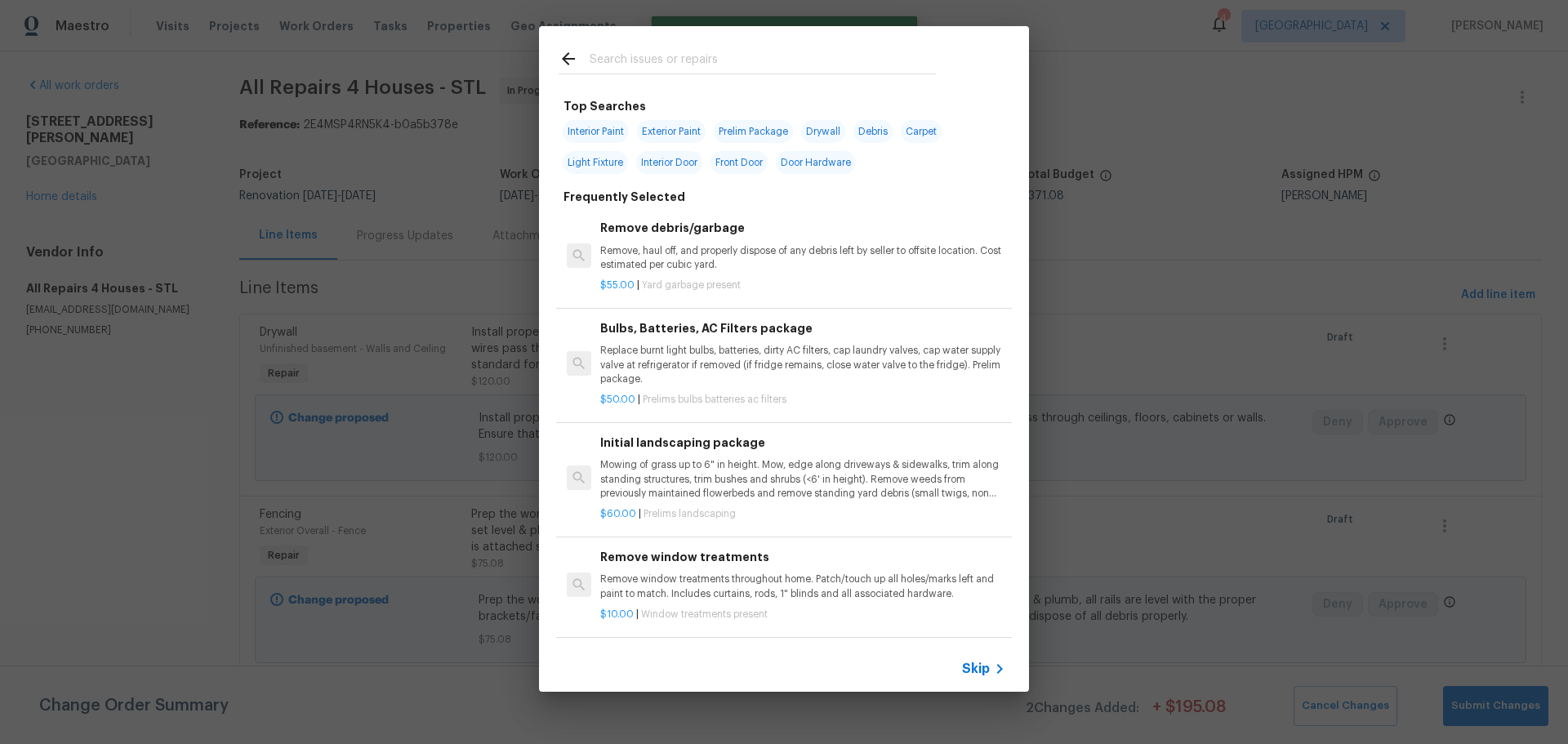
click at [760, 57] on input "text" at bounding box center [763, 61] width 346 height 24
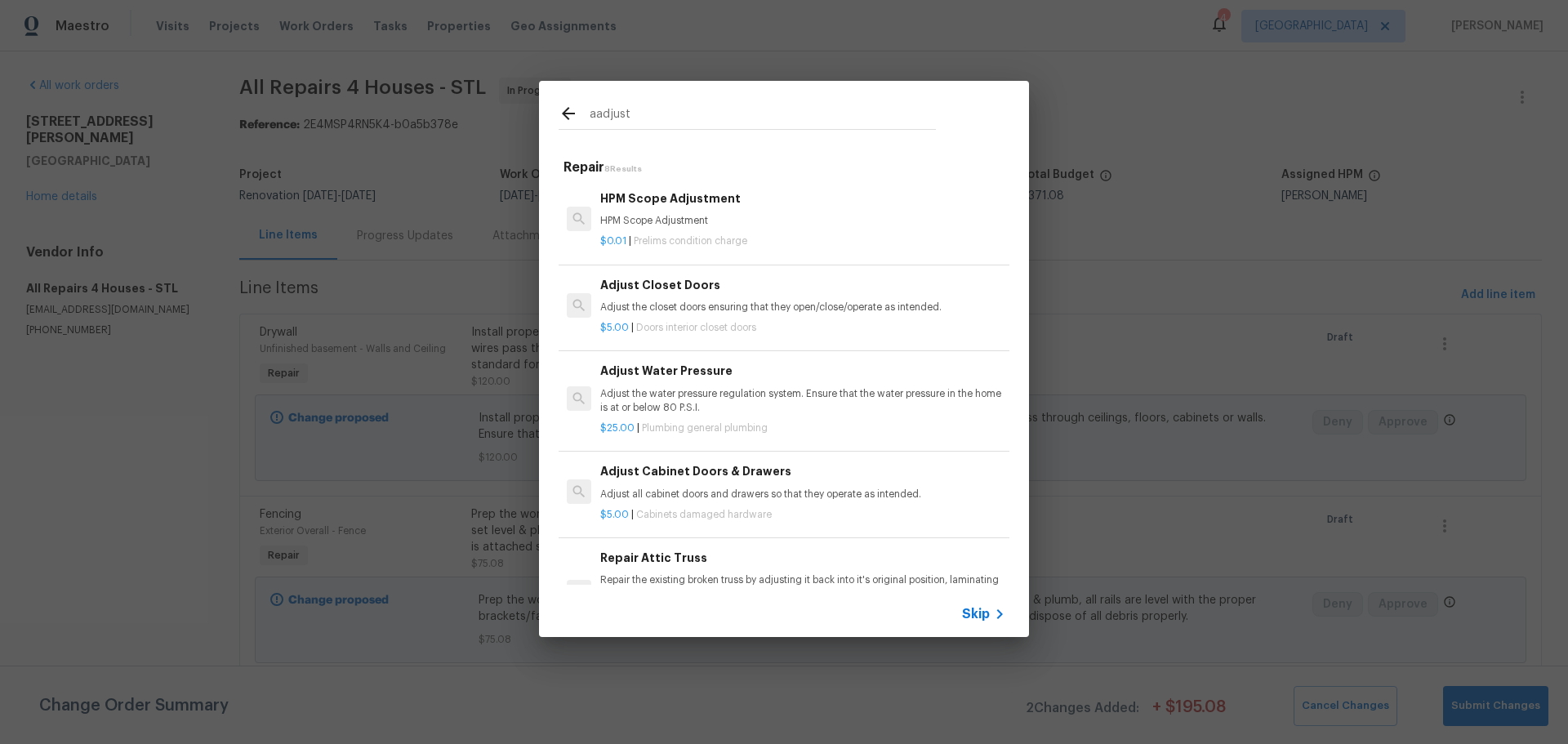
type input "aadjust"
click at [743, 323] on span "Doors interior closet doors" at bounding box center [696, 328] width 120 height 10
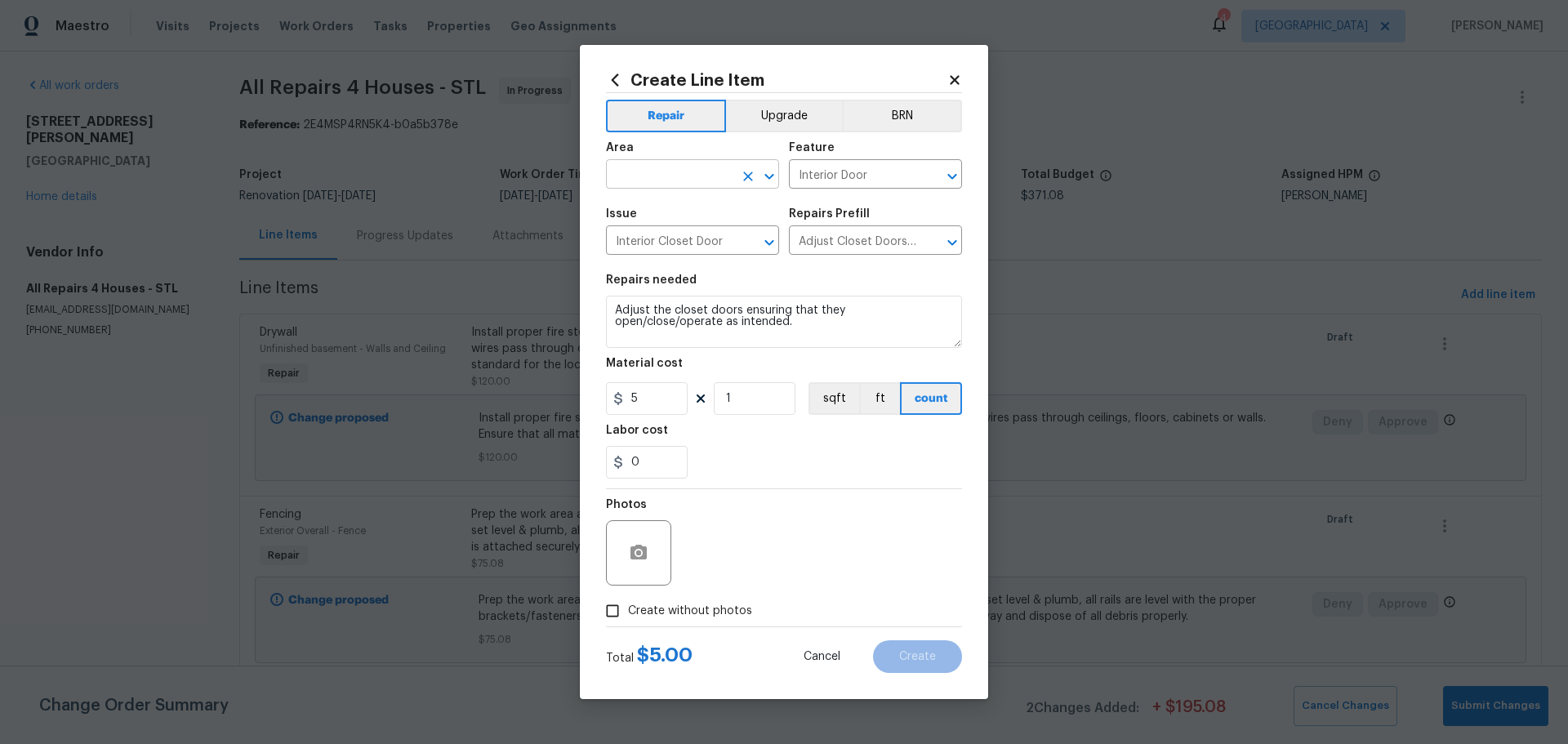
click at [770, 183] on icon "Open" at bounding box center [769, 176] width 19 height 19
click at [692, 241] on li "Main Bedroom" at bounding box center [692, 239] width 173 height 27
type input "Main Bedroom"
click at [739, 399] on input "1" at bounding box center [754, 398] width 82 height 33
type input "10"
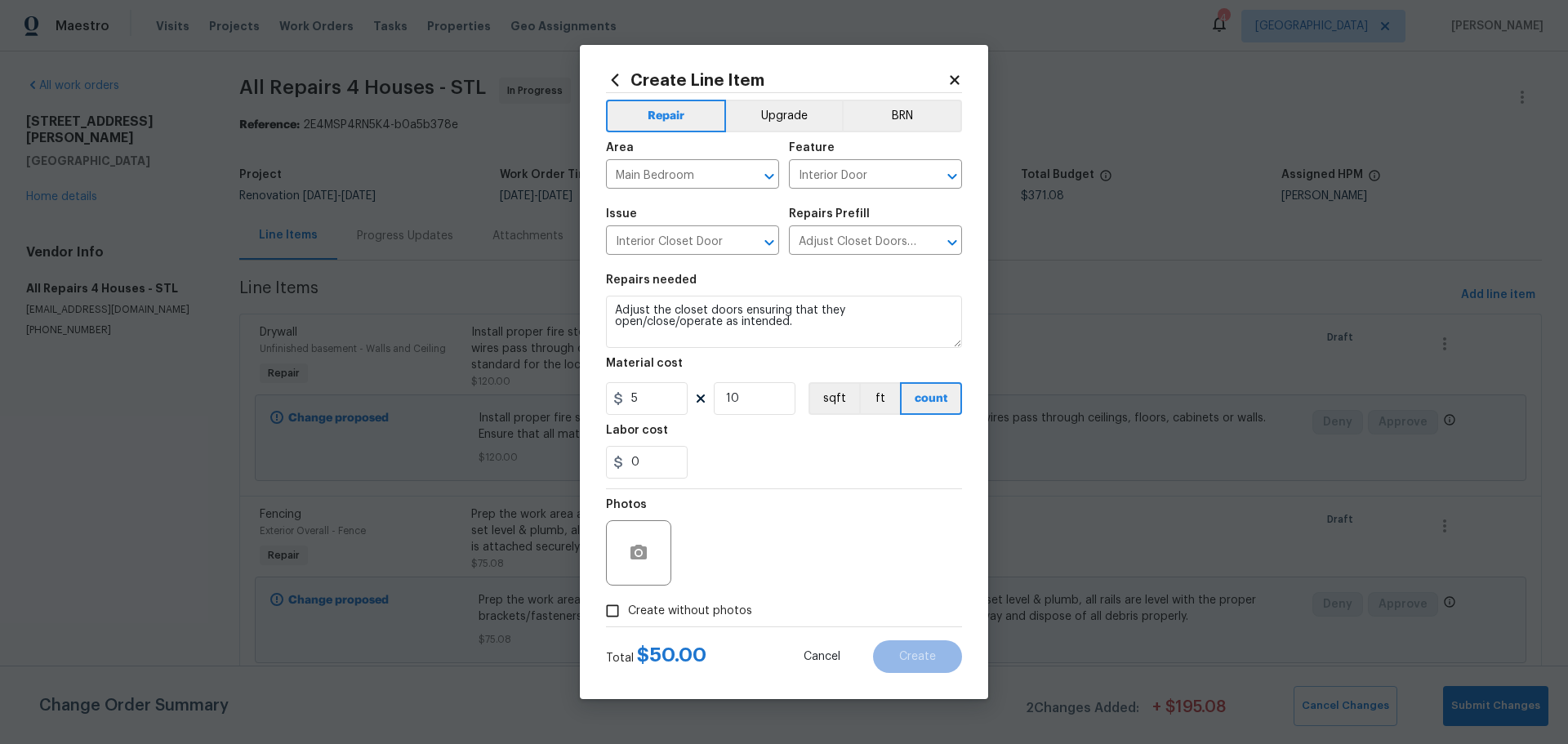
click at [695, 618] on span "Create without photos" at bounding box center [689, 611] width 124 height 17
click at [628, 618] on input "Create without photos" at bounding box center [612, 611] width 31 height 31
checkbox input "true"
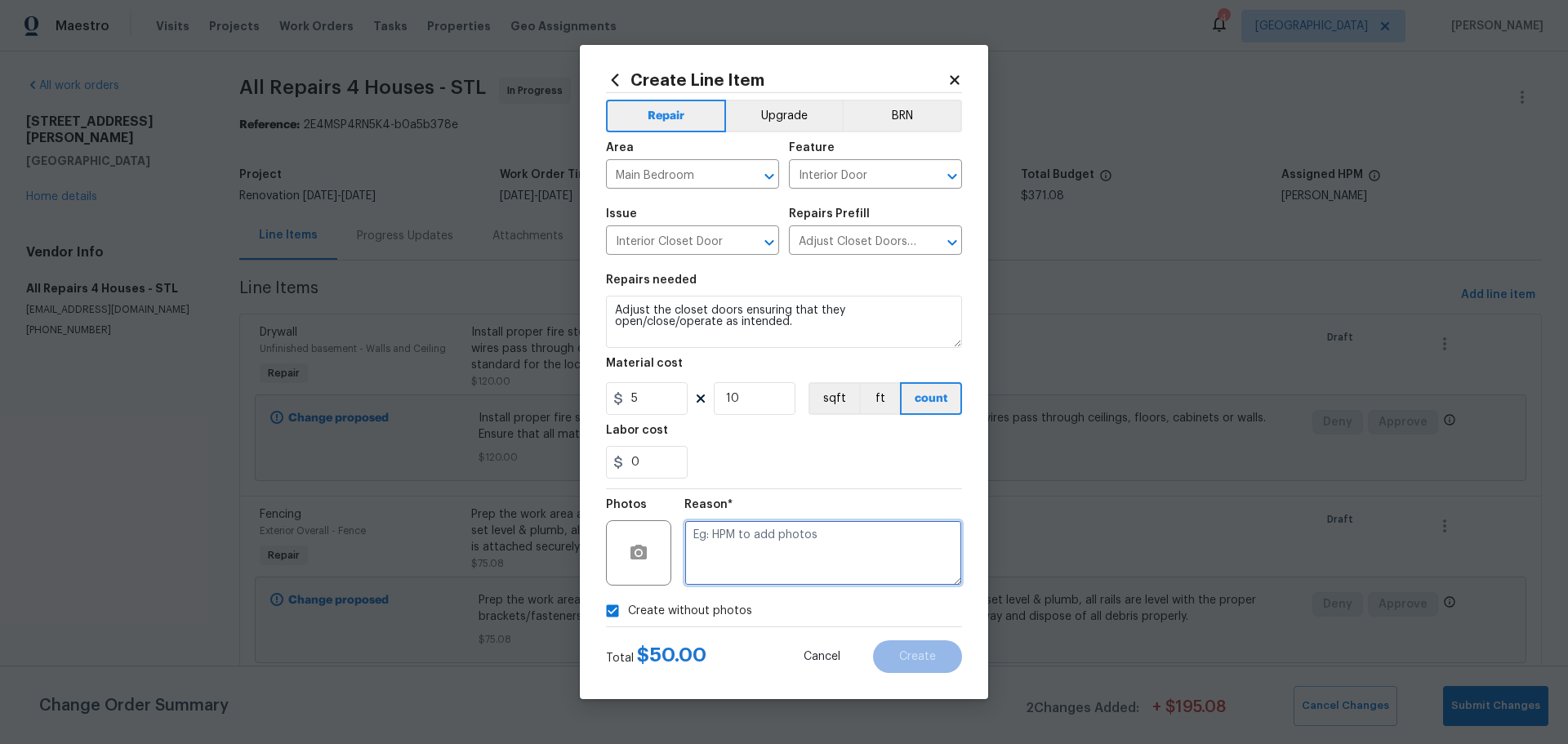
click at [726, 557] on textarea at bounding box center [823, 552] width 278 height 65
type textarea "1"
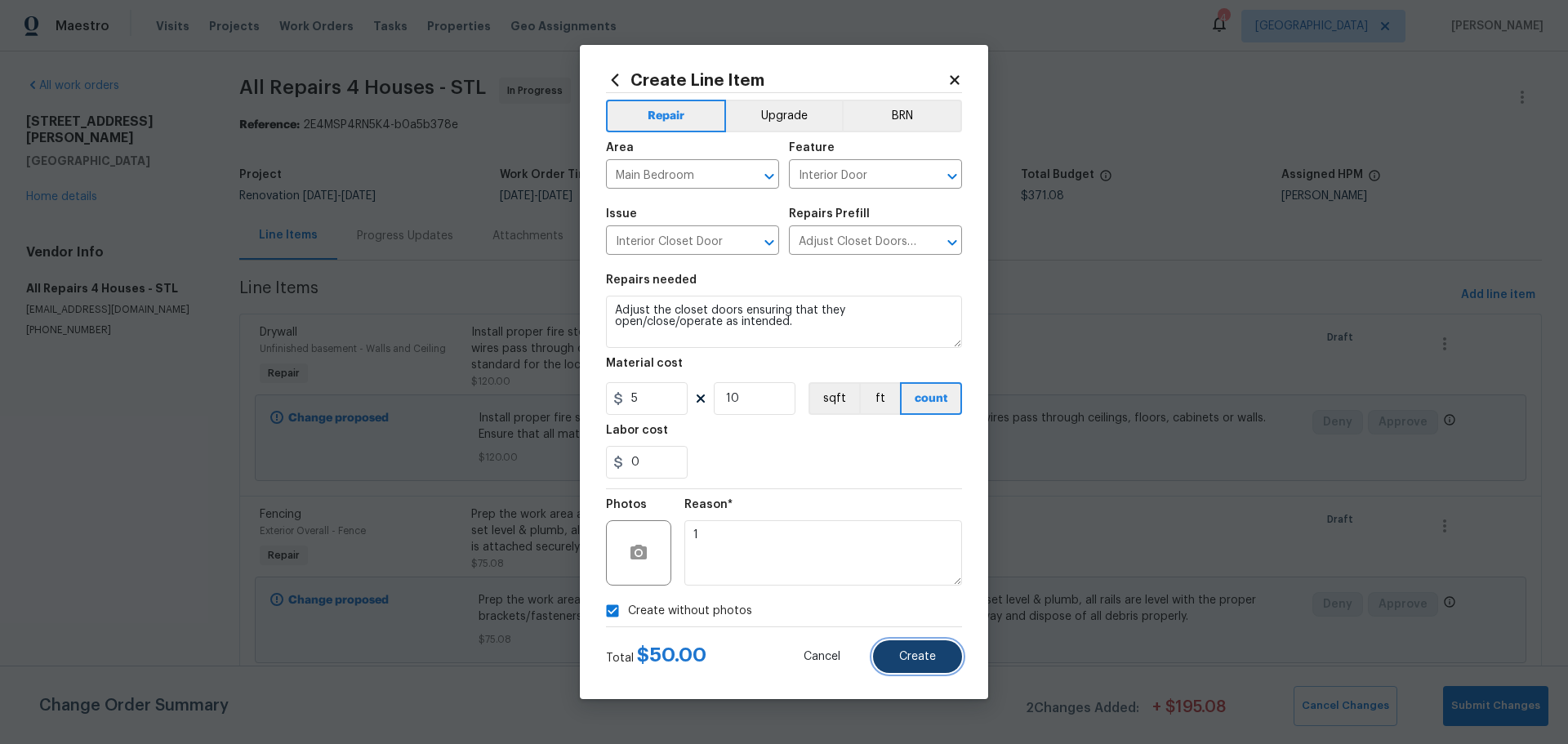
click at [911, 650] on span "Create" at bounding box center [917, 656] width 36 height 12
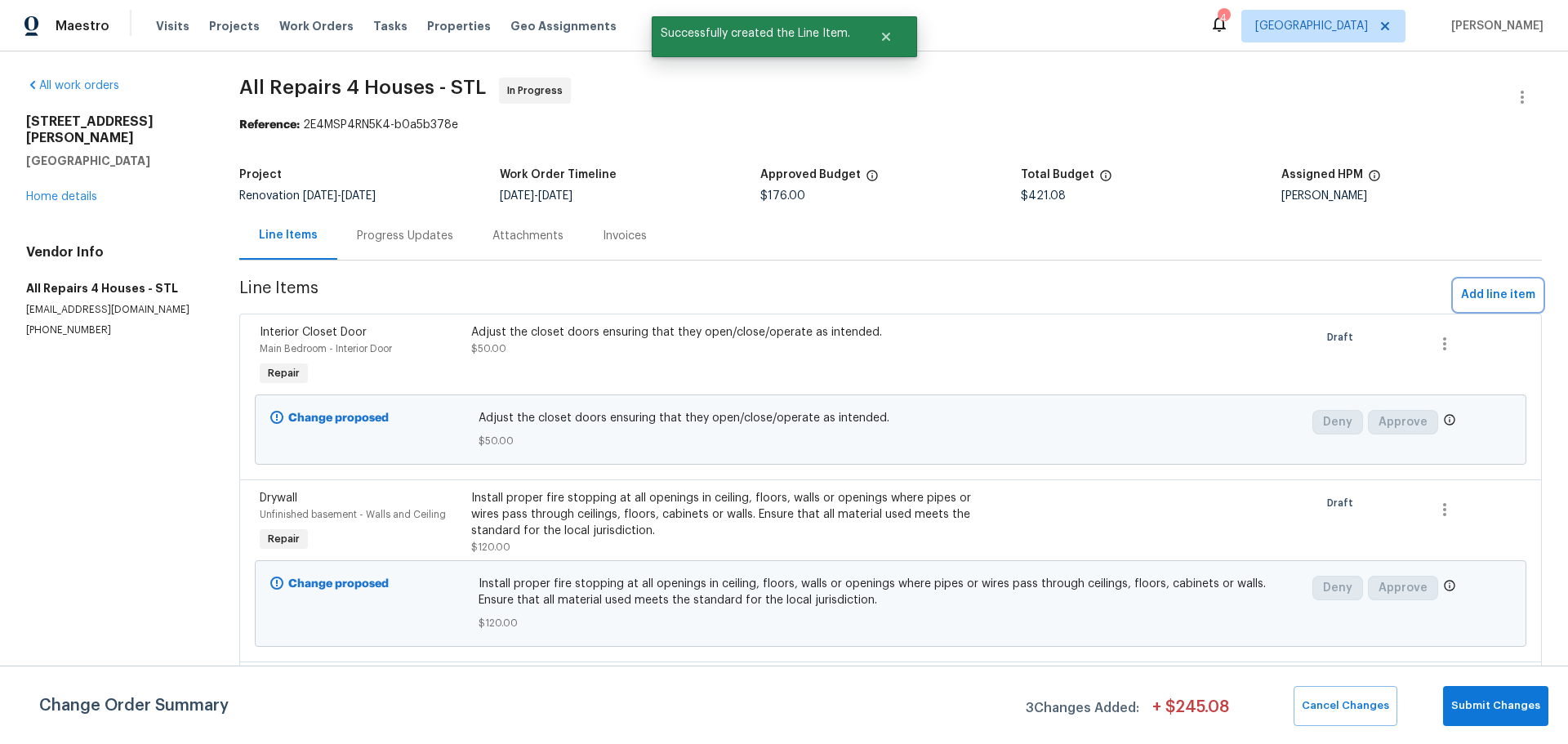
click at [1461, 289] on span "Add line item" at bounding box center [1498, 295] width 74 height 20
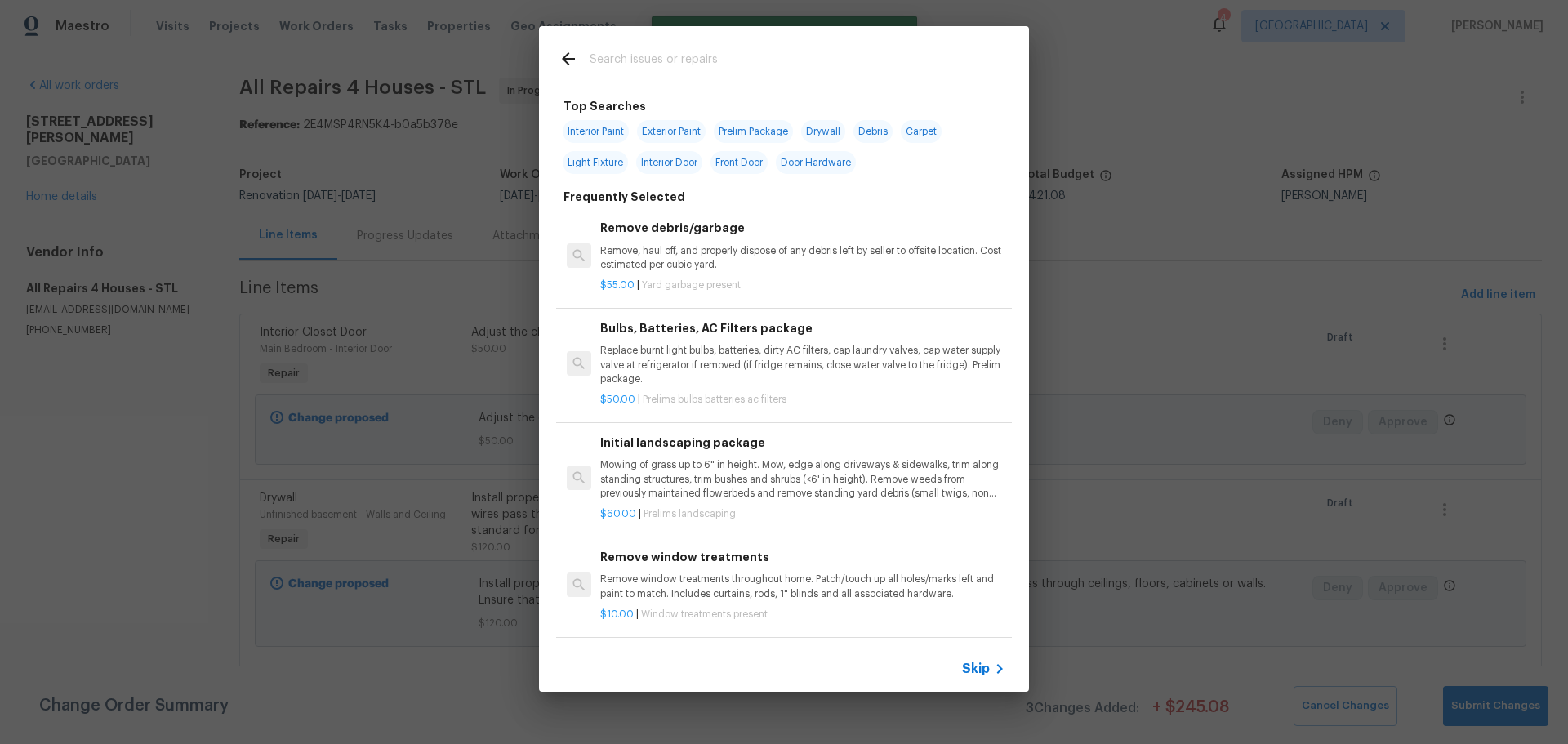
click at [623, 68] on input "text" at bounding box center [763, 61] width 346 height 24
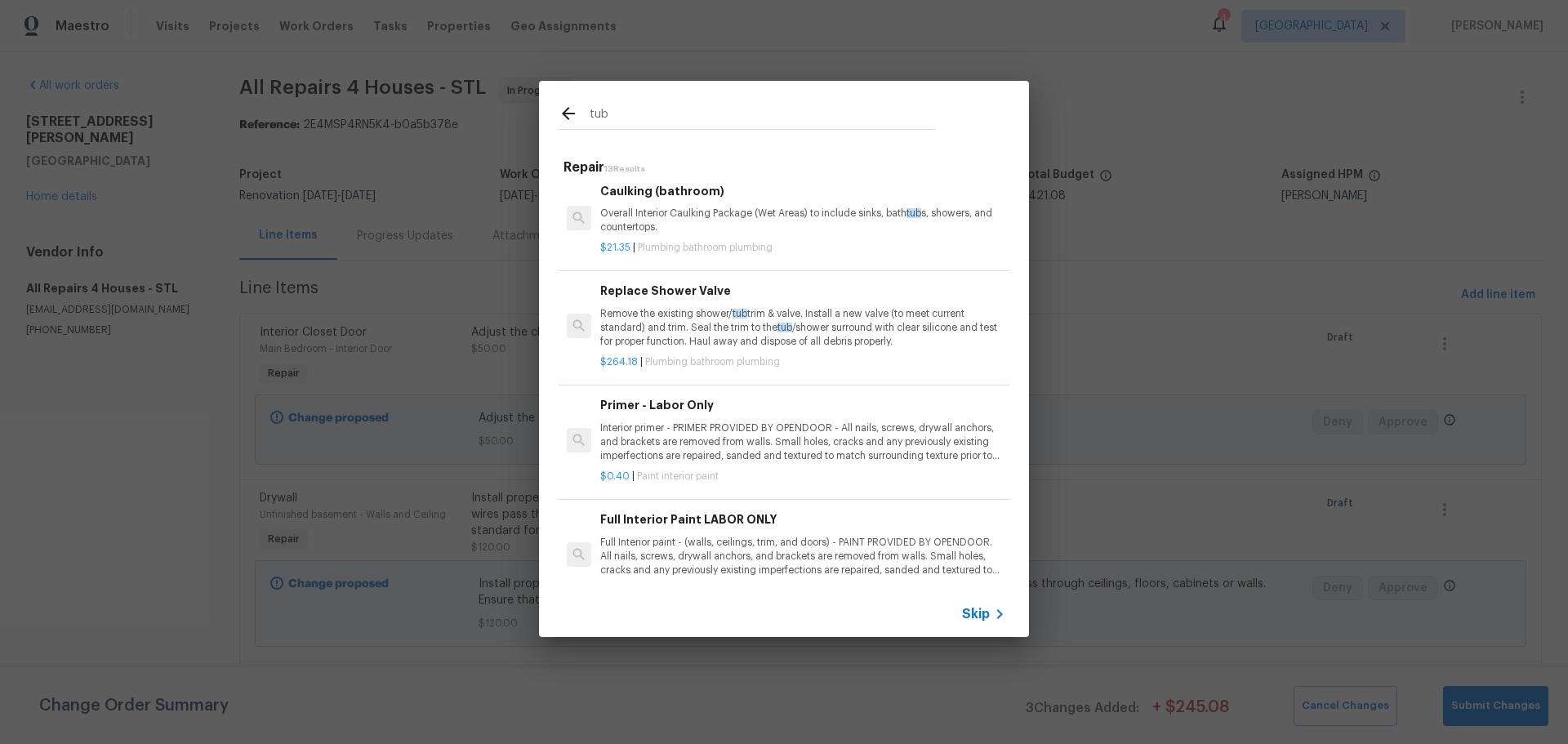
scroll to position [898, 0]
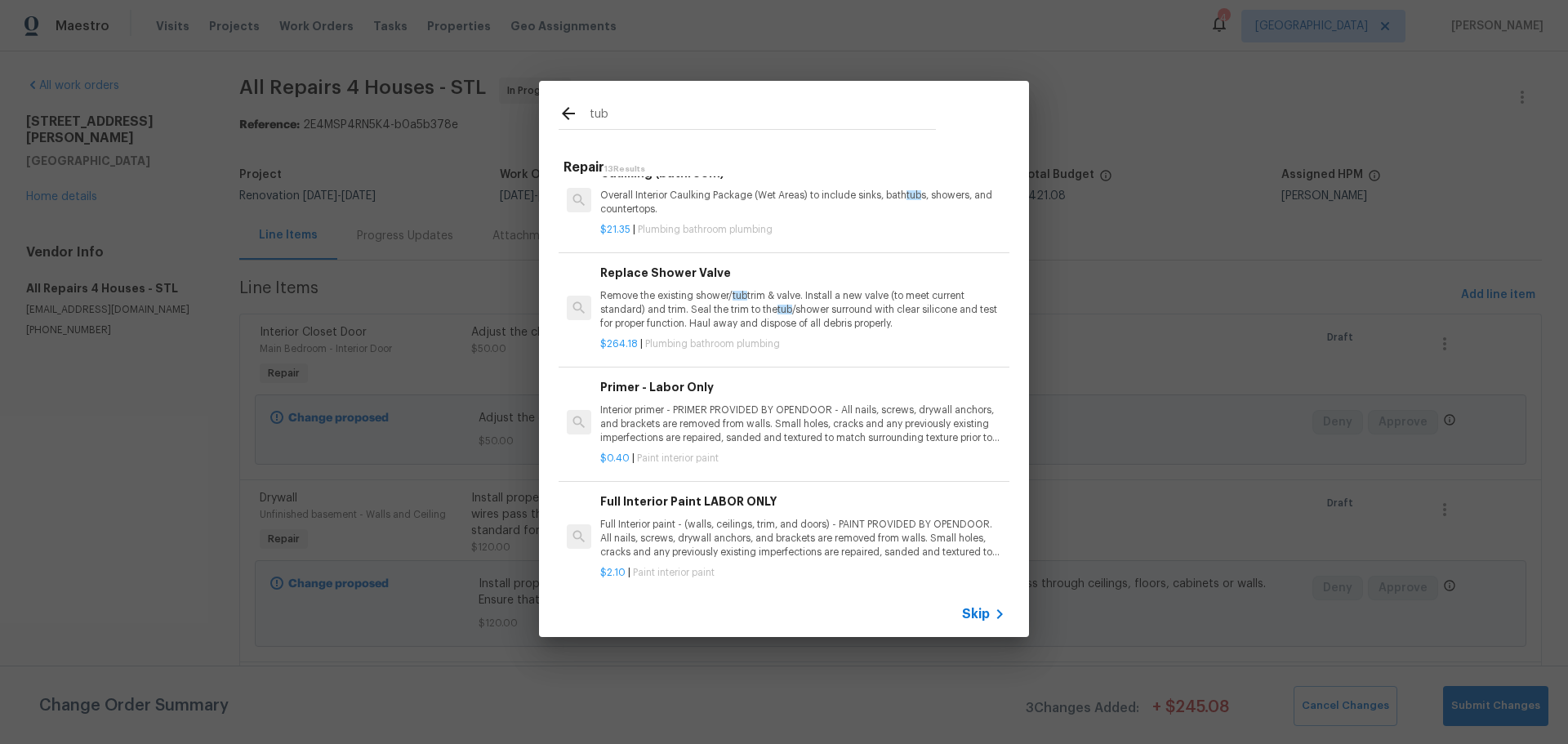
type input "tub"
click at [704, 311] on p "Remove the existing shower/ tub trim & valve. Install a new valve (to meet curr…" at bounding box center [802, 309] width 405 height 41
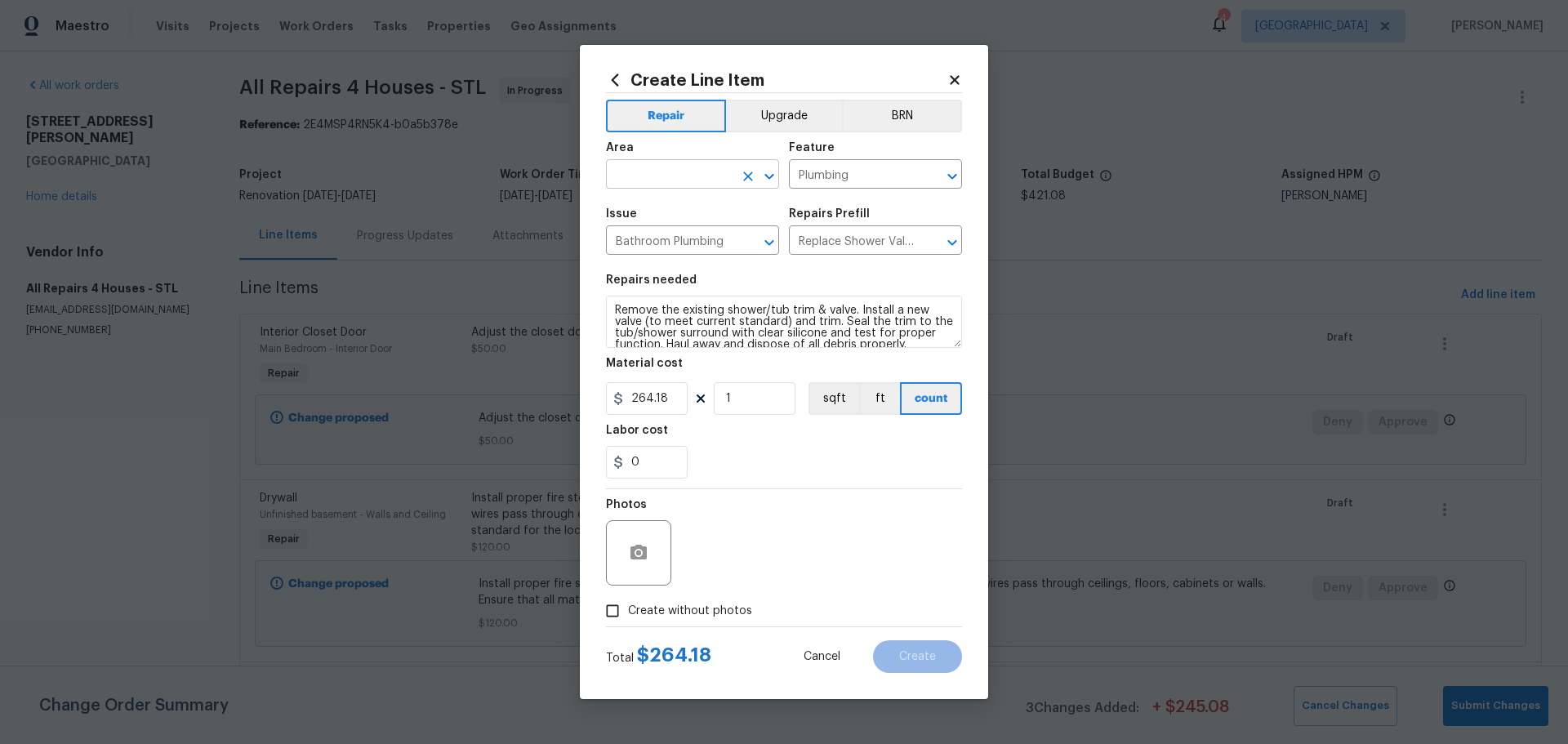
click at [760, 181] on icon "Open" at bounding box center [769, 176] width 19 height 19
type input "h"
click at [740, 206] on li "Plumbing" at bounding box center [692, 212] width 173 height 27
type input "Plumbing"
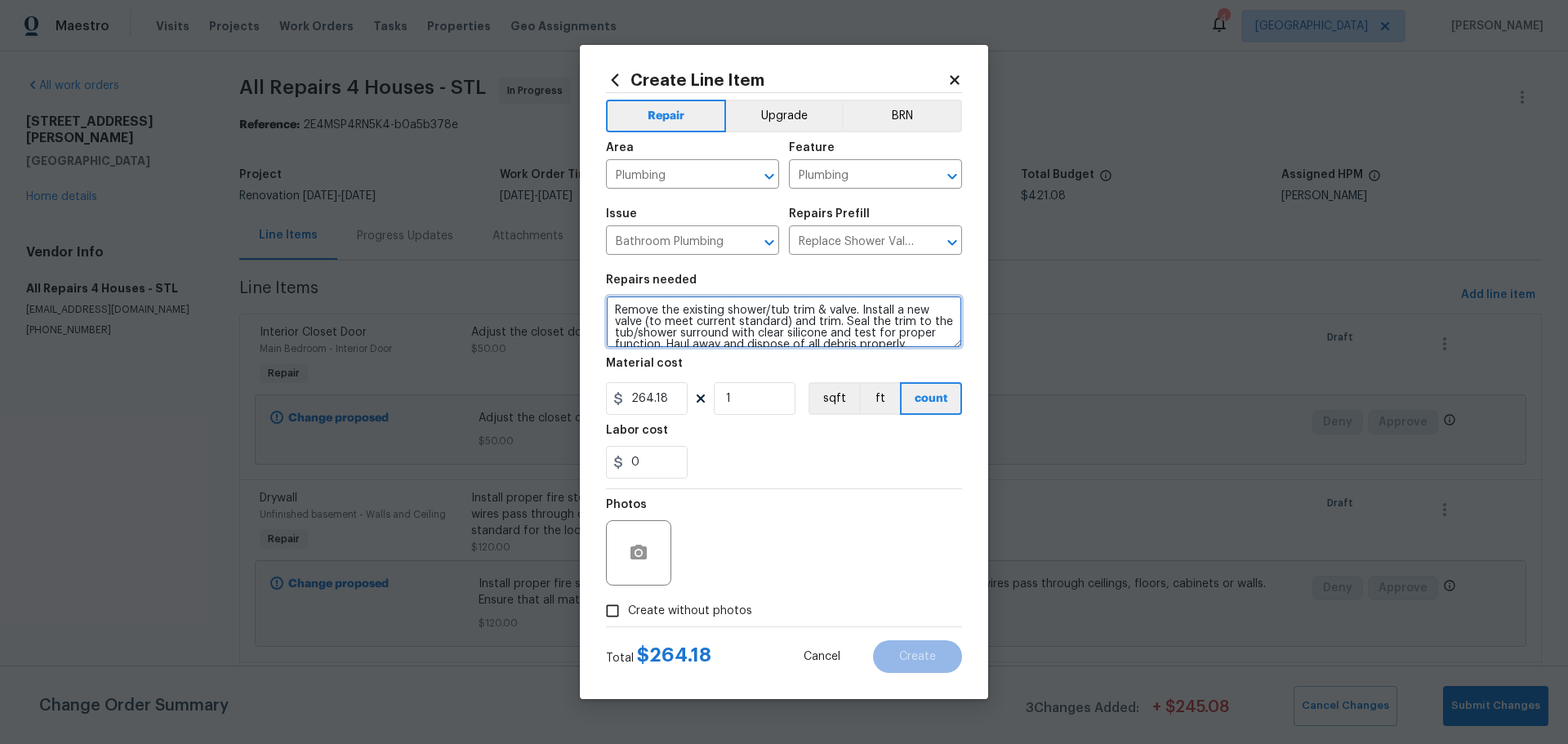
drag, startPoint x: 860, startPoint y: 307, endPoint x: 887, endPoint y: 293, distance: 30.4
click at [887, 293] on figure "Repairs needed Remove the existing shower/tub trim & valve. Install a new valve…" at bounding box center [783, 311] width 356 height 73
click at [847, 323] on textarea "Remove the existing shower/tub trim & valve. Install a new valve (to meet curre…" at bounding box center [783, 322] width 356 height 52
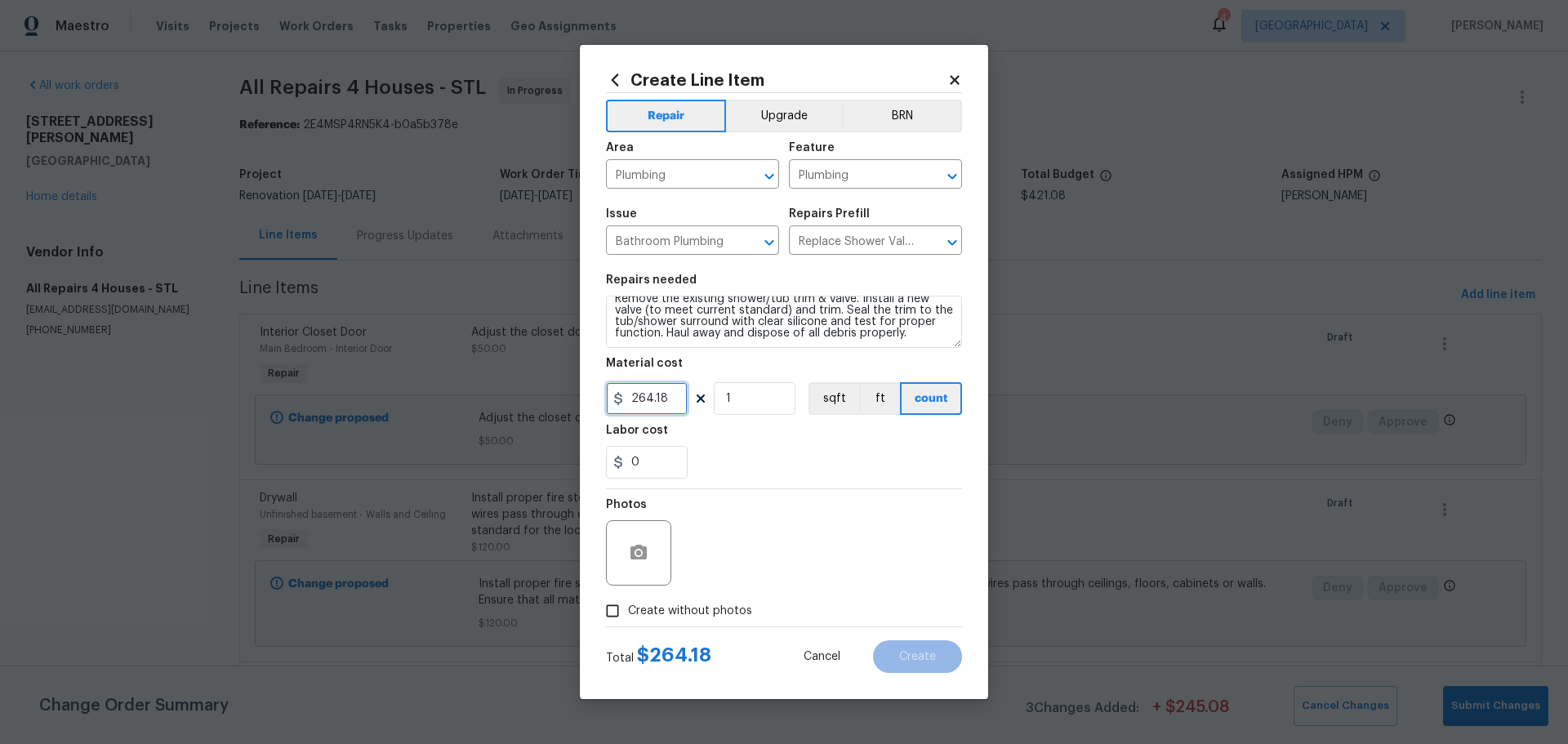
drag, startPoint x: 675, startPoint y: 396, endPoint x: 610, endPoint y: 426, distance: 71.6
click at [610, 426] on section "Repairs needed Remove the existing shower/tub trim & valve. Install a new valve…" at bounding box center [783, 376] width 356 height 224
type input "200"
click at [813, 457] on div "0" at bounding box center [783, 462] width 356 height 33
click at [674, 609] on span "Create without photos" at bounding box center [689, 611] width 124 height 17
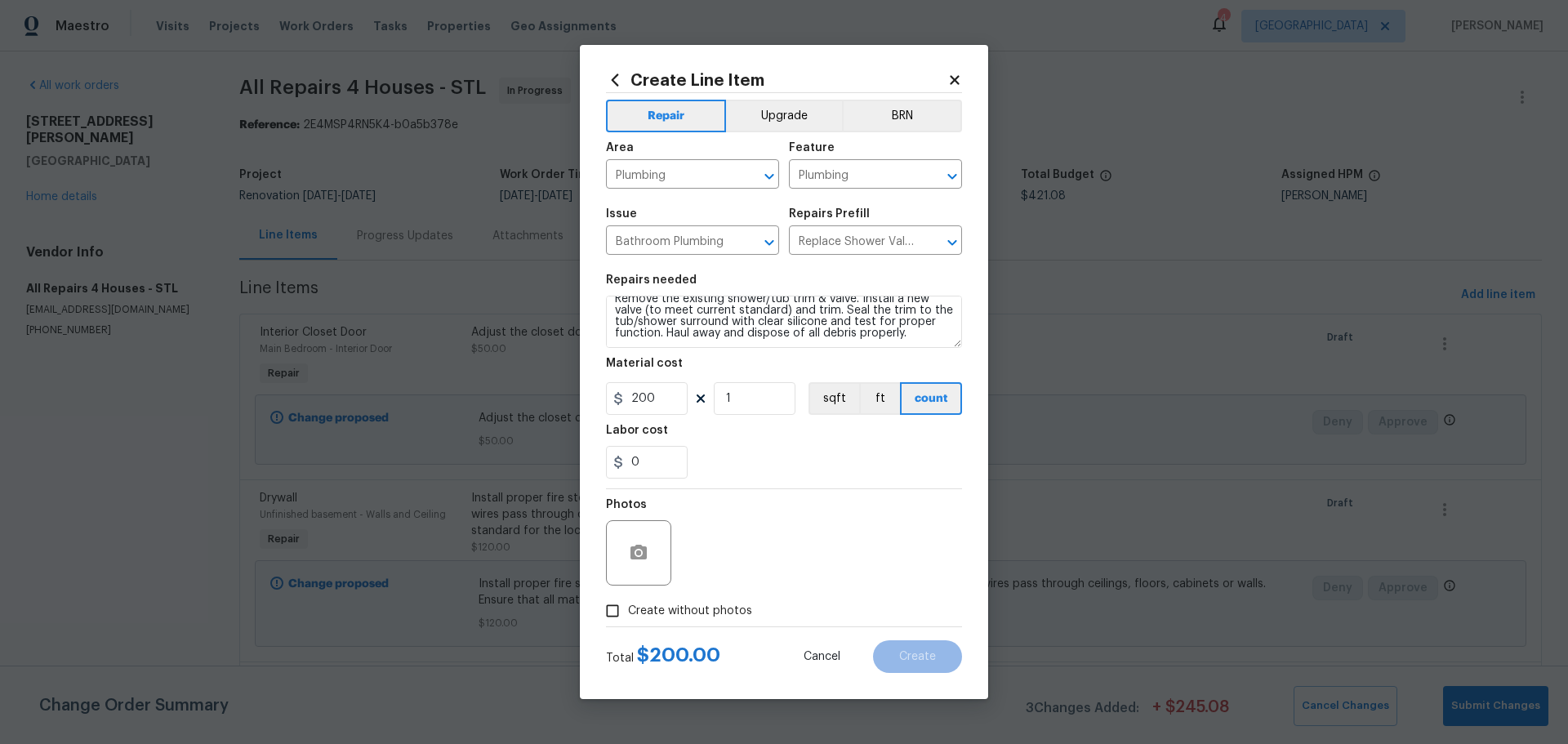
click at [628, 609] on input "Create without photos" at bounding box center [612, 611] width 31 height 31
checkbox input "true"
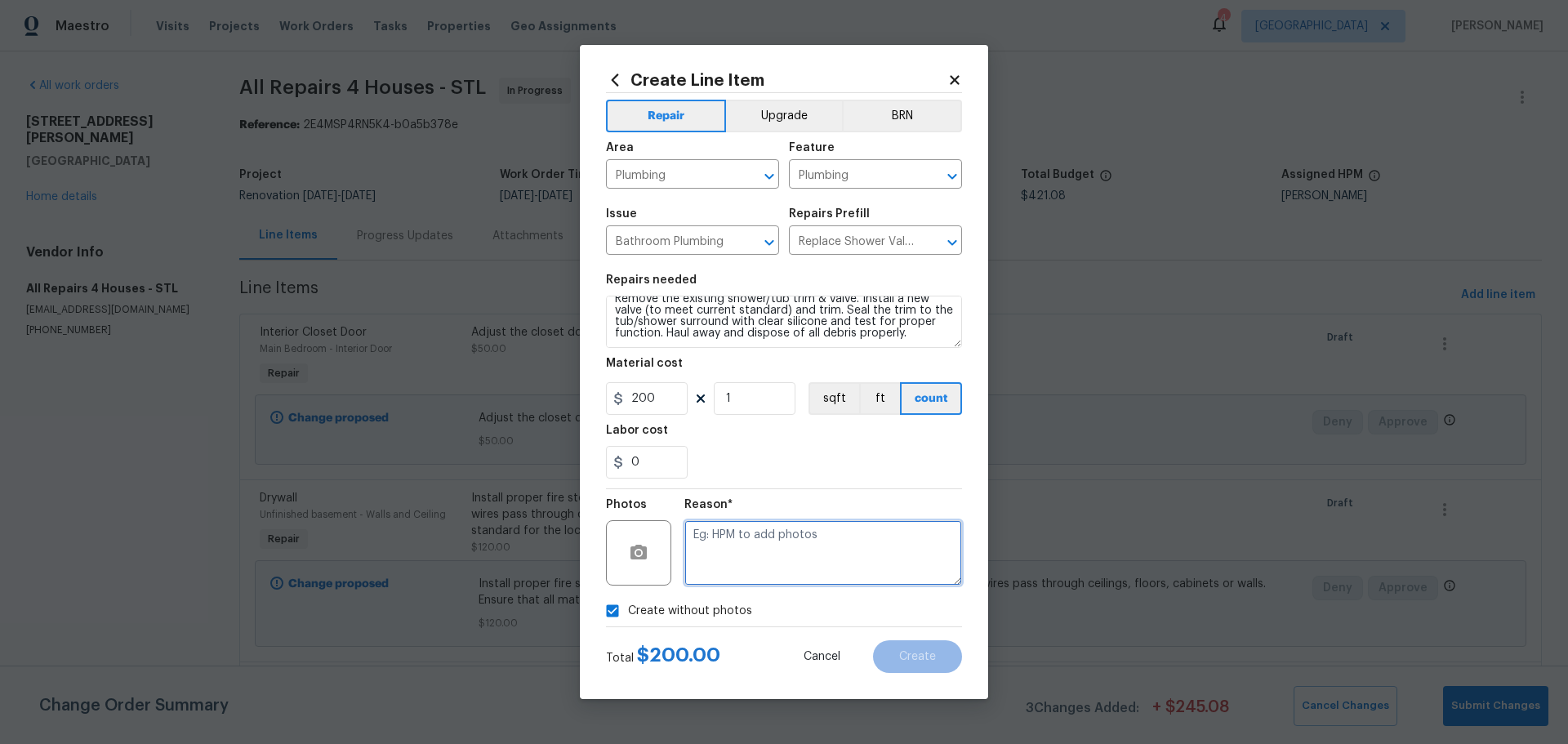
click at [725, 570] on textarea at bounding box center [823, 552] width 278 height 65
type textarea "1"
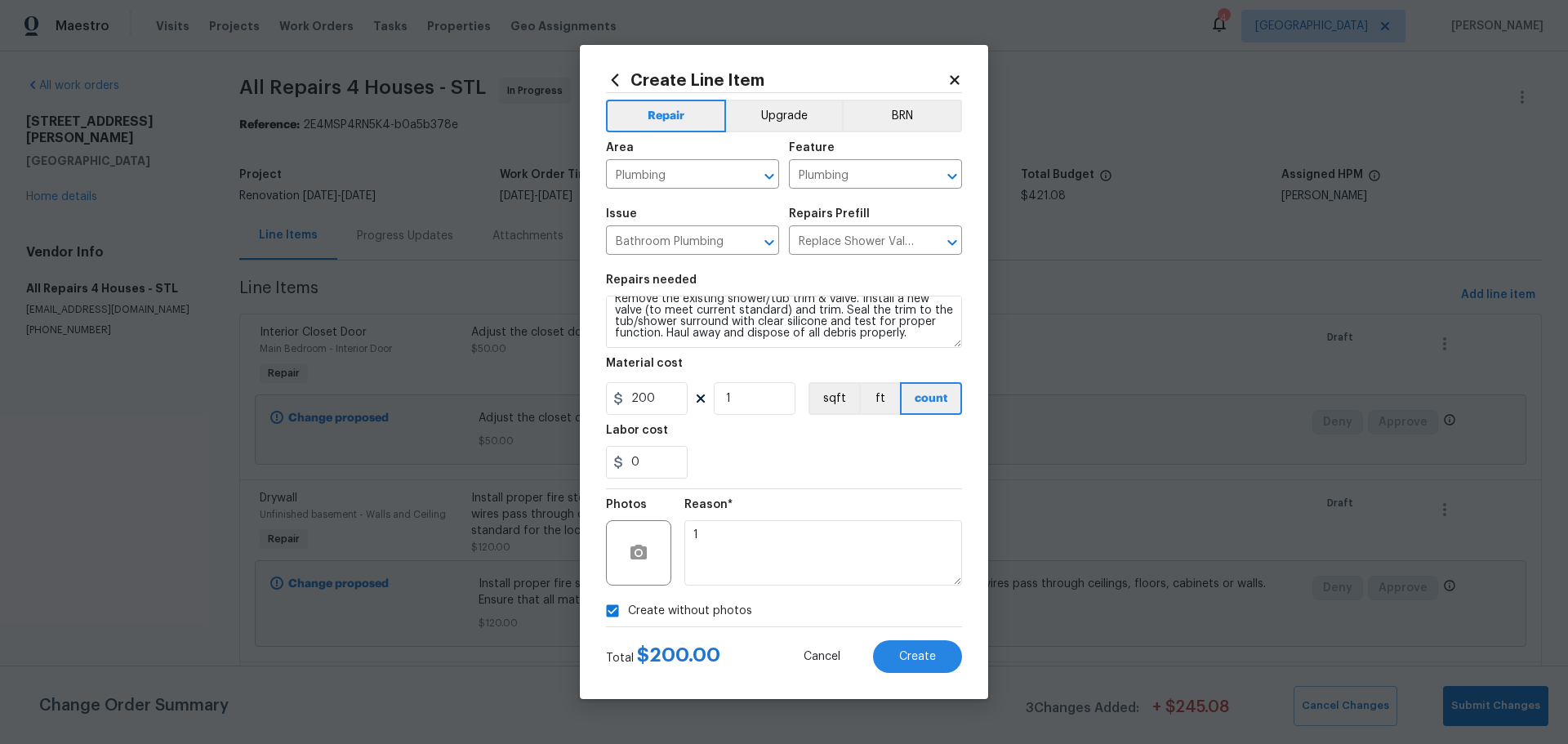
click at [858, 616] on div "Create without photos" at bounding box center [783, 611] width 356 height 31
click at [926, 653] on span "Create" at bounding box center [917, 656] width 36 height 12
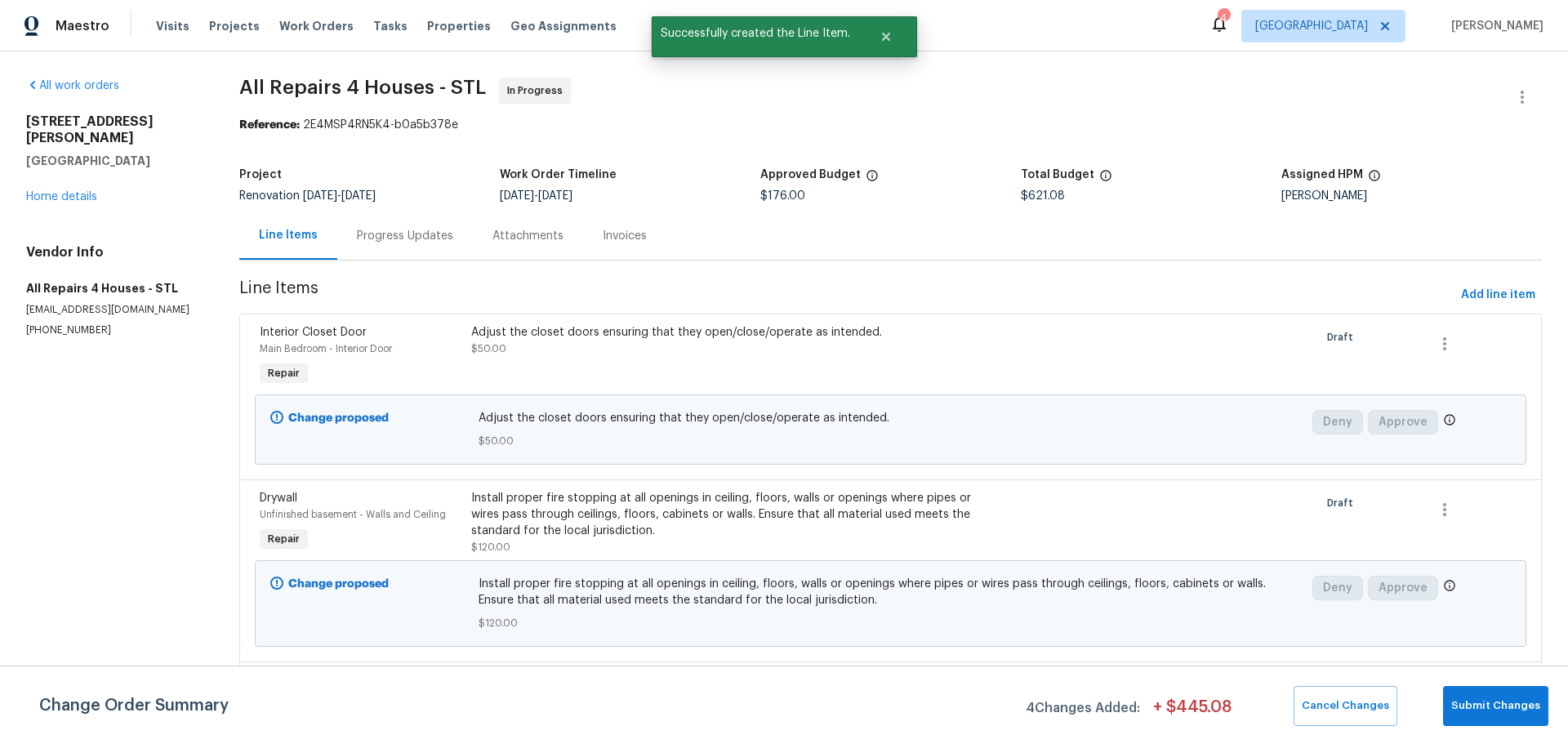
scroll to position [82, 0]
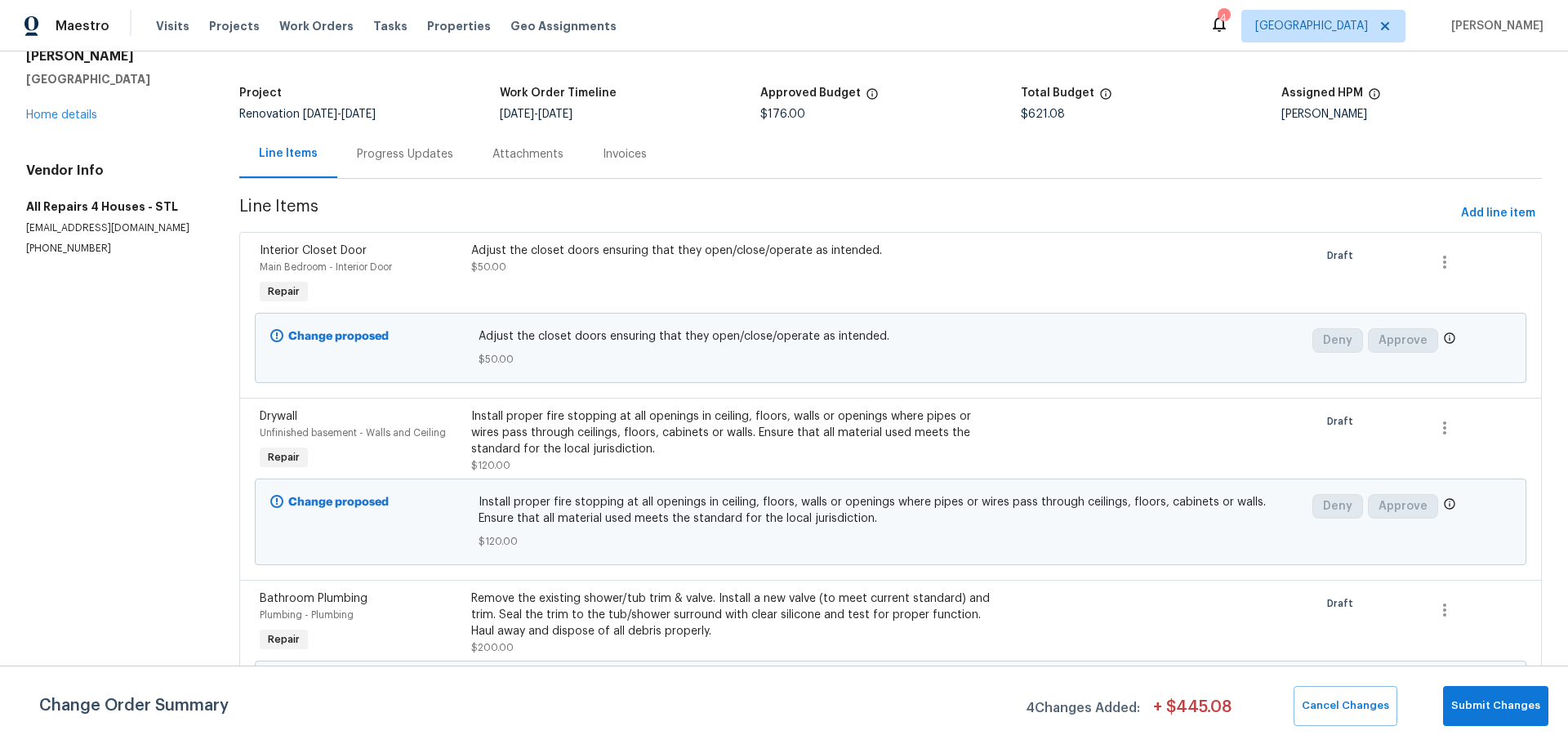
click at [901, 263] on div "Adjust the closet doors ensuring that they open/close/operate as intended. $50.…" at bounding box center [732, 258] width 520 height 33
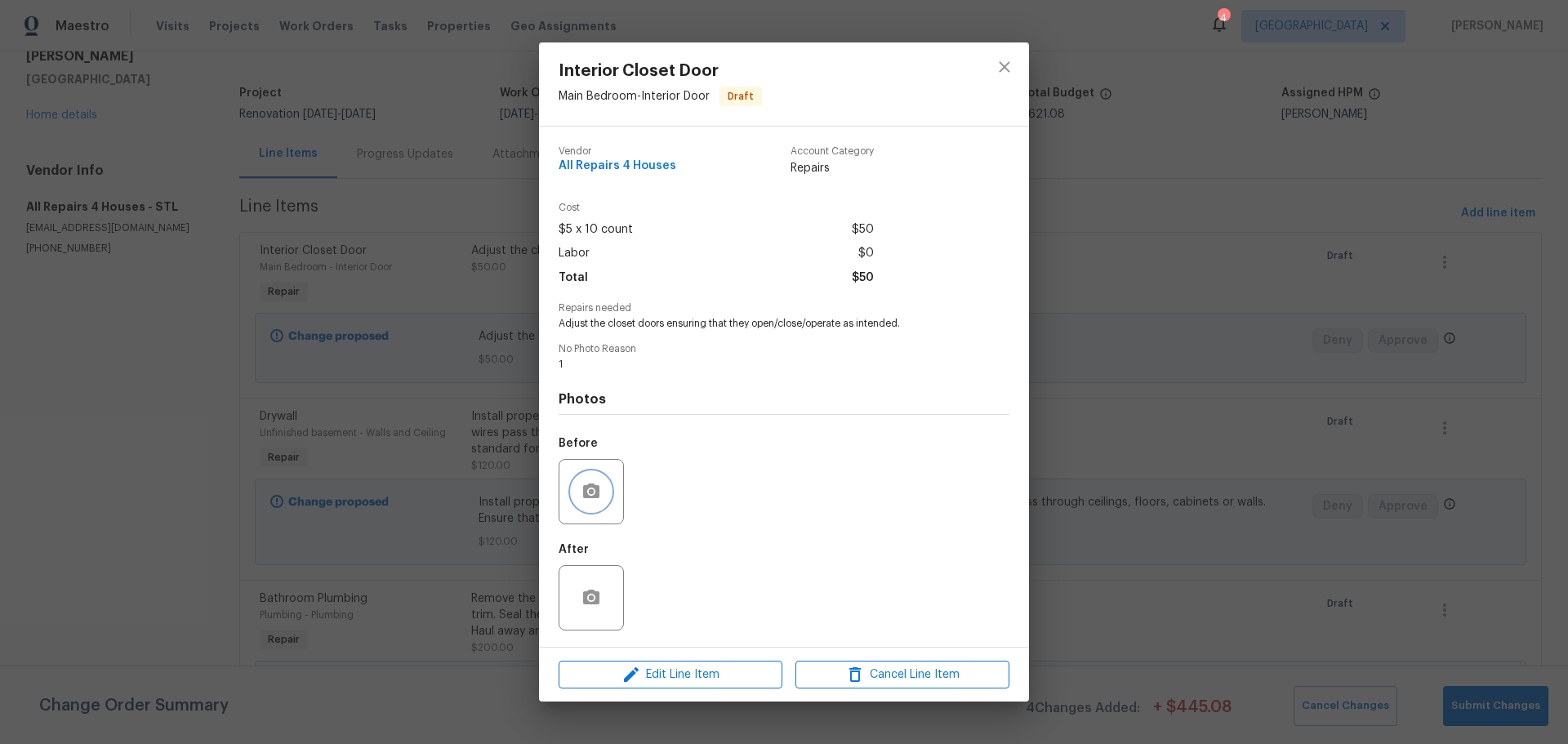
click at [591, 486] on icon "button" at bounding box center [591, 490] width 16 height 14
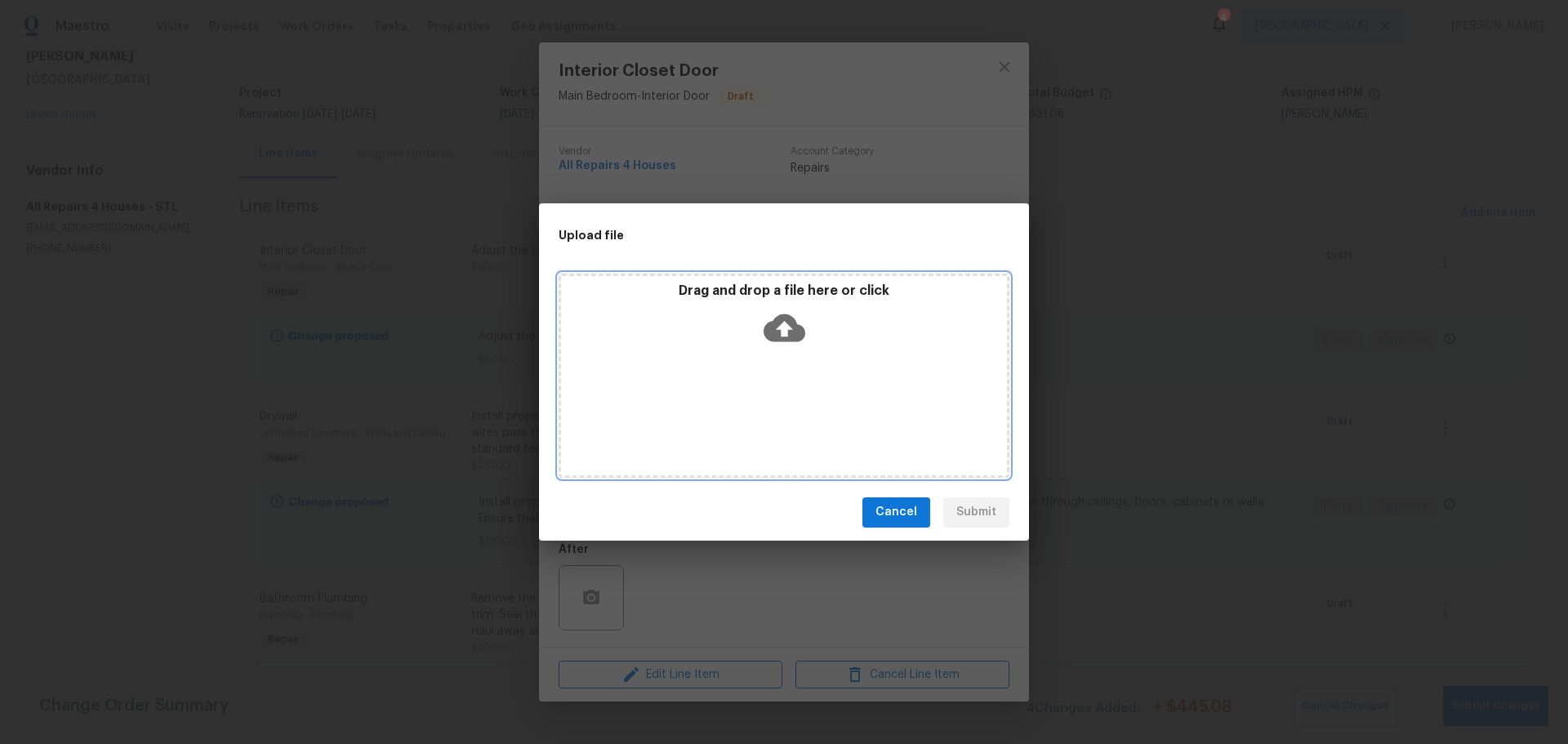
click at [754, 407] on div "Drag and drop a file here or click" at bounding box center [784, 376] width 451 height 204
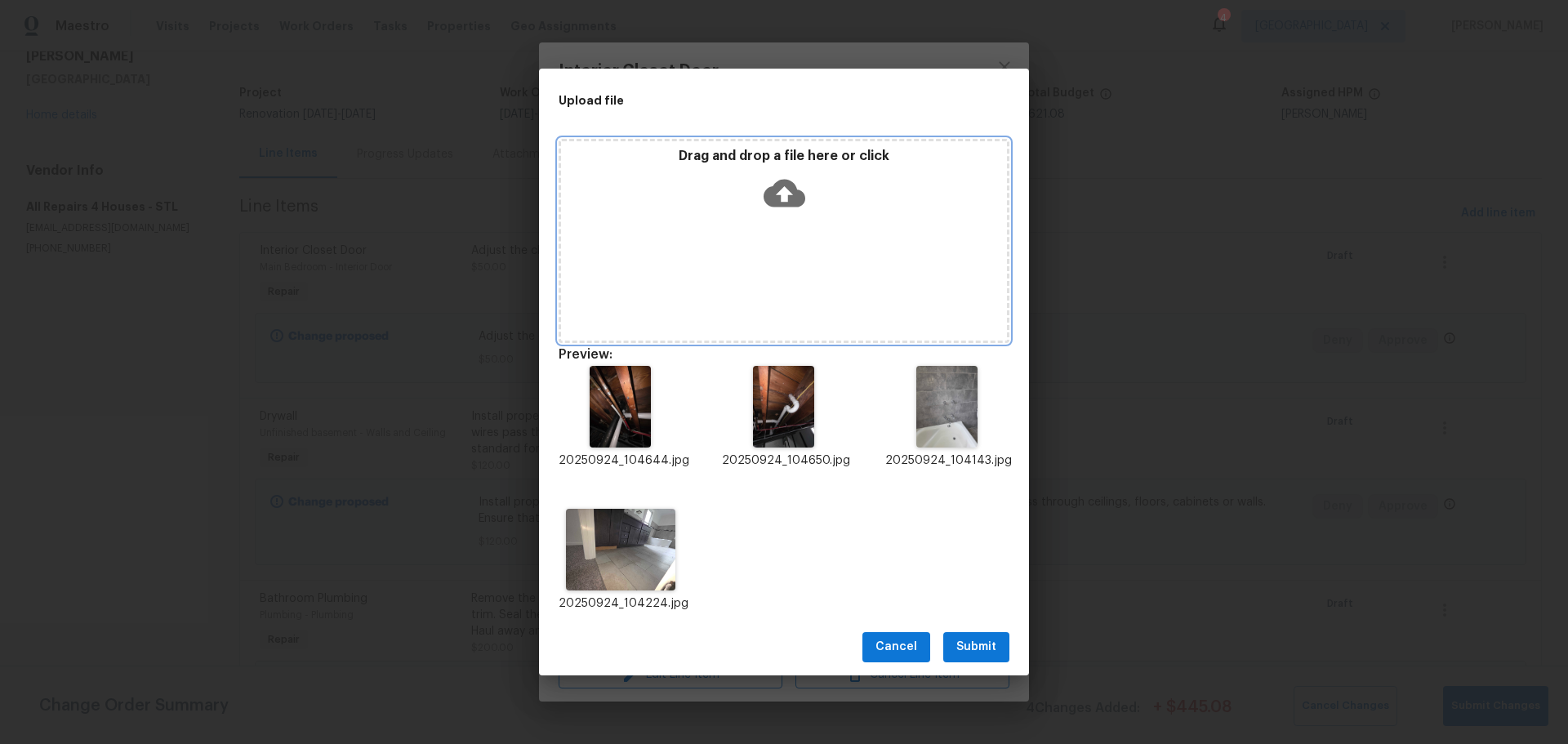
click at [769, 262] on div "Drag and drop a file here or click" at bounding box center [784, 241] width 451 height 204
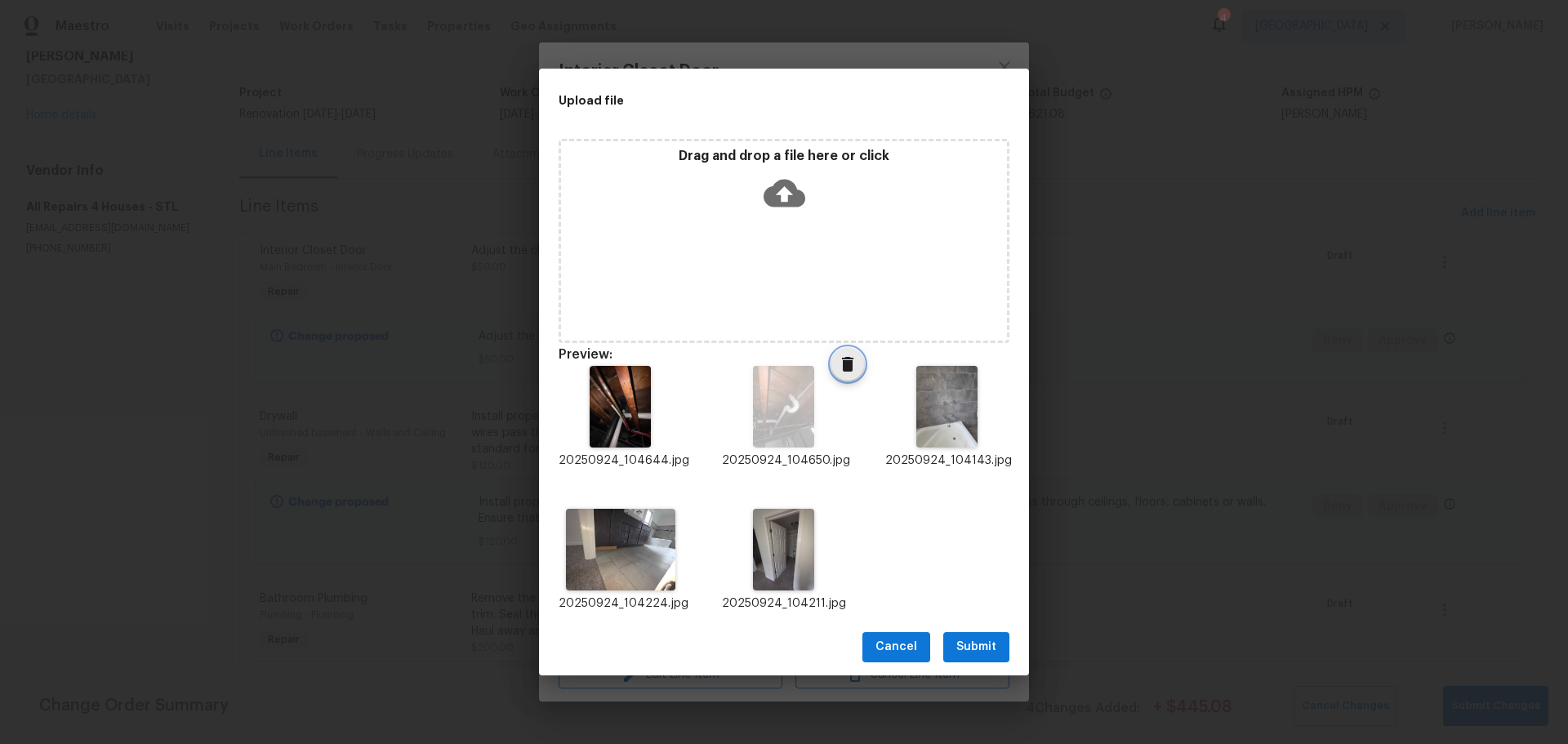
click at [838, 355] on icon "Delete" at bounding box center [847, 363] width 19 height 19
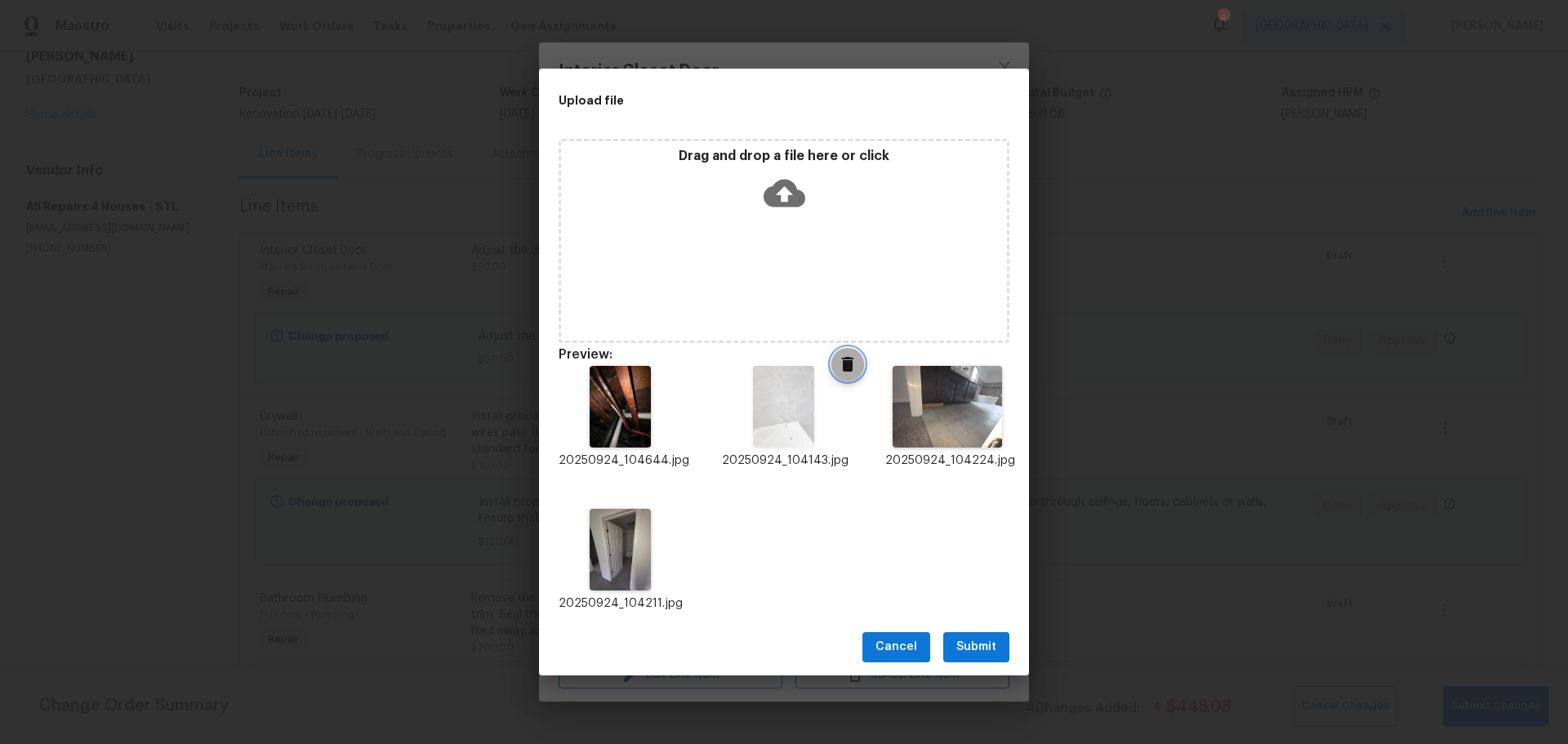
click at [842, 367] on icon "Delete" at bounding box center [848, 363] width 12 height 14
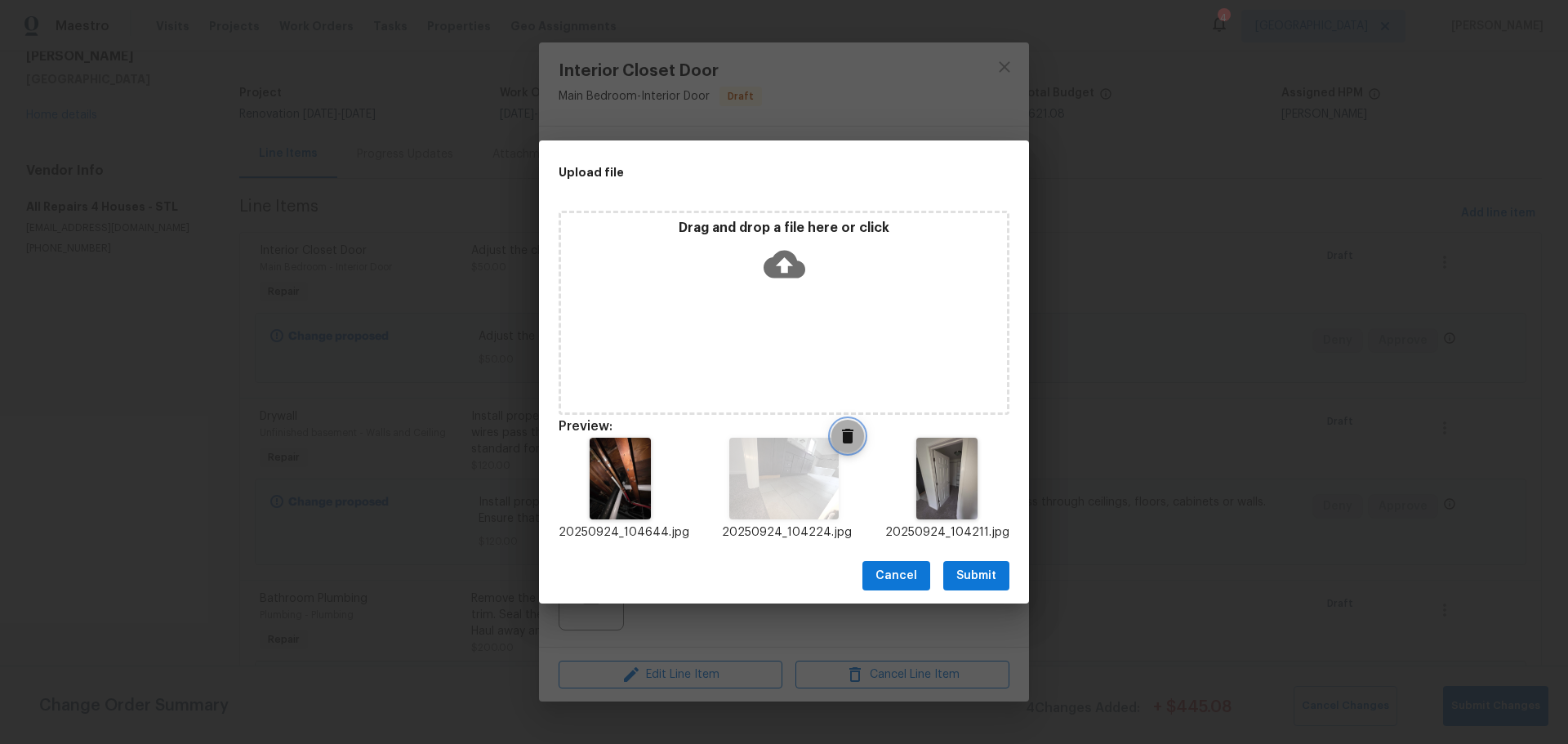
click at [843, 435] on icon "Delete" at bounding box center [848, 435] width 12 height 14
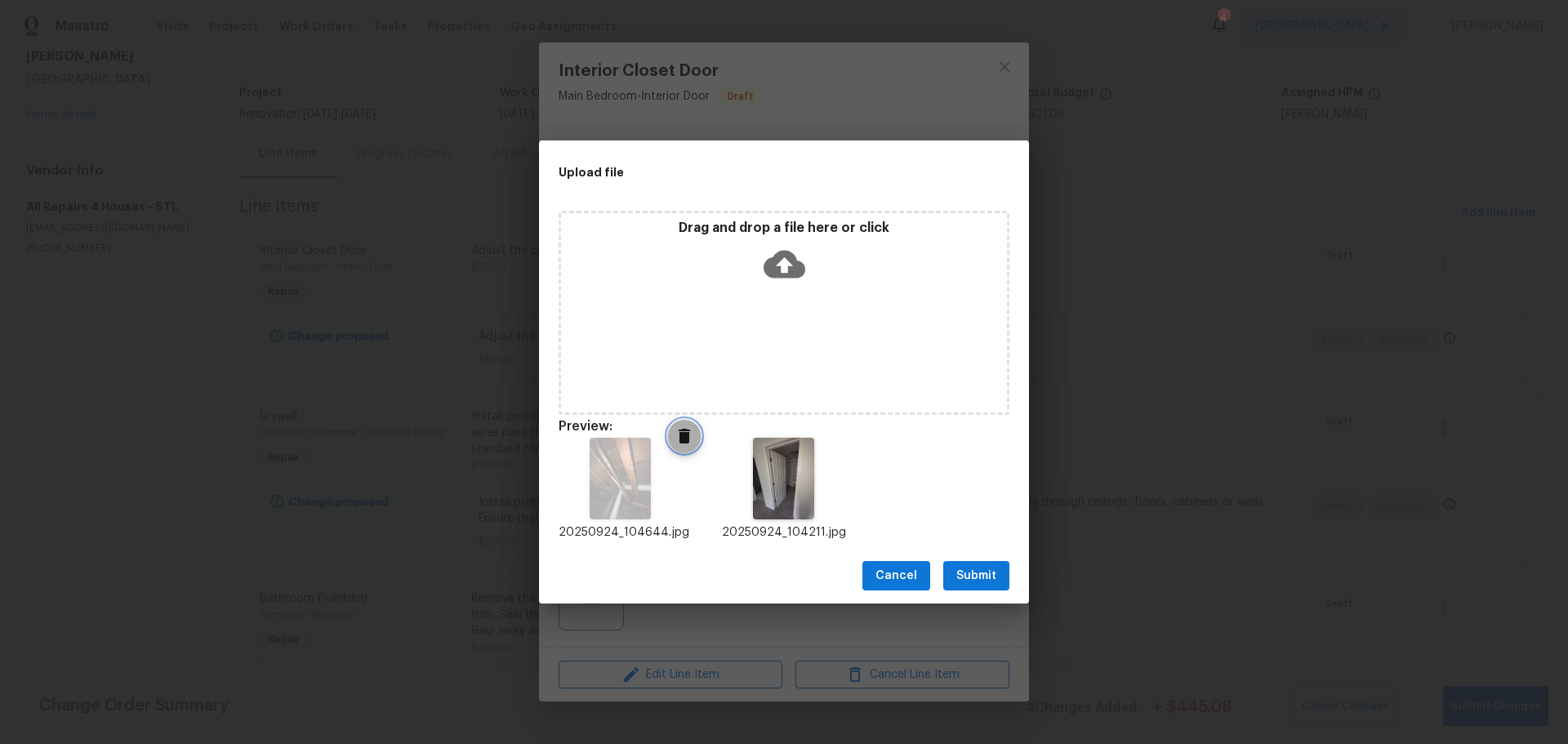
click at [678, 434] on icon "Delete" at bounding box center [684, 435] width 12 height 14
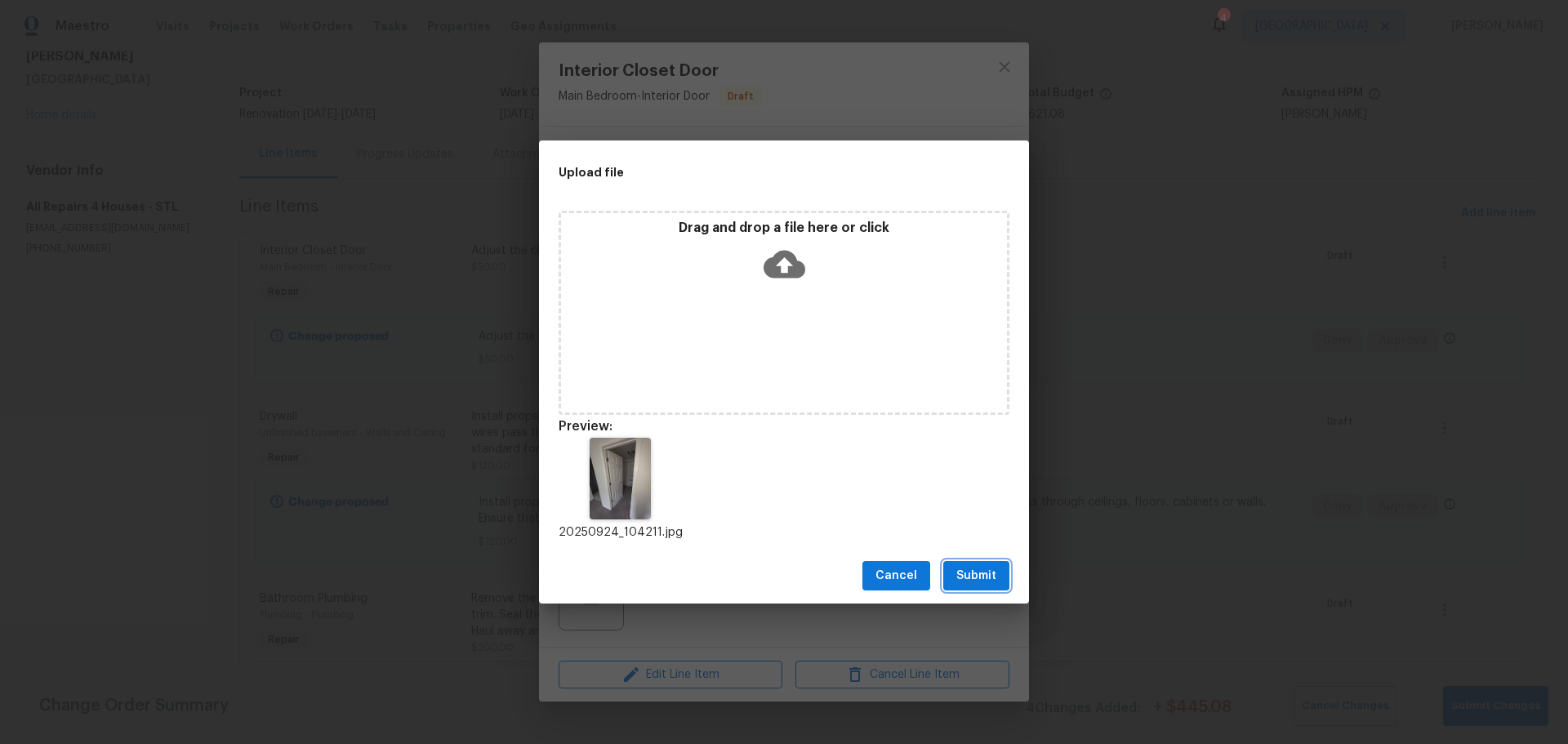
click at [972, 572] on span "Submit" at bounding box center [976, 576] width 40 height 20
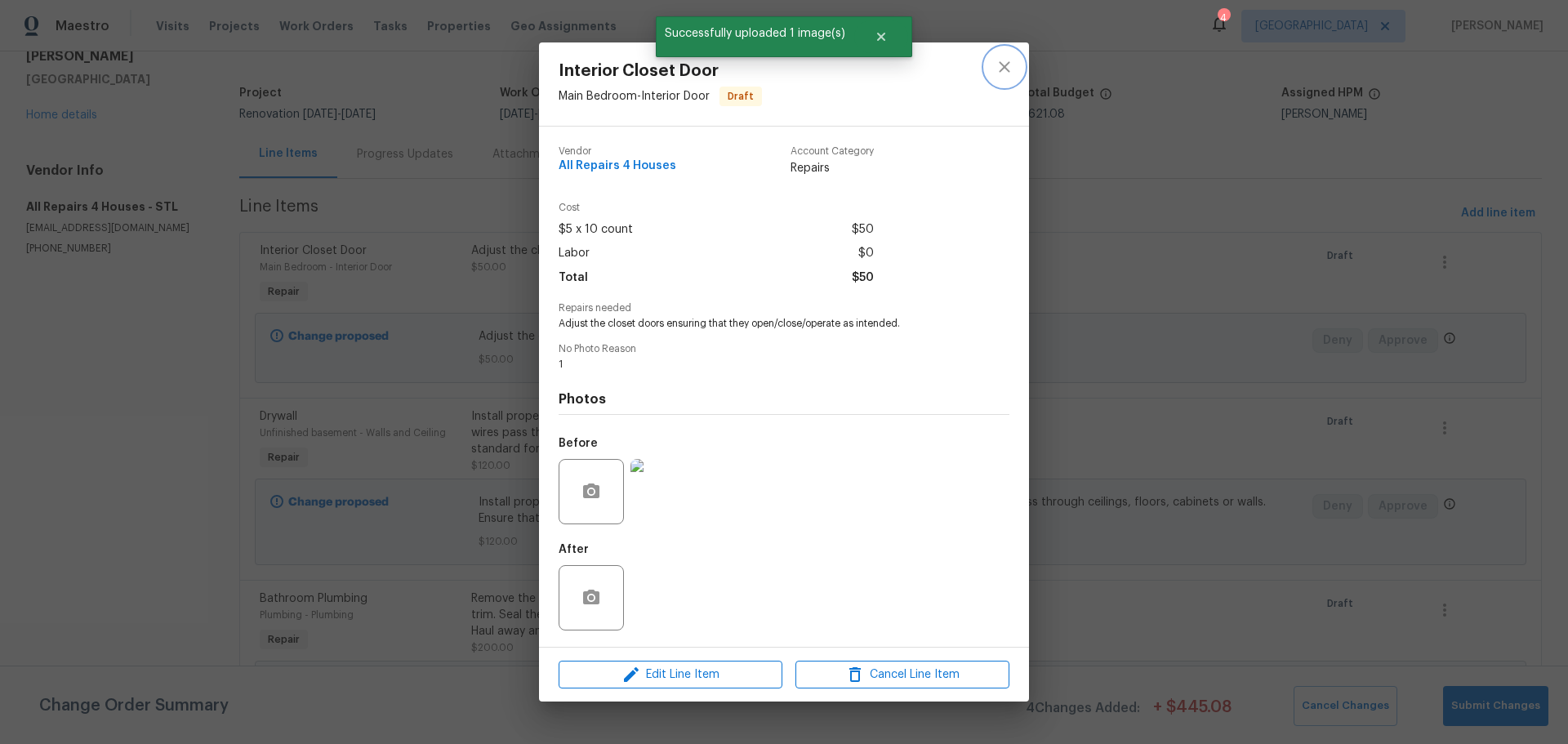
click at [1004, 68] on icon "close" at bounding box center [1004, 66] width 11 height 11
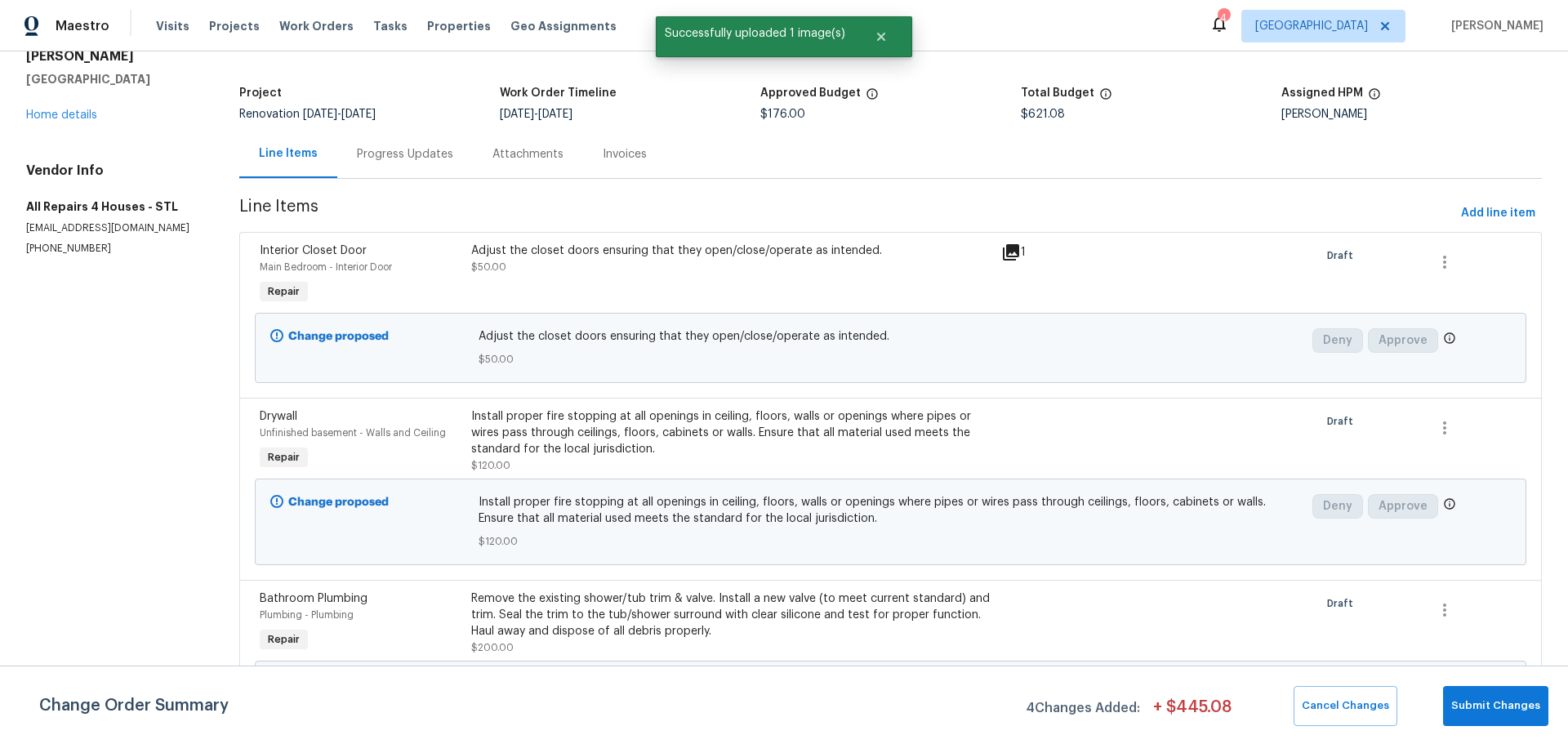
click at [901, 448] on div "Install proper fire stopping at all openings in ceiling, floors, walls or openi…" at bounding box center [732, 432] width 520 height 49
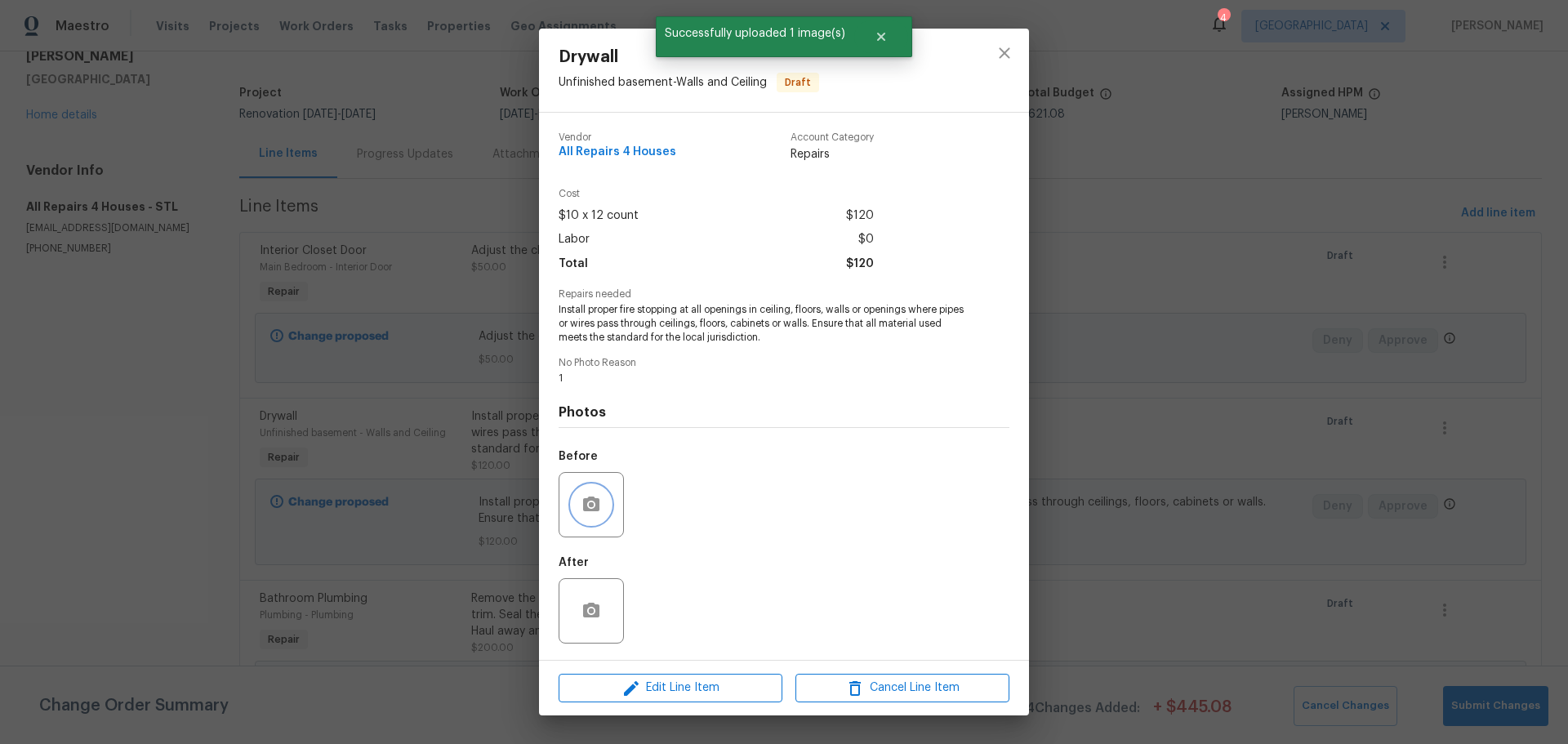
click at [597, 515] on button "button" at bounding box center [591, 504] width 39 height 39
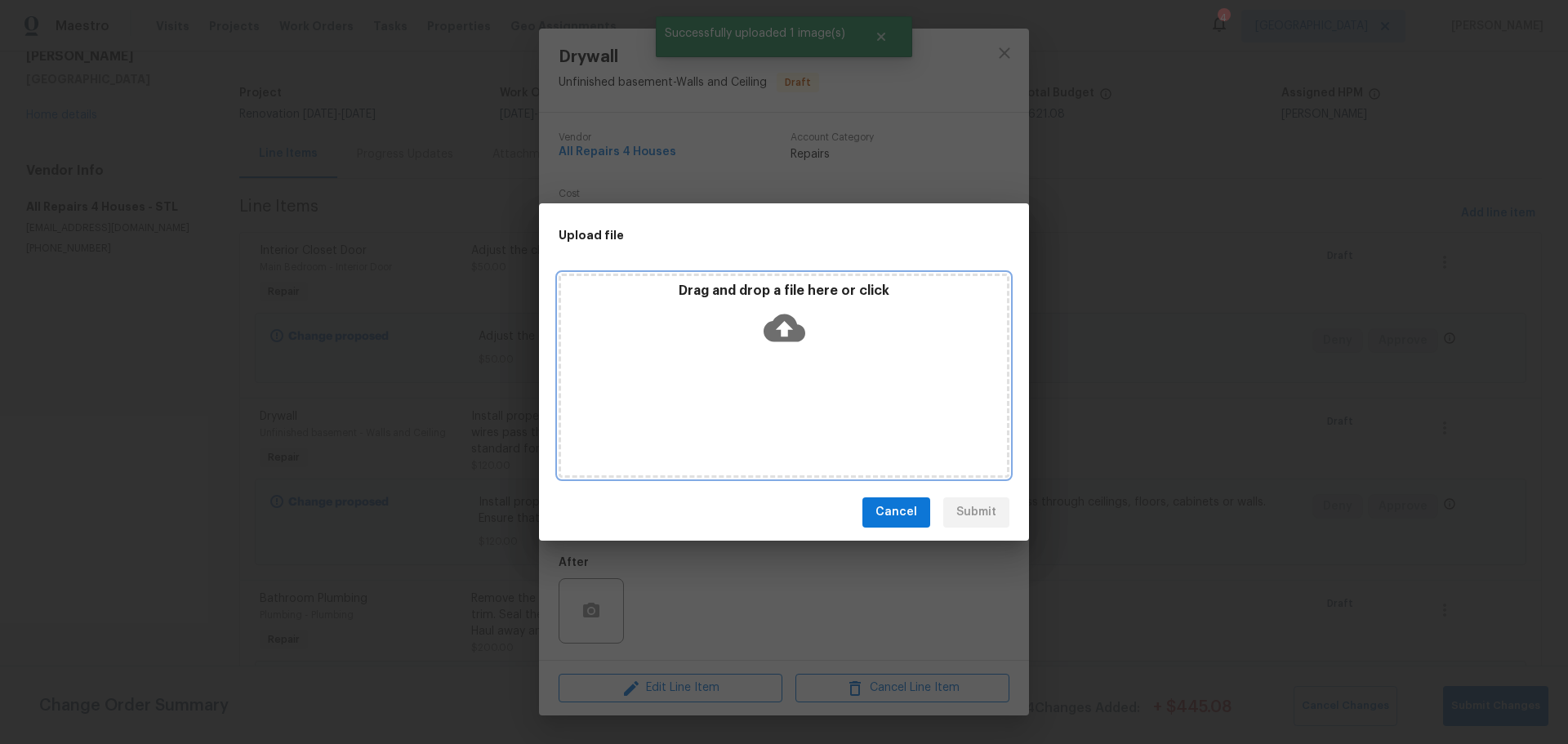
click at [832, 326] on div "Drag and drop a file here or click" at bounding box center [784, 317] width 446 height 70
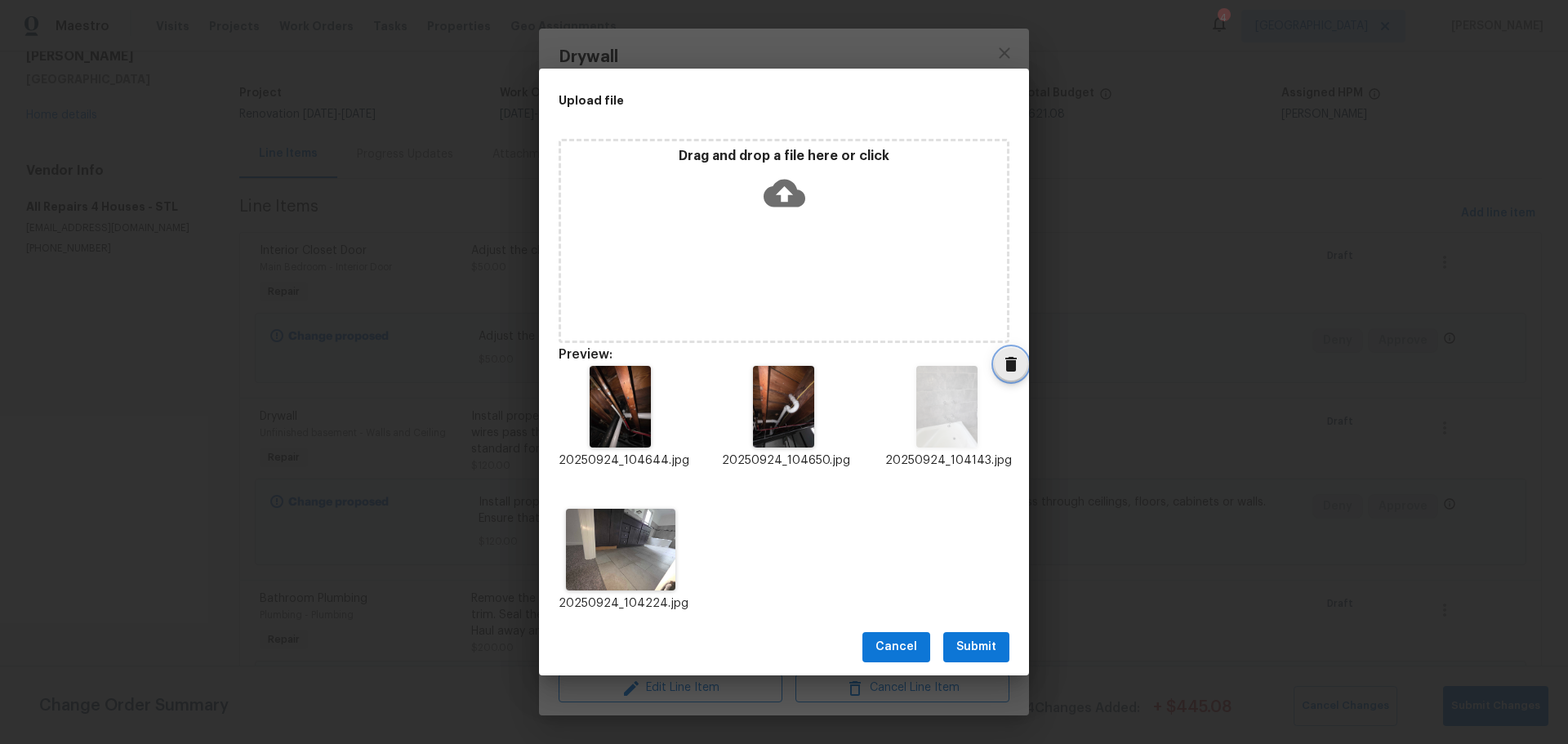
click at [1005, 357] on icon "Delete" at bounding box center [1011, 363] width 12 height 14
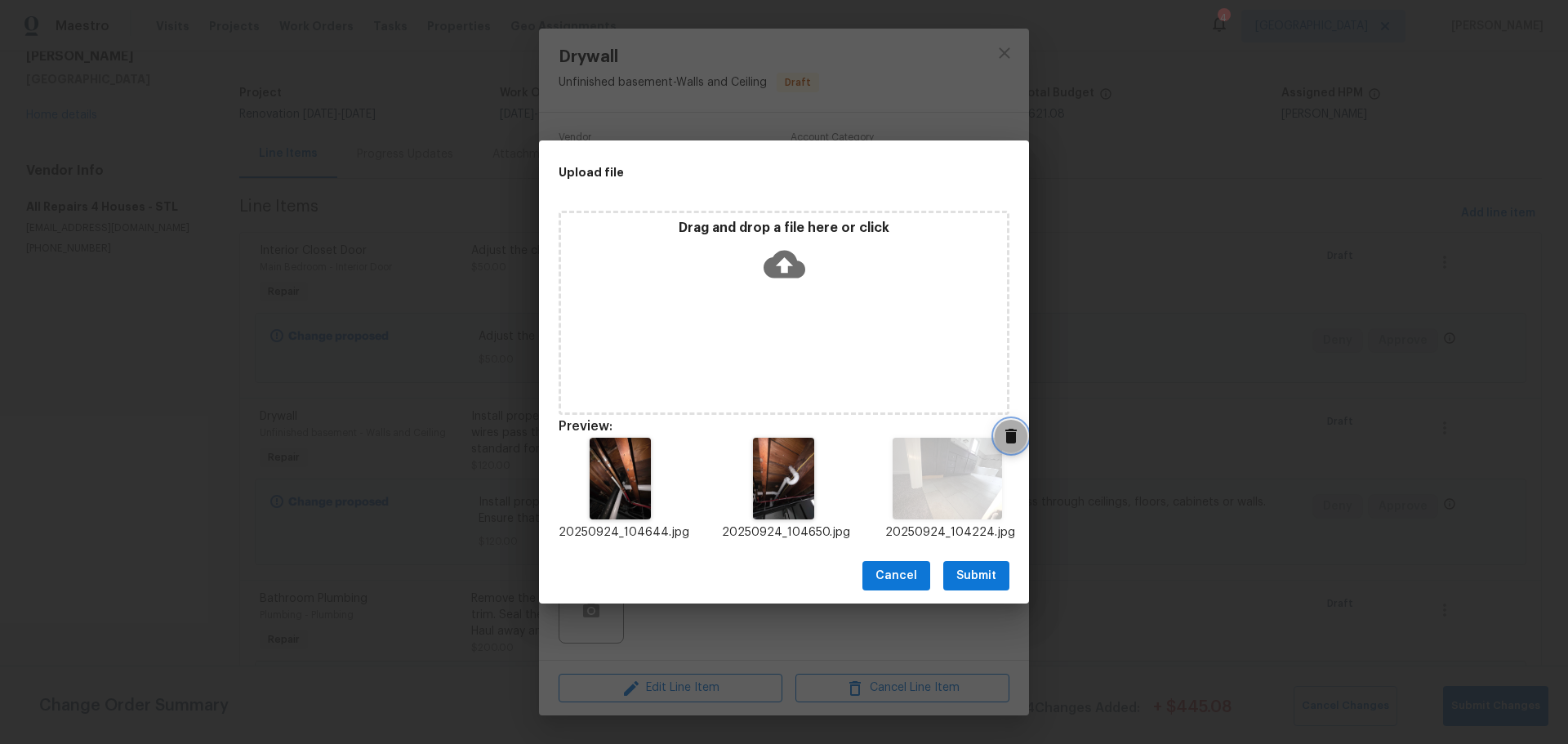
click at [1005, 440] on icon "Delete" at bounding box center [1010, 436] width 19 height 19
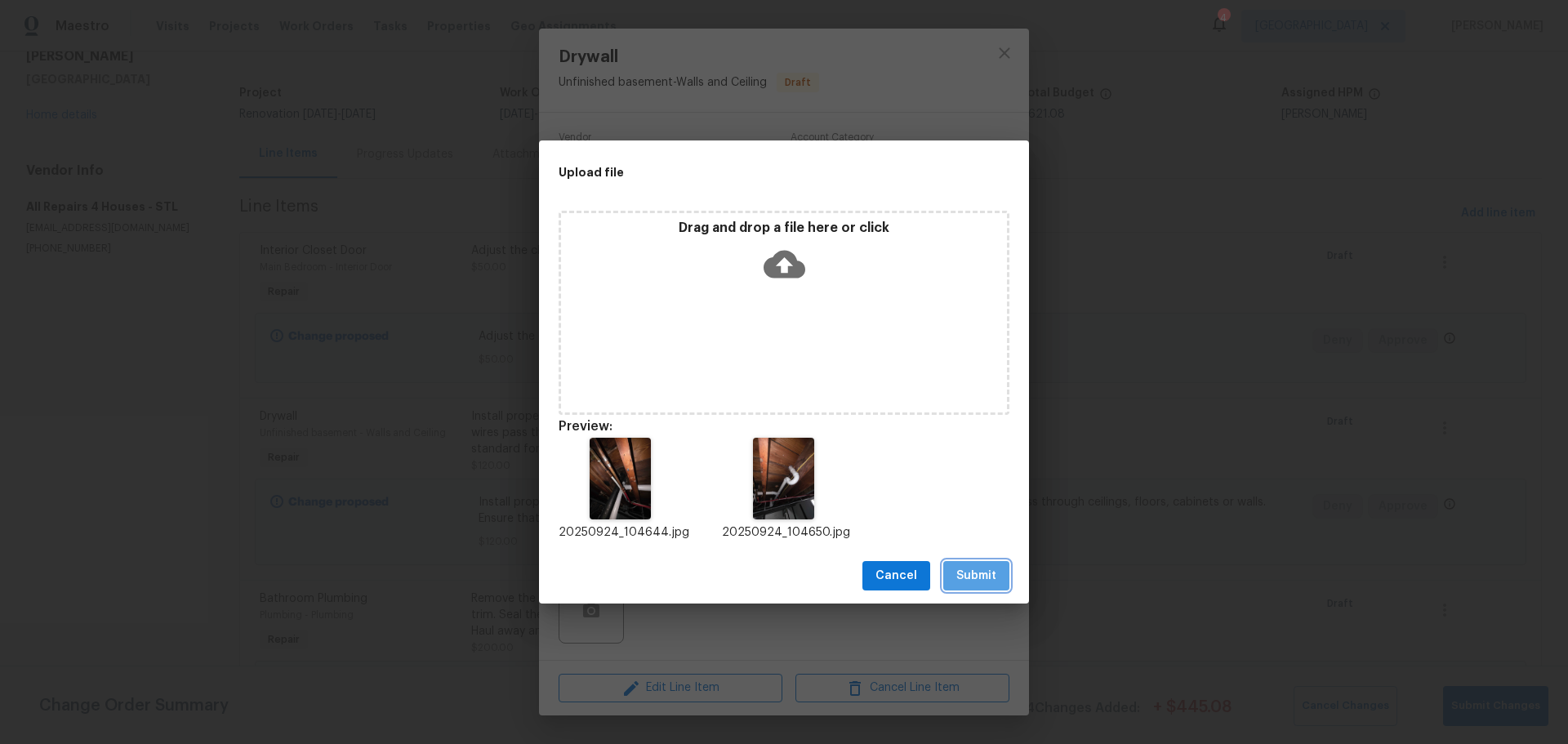
click at [963, 586] on button "Submit" at bounding box center [976, 576] width 66 height 30
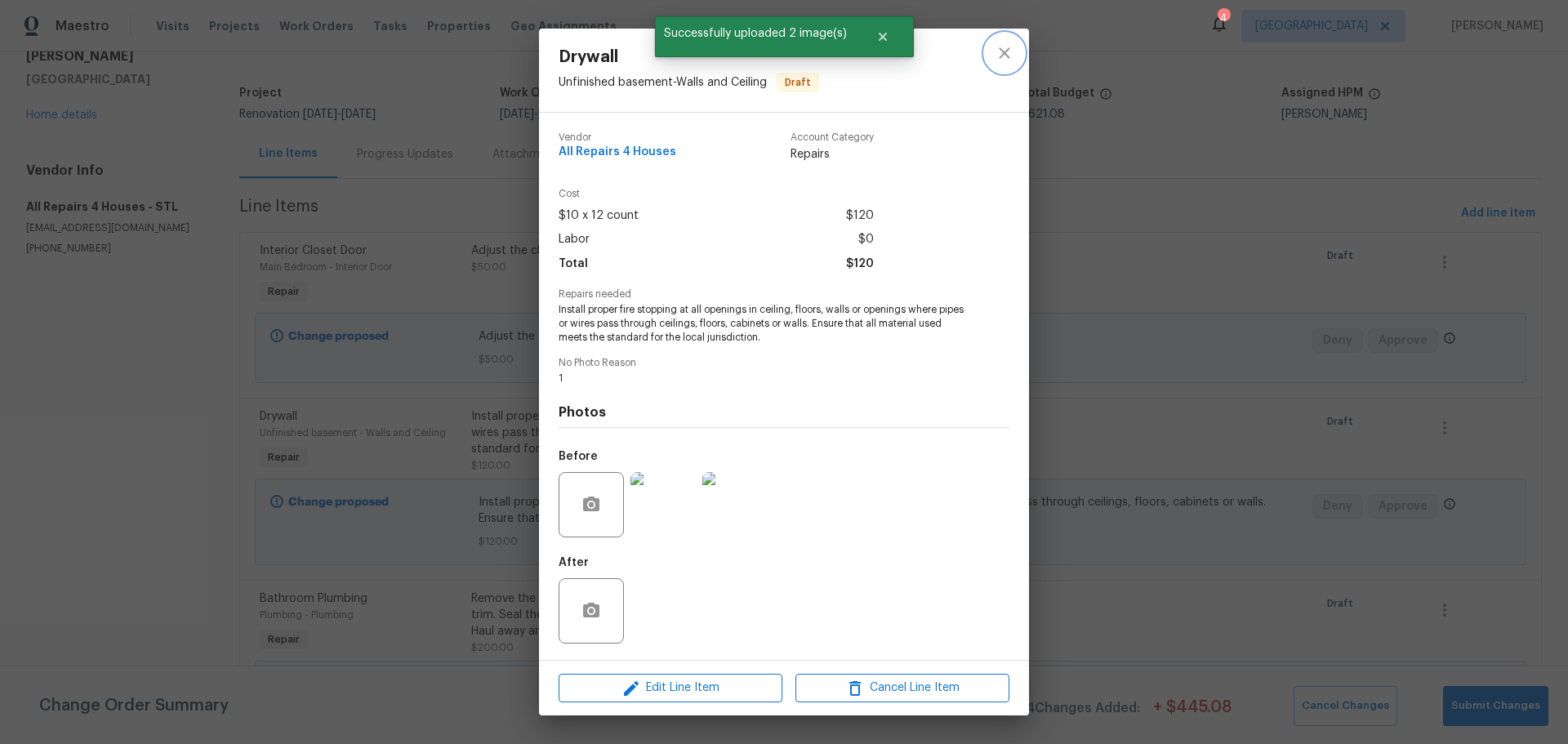
click at [1014, 64] on button "close" at bounding box center [1004, 53] width 39 height 39
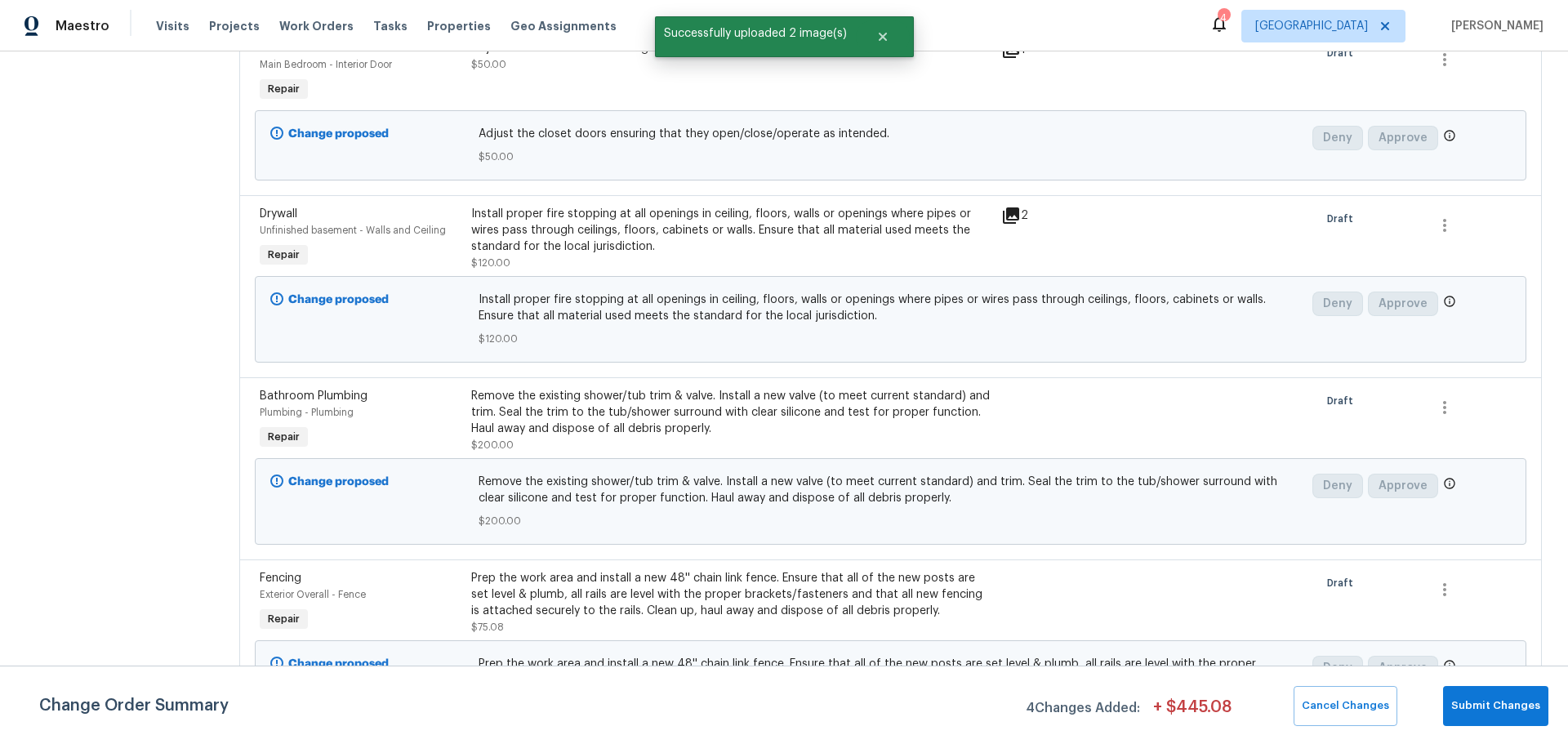
scroll to position [327, 0]
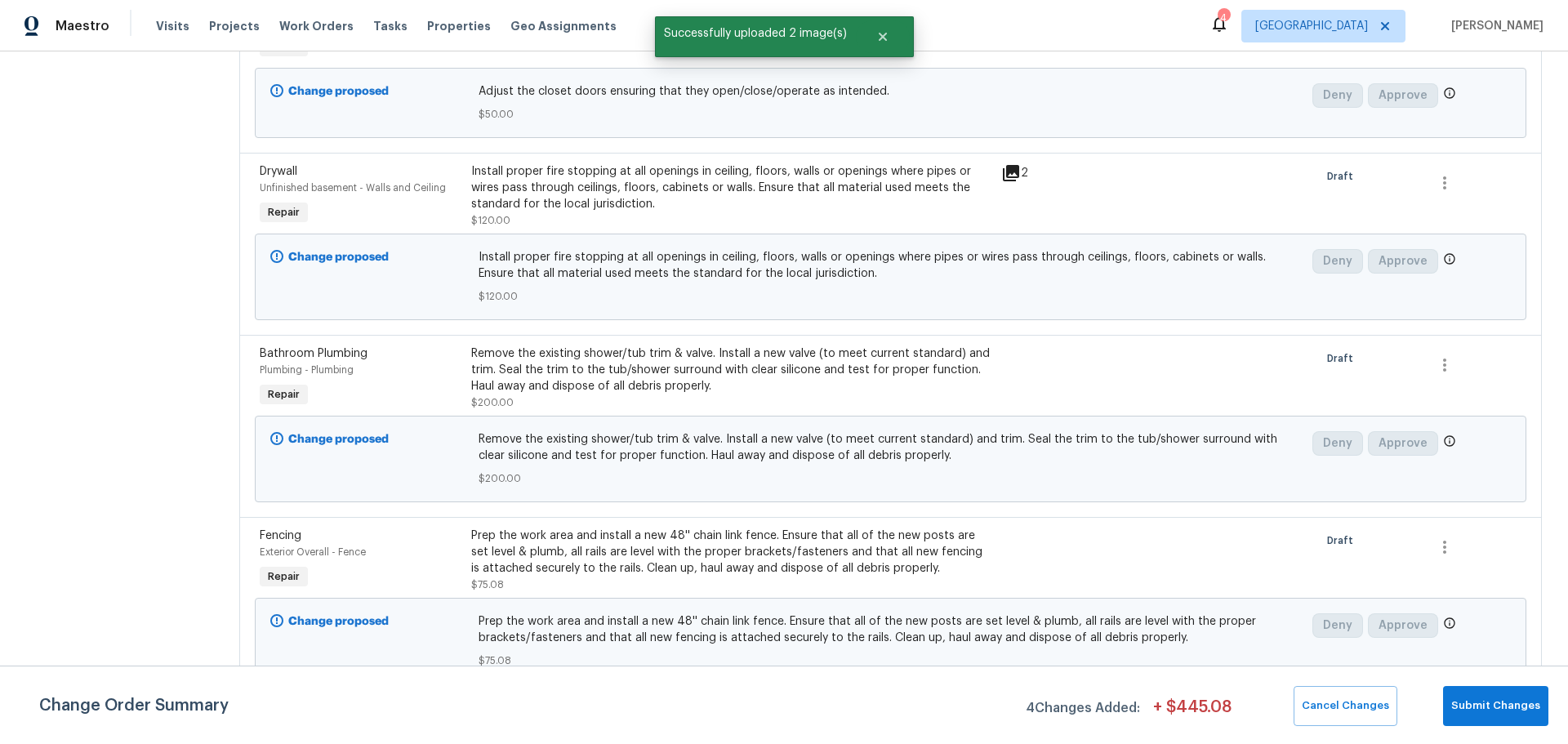
click at [975, 380] on div "Remove the existing shower/tub trim & valve. Install a new valve (to meet curre…" at bounding box center [732, 370] width 520 height 49
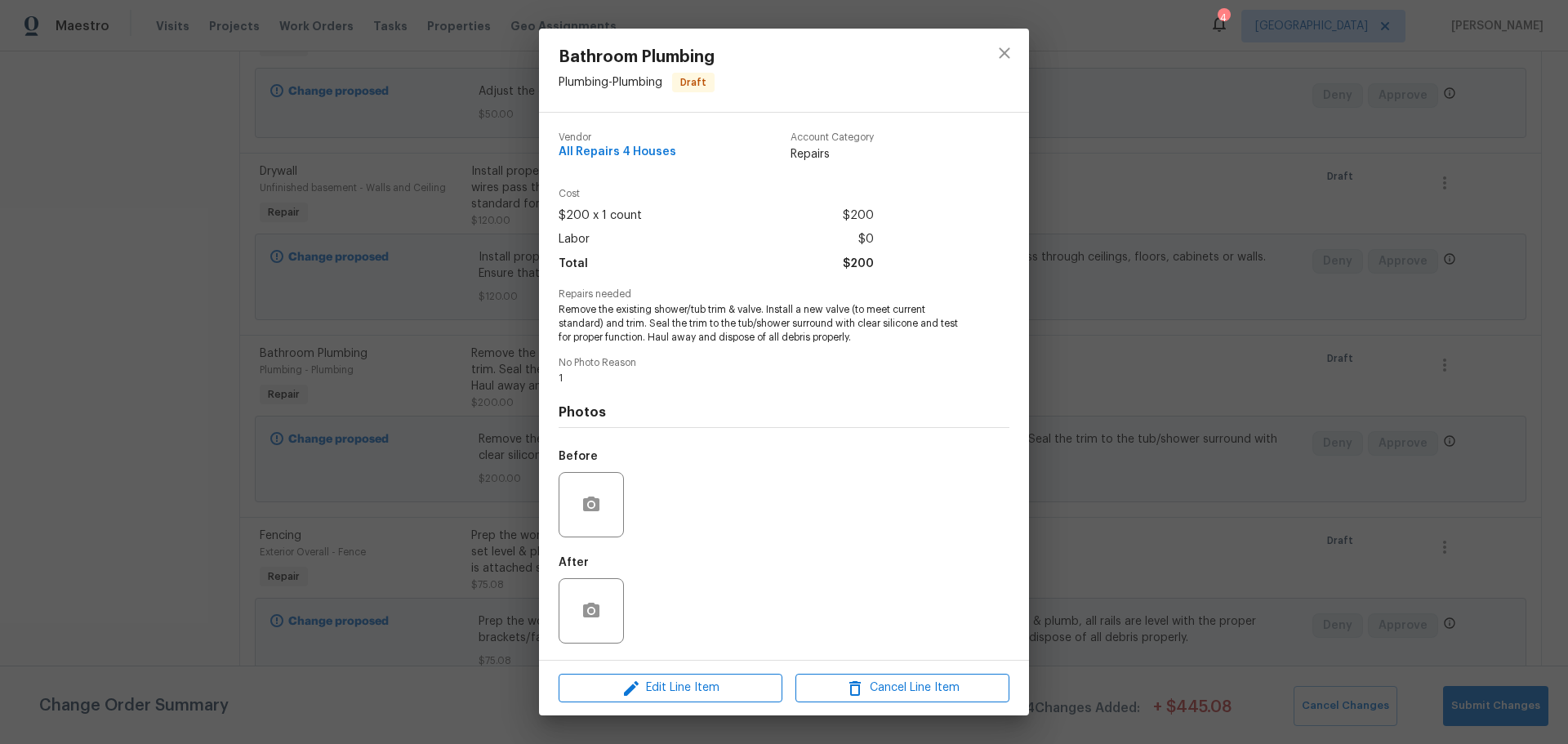
click at [588, 484] on div at bounding box center [591, 504] width 65 height 65
click at [595, 493] on button "button" at bounding box center [591, 504] width 39 height 39
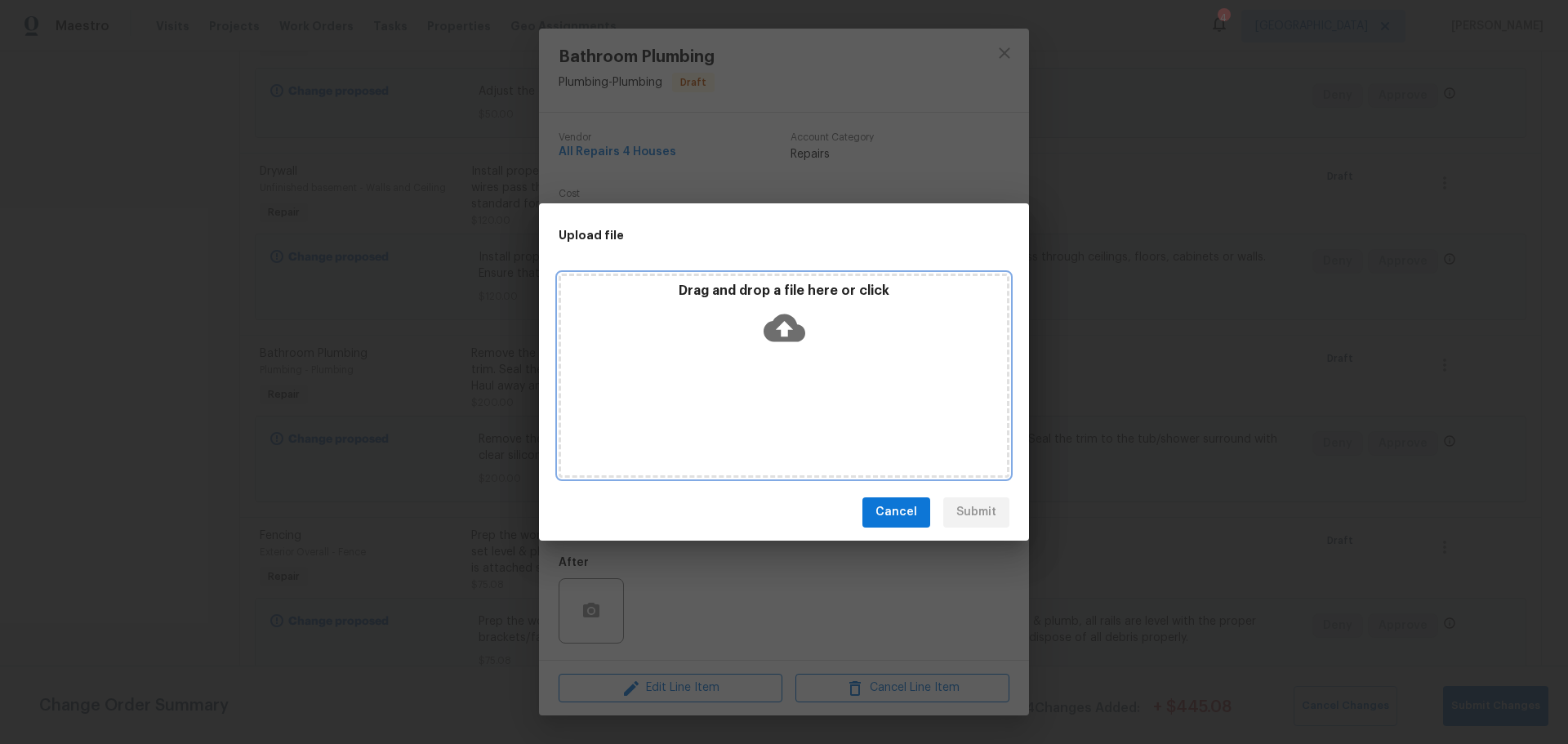
click at [710, 354] on div "Drag and drop a file here or click" at bounding box center [784, 376] width 451 height 204
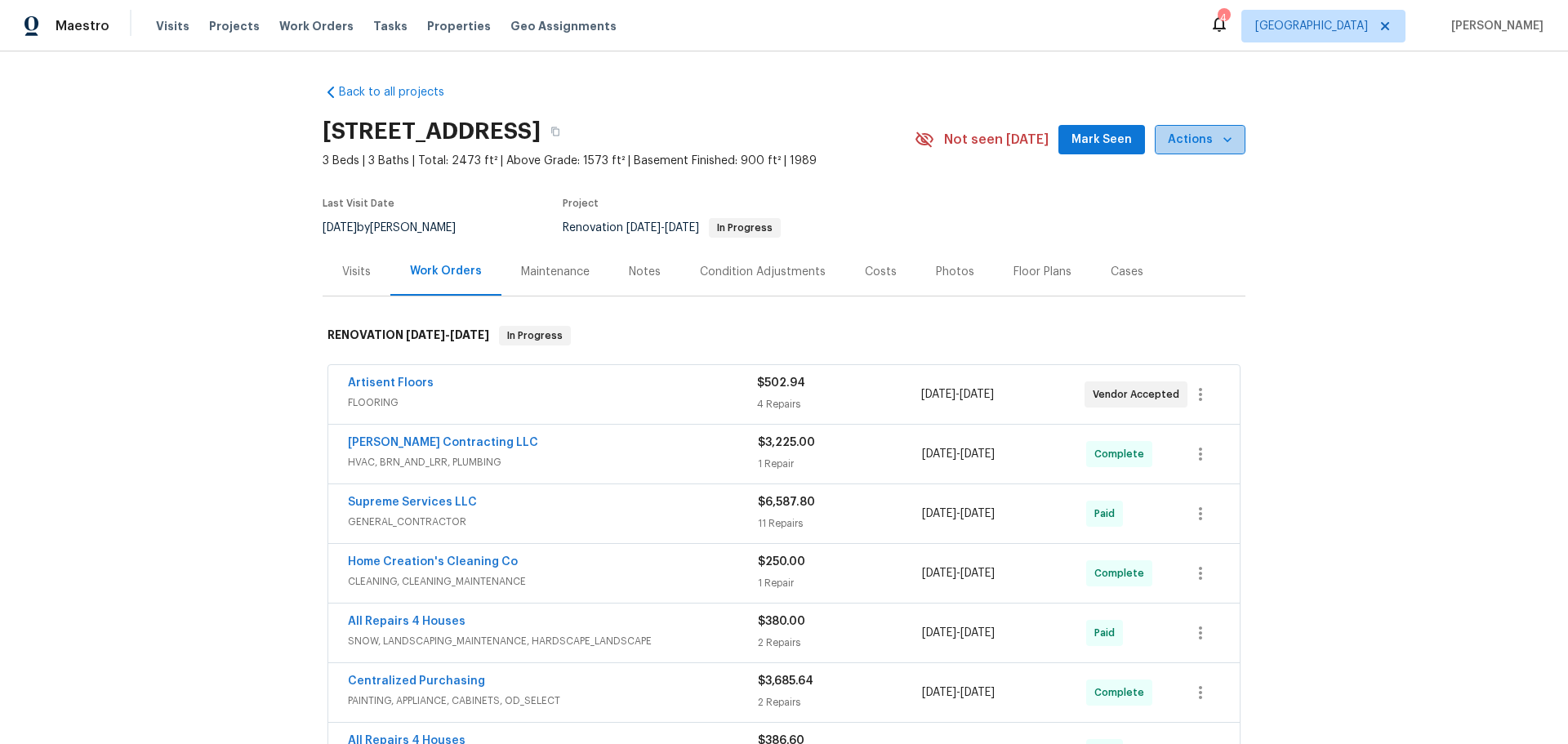
click at [1222, 149] on span "Actions" at bounding box center [1200, 140] width 64 height 20
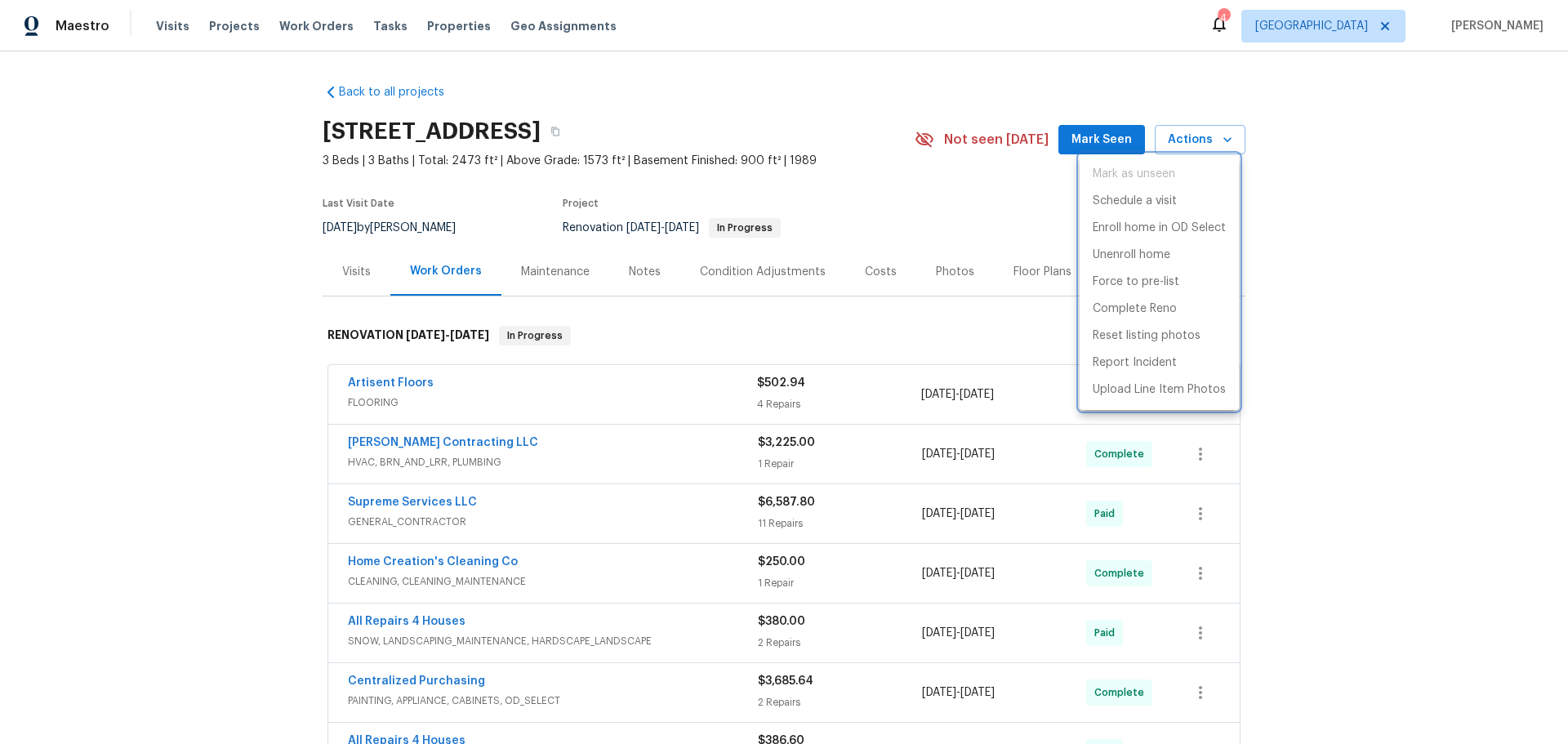
click at [1289, 230] on div at bounding box center [784, 372] width 1568 height 744
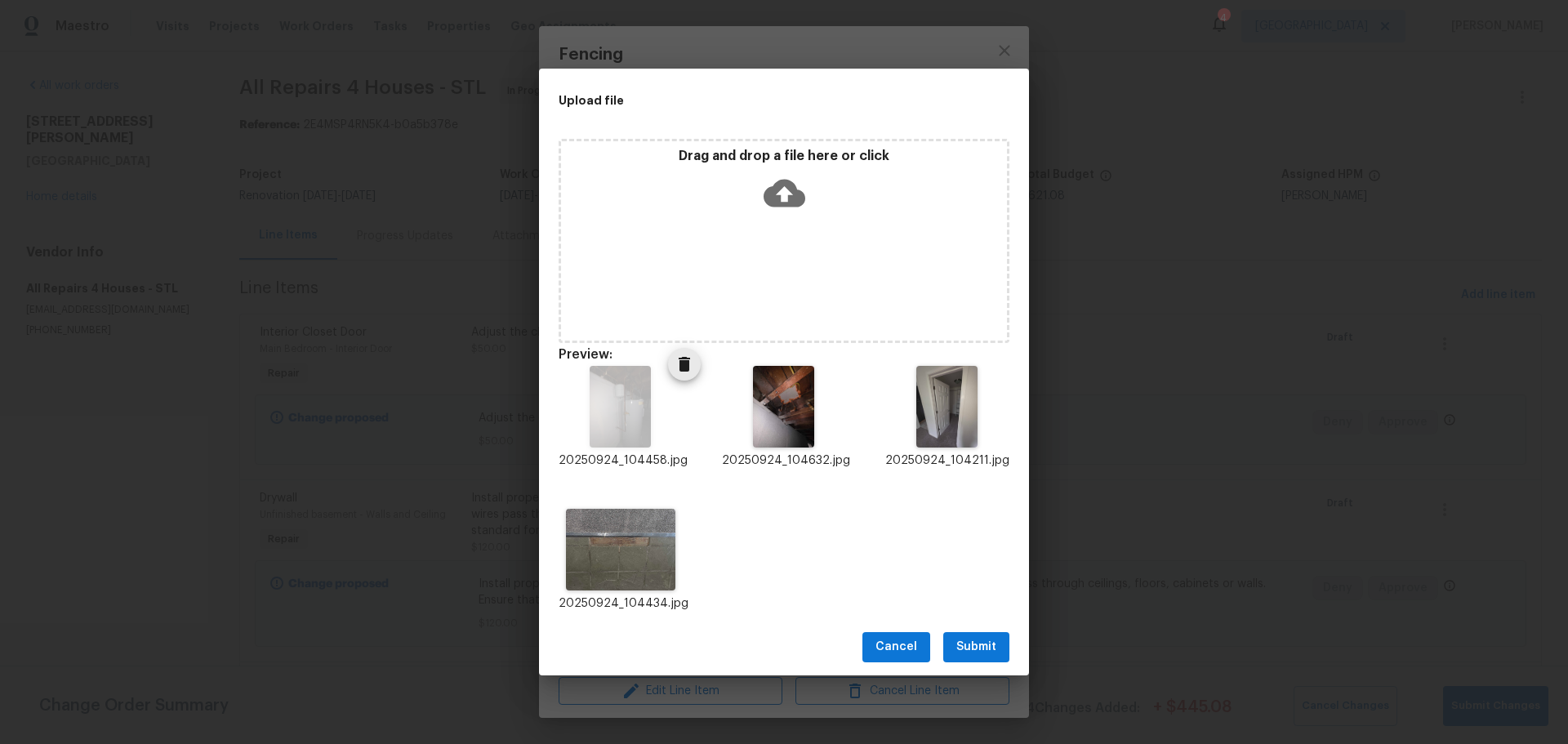
scroll to position [572, 0]
click at [671, 261] on div "Drag and drop a file here or click" at bounding box center [784, 241] width 451 height 204
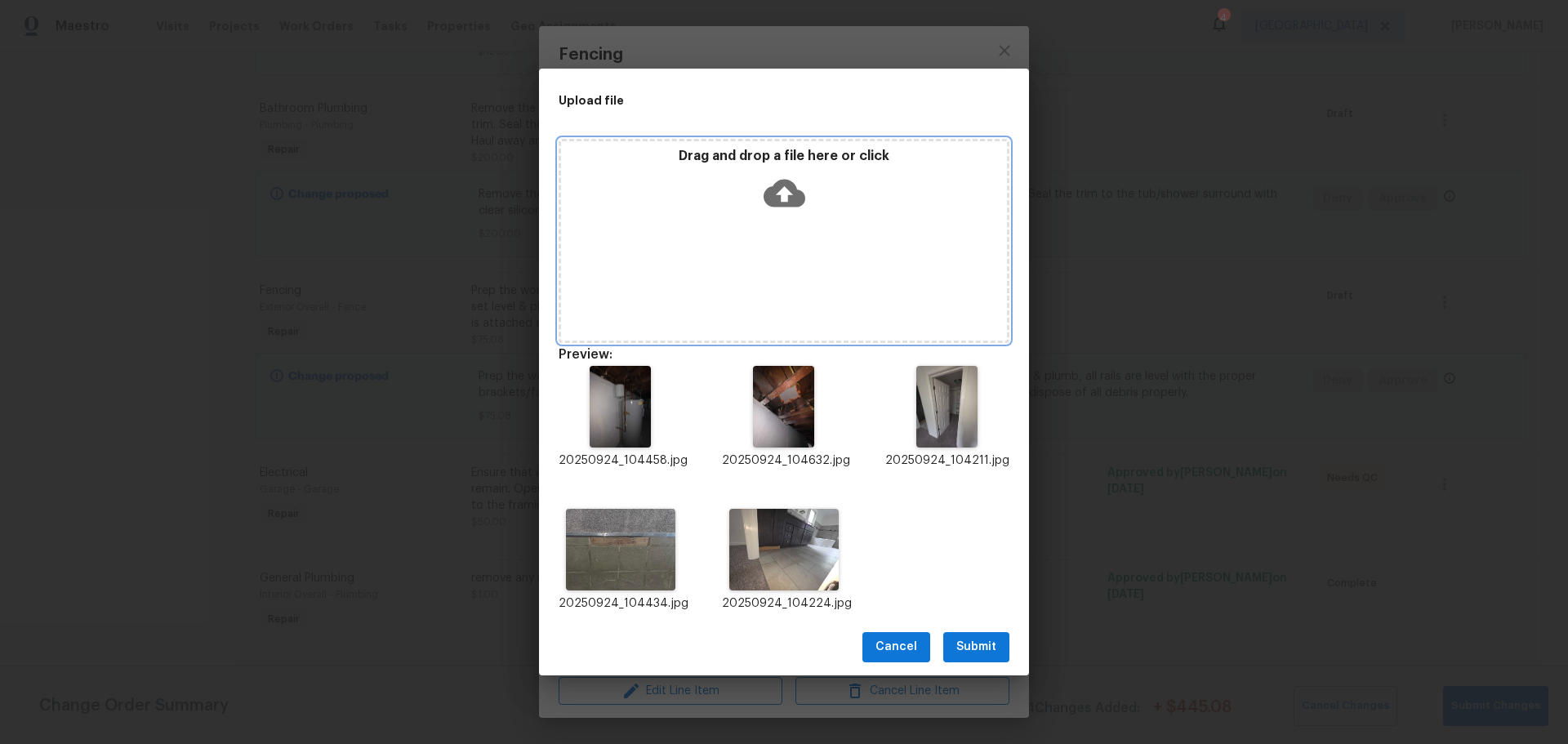
click at [758, 286] on div "Drag and drop a file here or click" at bounding box center [784, 241] width 451 height 204
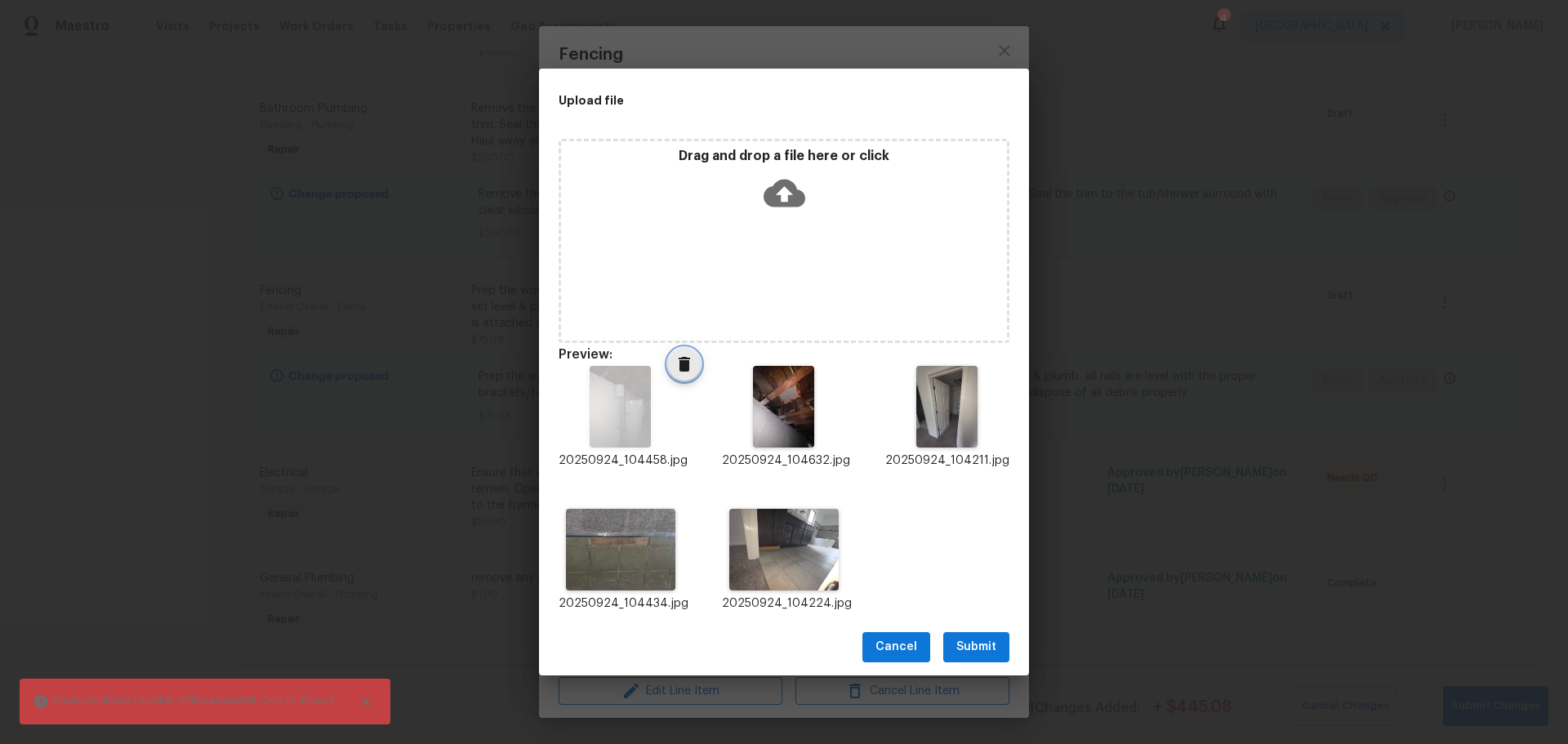
click at [684, 359] on icon "Delete" at bounding box center [684, 363] width 12 height 14
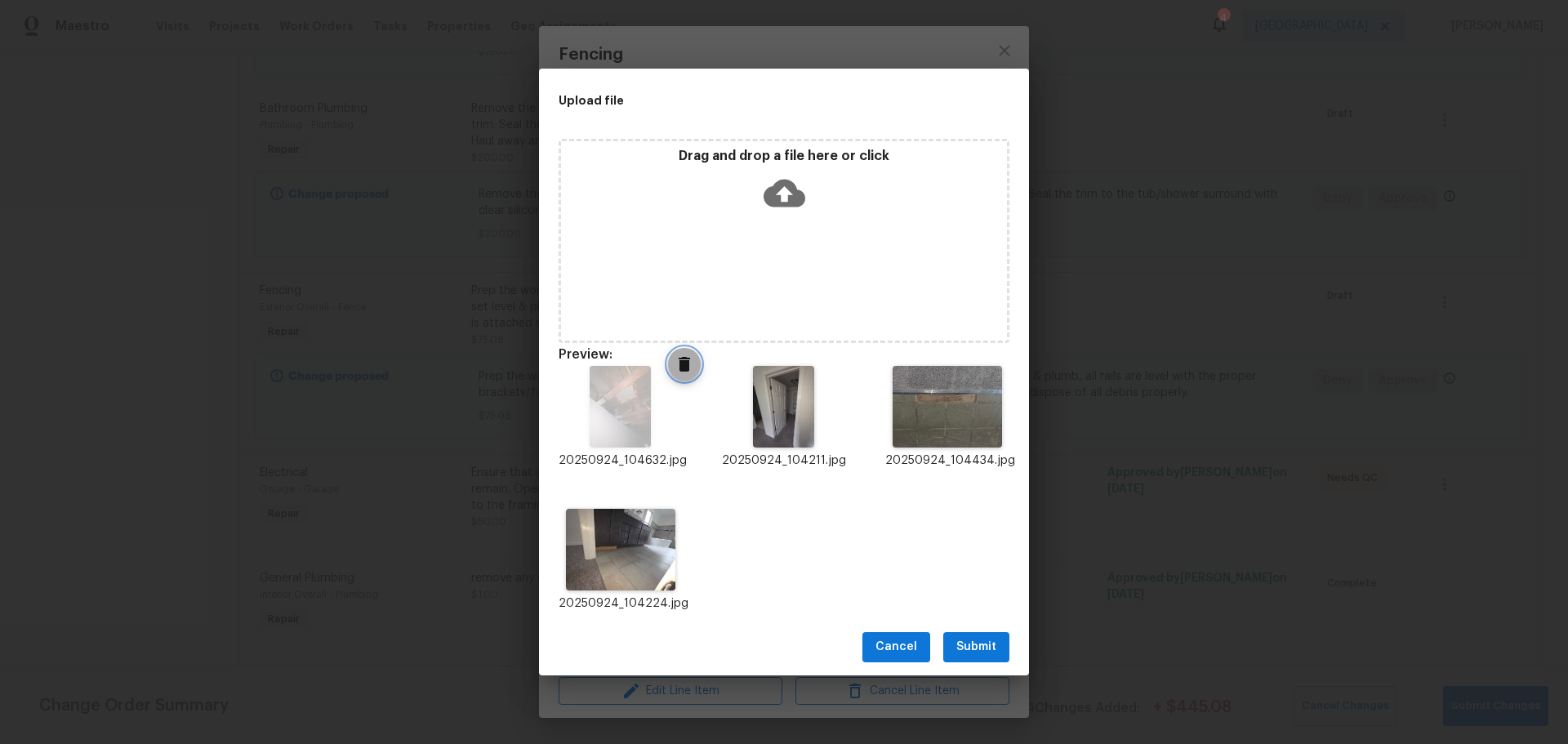
click at [684, 358] on icon "Delete" at bounding box center [684, 363] width 12 height 14
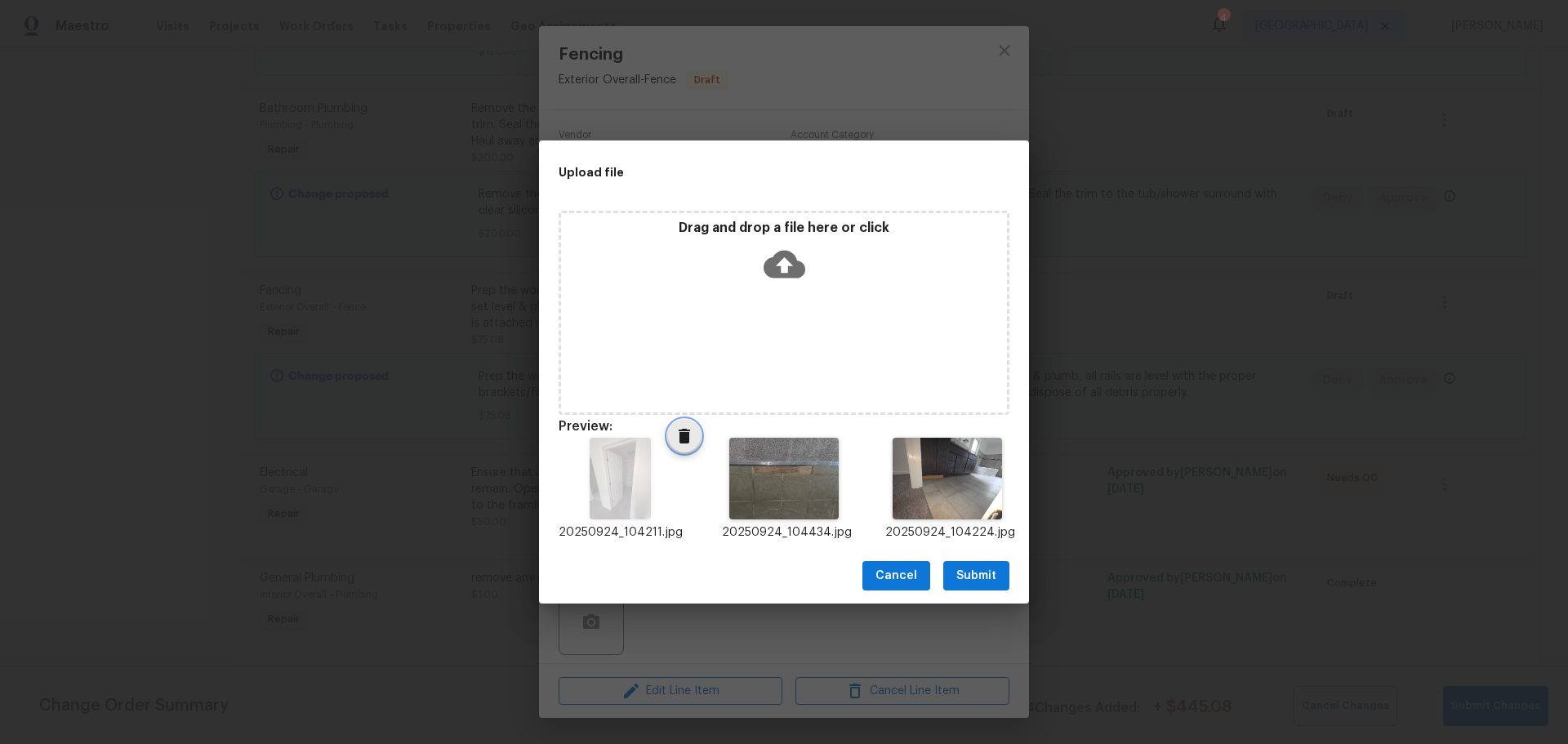
click at [674, 436] on icon "Delete" at bounding box center [683, 436] width 19 height 19
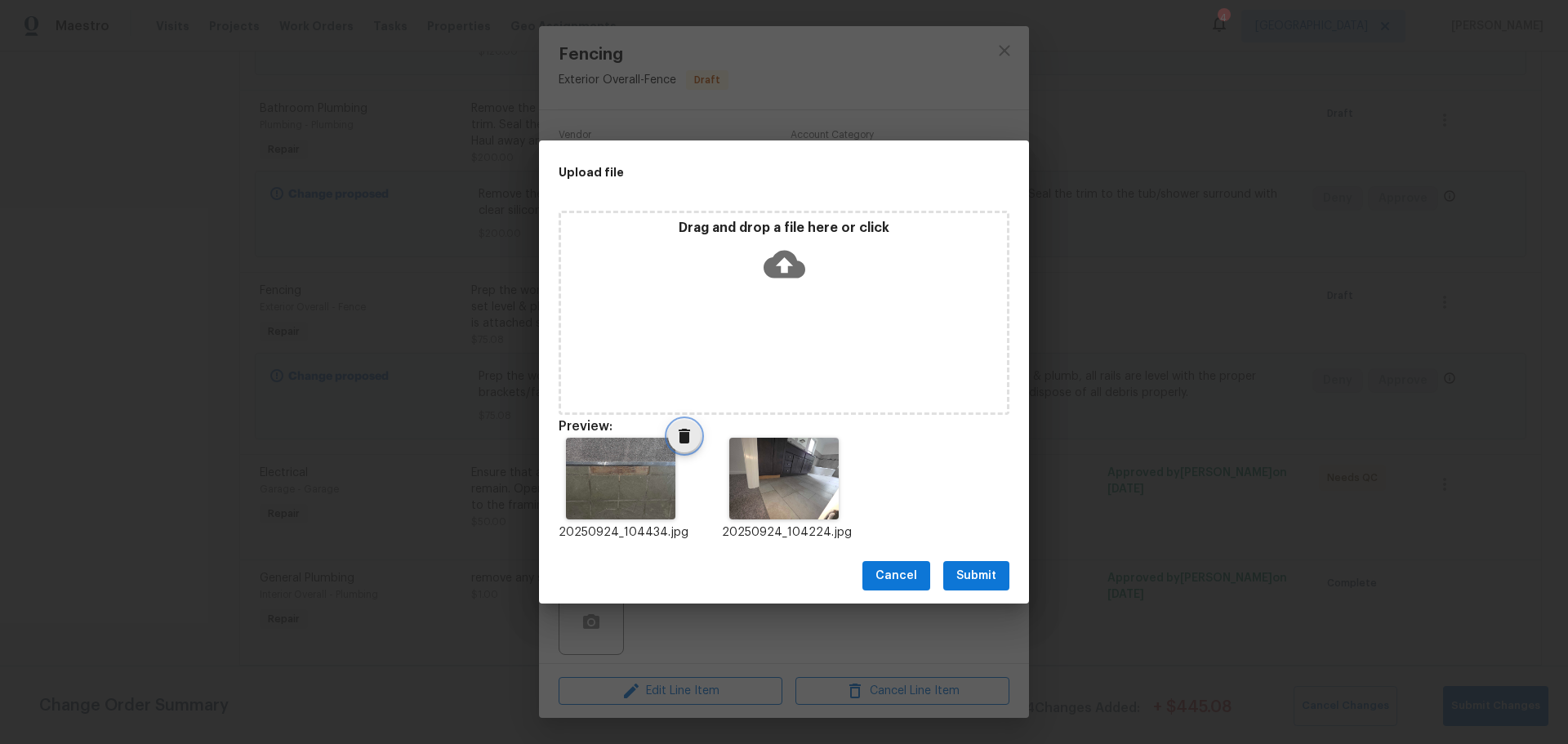
click at [674, 436] on icon "Delete" at bounding box center [683, 436] width 19 height 19
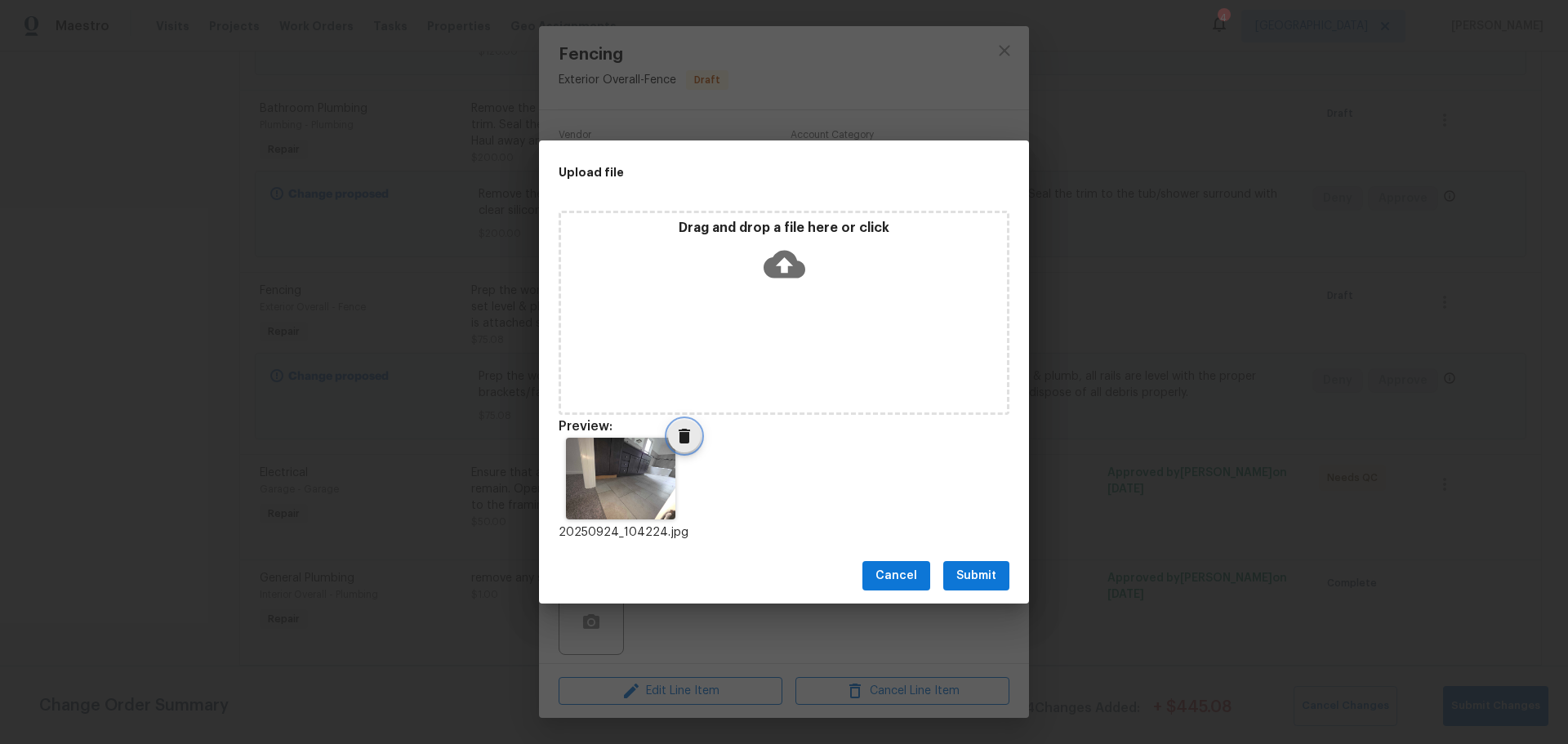
click at [674, 436] on icon "Delete" at bounding box center [683, 436] width 19 height 19
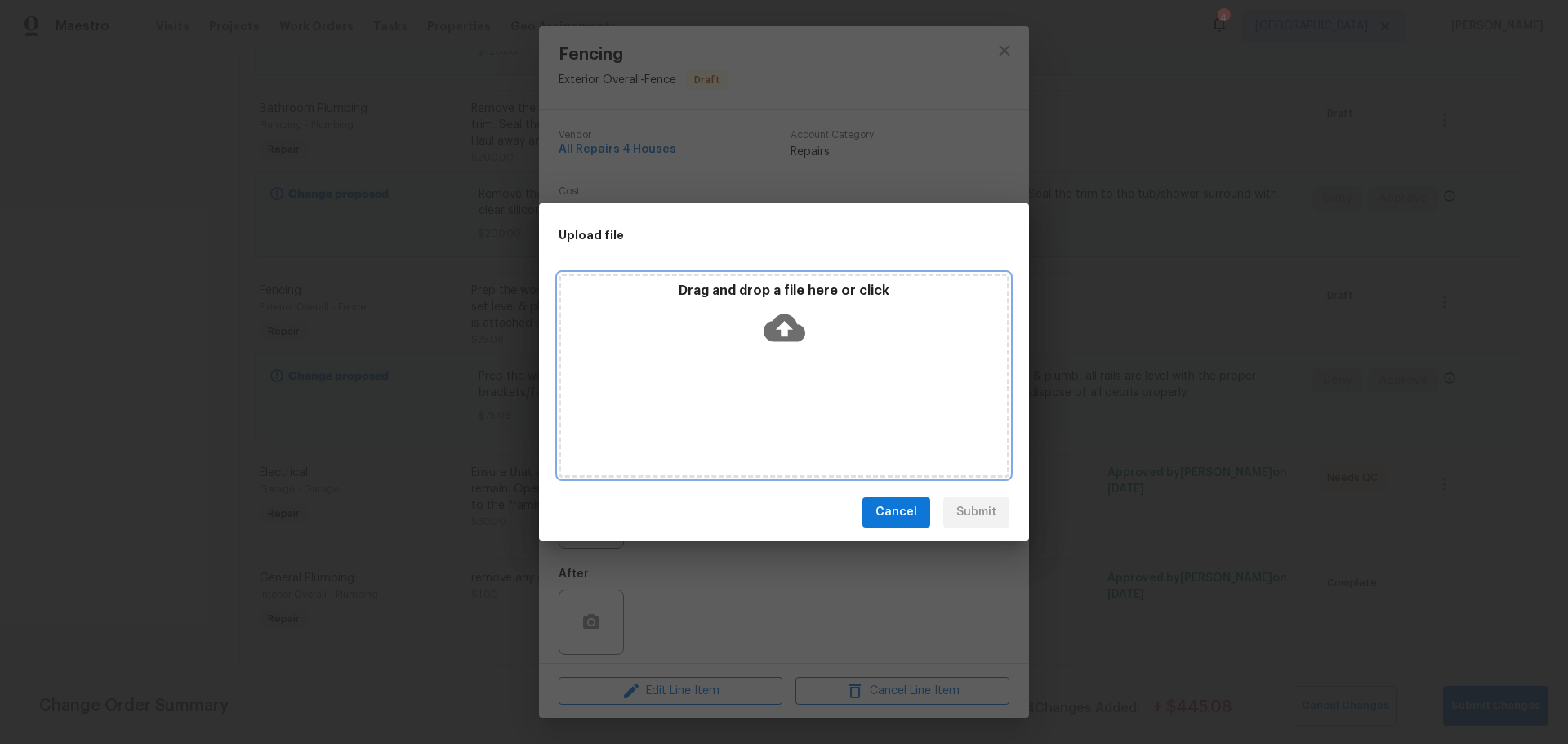
click at [690, 326] on div "Drag and drop a file here or click" at bounding box center [784, 317] width 446 height 70
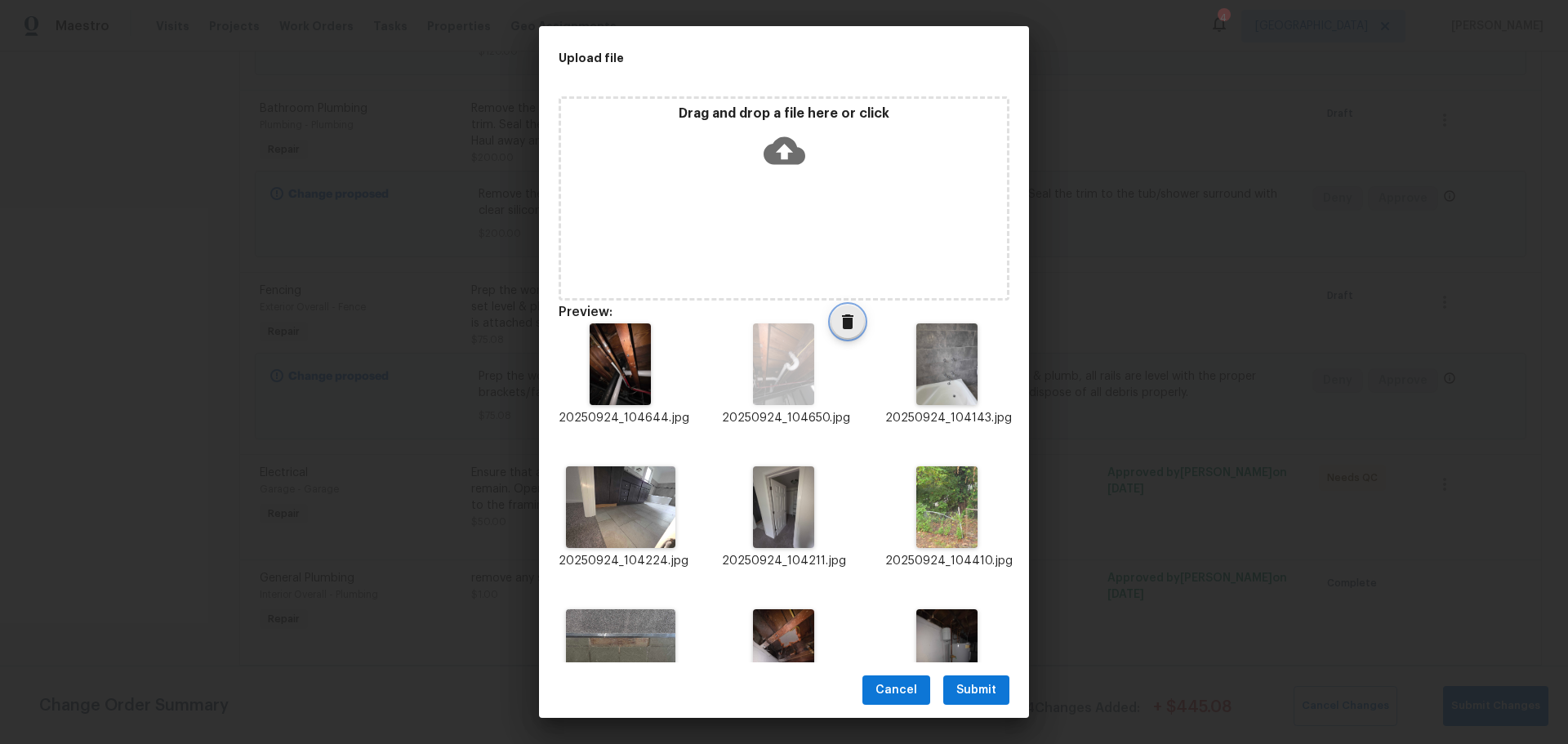
click at [838, 318] on icon "Delete" at bounding box center [847, 321] width 19 height 19
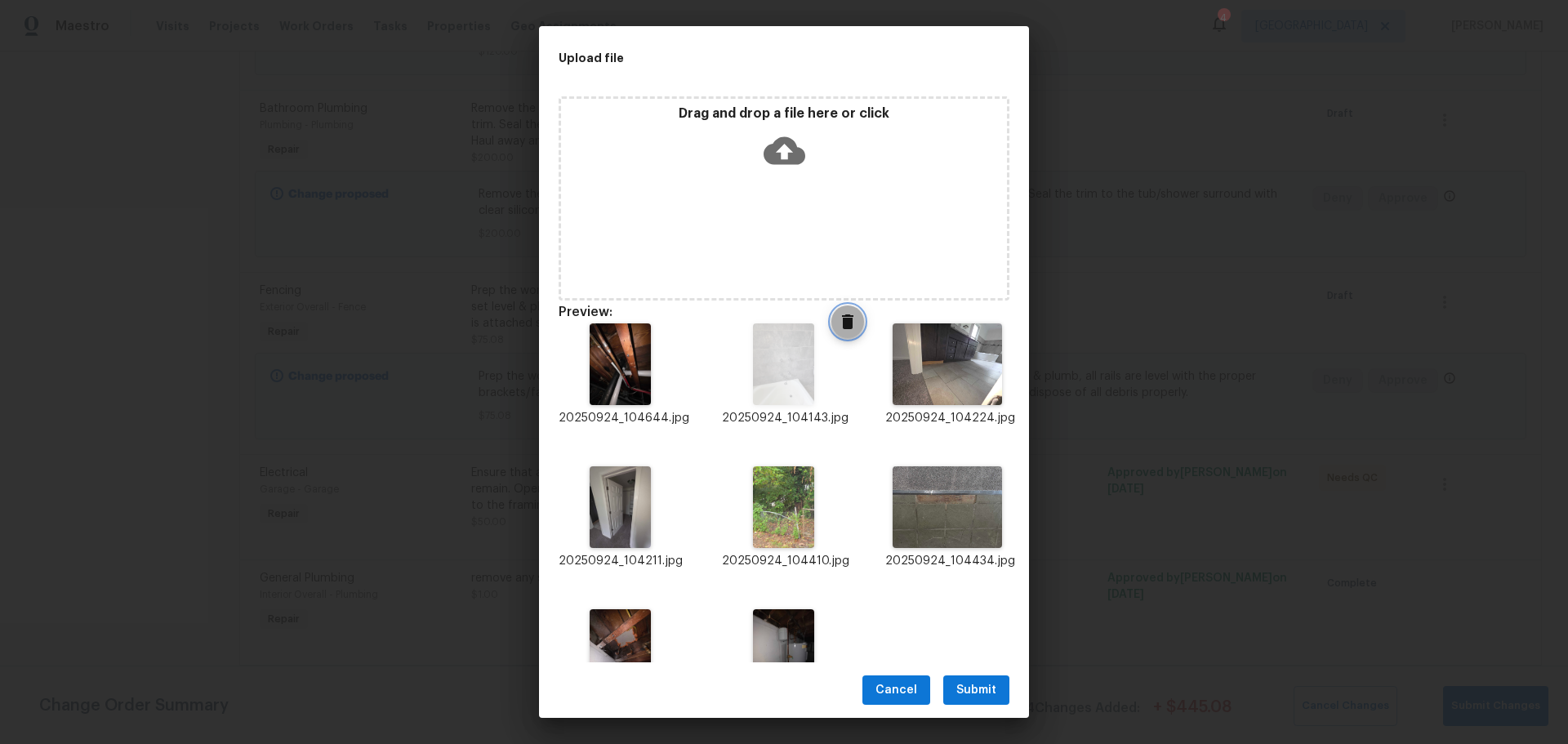
click at [831, 327] on span "Delete" at bounding box center [847, 321] width 33 height 19
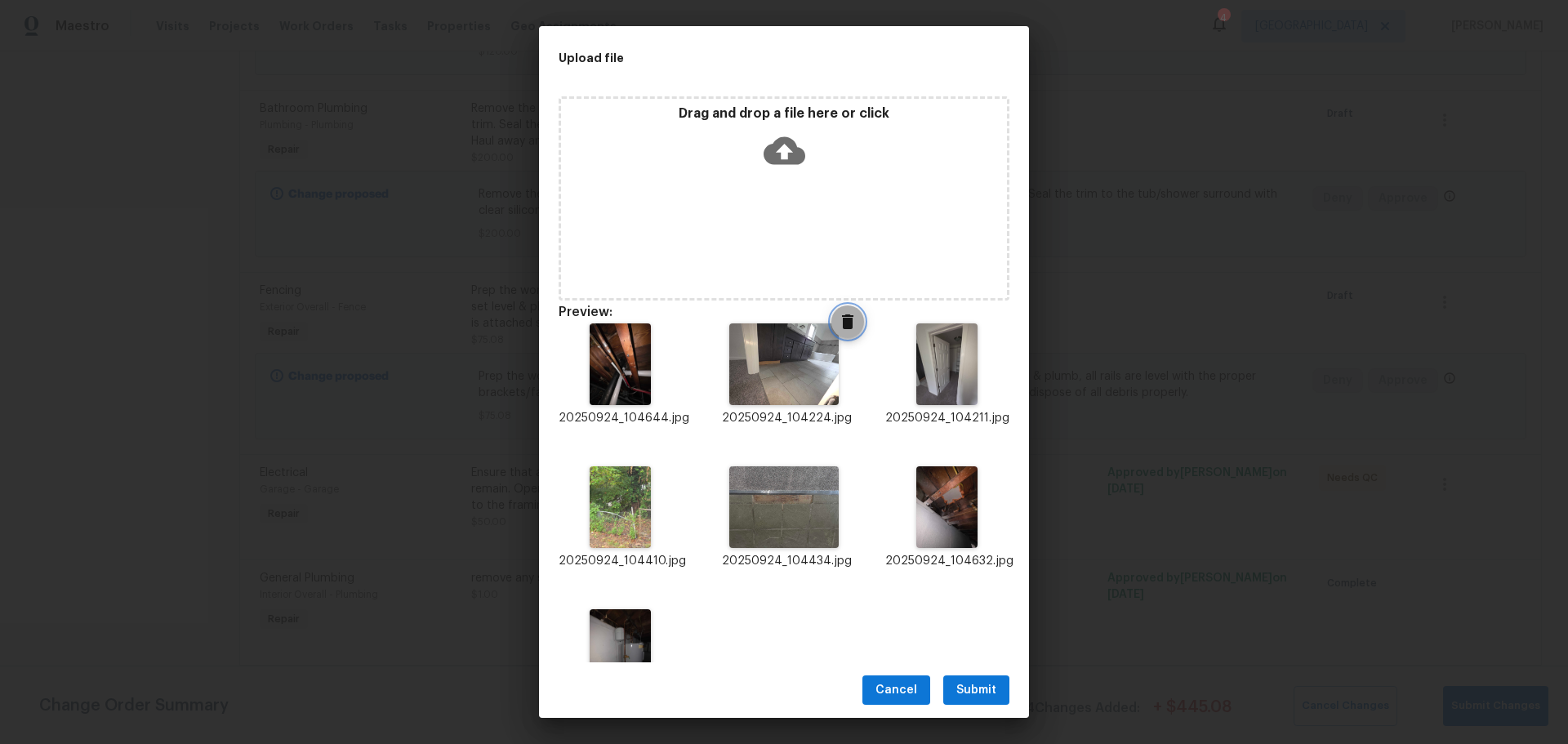
click at [831, 327] on span "Delete" at bounding box center [847, 321] width 33 height 19
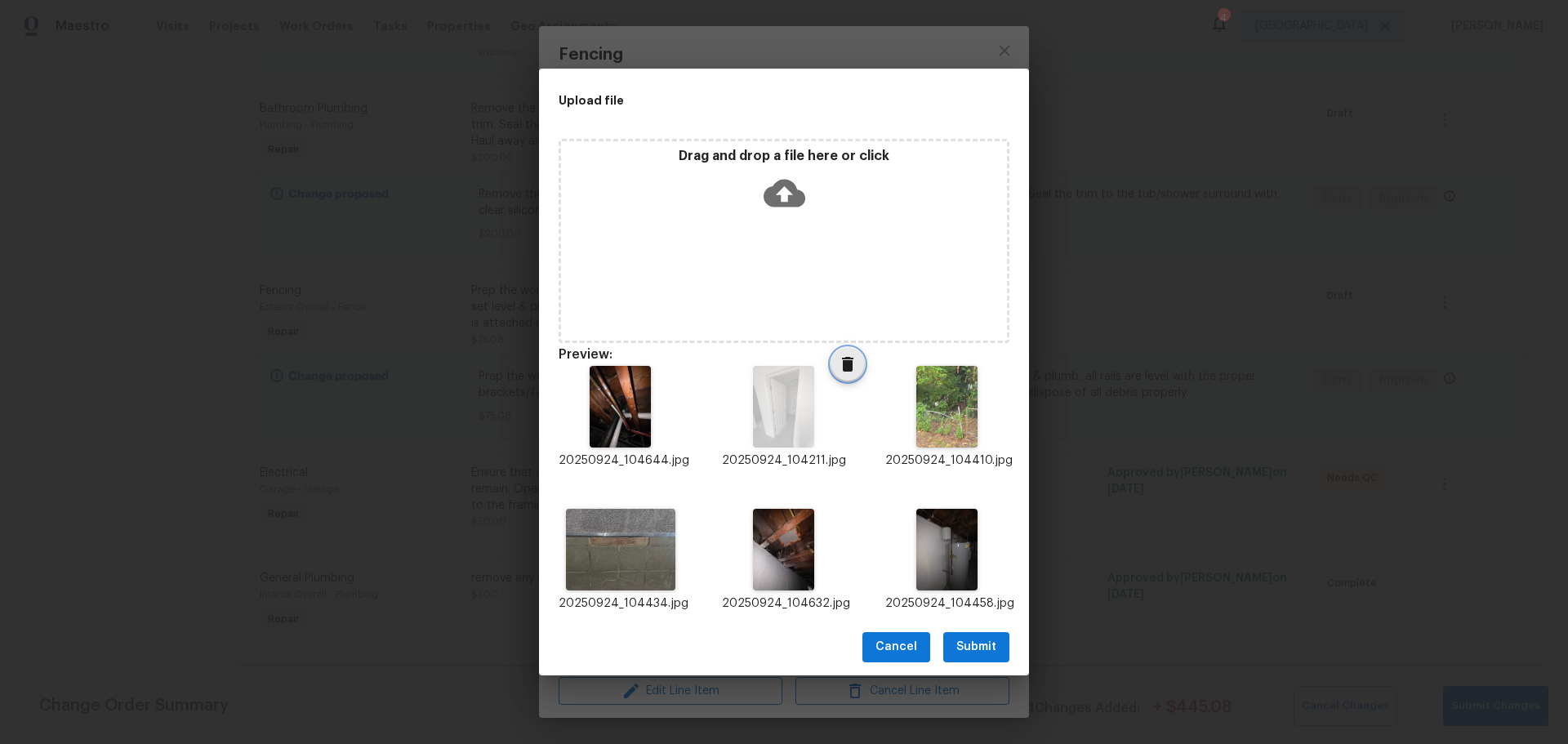
click at [838, 360] on icon "Delete" at bounding box center [847, 363] width 19 height 19
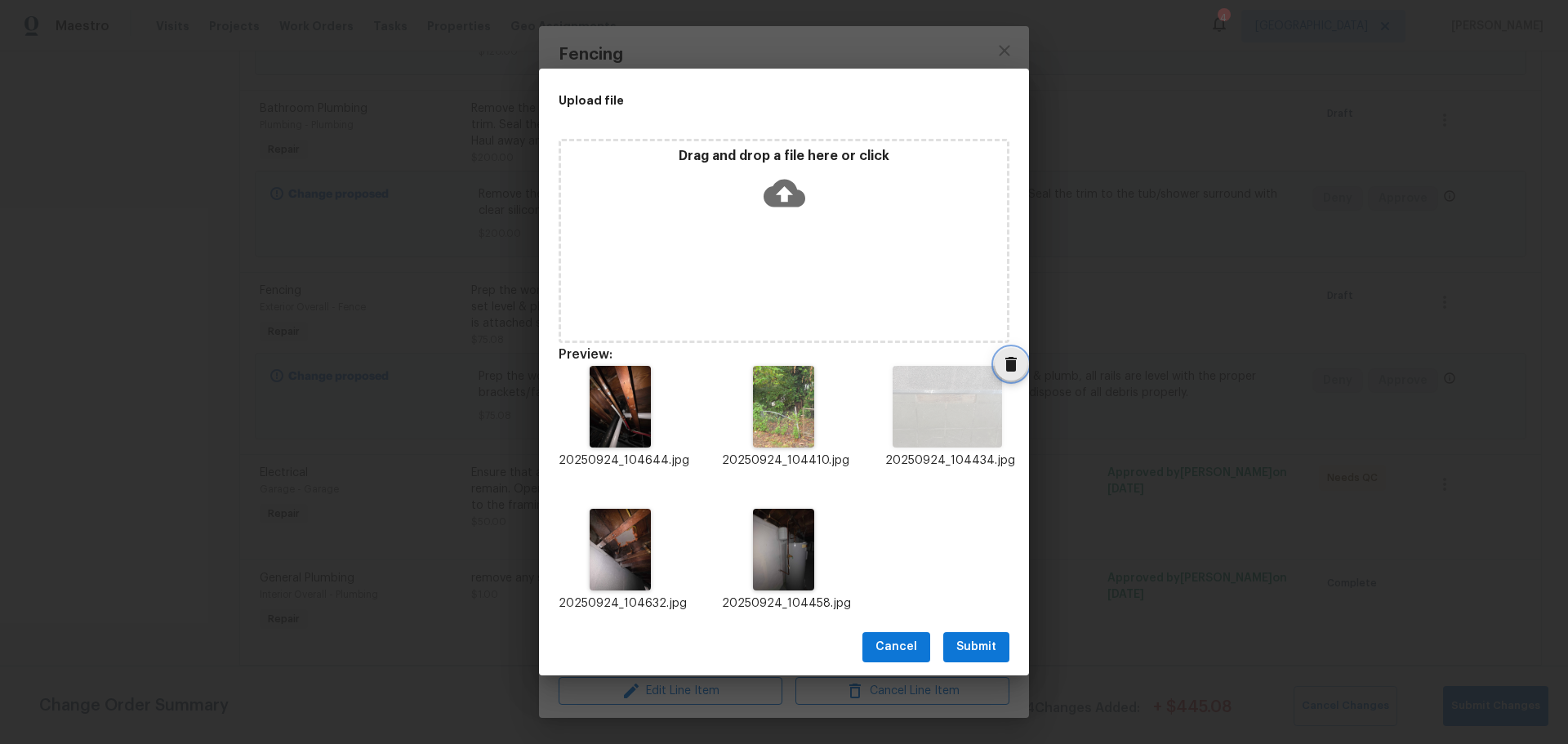
click at [1005, 366] on icon "Delete" at bounding box center [1010, 363] width 19 height 19
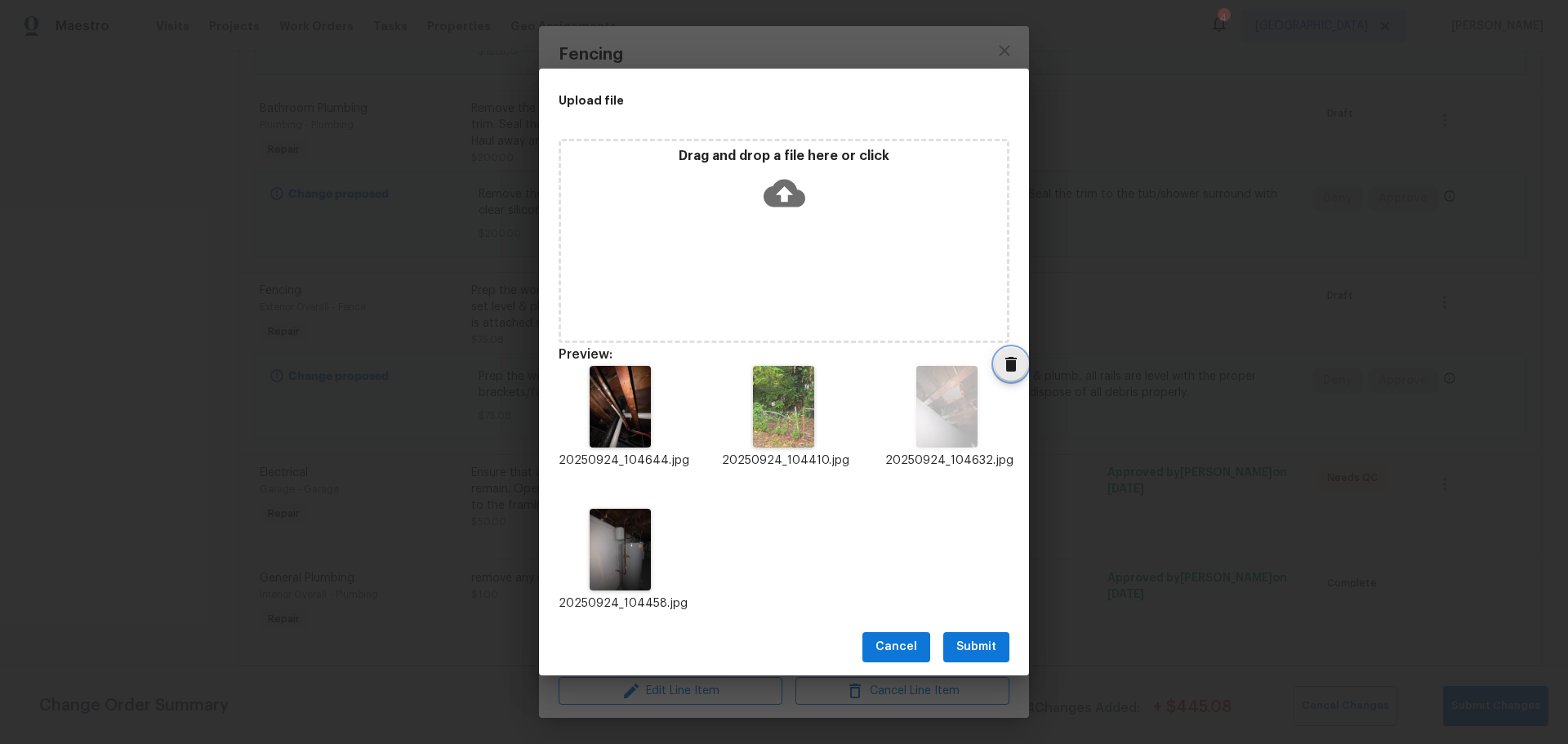
click at [1005, 364] on icon "Delete" at bounding box center [1011, 363] width 12 height 14
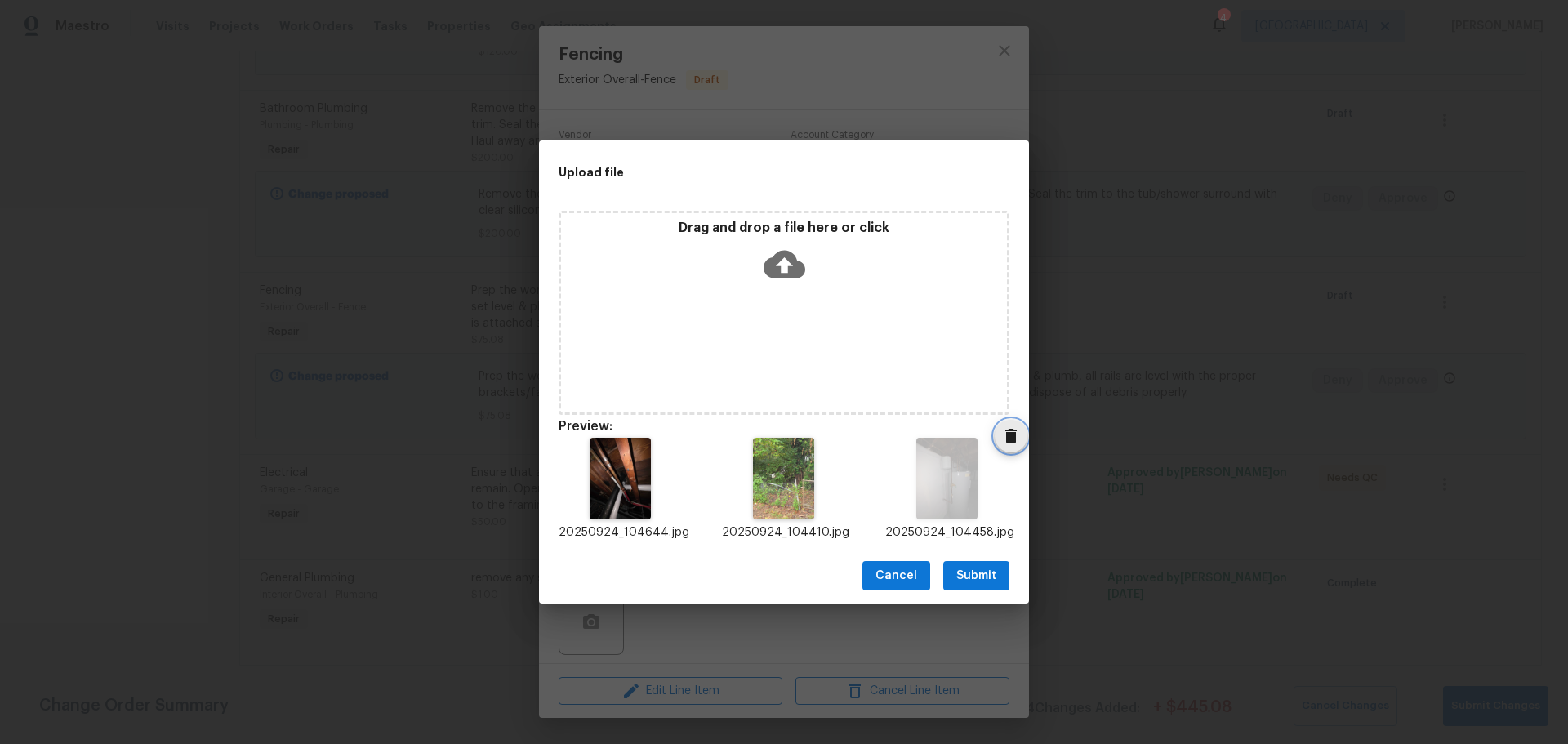
click at [1001, 436] on icon "Delete" at bounding box center [1010, 436] width 19 height 19
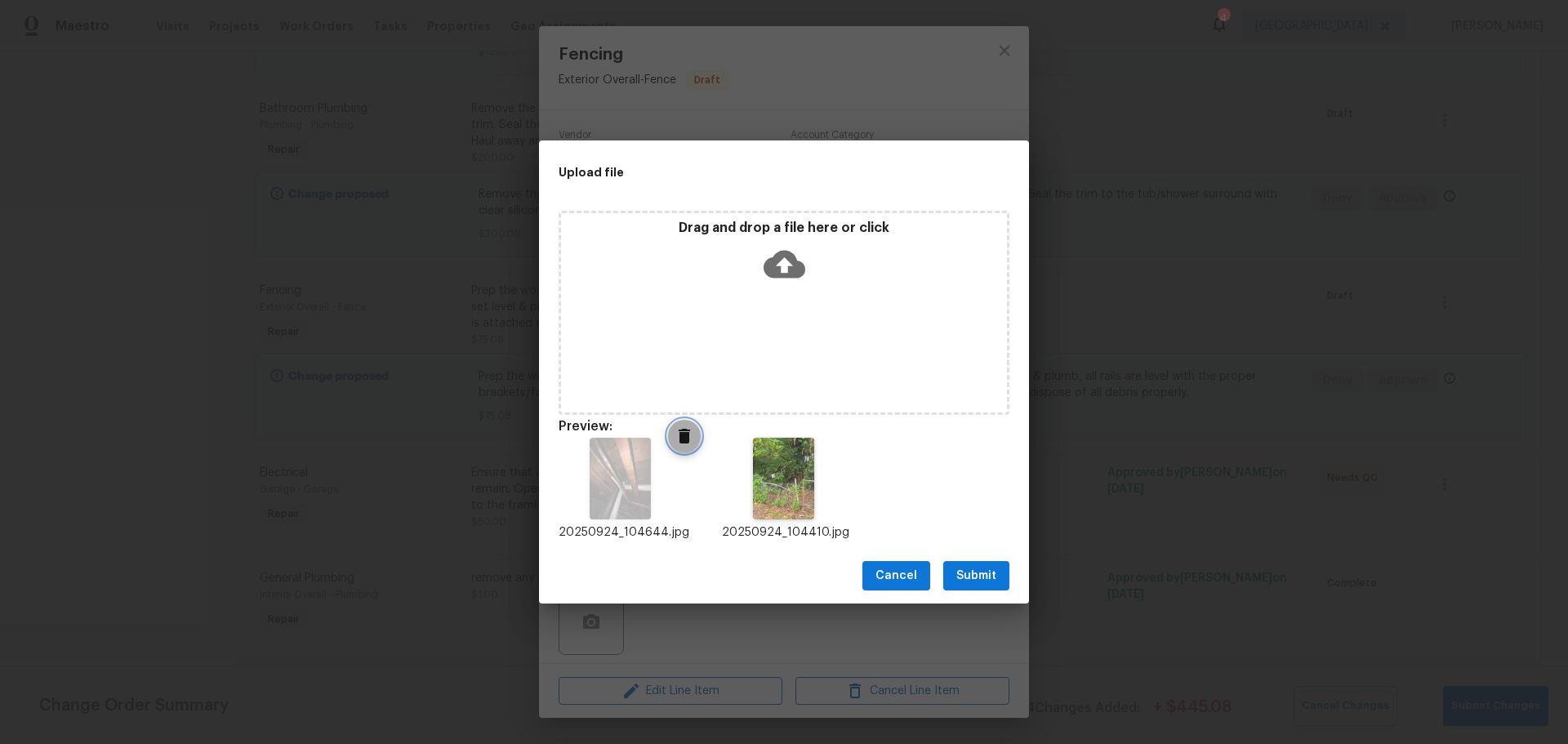
click at [679, 433] on icon "Delete" at bounding box center [684, 435] width 12 height 14
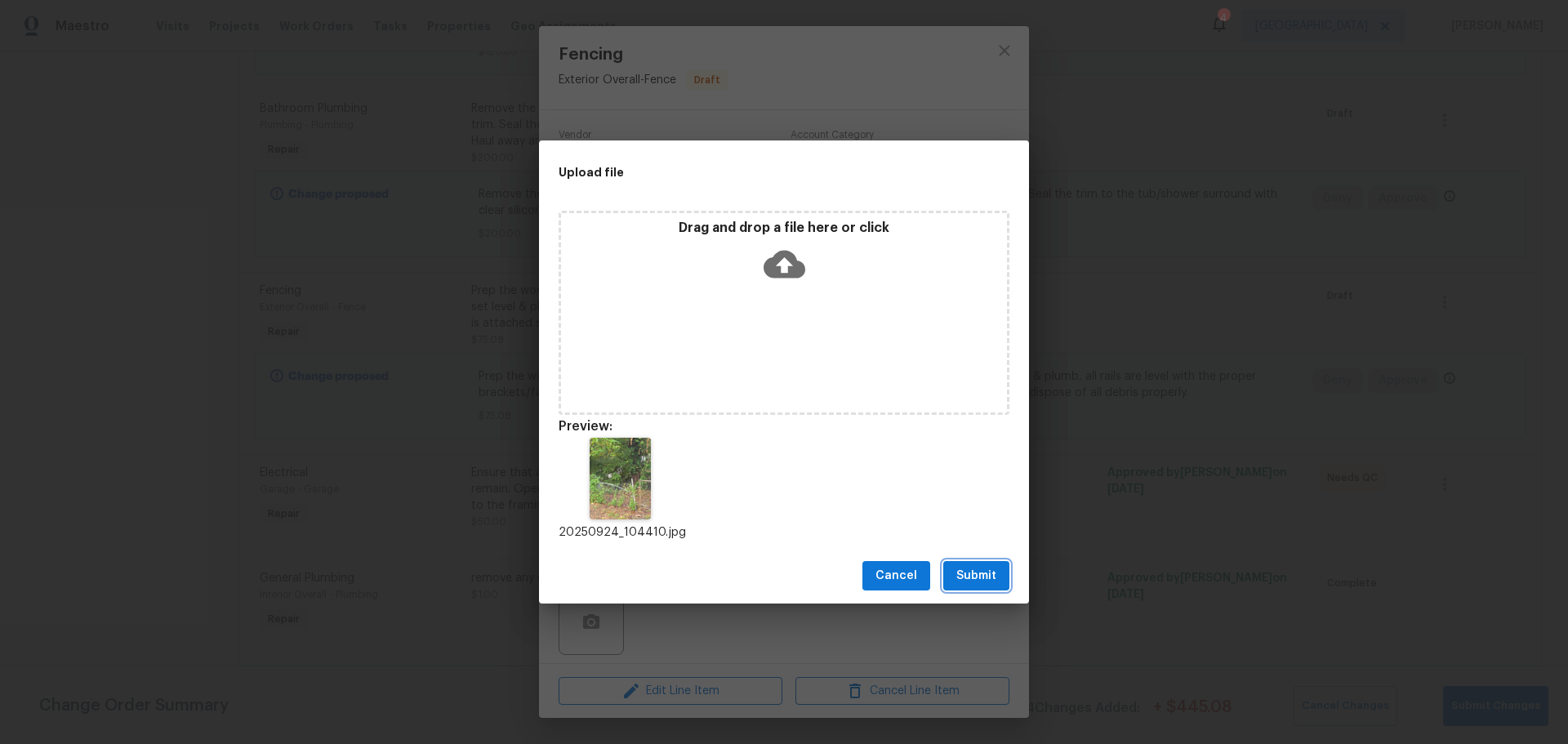
click at [960, 573] on span "Submit" at bounding box center [976, 576] width 40 height 20
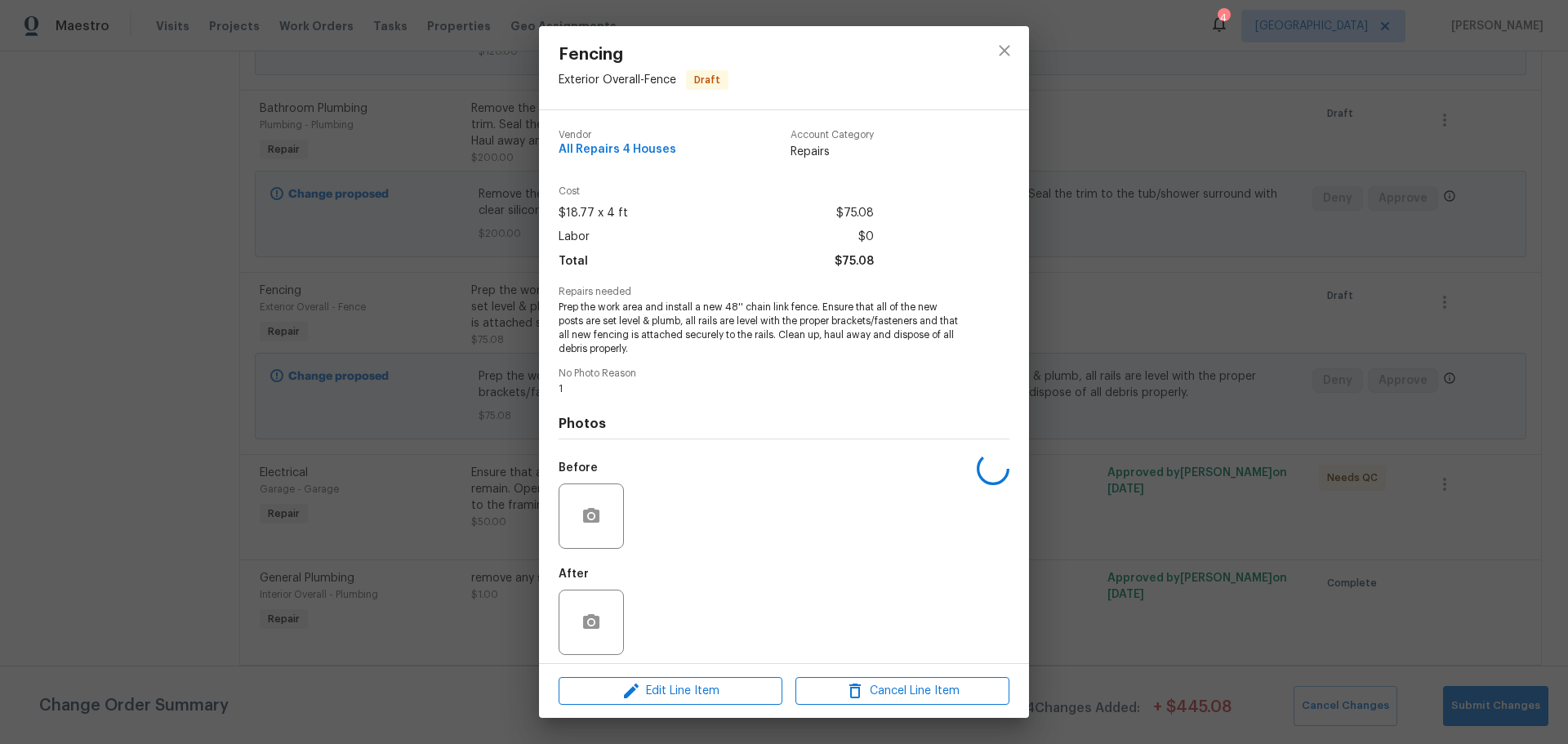
drag, startPoint x: 1116, startPoint y: 321, endPoint x: 1139, endPoint y: 321, distance: 23.0
click at [1118, 321] on div "Fencing Exterior Overall - Fence Draft Vendor All Repairs 4 Houses Account Cate…" at bounding box center [784, 372] width 1568 height 744
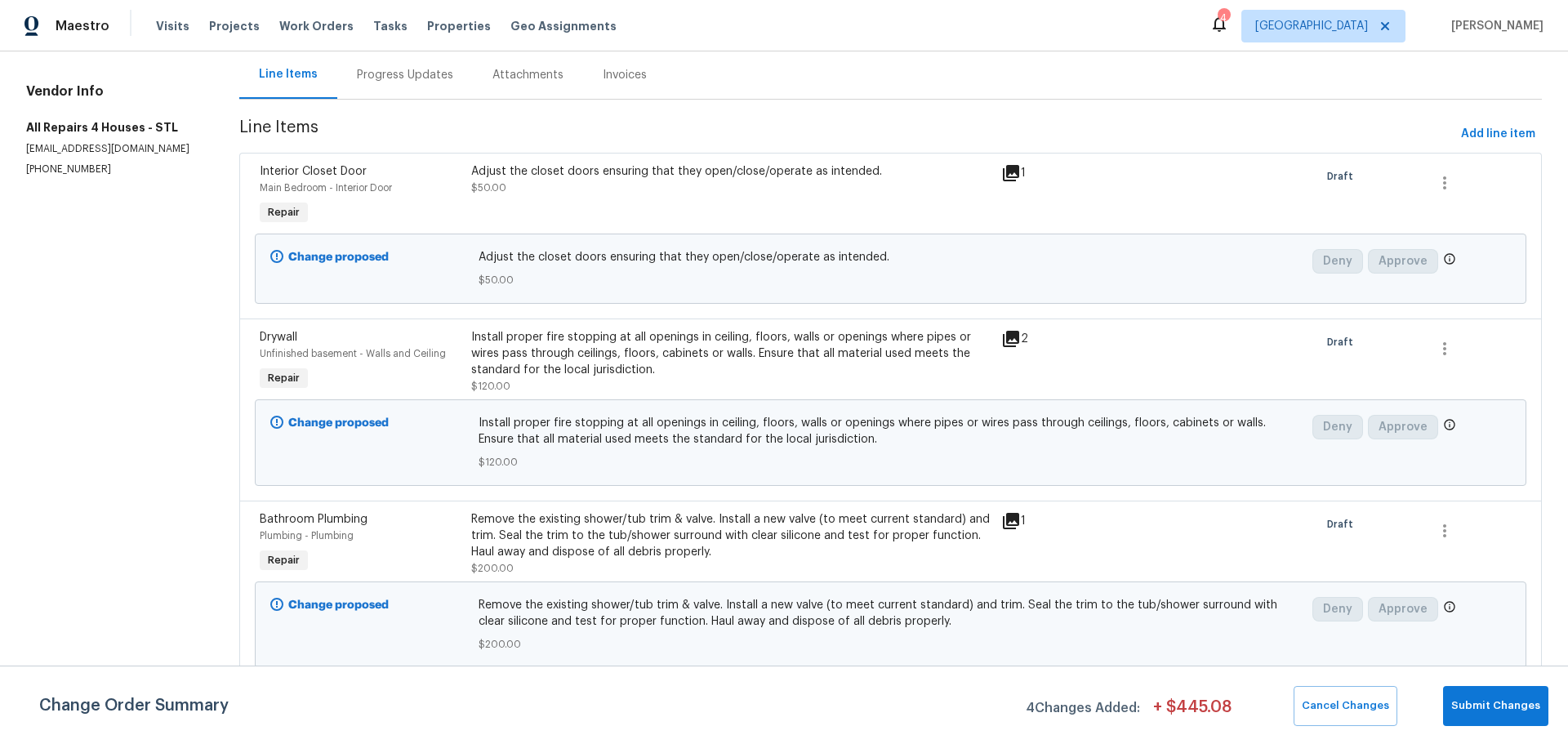
scroll to position [82, 0]
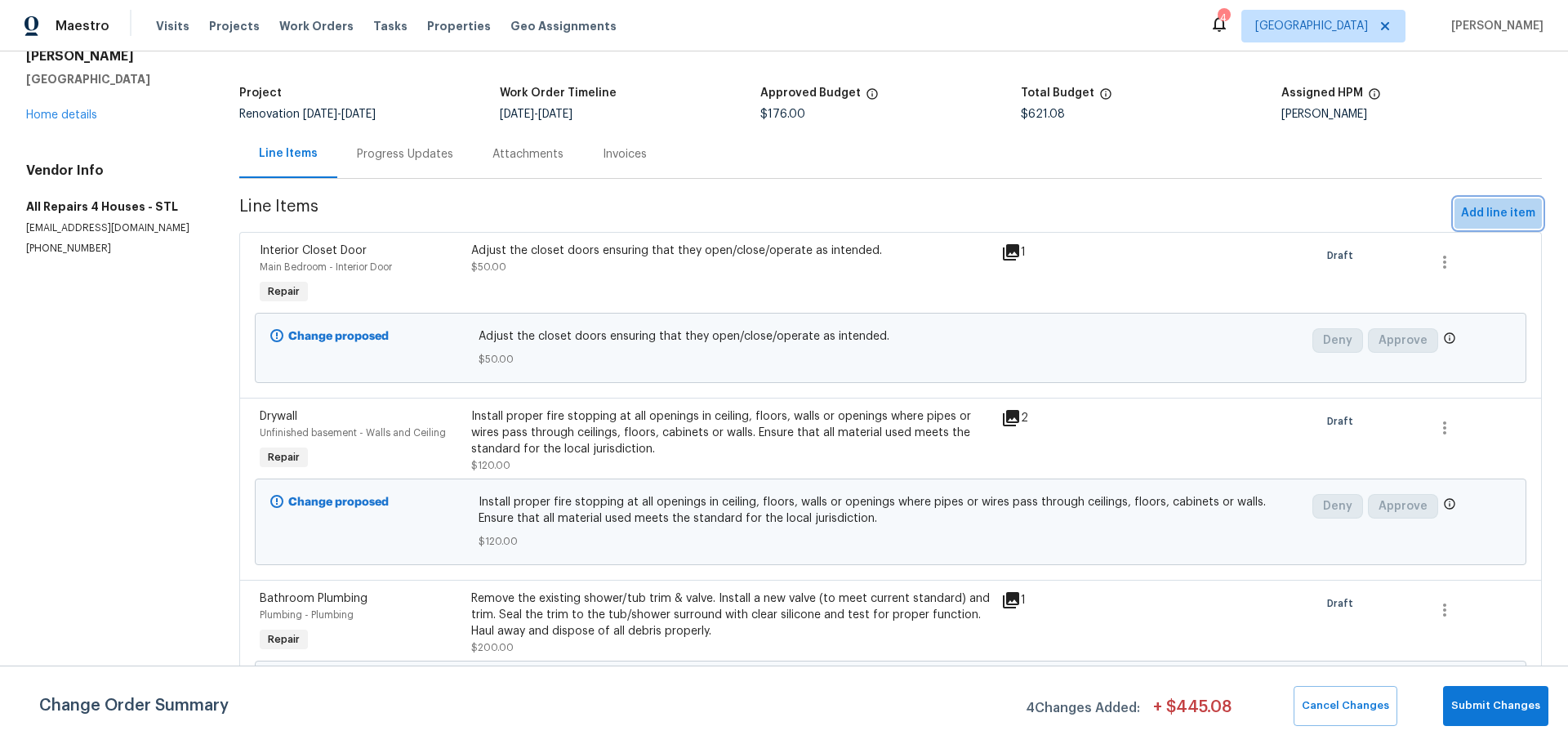
click at [1468, 208] on span "Add line item" at bounding box center [1498, 214] width 74 height 20
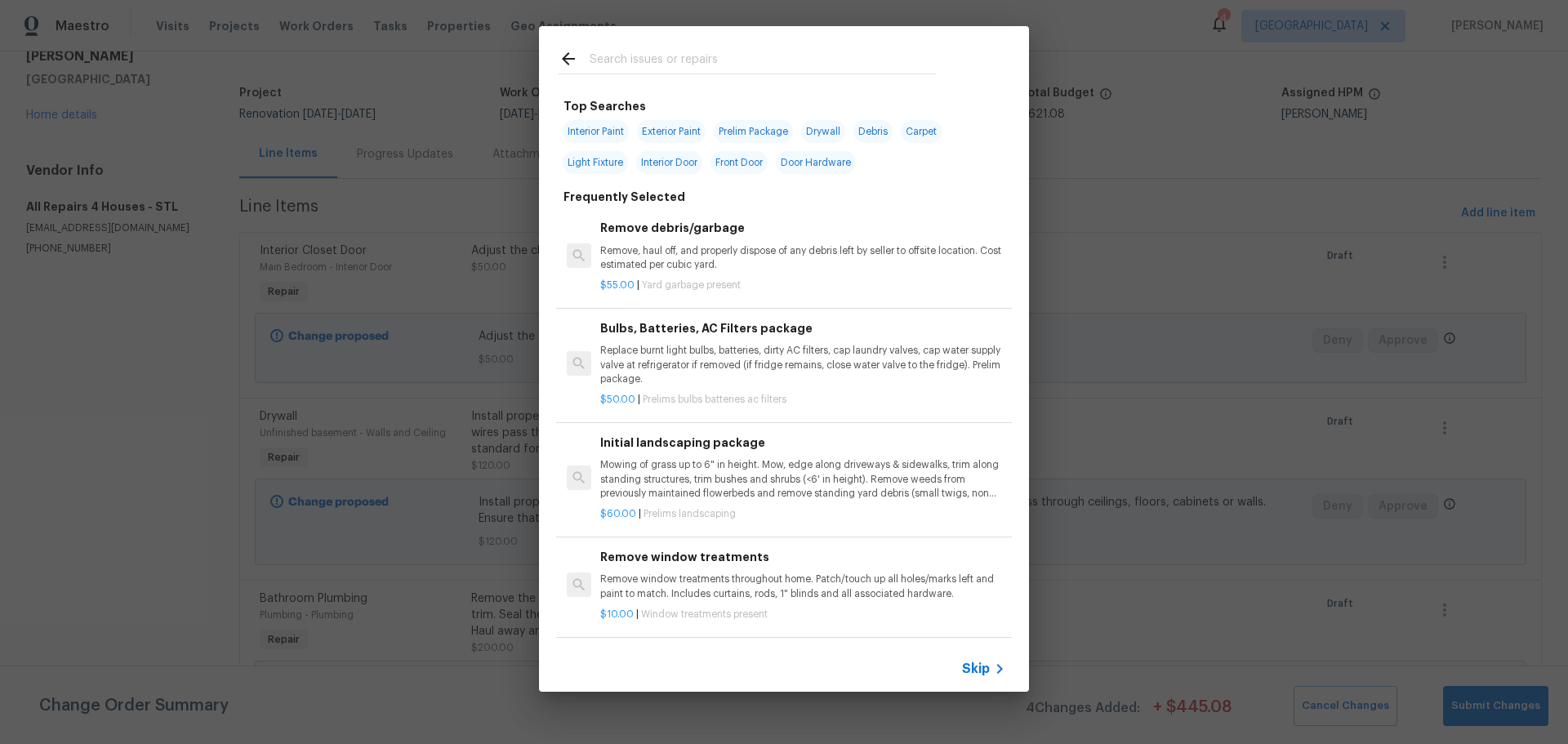
click at [633, 68] on input "text" at bounding box center [763, 61] width 346 height 24
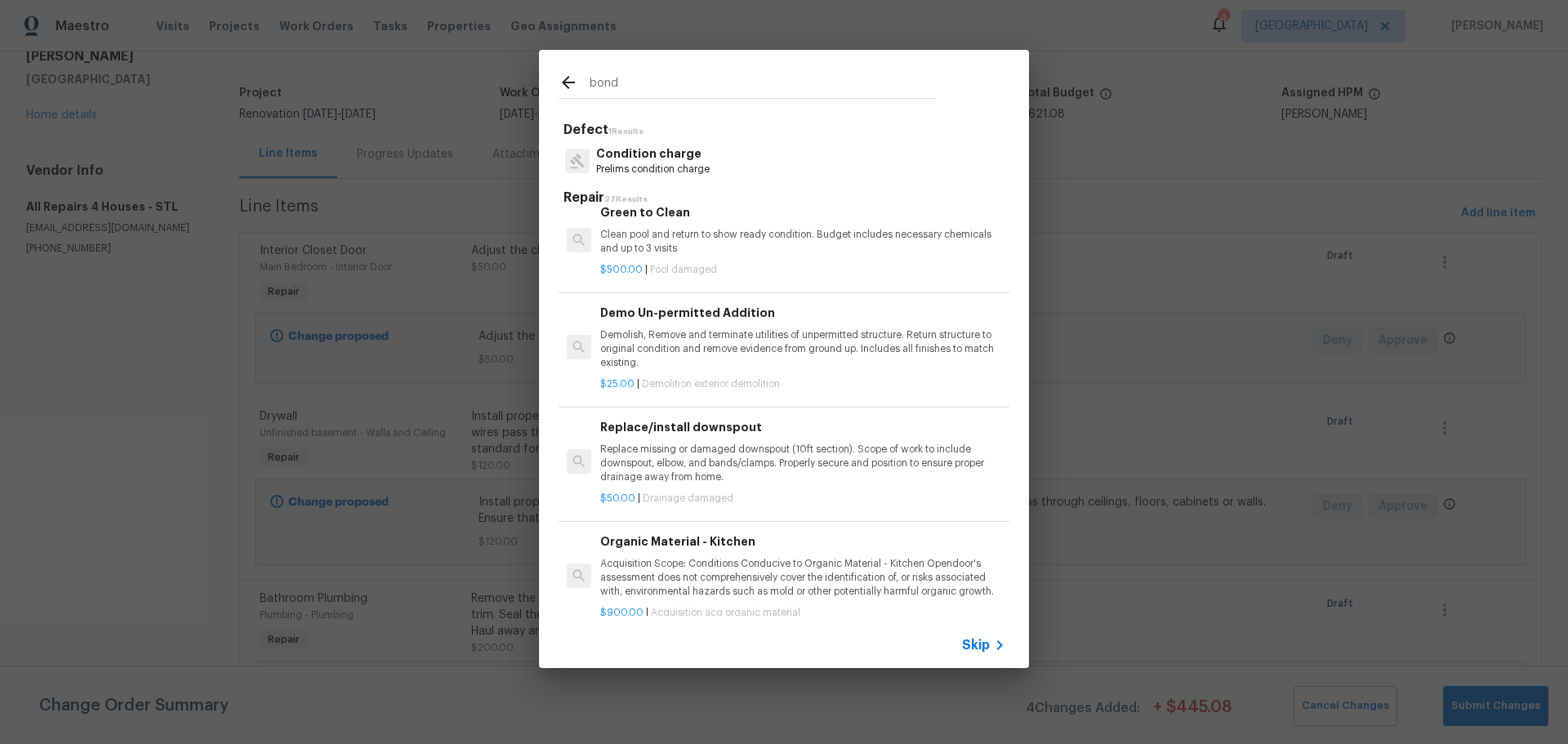
scroll to position [1190, 0]
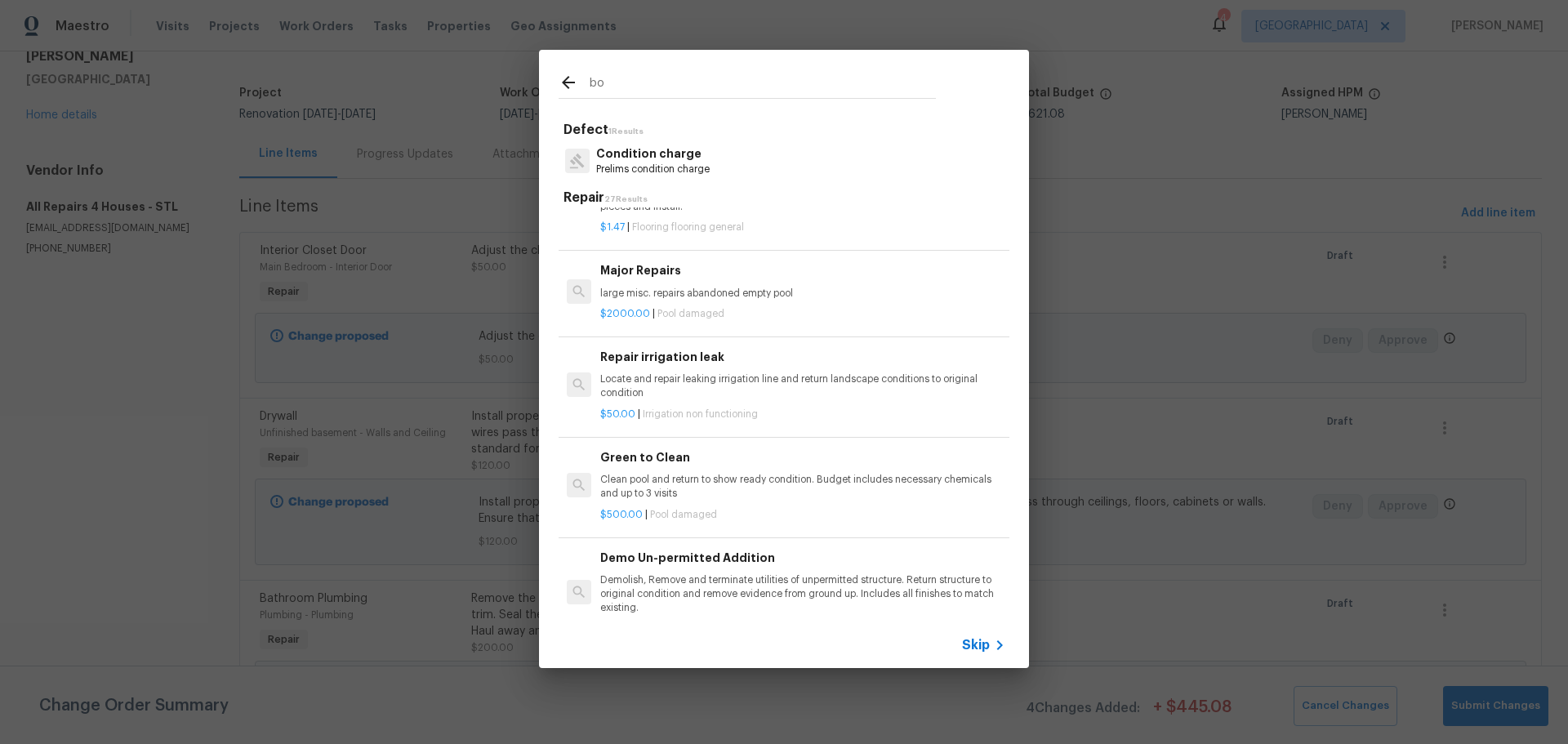
type input "b"
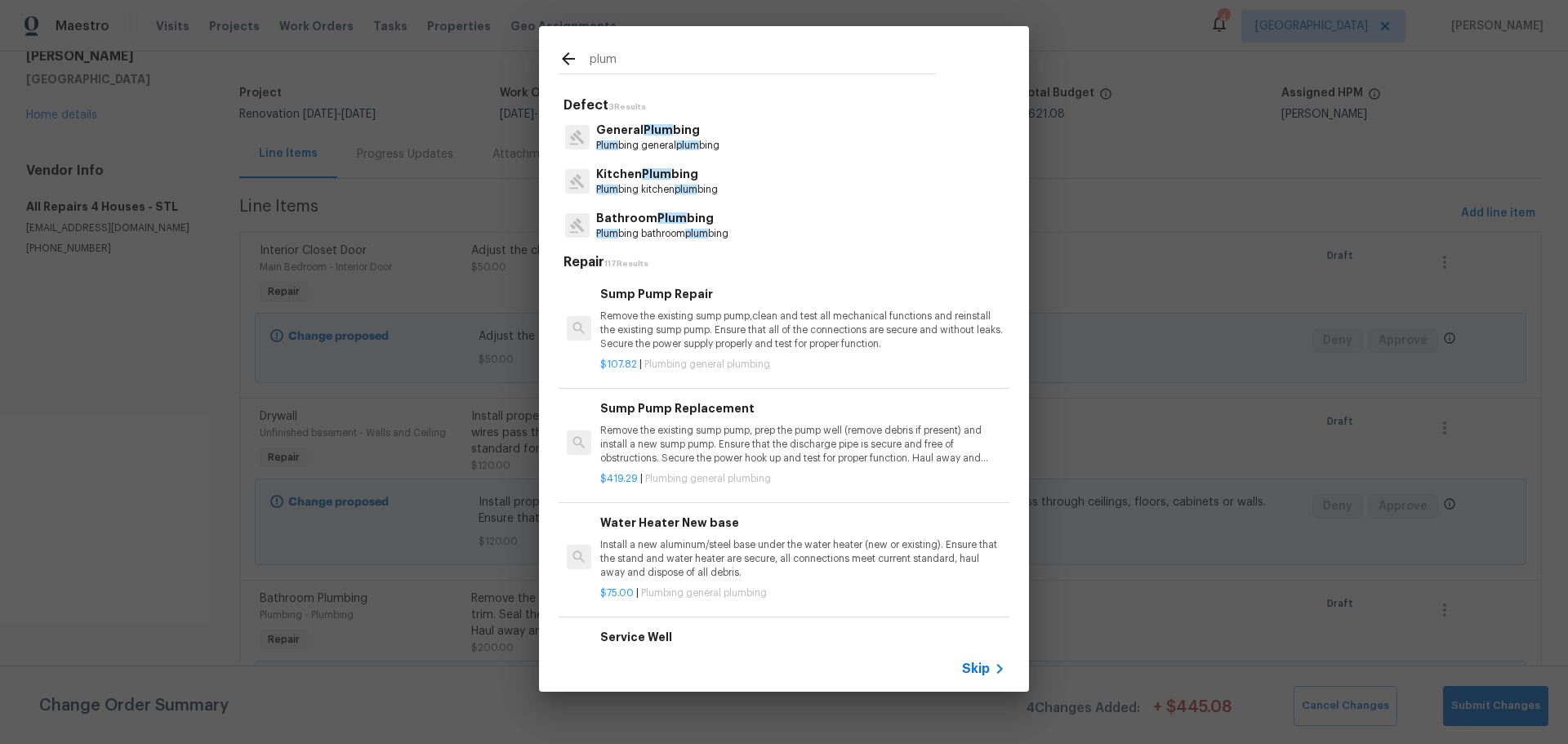
type input "plum"
click at [709, 136] on p "General Plum bing" at bounding box center [658, 130] width 123 height 17
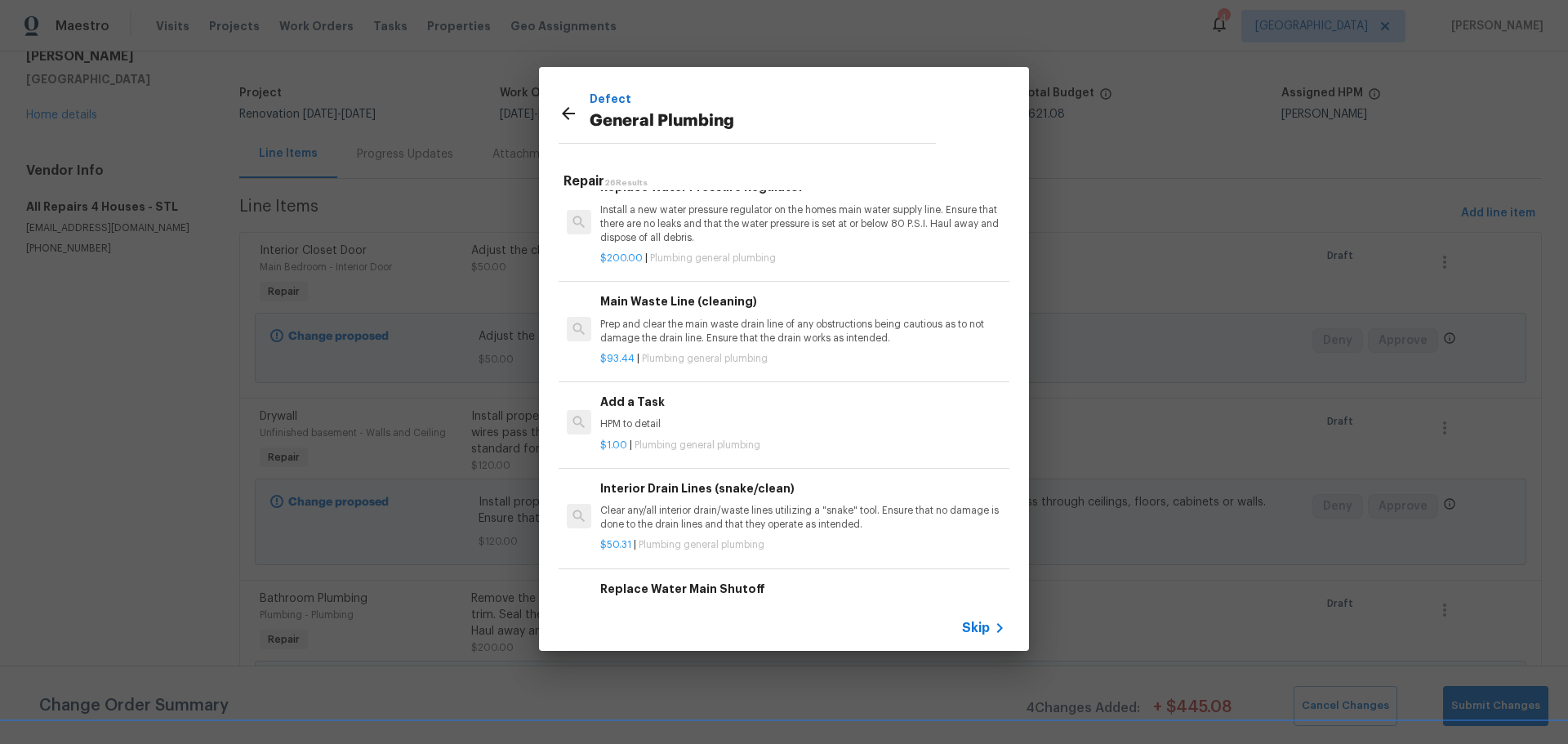
scroll to position [1795, 0]
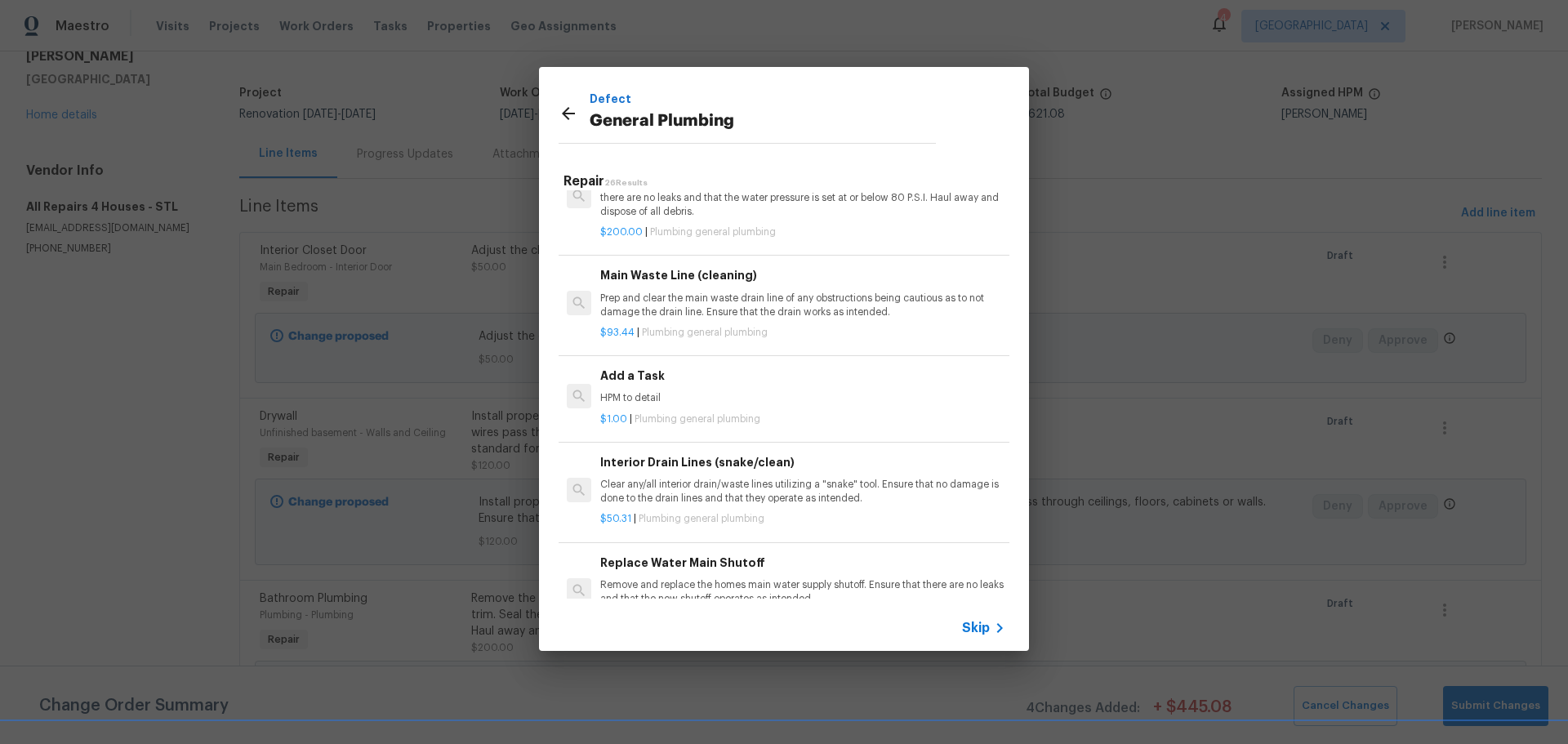
click at [743, 404] on div "Add a Task HPM to detail" at bounding box center [802, 386] width 405 height 39
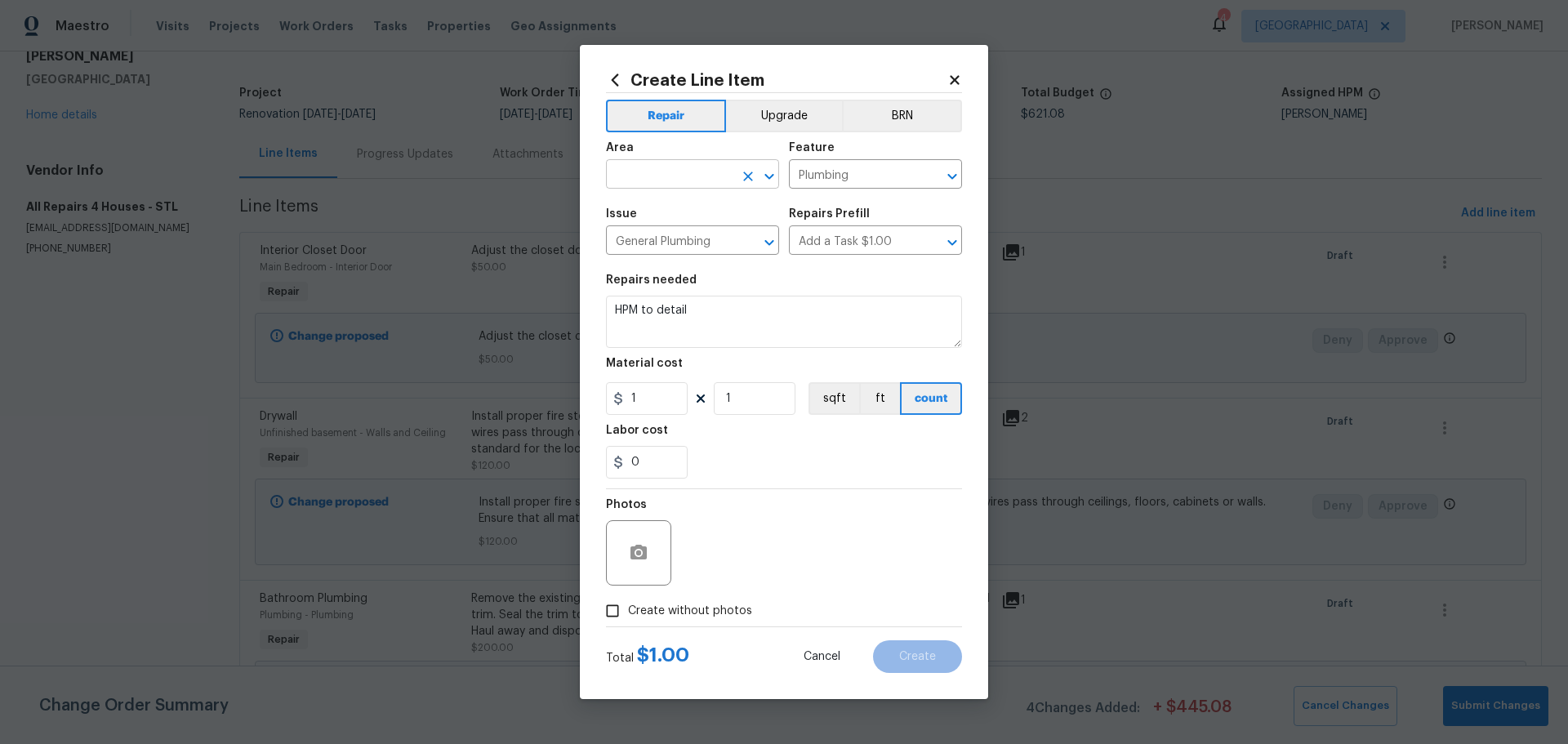
click at [768, 178] on icon "Open" at bounding box center [769, 176] width 9 height 6
click at [704, 222] on li "Plumbing" at bounding box center [692, 212] width 173 height 27
type input "Plumbing"
drag, startPoint x: 695, startPoint y: 313, endPoint x: 569, endPoint y: 324, distance: 126.5
click at [569, 324] on div "Create Line Item Repair Upgrade BRN Area Plumbing ​ Feature Plumbing ​ Issue Ge…" at bounding box center [784, 372] width 1568 height 744
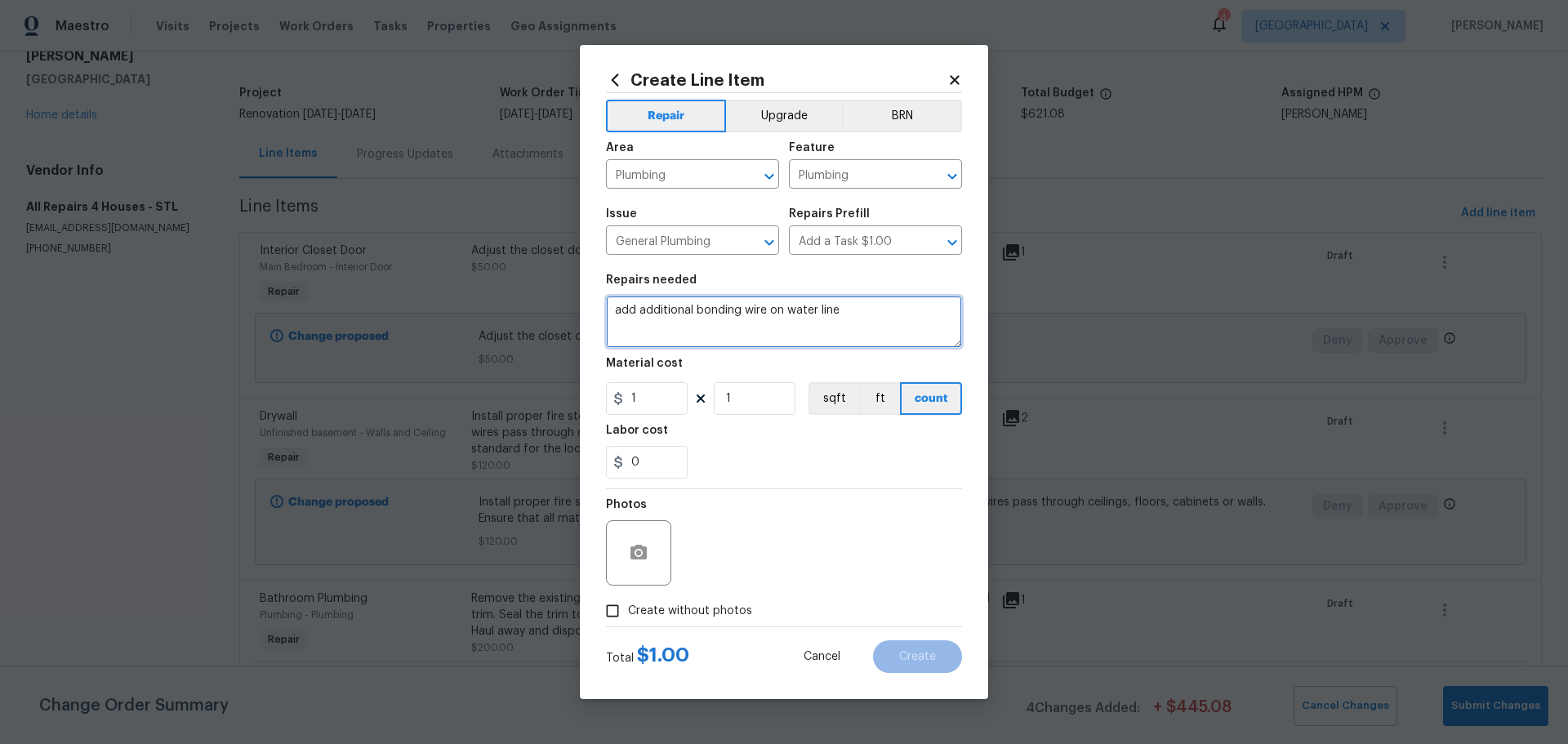
type textarea "add additional bonding wire on water line"
click at [768, 405] on input "1" at bounding box center [754, 398] width 82 height 33
type input "100"
click at [773, 449] on div "0" at bounding box center [783, 462] width 356 height 33
click at [636, 622] on label "Create without photos" at bounding box center [675, 611] width 155 height 31
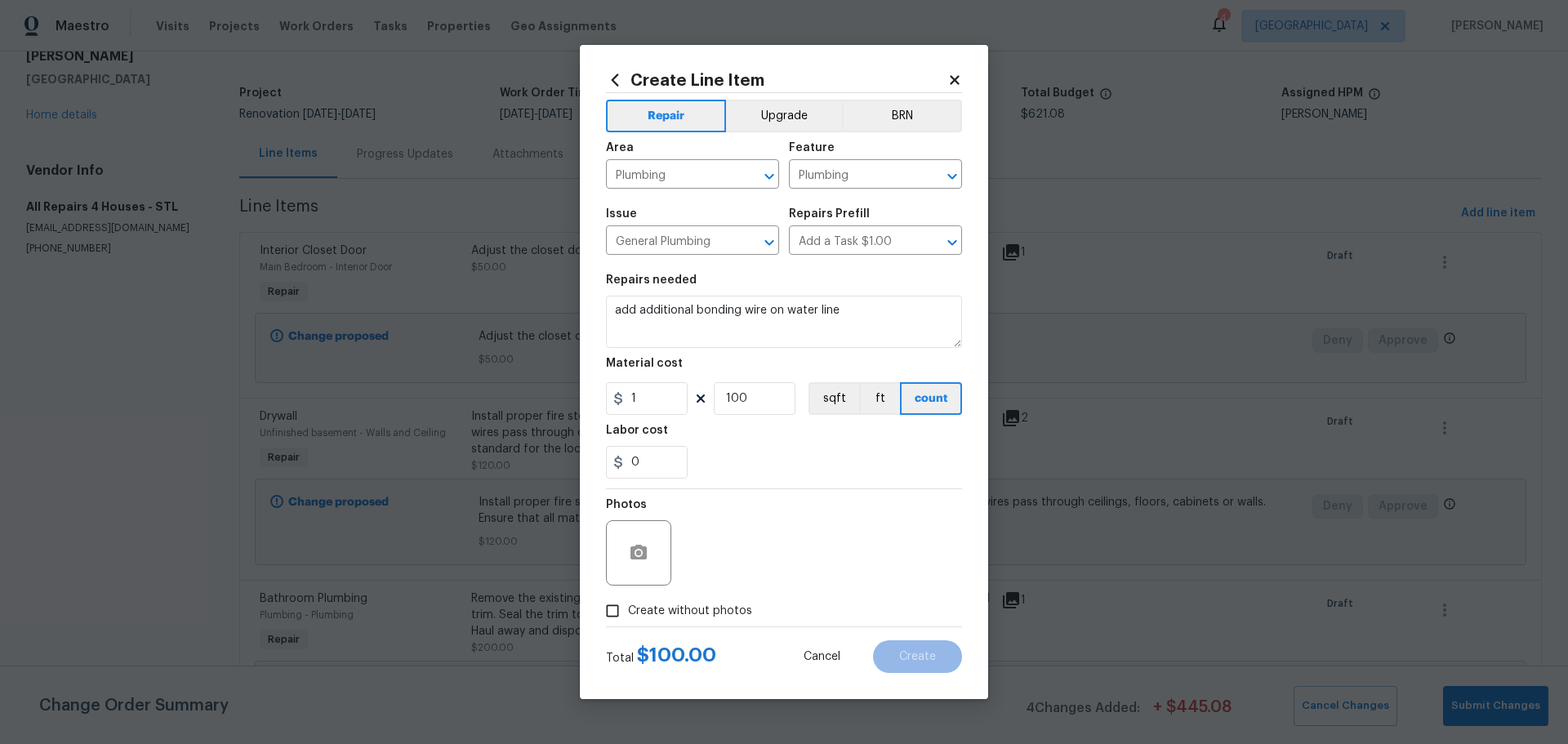
click at [628, 622] on input "Create without photos" at bounding box center [612, 611] width 31 height 31
checkbox input "true"
click at [679, 574] on div "Photos Reason*" at bounding box center [783, 542] width 356 height 106
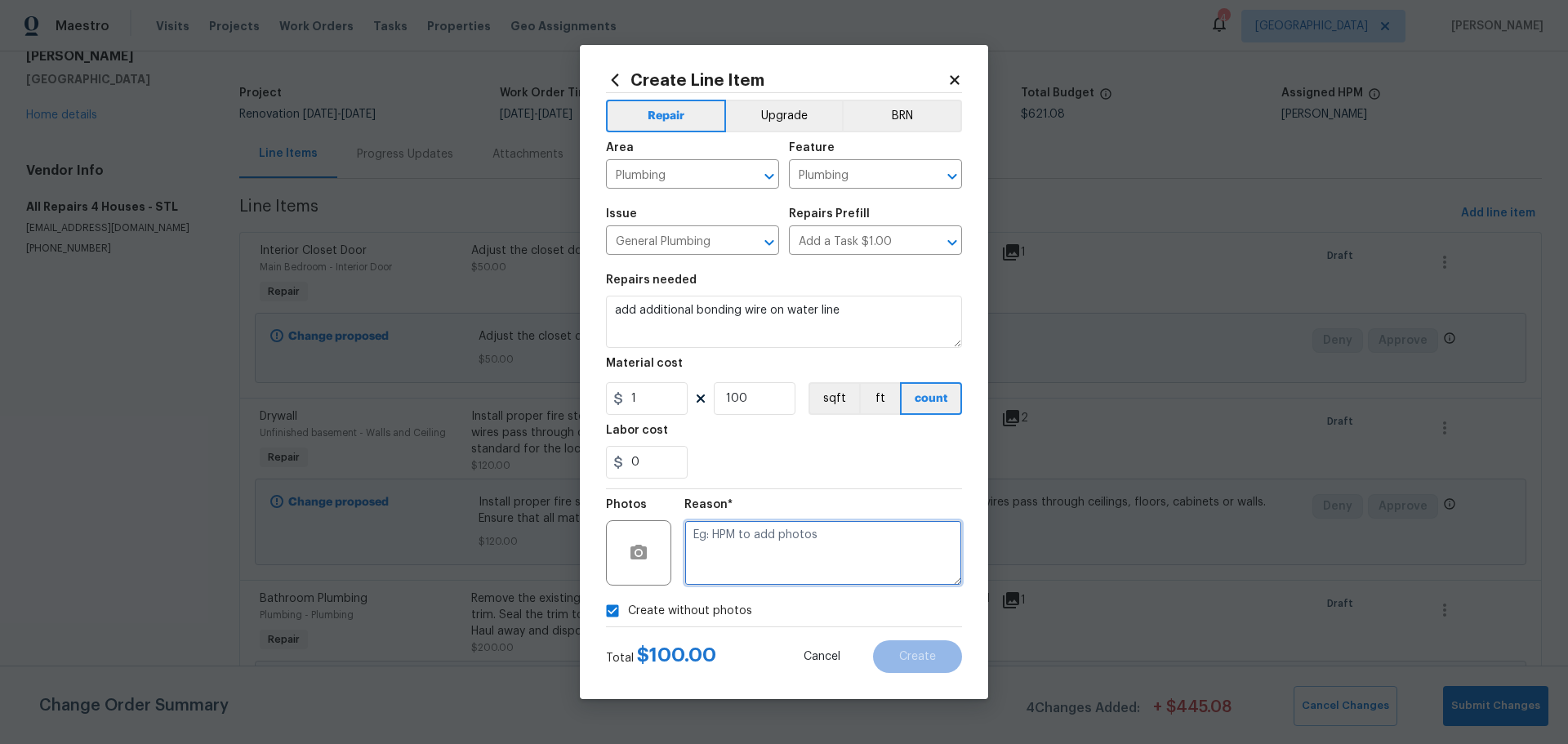
click at [721, 561] on textarea at bounding box center [823, 552] width 278 height 65
type textarea "1"
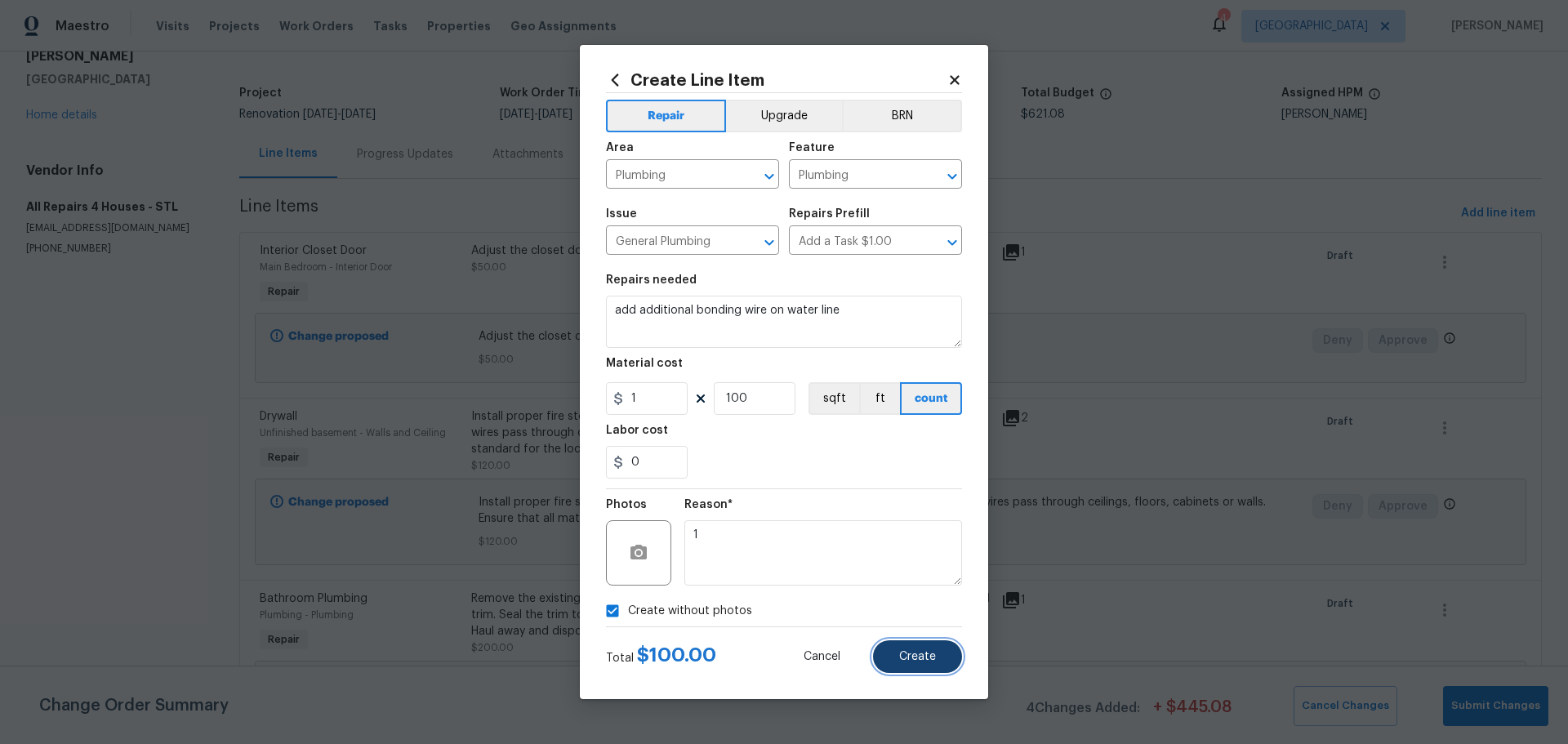
click at [900, 646] on button "Create" at bounding box center [917, 656] width 89 height 33
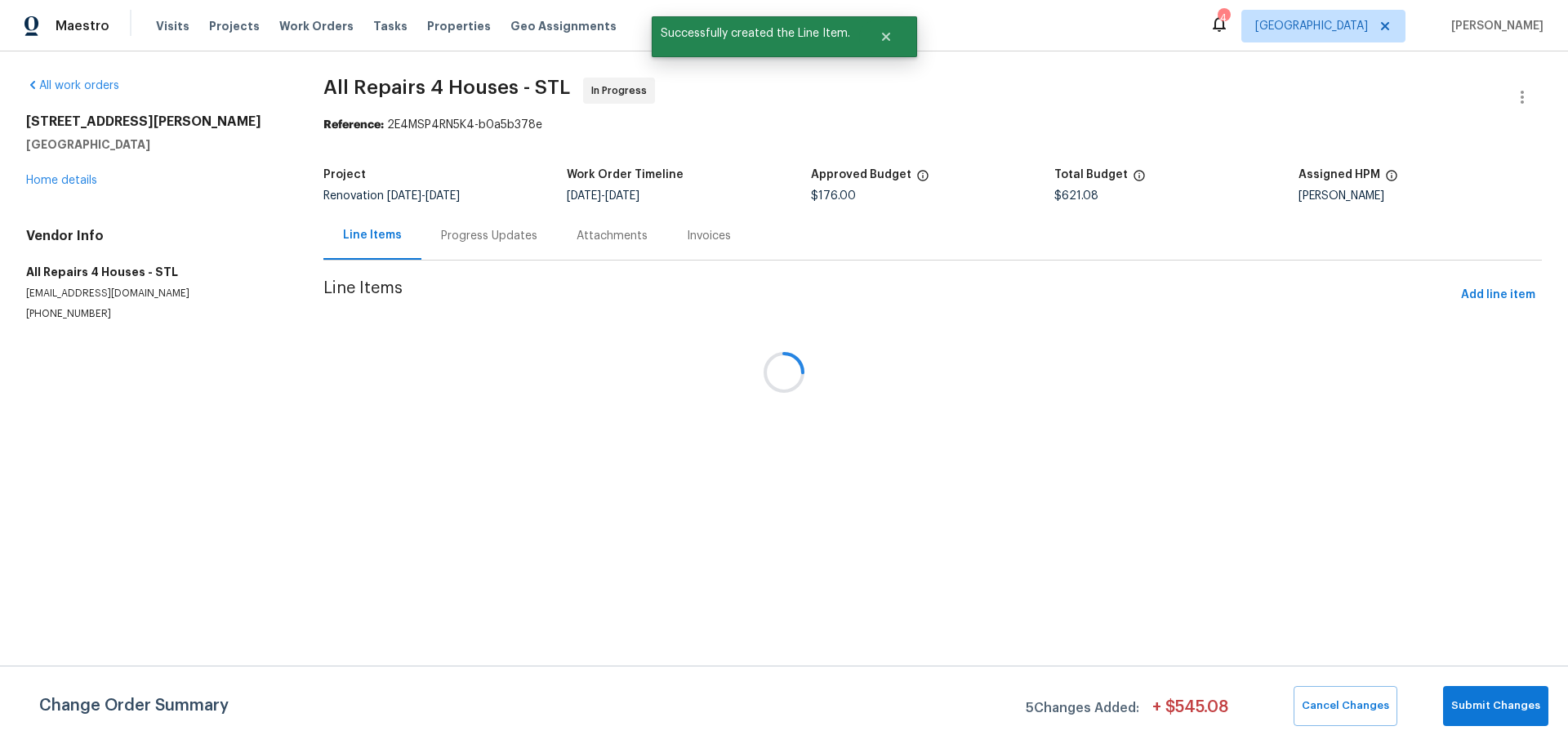
scroll to position [0, 0]
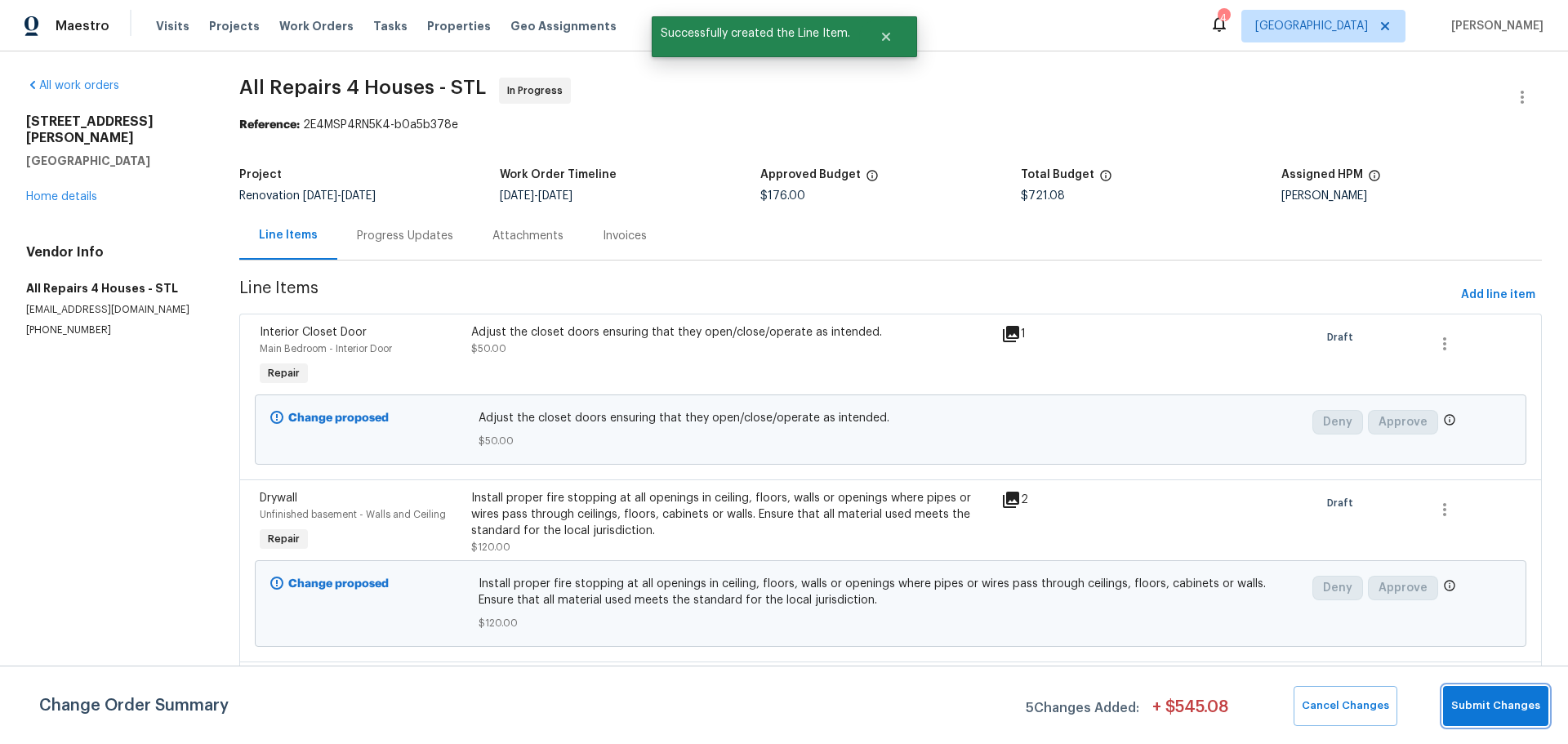
click at [1485, 712] on span "Submit Changes" at bounding box center [1495, 705] width 89 height 19
